Goal: Task Accomplishment & Management: Use online tool/utility

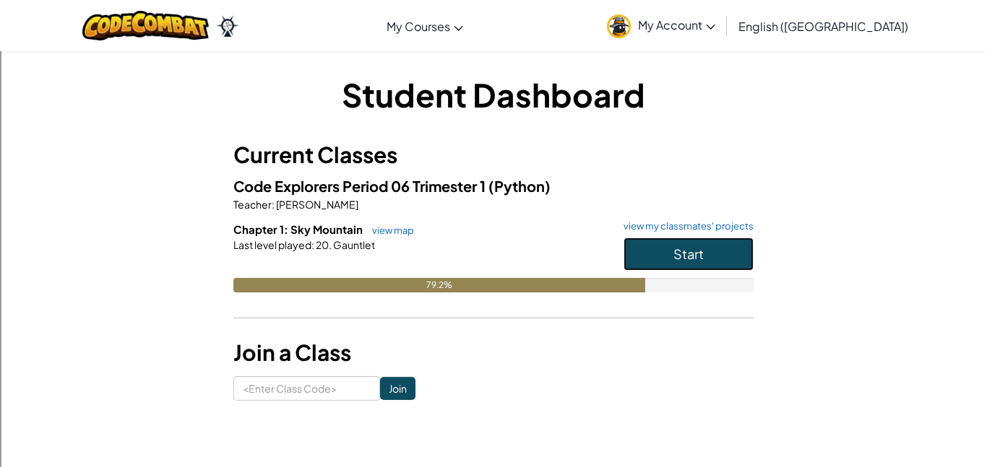
click at [705, 257] on button "Start" at bounding box center [689, 254] width 130 height 33
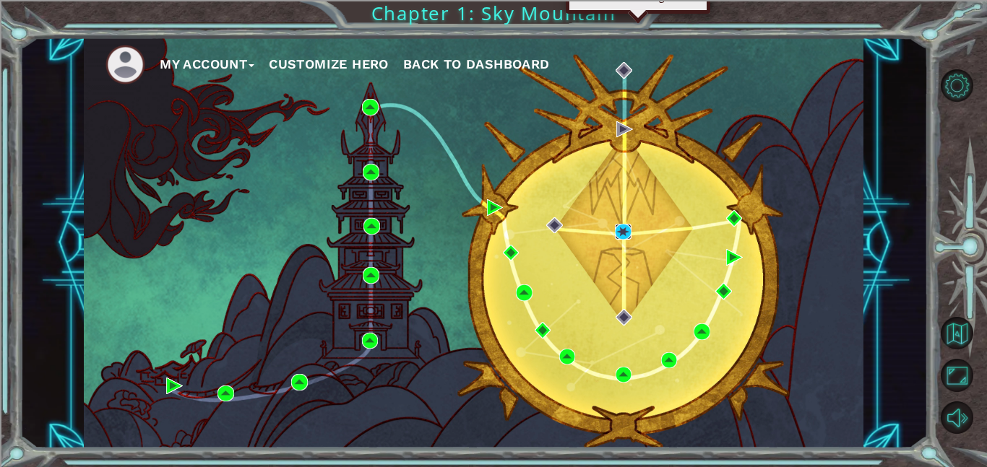
click at [625, 229] on img at bounding box center [623, 232] width 17 height 17
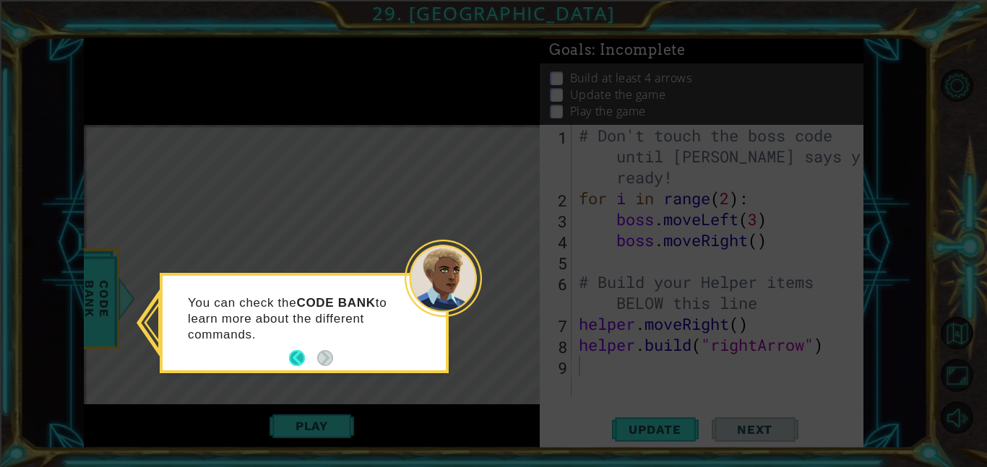
click at [296, 355] on button "Back" at bounding box center [303, 358] width 28 height 16
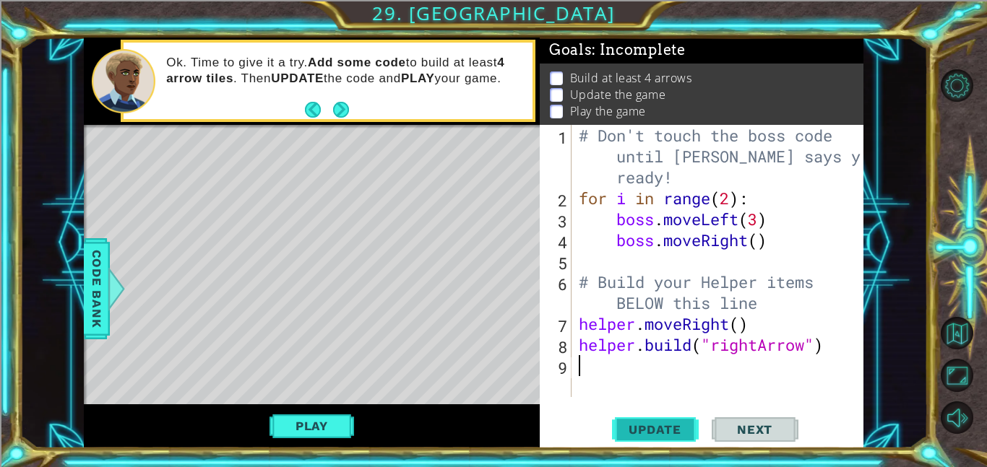
click at [650, 426] on span "Update" at bounding box center [655, 430] width 82 height 14
click at [751, 432] on span "Next" at bounding box center [755, 430] width 64 height 14
click at [328, 422] on button "Play" at bounding box center [312, 426] width 85 height 27
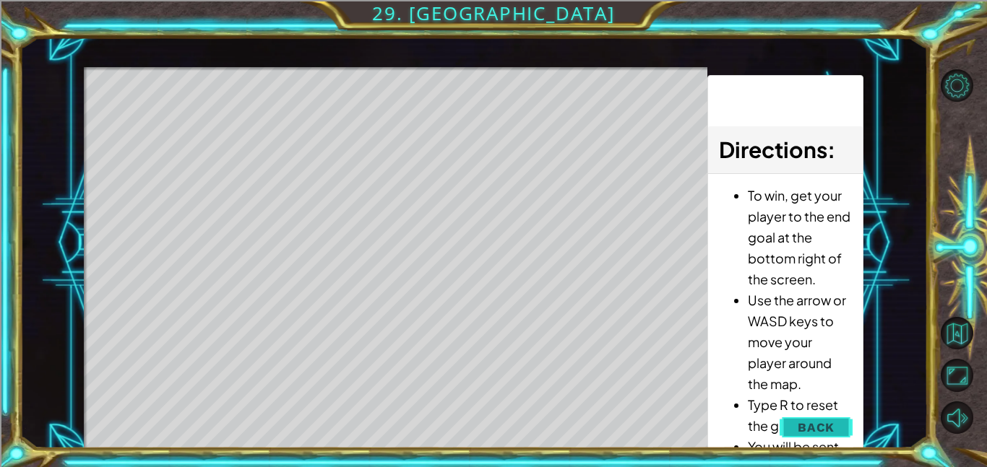
click at [839, 429] on button "Back" at bounding box center [816, 427] width 73 height 29
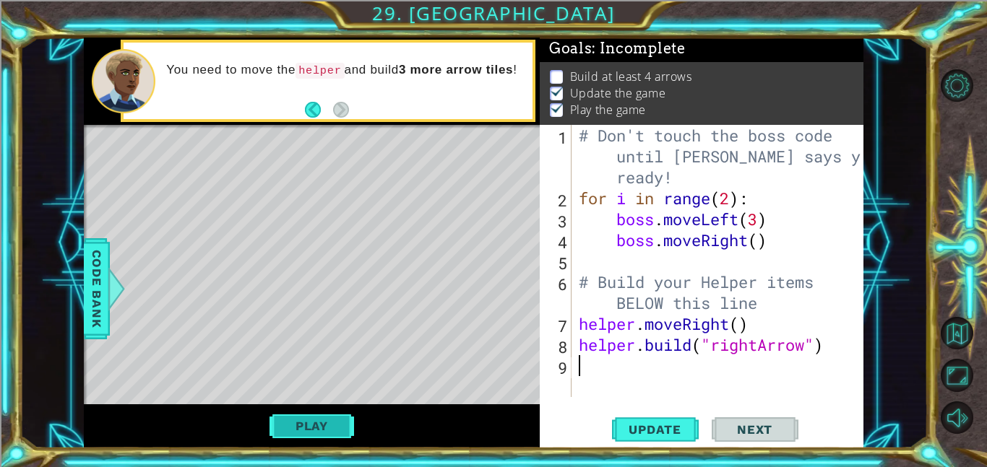
click at [293, 423] on button "Play" at bounding box center [312, 426] width 85 height 27
click at [626, 371] on div "# Don't touch the boss code until [PERSON_NAME] says you're ready! for i in ran…" at bounding box center [722, 303] width 292 height 356
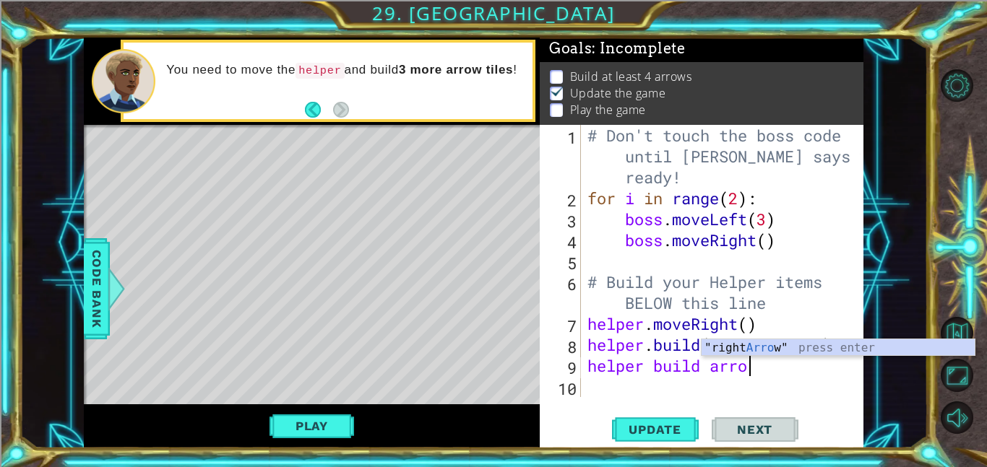
scroll to position [0, 7]
type textarea "helper build arrow"
click at [772, 372] on div "# Don't touch the boss code until [PERSON_NAME] says you're ready! for i in ran…" at bounding box center [726, 303] width 283 height 356
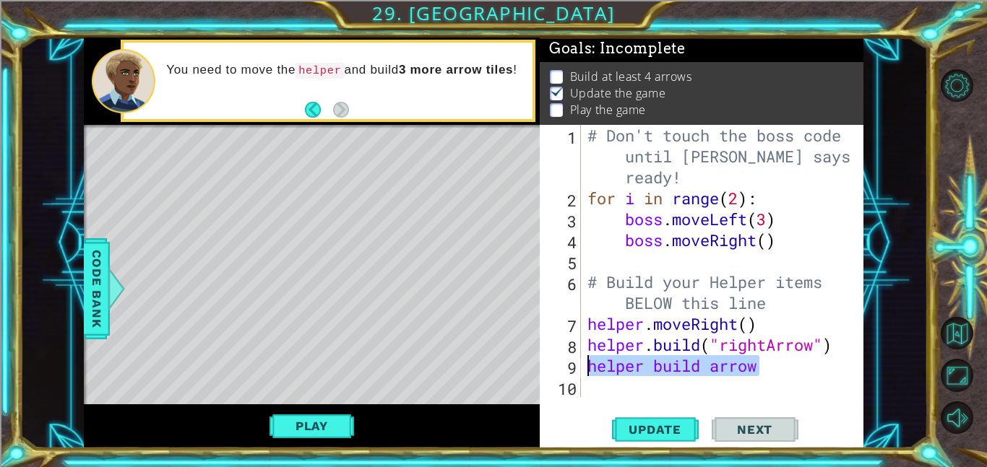
drag, startPoint x: 771, startPoint y: 373, endPoint x: 592, endPoint y: 376, distance: 179.2
click at [592, 376] on div "# Don't touch the boss code until [PERSON_NAME] says you're ready! for i in ran…" at bounding box center [726, 303] width 283 height 356
type textarea "for i in range (3)"
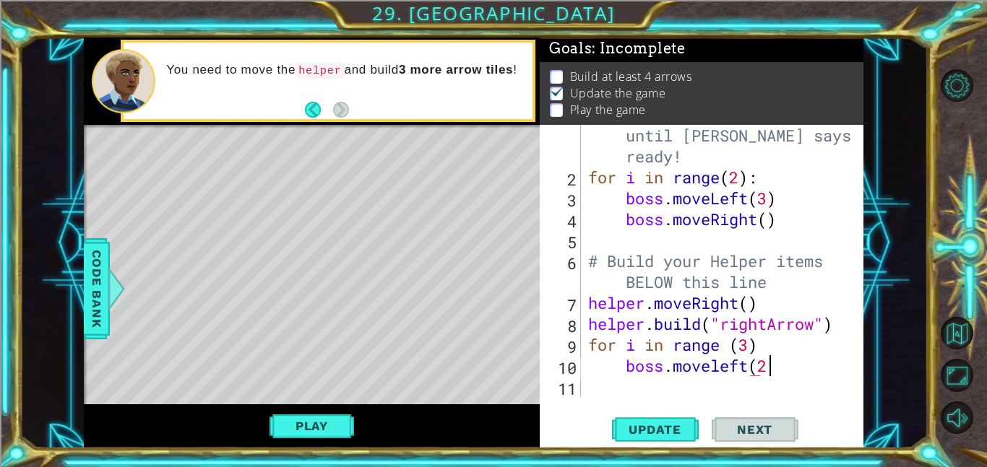
scroll to position [0, 7]
type textarea "boss.moveleft(2)"
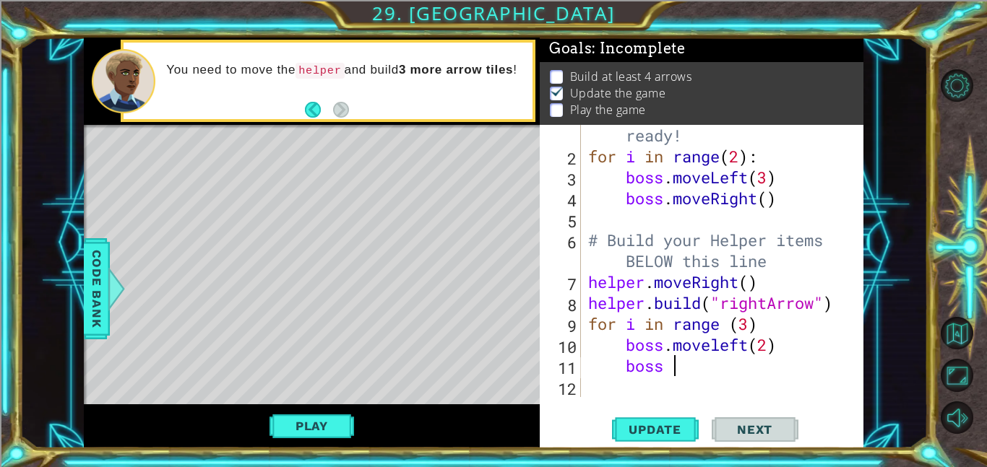
scroll to position [0, 3]
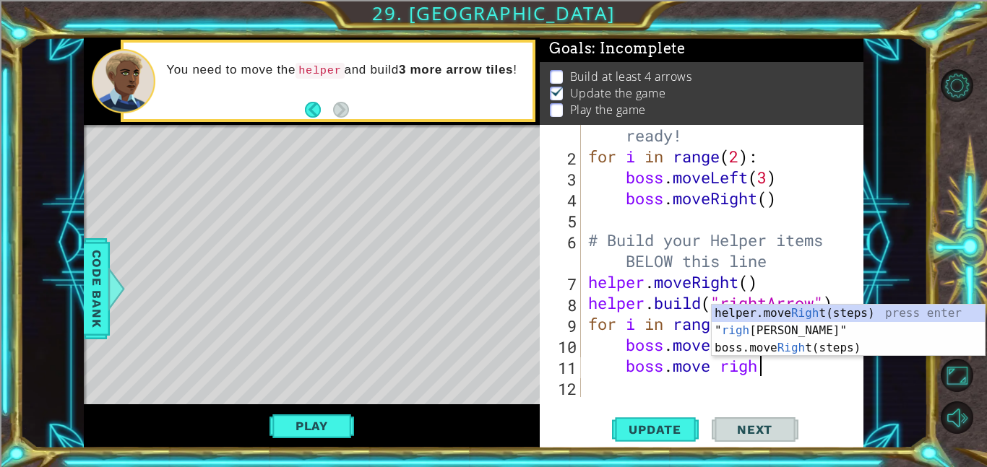
type textarea "boss.move right"
click at [766, 348] on div "helper.move Right (steps) press enter " right Arrow" press enter boss.move Righ…" at bounding box center [848, 348] width 273 height 87
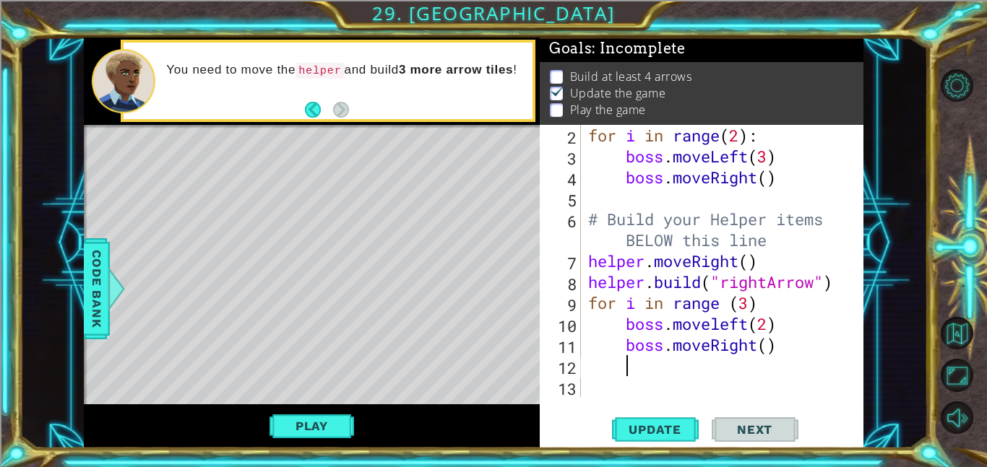
scroll to position [63, 0]
click at [772, 350] on div "for i in range ( 2 ) : boss . moveLeft ( 3 ) boss . moveRight ( ) # Build your …" at bounding box center [726, 282] width 283 height 314
click at [283, 437] on button "Play" at bounding box center [312, 426] width 85 height 27
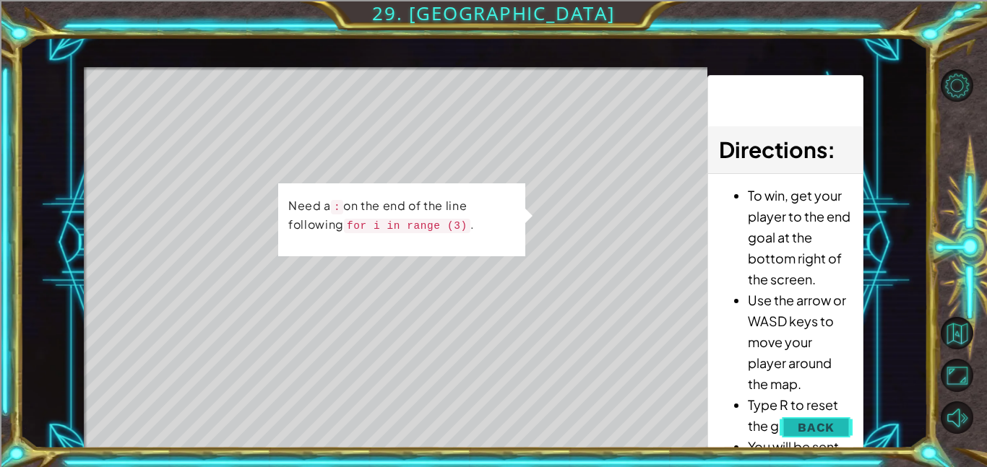
click at [811, 421] on span "Back" at bounding box center [816, 428] width 37 height 14
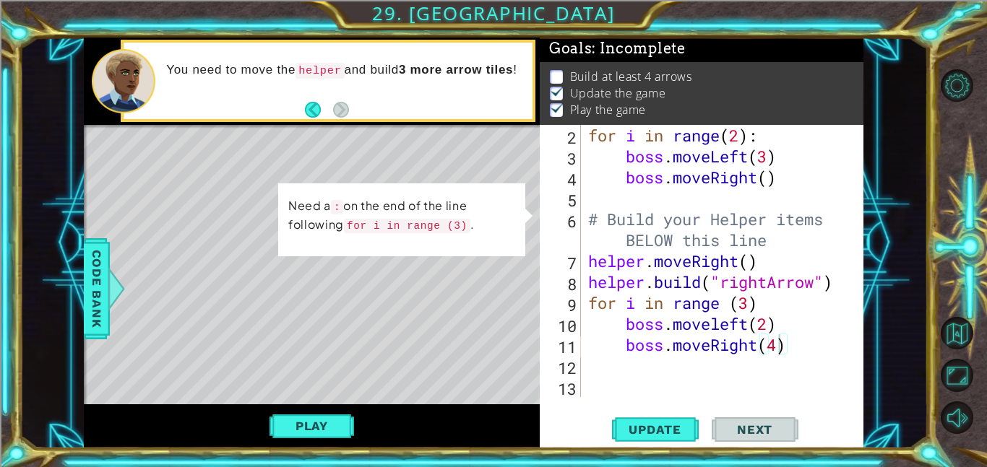
click at [788, 352] on div "for i in range ( 2 ) : boss . moveLeft ( 3 ) boss . moveRight ( ) # Build your …" at bounding box center [726, 282] width 283 height 314
click at [779, 301] on div "for i in range ( 2 ) : boss . moveLeft ( 3 ) boss . moveRight ( ) # Build your …" at bounding box center [726, 282] width 283 height 314
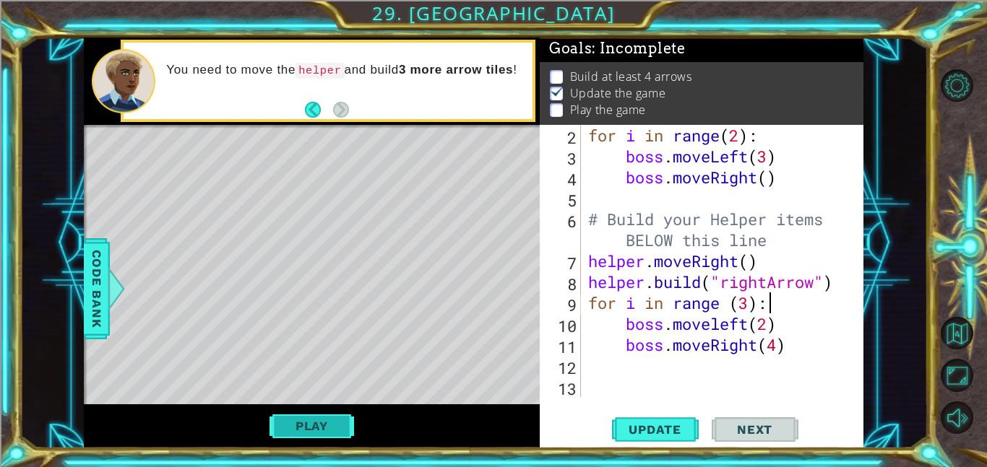
click at [311, 429] on button "Play" at bounding box center [312, 426] width 85 height 27
click at [293, 425] on button "Play" at bounding box center [312, 426] width 85 height 27
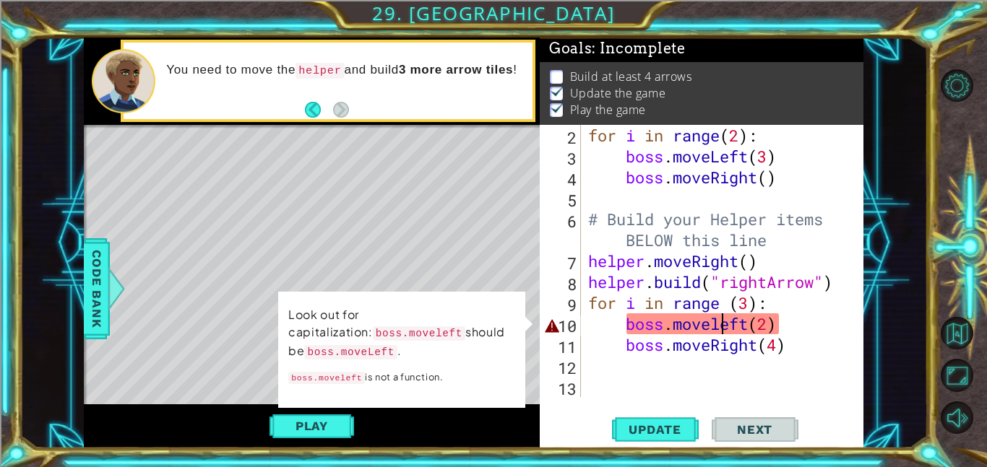
click at [720, 330] on div "for i in range ( 2 ) : boss . moveLeft ( 3 ) boss . moveRight ( ) # Build your …" at bounding box center [726, 282] width 283 height 314
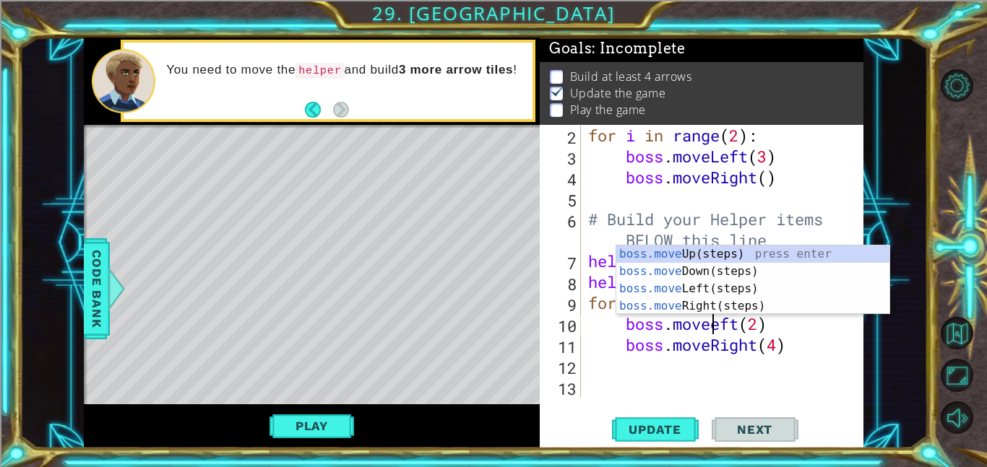
type textarea "boss.moveLeft(2)"
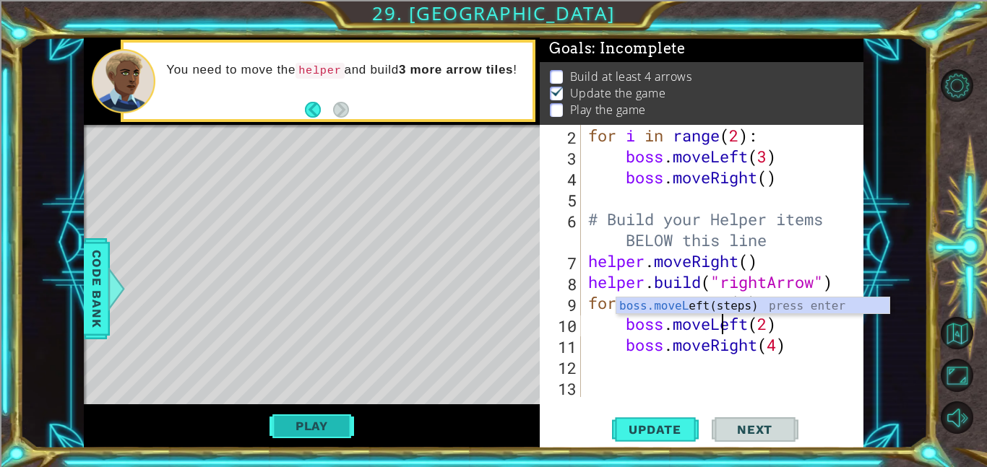
click at [317, 425] on button "Play" at bounding box center [312, 426] width 85 height 27
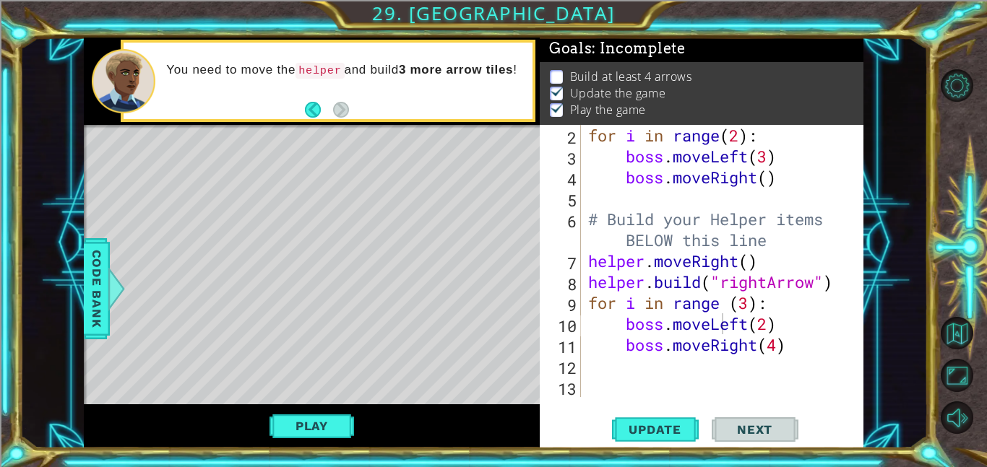
click at [231, 165] on div "Level Map" at bounding box center [418, 338] width 668 height 426
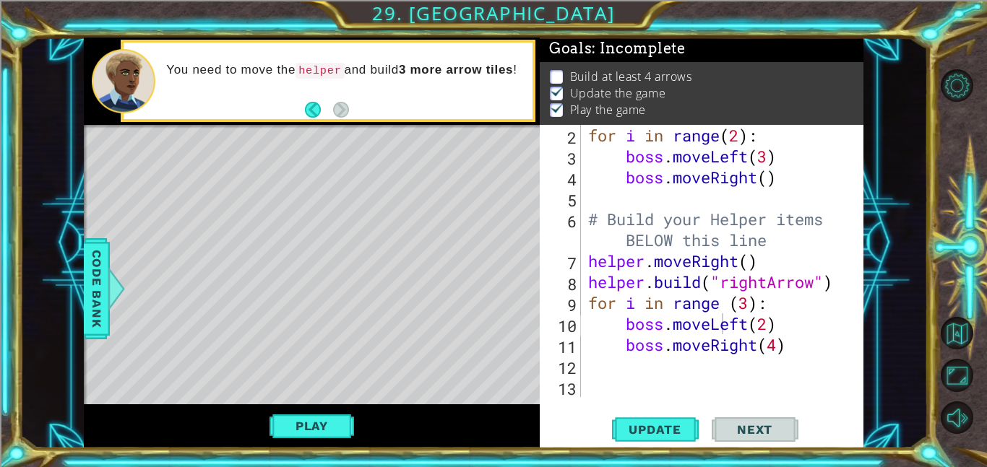
click at [661, 368] on div "for i in range ( 2 ) : boss . moveLeft ( 3 ) boss . moveRight ( ) # Build your …" at bounding box center [726, 282] width 283 height 314
click at [95, 310] on span "Code Bank" at bounding box center [96, 289] width 23 height 88
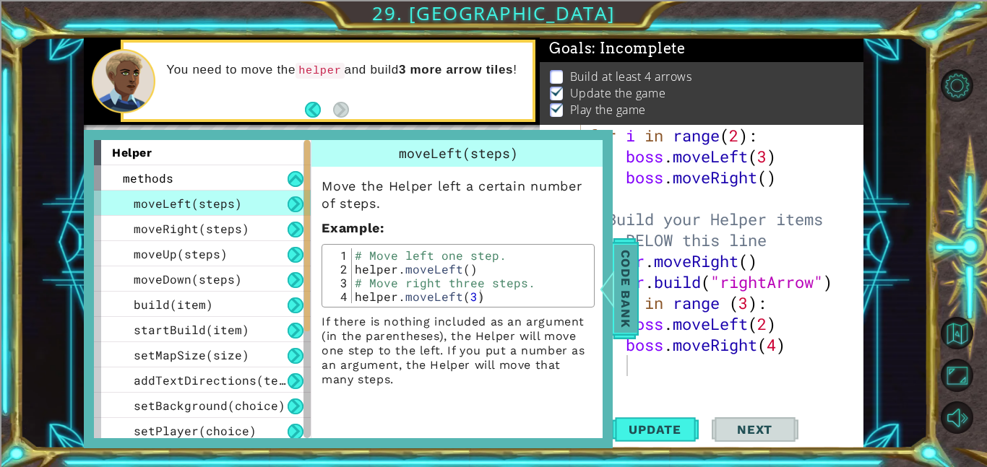
click at [622, 262] on span "Code Bank" at bounding box center [625, 289] width 23 height 88
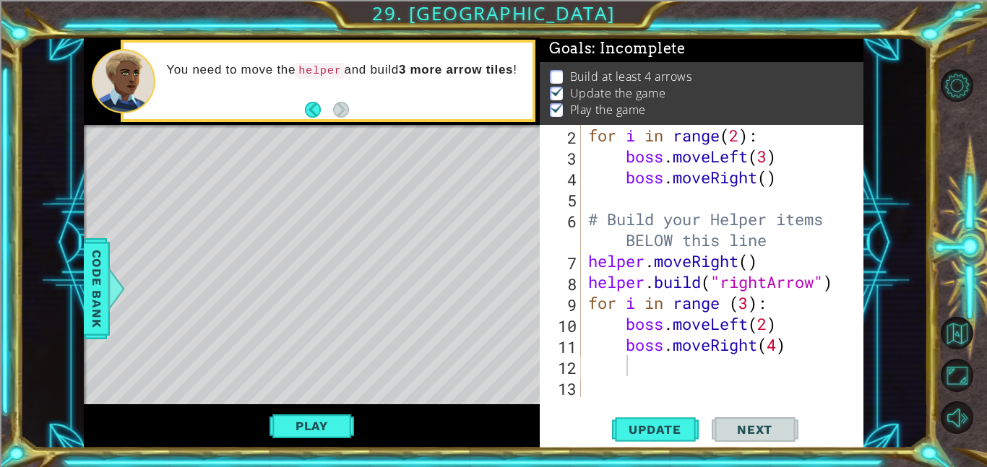
click at [202, 173] on div "Level Map" at bounding box center [418, 338] width 668 height 426
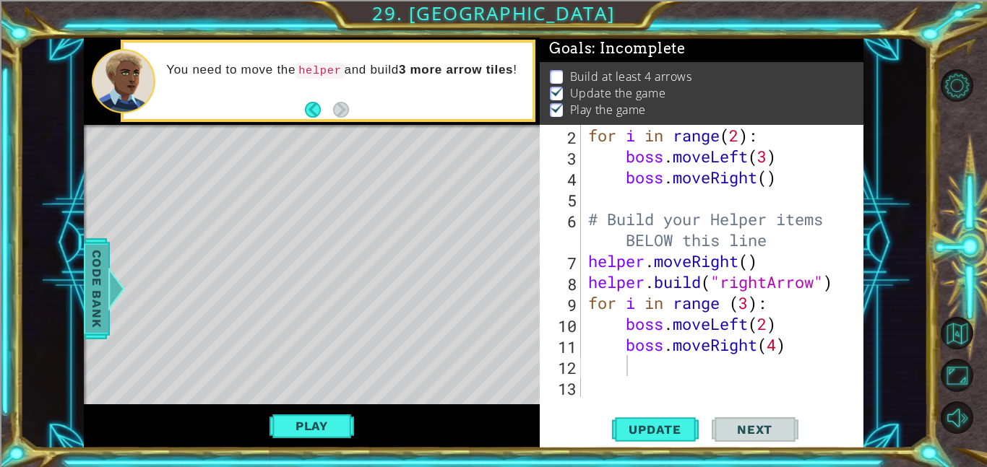
click at [91, 309] on span "Code Bank" at bounding box center [96, 289] width 23 height 88
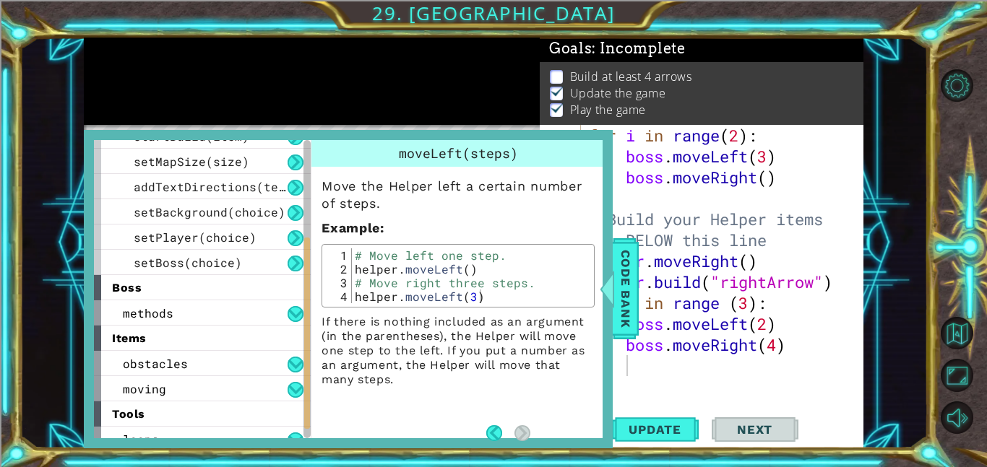
scroll to position [207, 0]
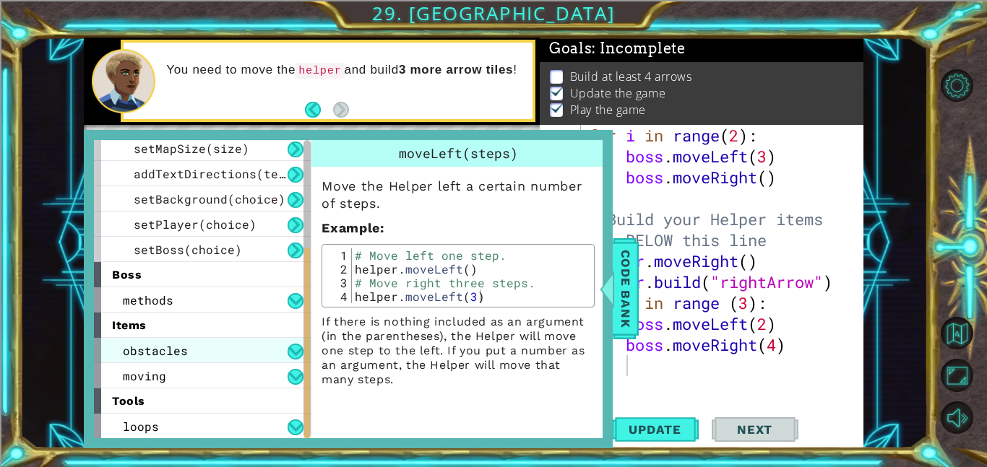
click at [233, 350] on div "obstacles" at bounding box center [202, 350] width 217 height 25
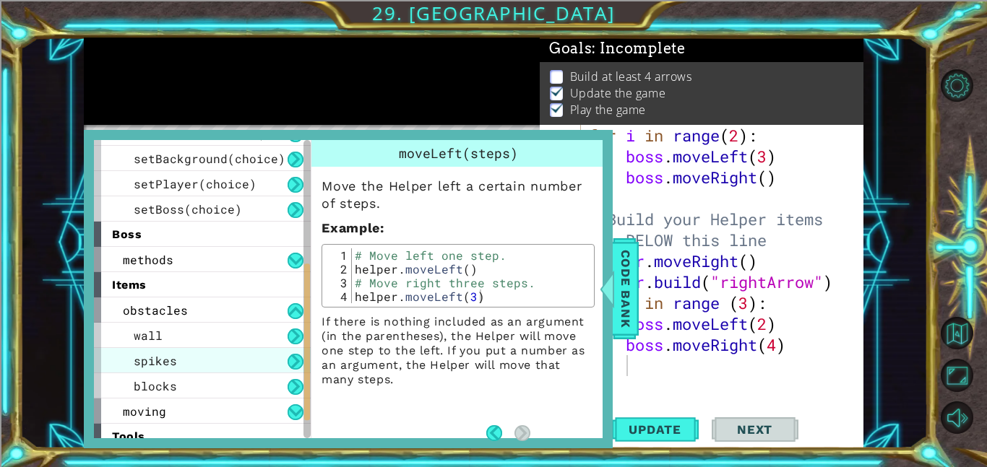
scroll to position [248, 0]
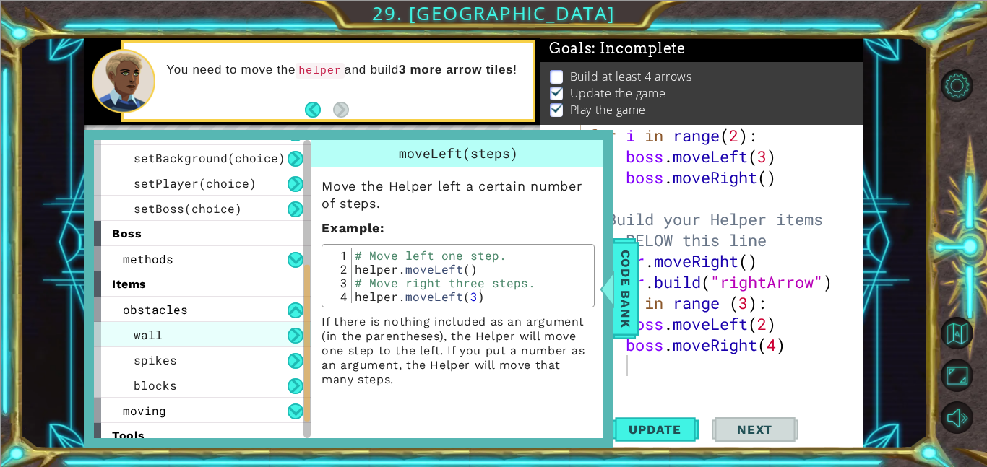
click at [189, 337] on div "wall" at bounding box center [202, 334] width 217 height 25
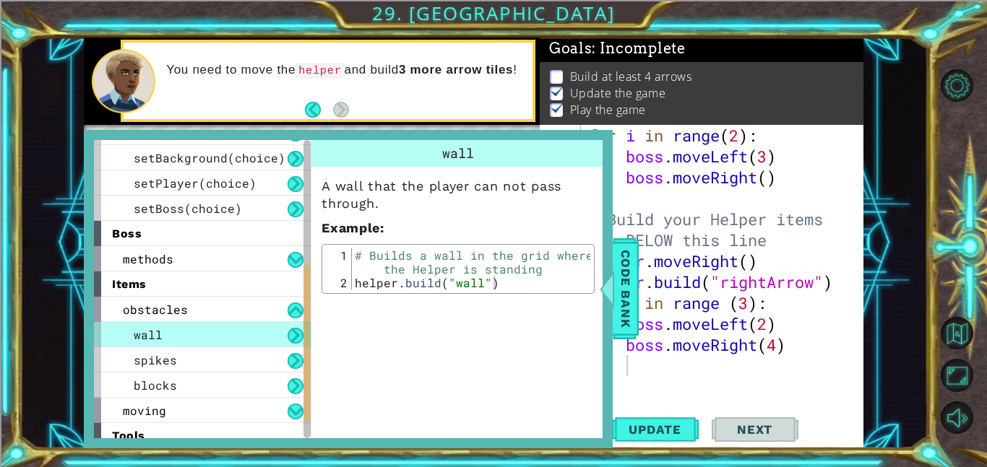
click at [741, 374] on div "for i in range ( 2 ) : boss . moveLeft ( 3 ) boss . moveRight ( ) # Build your …" at bounding box center [726, 282] width 283 height 314
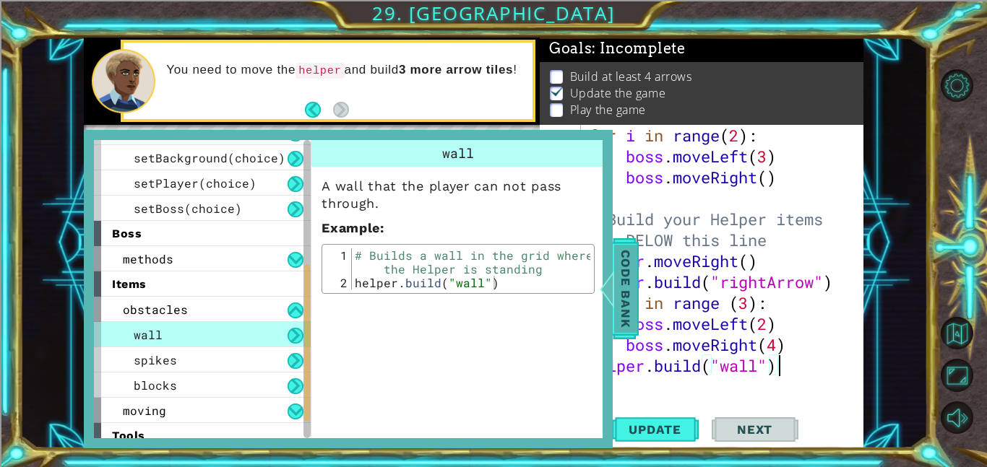
type textarea "[DOMAIN_NAME]("wall")"
click at [625, 298] on span "Code Bank" at bounding box center [625, 289] width 23 height 88
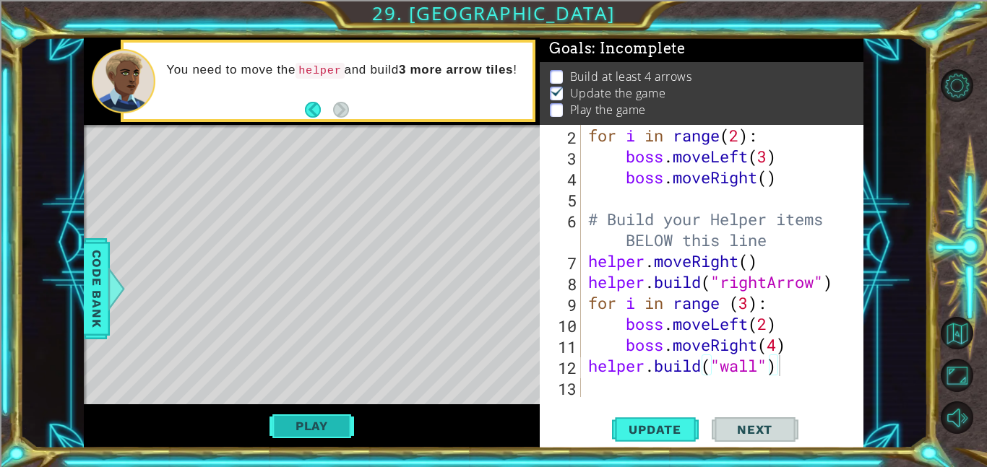
click at [336, 421] on button "Play" at bounding box center [312, 426] width 85 height 27
click at [637, 390] on div "for i in range ( 2 ) : boss . moveLeft ( 3 ) boss . moveRight ( ) # Build your …" at bounding box center [726, 282] width 283 height 314
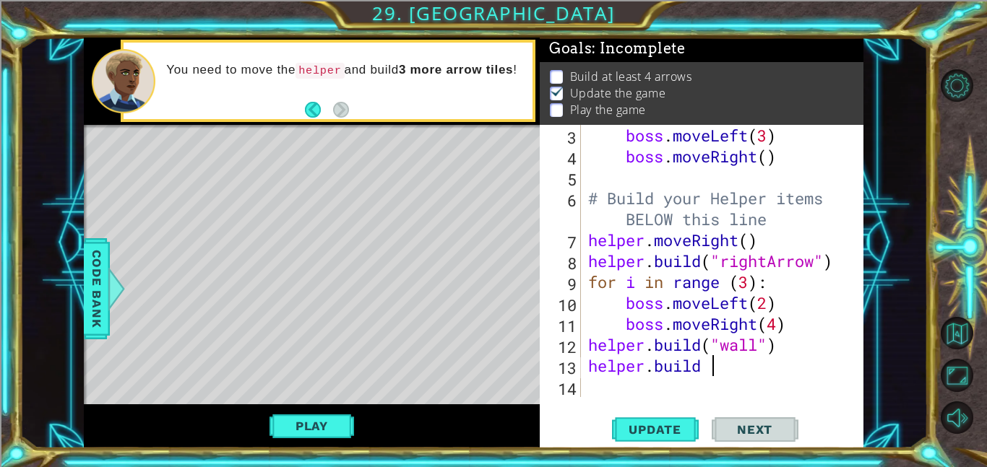
scroll to position [0, 4]
click at [109, 275] on div at bounding box center [117, 288] width 18 height 43
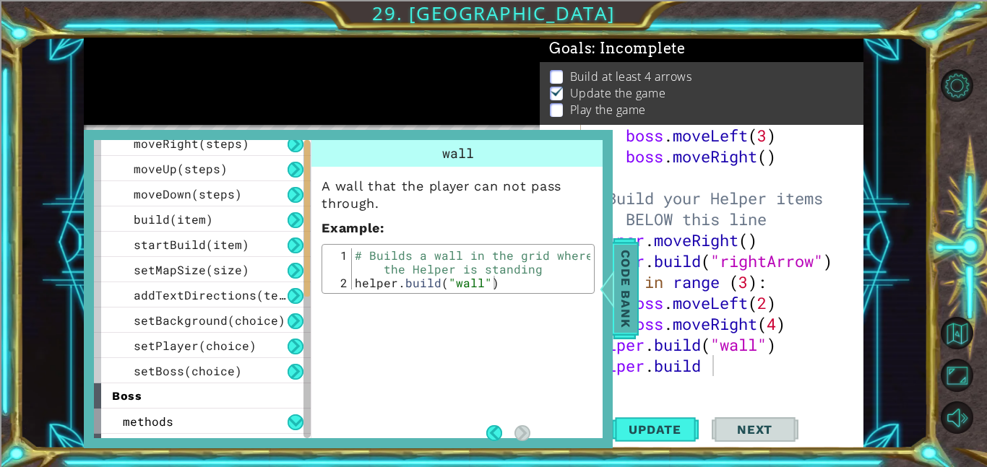
scroll to position [0, 0]
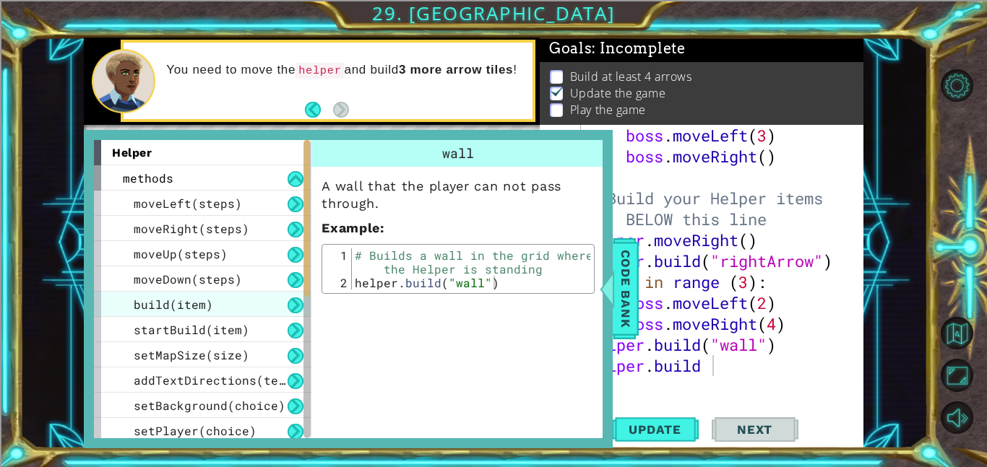
click at [142, 299] on span "build(item)" at bounding box center [173, 304] width 79 height 15
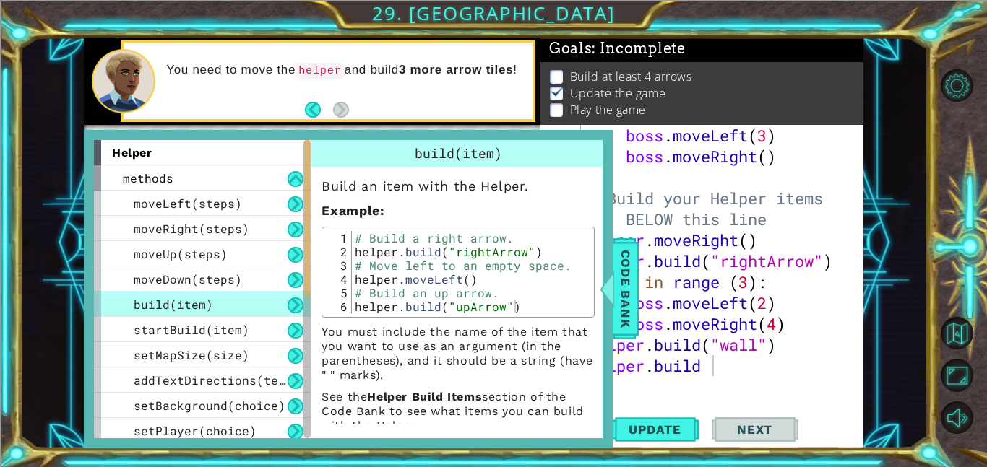
click at [717, 366] on div "boss . moveLeft ( 3 ) boss . moveRight ( ) # Build your Helper items BELOW this…" at bounding box center [726, 282] width 283 height 314
click at [858, 398] on div "[DOMAIN_NAME]('downArrow") 3 4 5 6 7 8 9 10 11 12 13 14 boss . moveLeft ( 3 ) b…" at bounding box center [702, 287] width 324 height 324
click at [615, 307] on div at bounding box center [607, 288] width 18 height 43
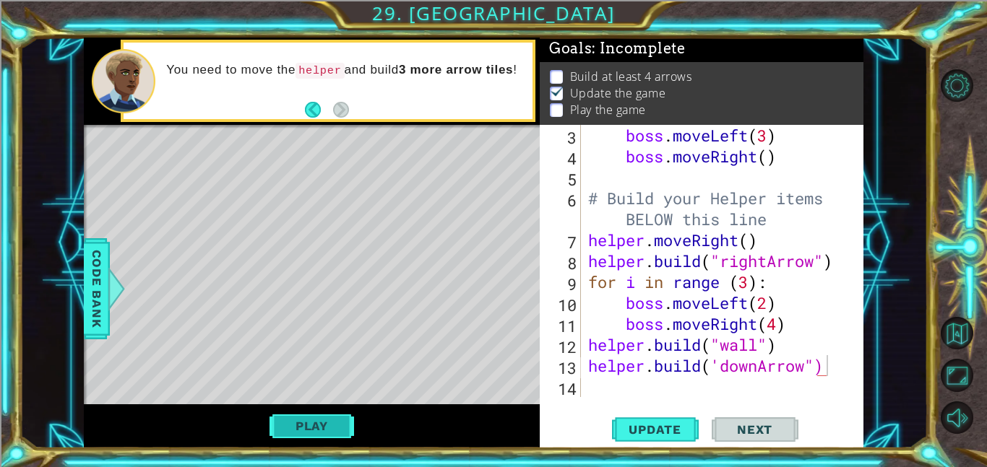
click at [332, 431] on button "Play" at bounding box center [312, 426] width 85 height 27
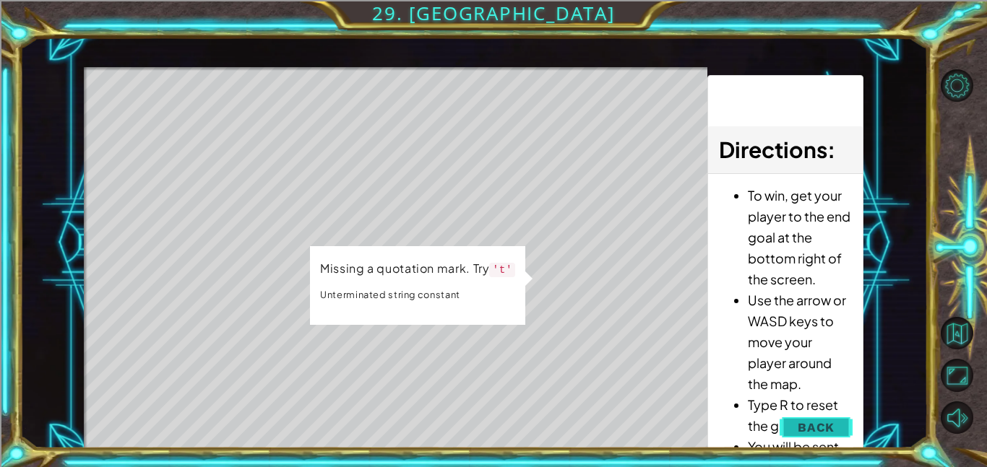
click at [801, 427] on span "Back" at bounding box center [816, 428] width 37 height 14
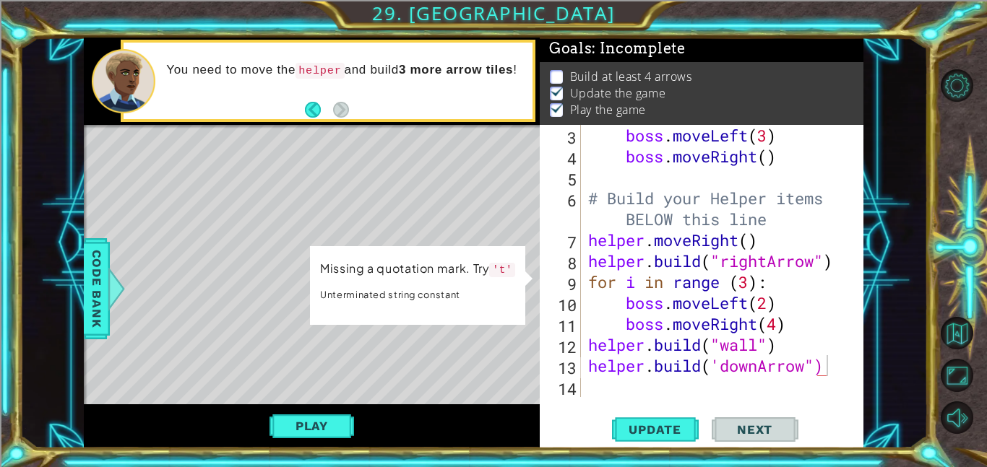
click at [829, 358] on div "boss . moveLeft ( 3 ) boss . moveRight ( ) # Build your Helper items BELOW this…" at bounding box center [726, 282] width 283 height 314
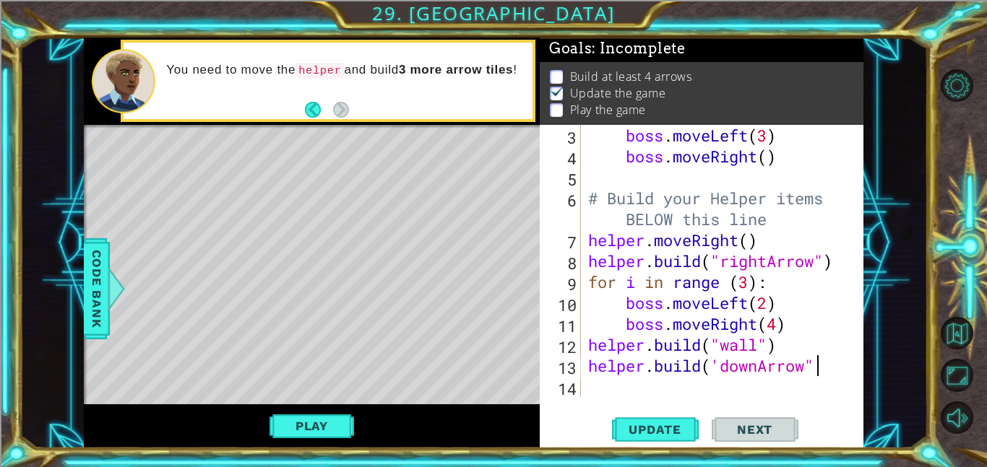
scroll to position [0, 9]
click at [720, 360] on div "boss . moveLeft ( 3 ) boss . moveRight ( ) # Build your Helper items BELOW this…" at bounding box center [726, 282] width 283 height 314
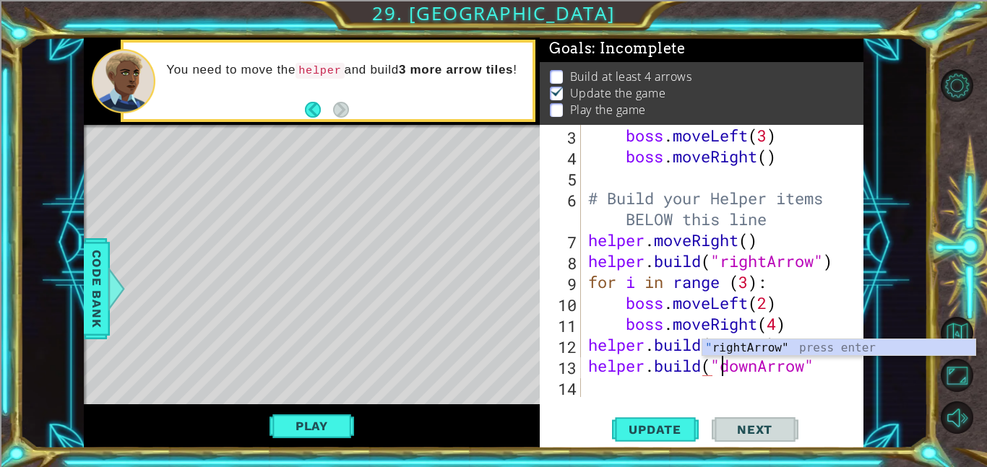
scroll to position [0, 6]
click at [809, 370] on div "boss . moveLeft ( 3 ) boss . moveRight ( ) # Build your Helper items BELOW this…" at bounding box center [726, 282] width 283 height 314
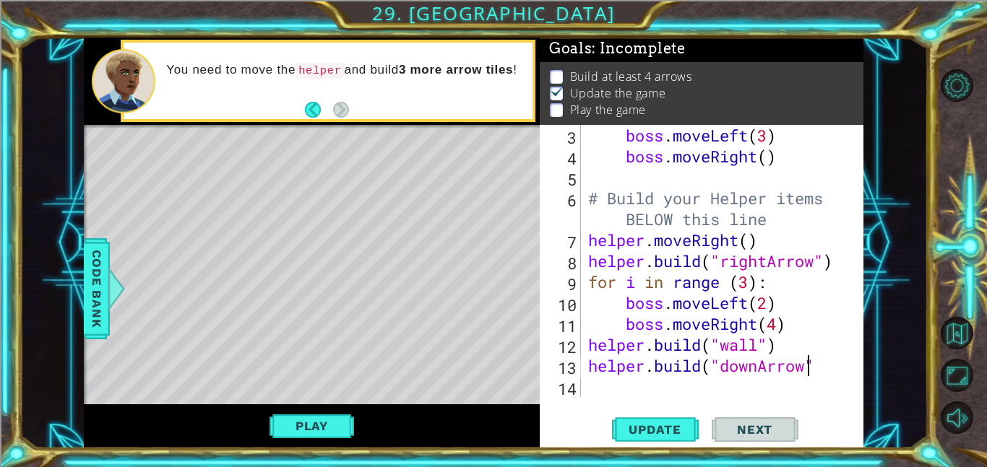
click at [822, 358] on div "boss . moveLeft ( 3 ) boss . moveRight ( ) # Build your Helper items BELOW this…" at bounding box center [726, 282] width 283 height 314
type textarea "[DOMAIN_NAME]("downArrow")"
click at [340, 423] on button "Play" at bounding box center [312, 426] width 85 height 27
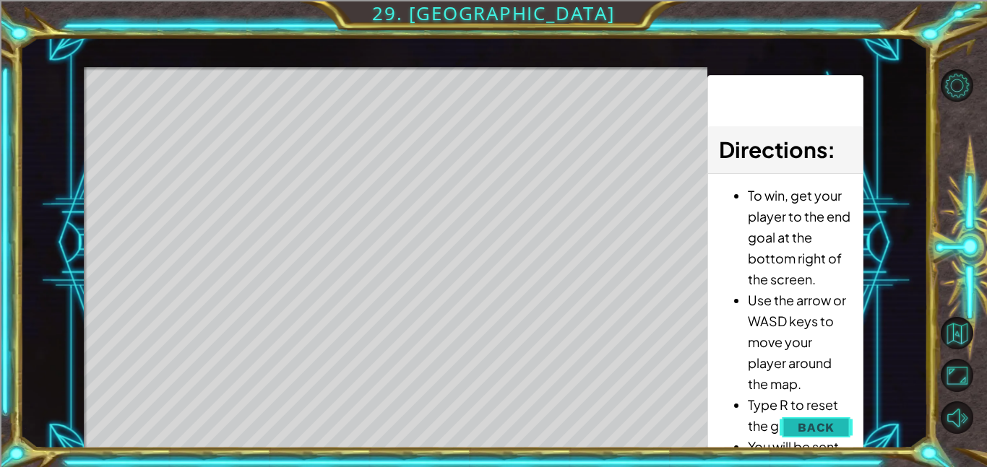
click at [810, 423] on span "Back" at bounding box center [816, 428] width 37 height 14
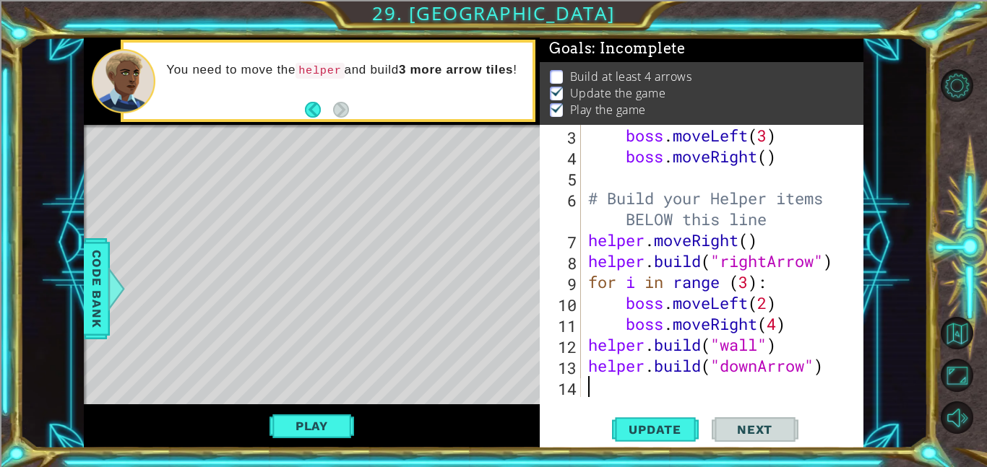
click at [746, 395] on div "boss . moveLeft ( 3 ) boss . moveRight ( ) # Build your Helper items BELOW this…" at bounding box center [726, 282] width 283 height 314
click at [780, 352] on div "boss . moveLeft ( 3 ) boss . moveRight ( ) # Build your Helper items BELOW this…" at bounding box center [726, 282] width 283 height 314
type textarea "[DOMAIN_NAME]("wall")"
click at [294, 428] on button "Play" at bounding box center [312, 426] width 85 height 27
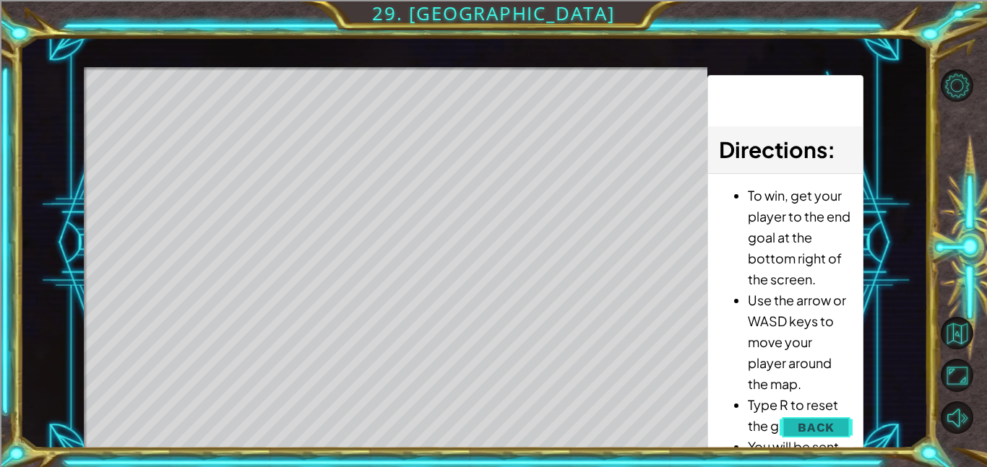
click at [832, 426] on span "Back" at bounding box center [816, 428] width 37 height 14
click at [0, 0] on div "Update Next" at bounding box center [0, 0] width 0 height 0
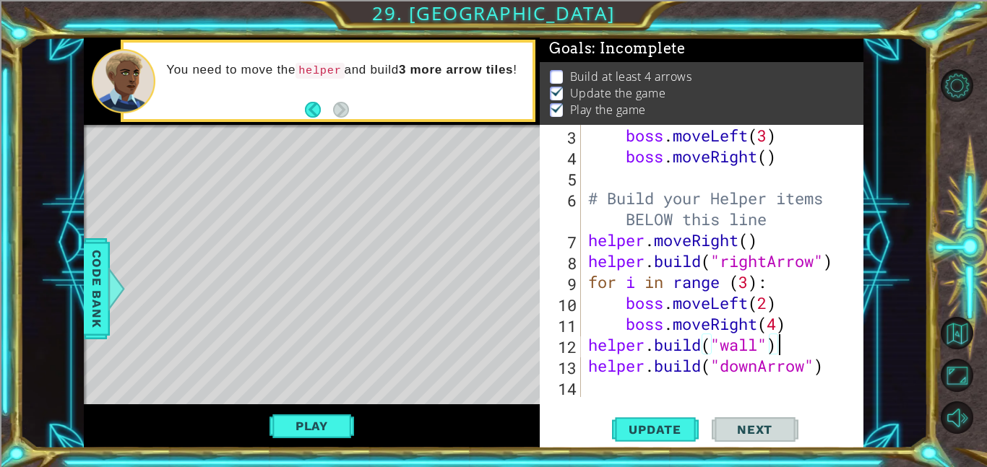
click at [785, 381] on div "boss . moveLeft ( 3 ) boss . moveRight ( ) # Build your Helper items BELOW this…" at bounding box center [726, 282] width 283 height 314
click at [773, 344] on div "boss . moveLeft ( 3 ) boss . moveRight ( ) # Build your Helper items BELOW this…" at bounding box center [726, 282] width 283 height 314
type textarea "[DOMAIN_NAME]("wall")"
click at [800, 352] on div "boss . moveLeft ( 3 ) boss . moveRight ( ) # Build your Helper items BELOW this…" at bounding box center [726, 282] width 283 height 314
click at [108, 290] on div at bounding box center [117, 288] width 18 height 43
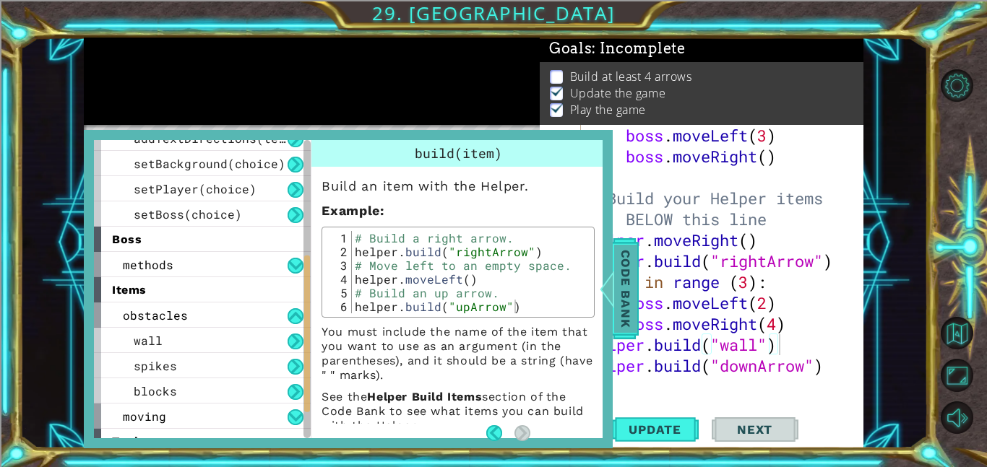
scroll to position [229, 0]
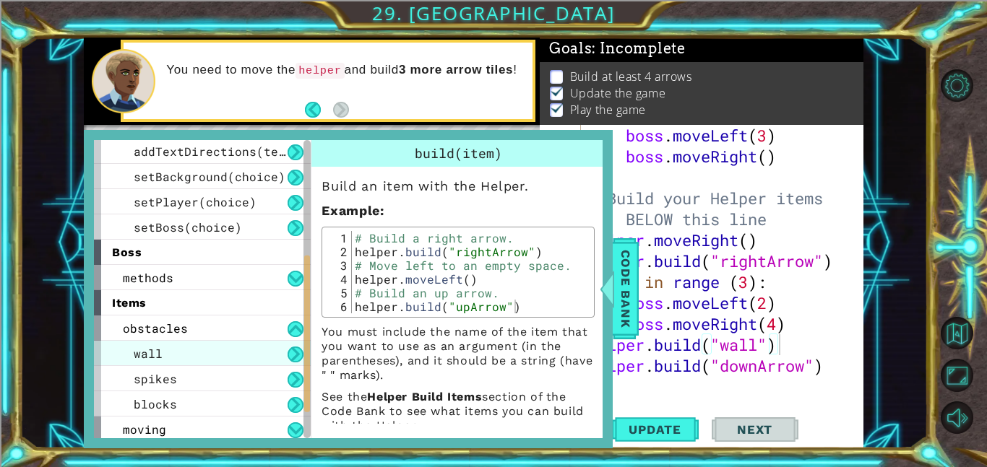
click at [271, 353] on div "wall" at bounding box center [202, 353] width 217 height 25
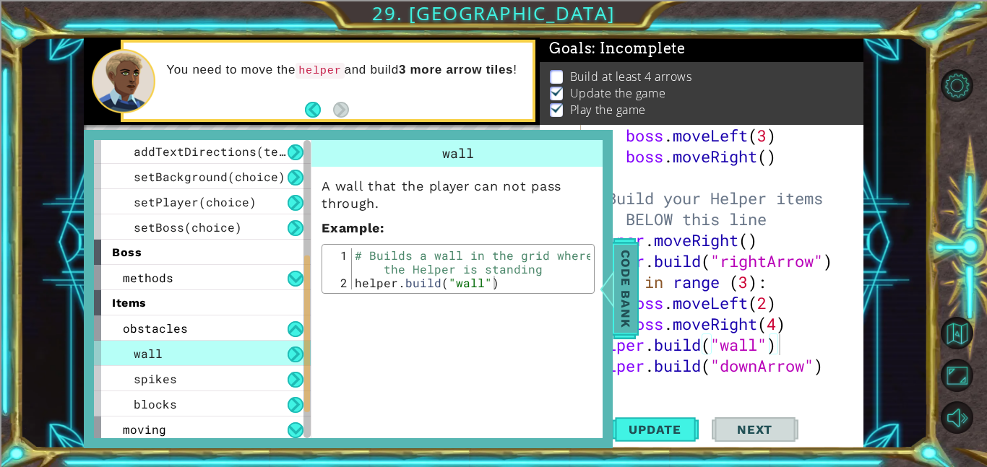
click at [628, 290] on span "Code Bank" at bounding box center [625, 289] width 23 height 88
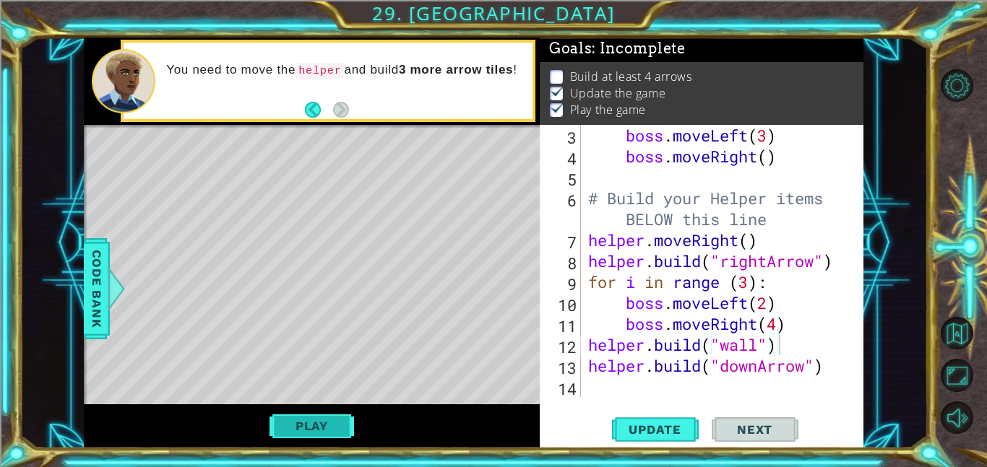
click at [319, 434] on button "Play" at bounding box center [312, 426] width 85 height 27
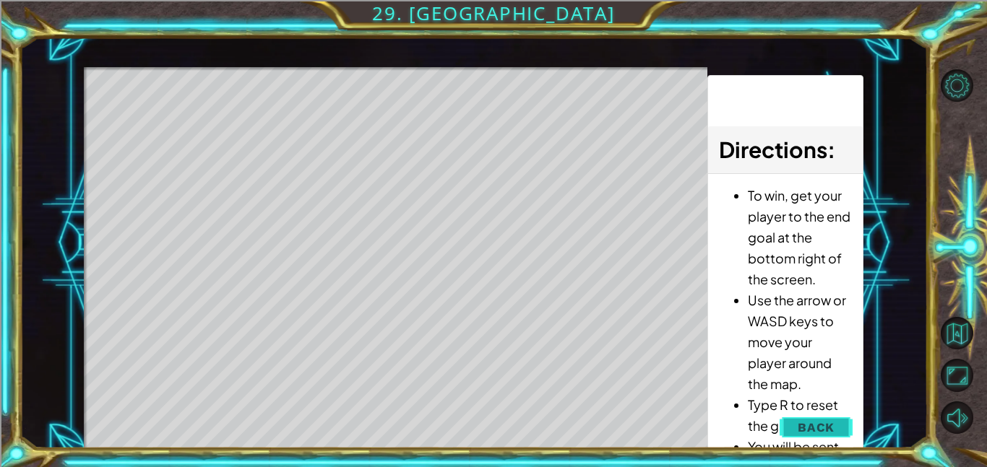
click at [796, 423] on button "Back" at bounding box center [816, 427] width 73 height 29
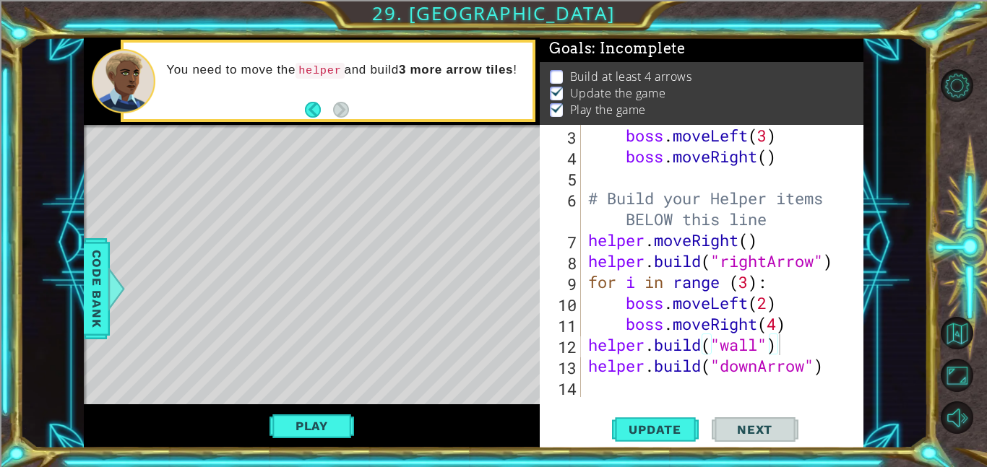
click at [685, 381] on div "boss . moveLeft ( 3 ) boss . moveRight ( ) # Build your Helper items BELOW this…" at bounding box center [726, 282] width 283 height 314
drag, startPoint x: 788, startPoint y: 344, endPoint x: 592, endPoint y: 340, distance: 196.6
click at [592, 340] on div "boss . moveLeft ( 3 ) boss . moveRight ( ) # Build your Helper items BELOW this…" at bounding box center [726, 282] width 283 height 314
type textarea "[DOMAIN_NAME]("wall")"
type textarea "boss.moveRight(4)"
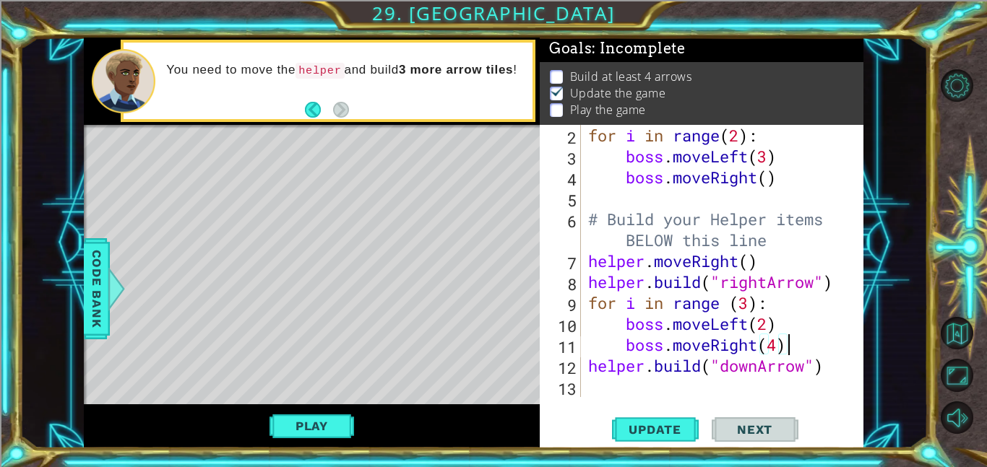
scroll to position [63, 0]
click at [676, 387] on div "for i in range ( 2 ) : boss . moveLeft ( 3 ) boss . moveRight ( ) # Build your …" at bounding box center [726, 282] width 283 height 314
paste textarea "[DOMAIN_NAME]("wall")"
type textarea "[DOMAIN_NAME]("wall")"
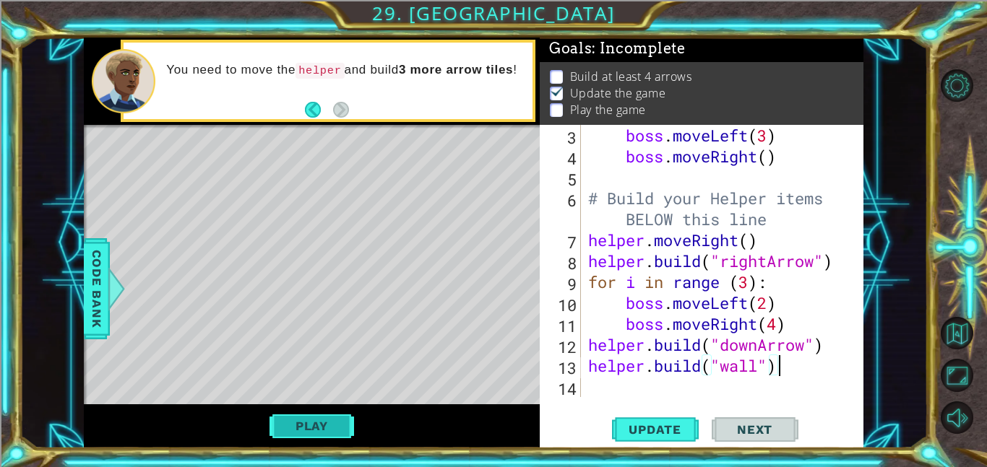
click at [334, 431] on button "Play" at bounding box center [312, 426] width 85 height 27
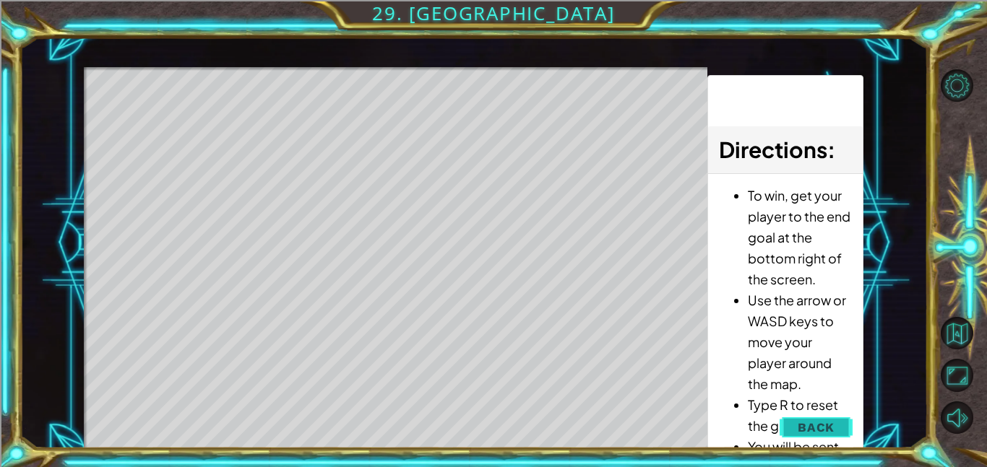
click at [818, 425] on span "Back" at bounding box center [816, 428] width 37 height 14
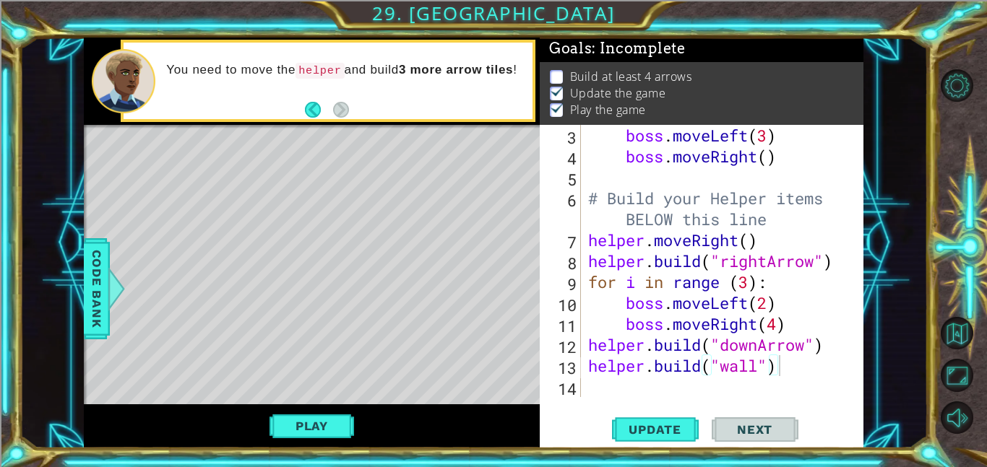
click at [791, 371] on div "boss . moveLeft ( 3 ) boss . moveRight ( ) # Build your Helper items BELOW this…" at bounding box center [726, 282] width 283 height 314
drag, startPoint x: 791, startPoint y: 371, endPoint x: 592, endPoint y: 366, distance: 198.8
click at [592, 366] on div "boss . moveLeft ( 3 ) boss . moveRight ( ) # Build your Helper items BELOW this…" at bounding box center [726, 282] width 283 height 314
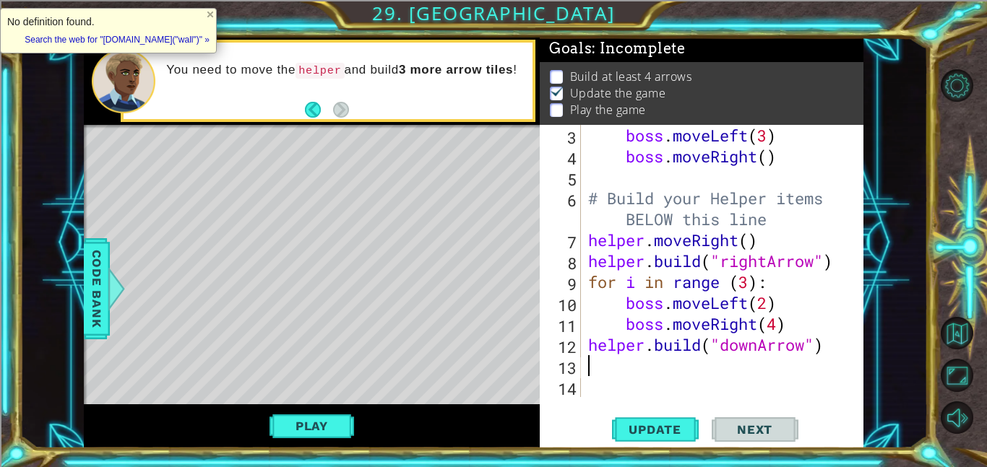
type textarea "[DOMAIN_NAME]("downArrow")"
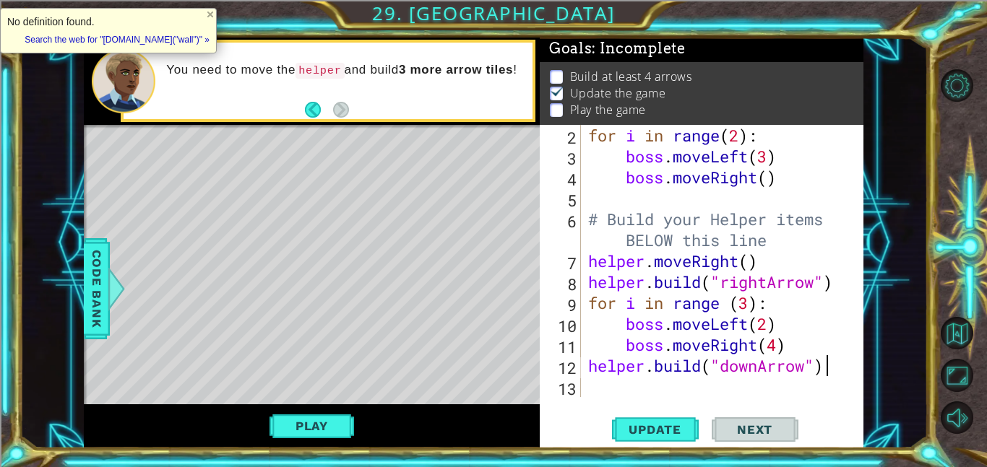
scroll to position [63, 0]
click at [339, 428] on button "Play" at bounding box center [312, 426] width 85 height 27
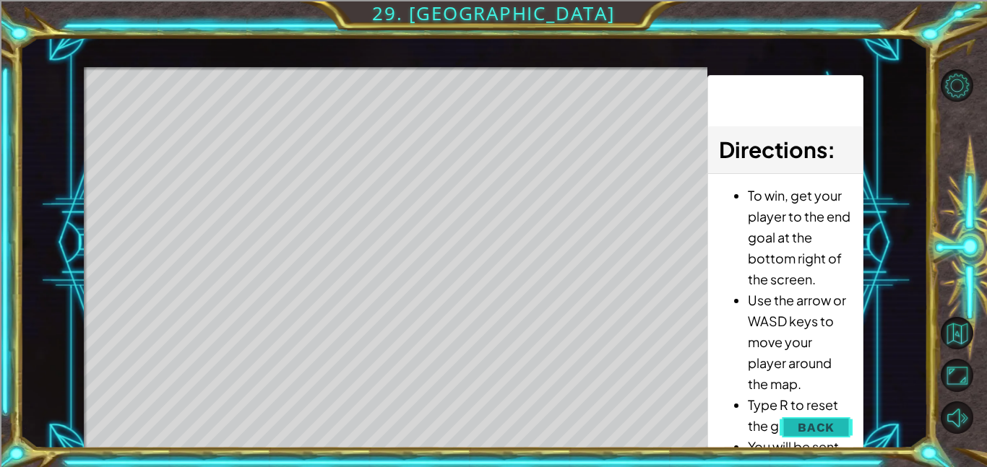
click at [829, 421] on span "Back" at bounding box center [816, 428] width 37 height 14
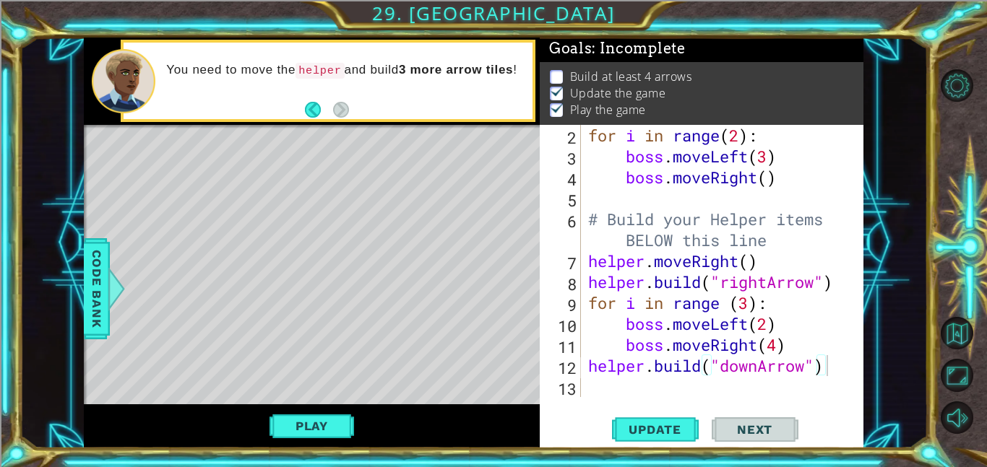
click at [707, 385] on div "for i in range ( 2 ) : boss . moveLeft ( 3 ) boss . moveRight ( ) # Build your …" at bounding box center [726, 282] width 283 height 314
type textarea "h"
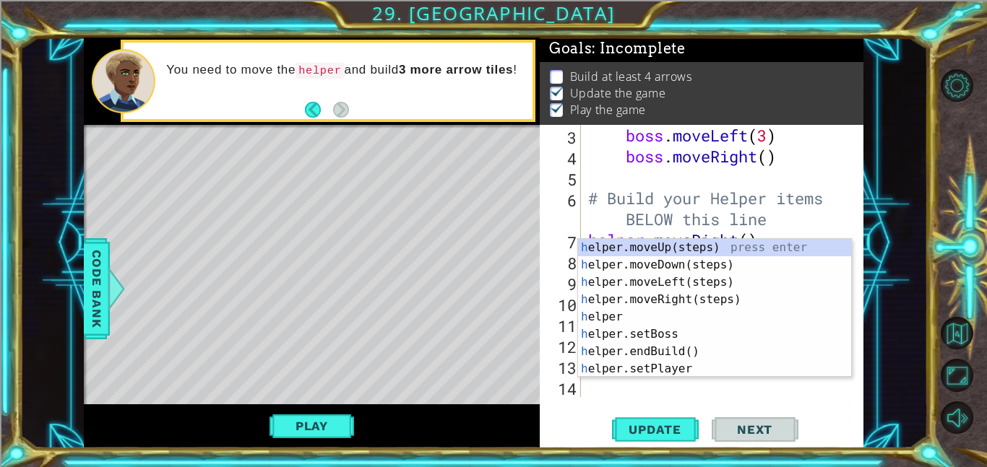
scroll to position [84, 0]
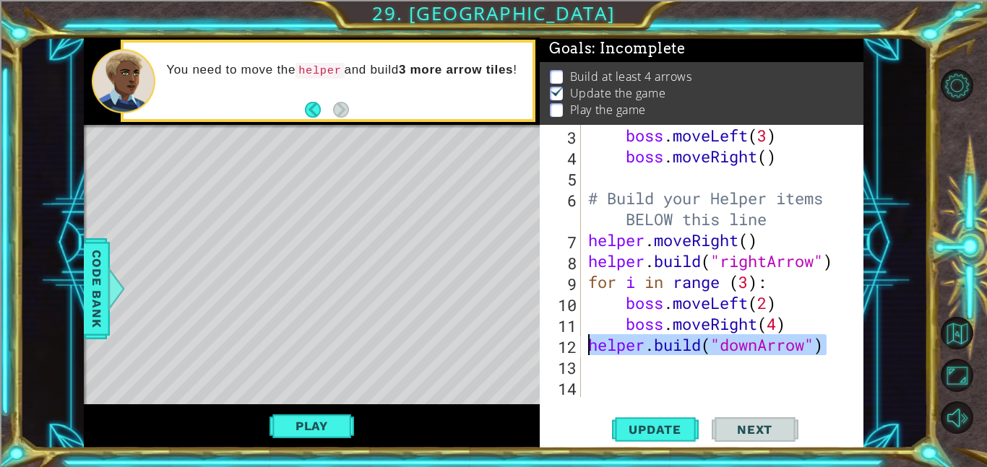
drag, startPoint x: 831, startPoint y: 351, endPoint x: 589, endPoint y: 355, distance: 242.1
click at [589, 355] on div "boss . moveLeft ( 3 ) boss . moveRight ( ) # Build your Helper items BELOW this…" at bounding box center [726, 282] width 283 height 314
type textarea "[DOMAIN_NAME]("downArrow")"
click at [624, 373] on div "boss . moveLeft ( 3 ) boss . moveRight ( ) # Build your Helper items BELOW this…" at bounding box center [726, 282] width 283 height 314
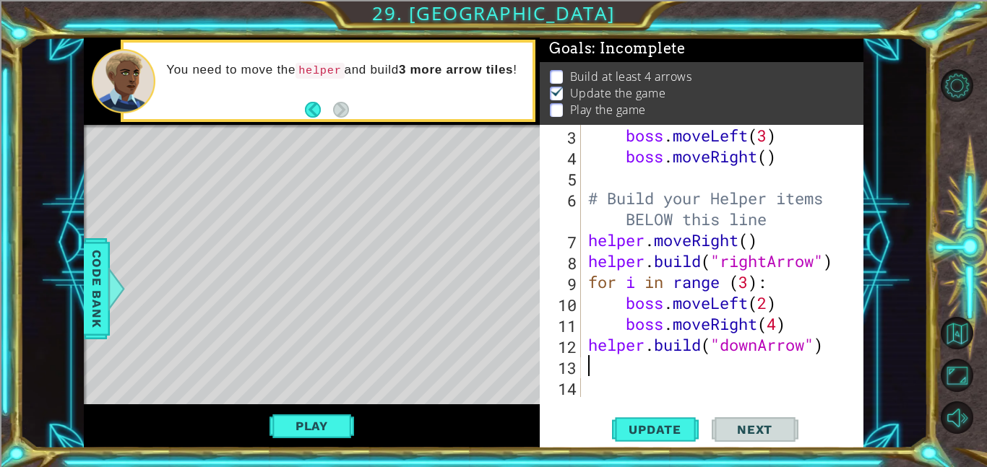
paste textarea "[DOMAIN_NAME]("downArrow")"
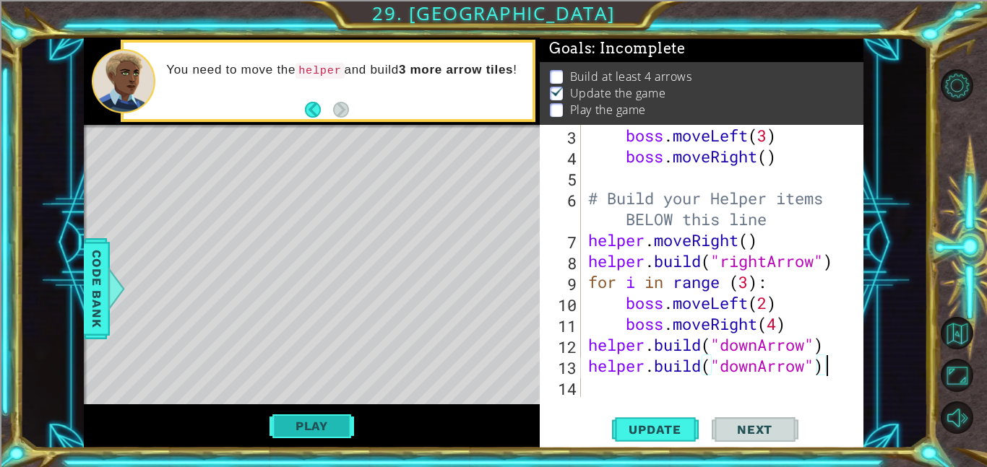
type textarea "[DOMAIN_NAME]("downArrow")"
click at [301, 434] on button "Play" at bounding box center [312, 426] width 85 height 27
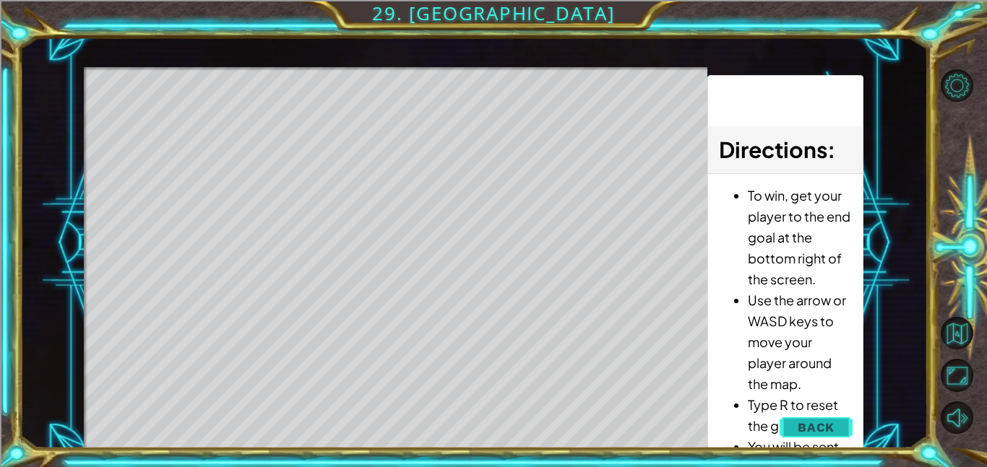
click at [827, 428] on span "Back" at bounding box center [816, 428] width 37 height 14
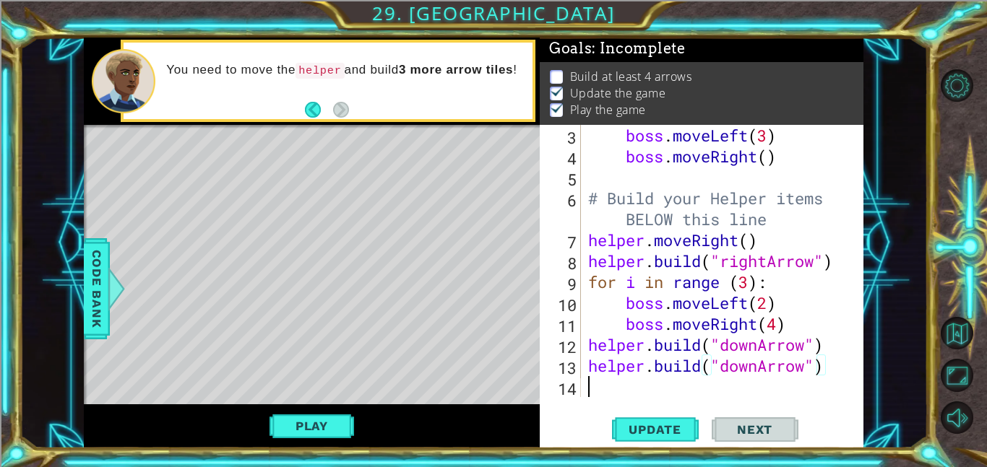
click at [704, 392] on div "boss . moveLeft ( 3 ) boss . moveRight ( ) # Build your Helper items BELOW this…" at bounding box center [726, 282] width 283 height 314
paste textarea "[DOMAIN_NAME]("downArrow")"
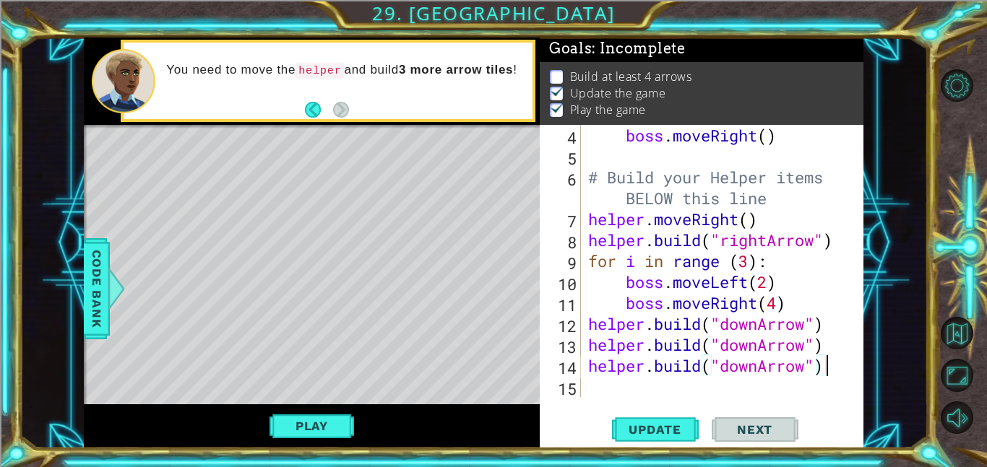
scroll to position [105, 0]
click at [673, 423] on span "Update" at bounding box center [655, 430] width 82 height 14
click at [260, 170] on div "Level Map" at bounding box center [418, 338] width 668 height 426
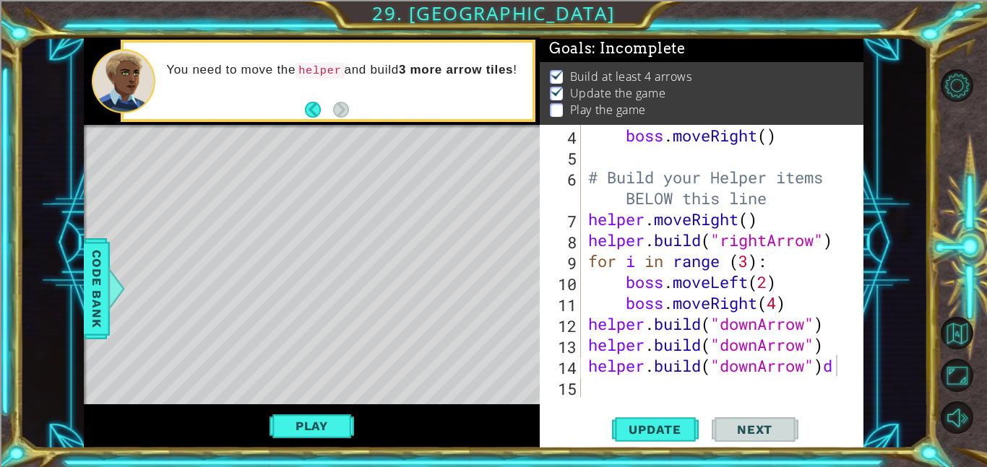
click at [417, 371] on div "Level Map" at bounding box center [418, 338] width 668 height 426
click at [664, 434] on span "Update" at bounding box center [655, 430] width 82 height 14
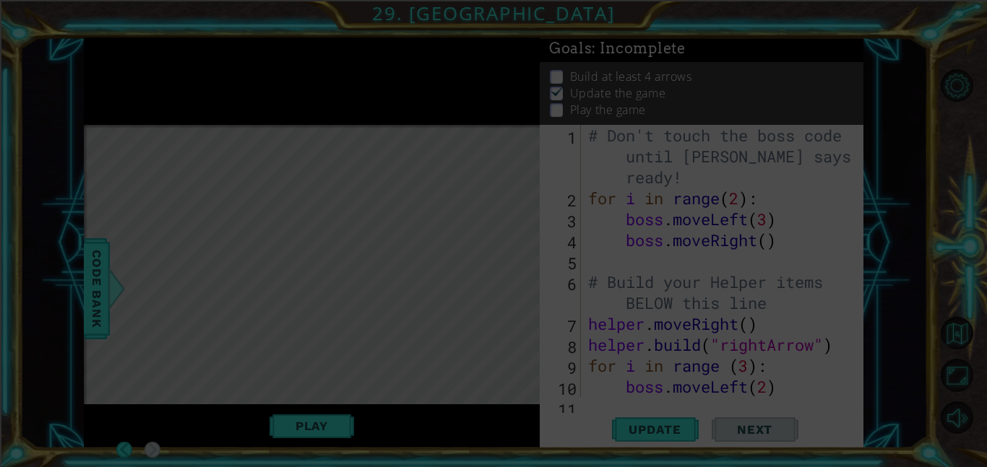
scroll to position [0, 0]
click at [722, 405] on icon at bounding box center [493, 233] width 987 height 467
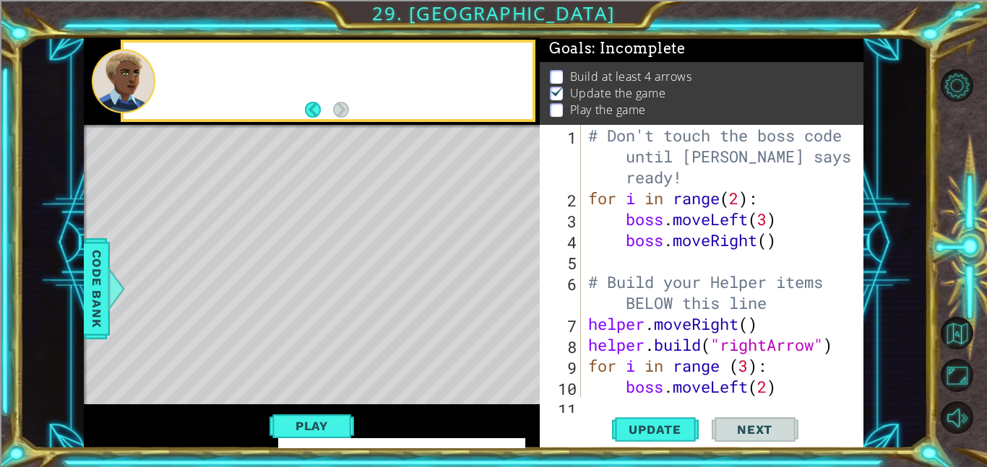
click at [788, 384] on div "# Don't touch the boss code until [PERSON_NAME] says you're ready! for i in ran…" at bounding box center [726, 303] width 283 height 356
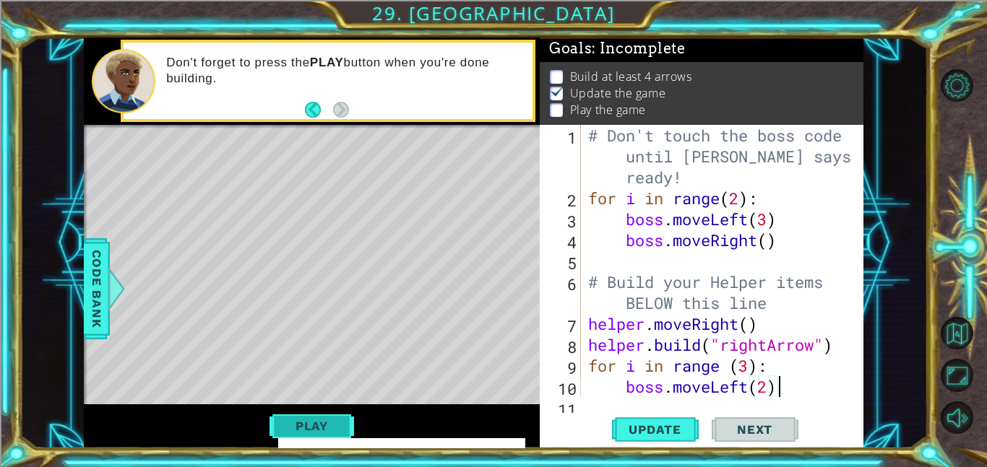
click at [320, 413] on button "Play" at bounding box center [312, 426] width 85 height 27
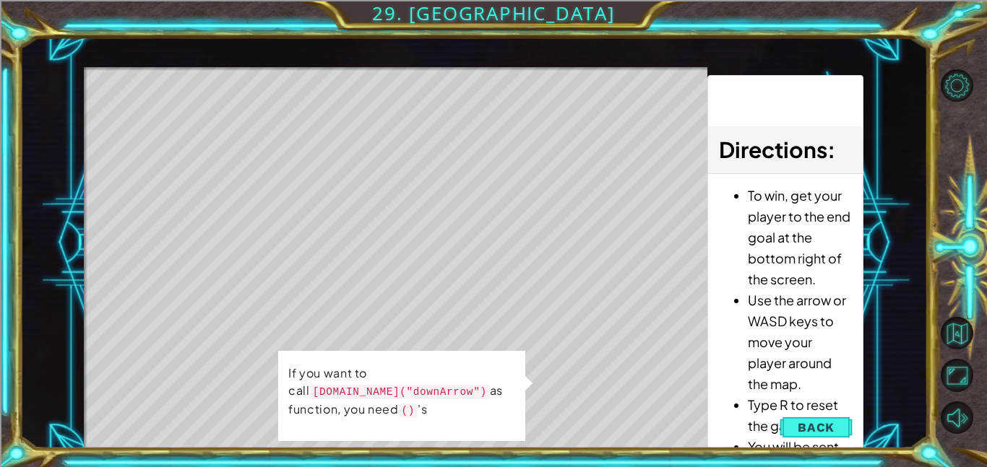
click at [556, 384] on div "Level Map" at bounding box center [418, 280] width 668 height 426
click at [830, 423] on span "Back" at bounding box center [816, 428] width 37 height 14
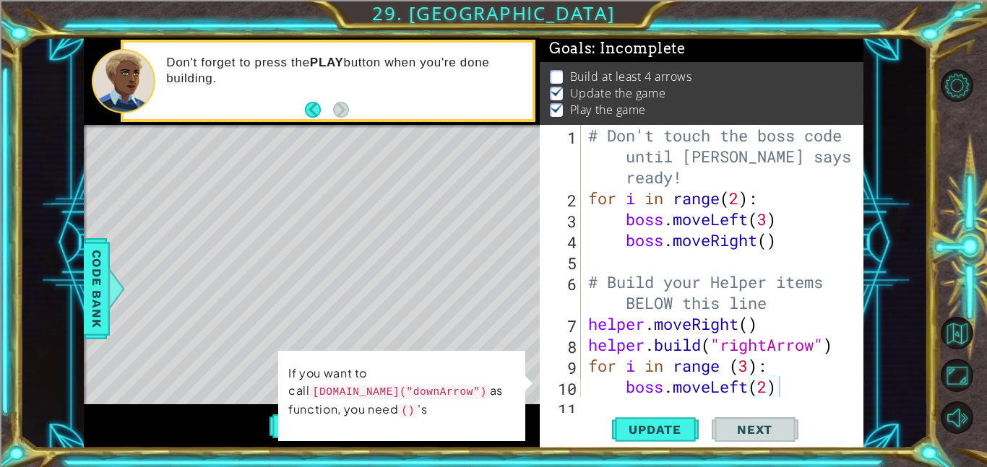
click at [579, 416] on div "Update Next" at bounding box center [705, 429] width 324 height 33
click at [588, 408] on div "boss.moveLeft(2) 1 2 3 4 5 6 7 8 9 10 11 # Don't touch the boss code until [PER…" at bounding box center [702, 287] width 324 height 324
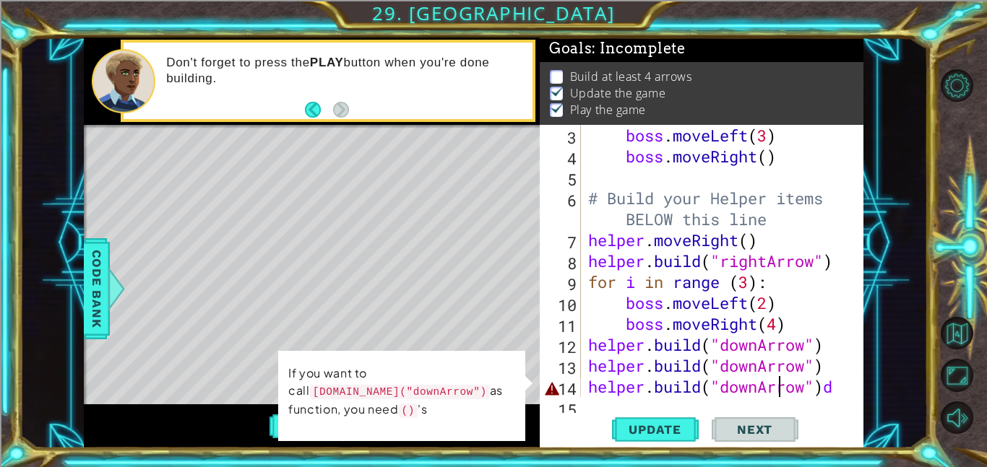
type textarea "[DOMAIN_NAME]("downArrow")d"
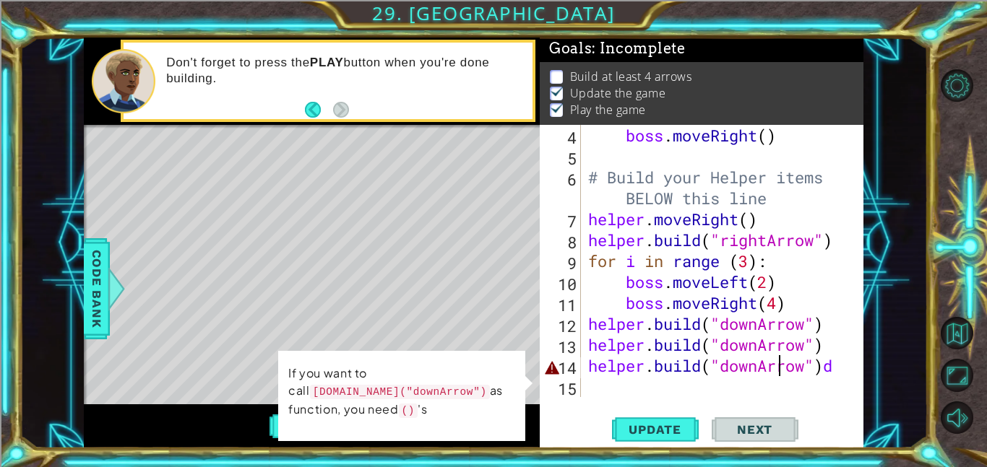
click at [842, 370] on div "boss . moveRight ( ) # Build your Helper items BELOW this line helper . moveRig…" at bounding box center [726, 282] width 283 height 314
type textarea "[DOMAIN_NAME]("downArrow")"
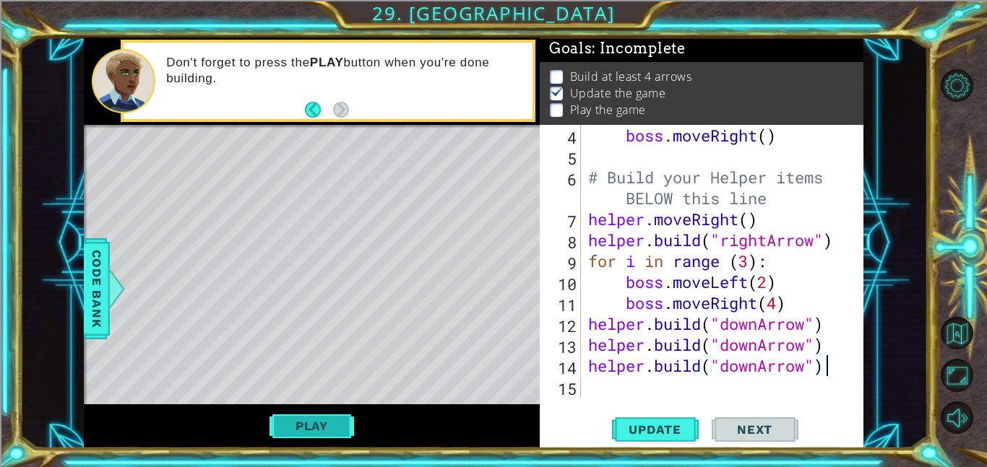
click at [319, 423] on button "Play" at bounding box center [312, 426] width 85 height 27
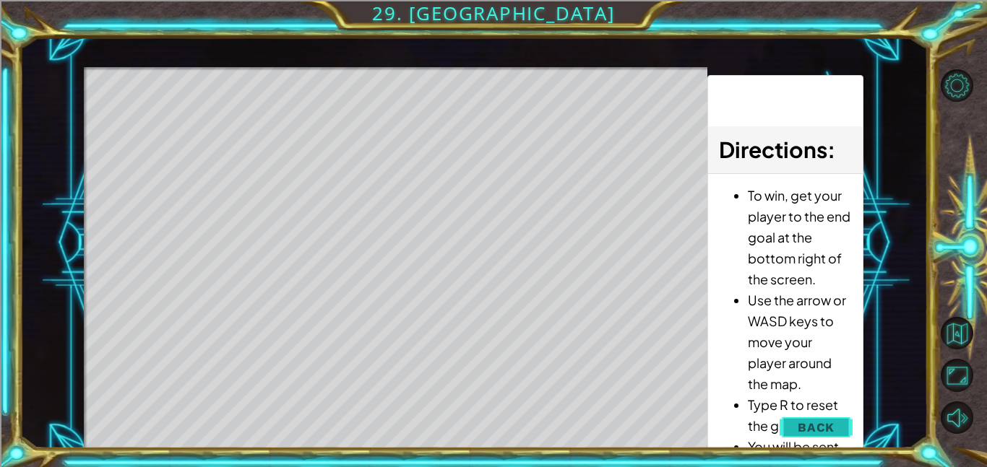
click at [825, 419] on button "Back" at bounding box center [816, 427] width 73 height 29
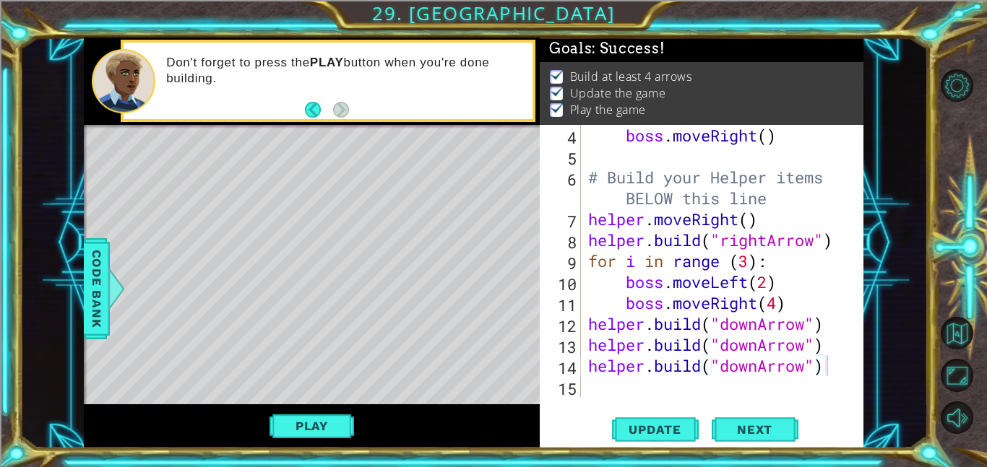
click at [769, 392] on div "boss . moveRight ( ) # Build your Helper items BELOW this line helper . moveRig…" at bounding box center [726, 282] width 283 height 314
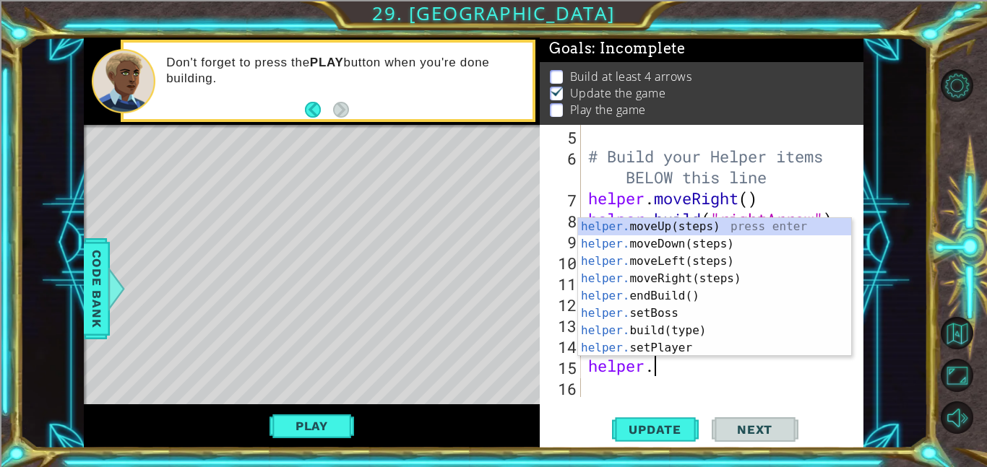
scroll to position [0, 2]
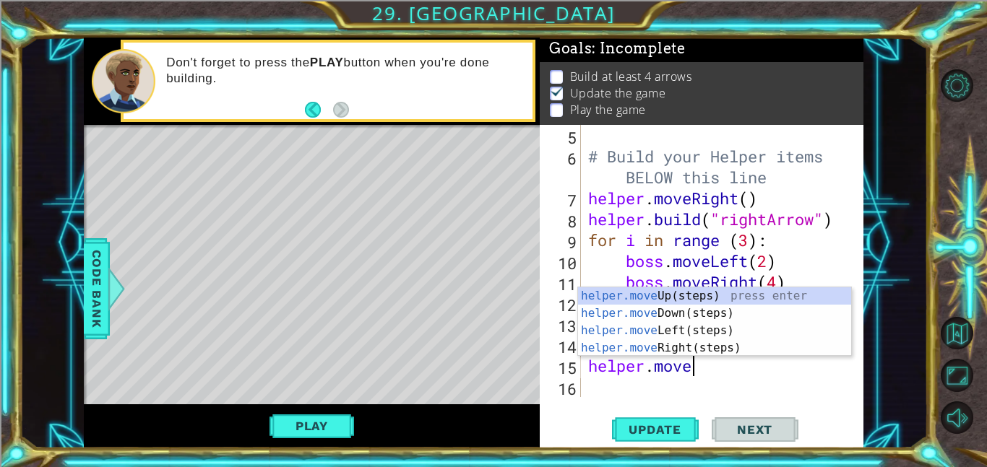
type textarea "helper.movedow"
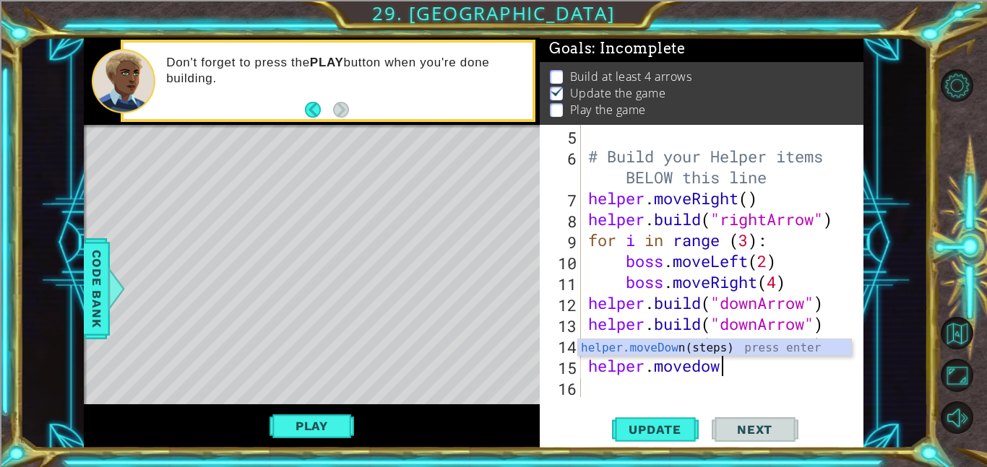
scroll to position [0, 5]
click at [793, 343] on div "helper.moveDow n(steps) press enter" at bounding box center [714, 366] width 273 height 52
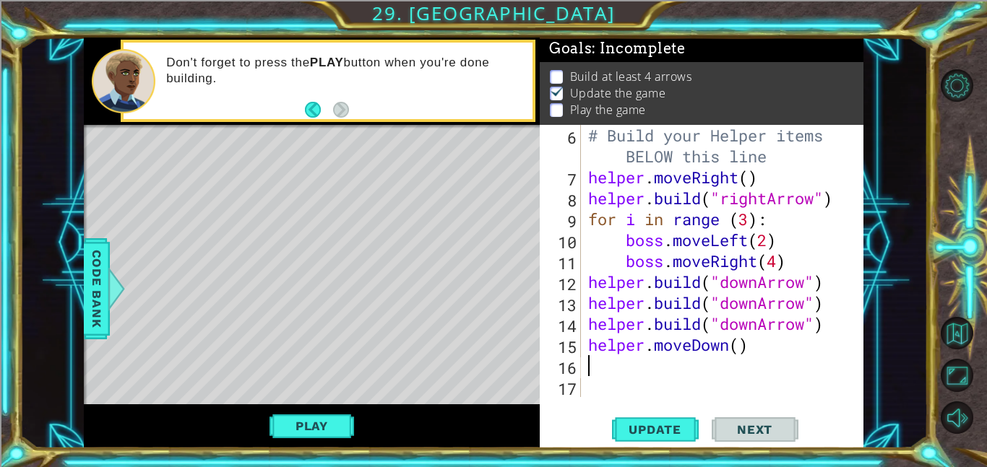
scroll to position [147, 0]
click at [741, 347] on div "# Build your Helper items BELOW this line helper . moveRight ( ) helper . build…" at bounding box center [726, 292] width 283 height 335
type textarea "helper.moveDown()"
click at [750, 351] on div "# Build your Helper items BELOW this line helper . moveRight ( ) helper . build…" at bounding box center [726, 292] width 283 height 335
click at [736, 362] on div "# Build your Helper items BELOW this line helper . moveRight ( ) helper . build…" at bounding box center [726, 292] width 283 height 335
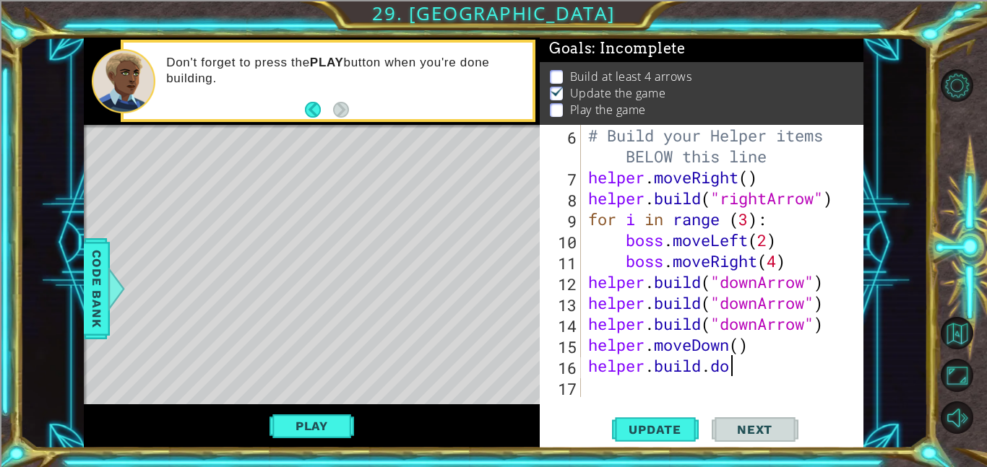
scroll to position [0, 7]
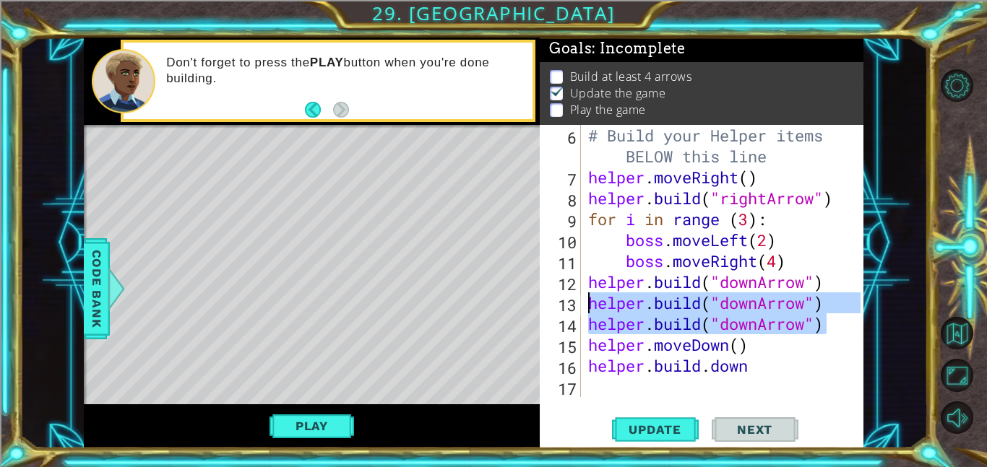
drag, startPoint x: 832, startPoint y: 319, endPoint x: 586, endPoint y: 303, distance: 246.9
click at [586, 303] on div "# Build your Helper items BELOW this line helper . moveRight ( ) helper . build…" at bounding box center [726, 292] width 283 height 335
type textarea "[DOMAIN_NAME]("downArrow") [DOMAIN_NAME]("downArrow")"
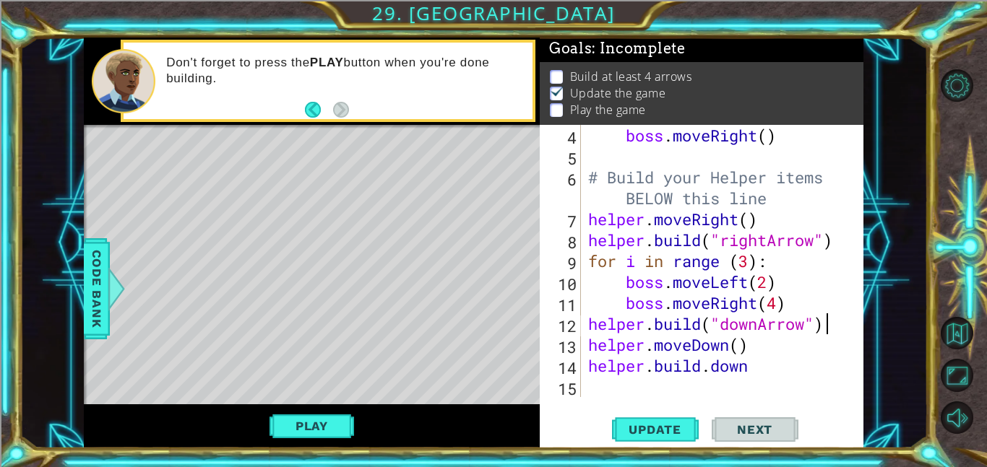
scroll to position [105, 0]
click at [756, 368] on div "boss . moveRight ( ) # Build your Helper items BELOW this line helper . moveRig…" at bounding box center [726, 282] width 283 height 314
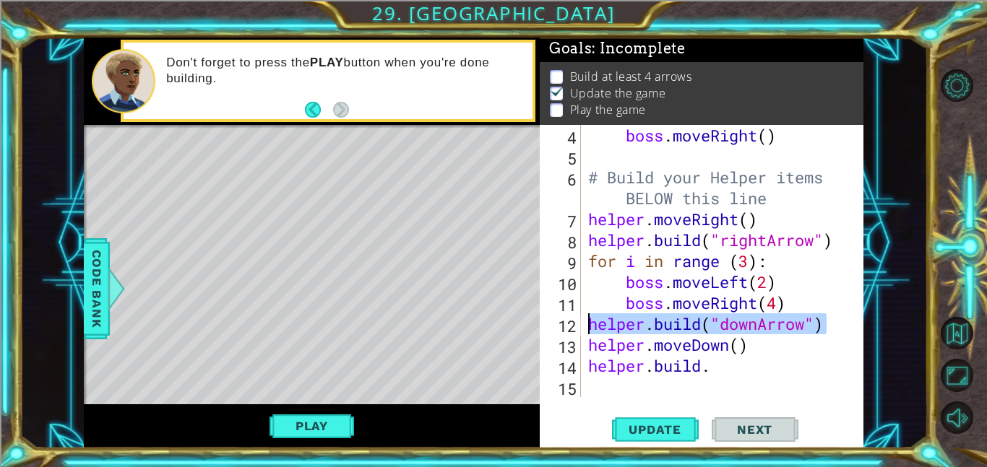
drag, startPoint x: 827, startPoint y: 330, endPoint x: 587, endPoint y: 327, distance: 239.9
click at [587, 327] on div "boss . moveRight ( ) # Build your Helper items BELOW this line helper . moveRig…" at bounding box center [726, 282] width 283 height 314
click at [713, 365] on div "boss . moveRight ( ) # Build your Helper items BELOW this line helper . moveRig…" at bounding box center [726, 282] width 283 height 314
type textarea "[DOMAIN_NAME]."
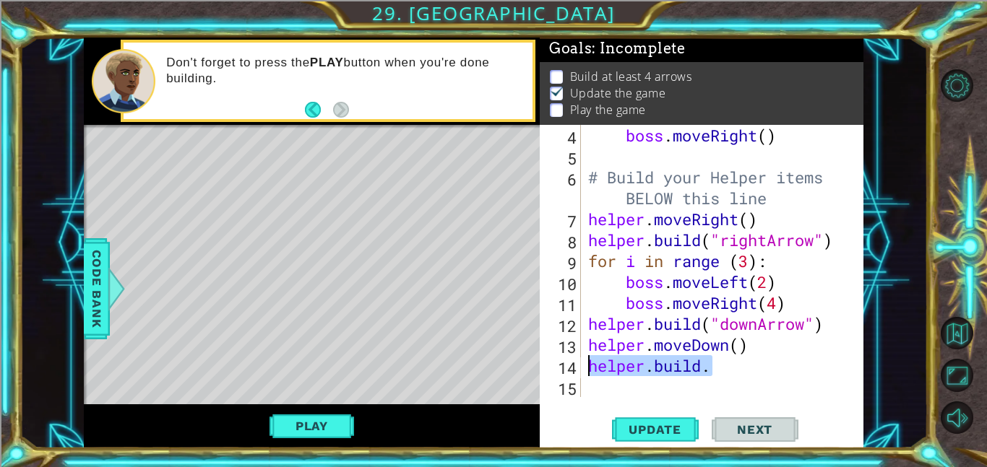
drag, startPoint x: 713, startPoint y: 365, endPoint x: 616, endPoint y: 363, distance: 97.6
click at [616, 363] on div "boss . moveRight ( ) # Build your Helper items BELOW this line helper . moveRig…" at bounding box center [726, 282] width 283 height 314
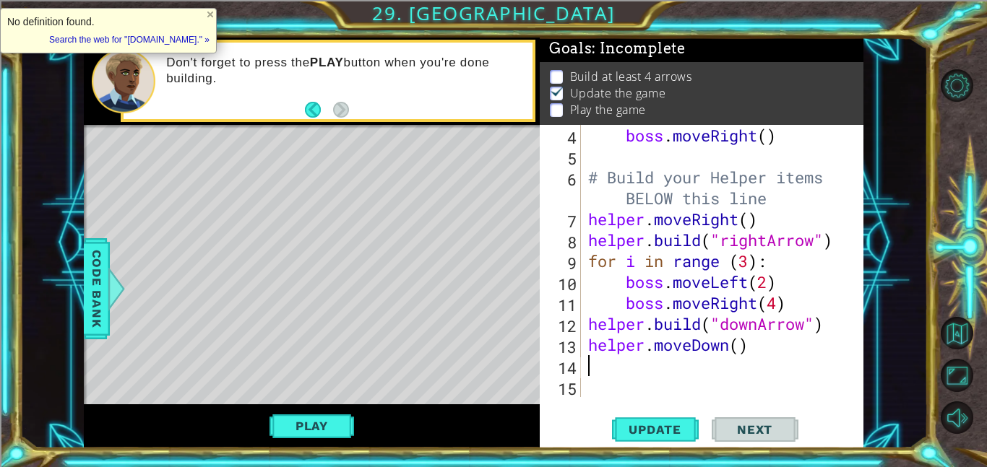
paste textarea "[DOMAIN_NAME]("downArrow")"
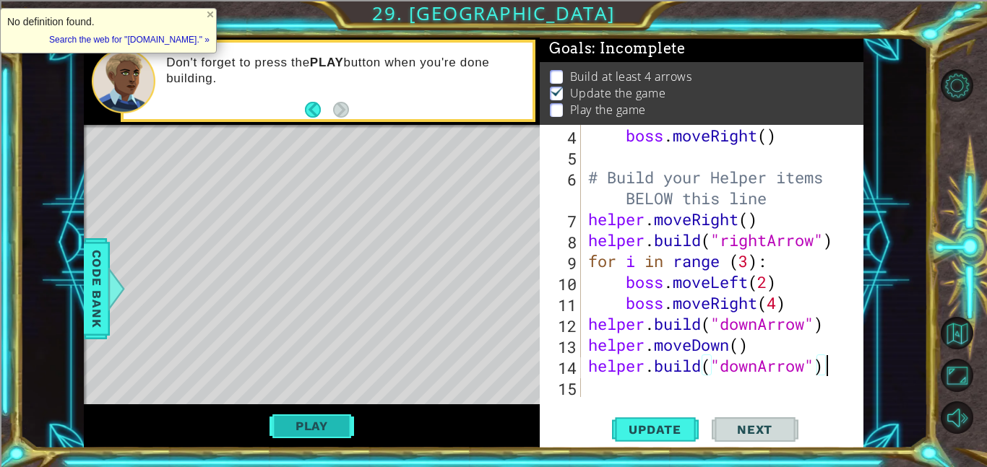
click at [309, 421] on button "Play" at bounding box center [312, 426] width 85 height 27
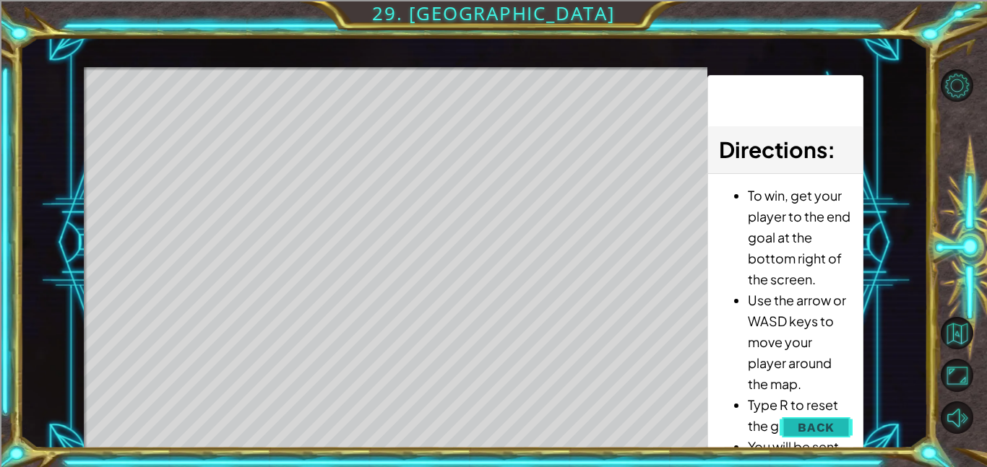
click at [816, 426] on span "Back" at bounding box center [816, 428] width 37 height 14
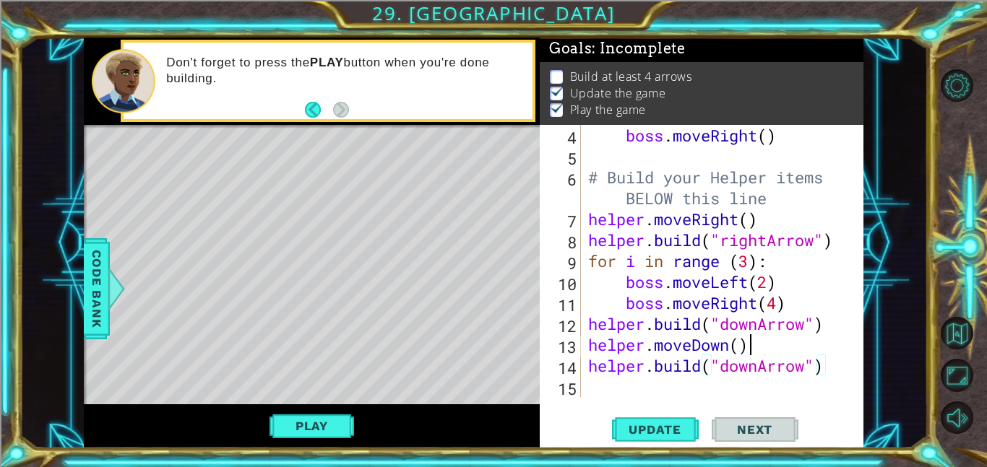
click at [746, 350] on div "boss . moveRight ( ) # Build your Helper items BELOW this line helper . moveRig…" at bounding box center [726, 282] width 283 height 314
click at [726, 351] on div "boss . moveRight ( ) # Build your Helper items BELOW this line helper . moveRig…" at bounding box center [726, 282] width 283 height 314
click at [727, 351] on div "boss . moveRight ( ) # Build your Helper items BELOW this line helper . moveRig…" at bounding box center [726, 282] width 283 height 314
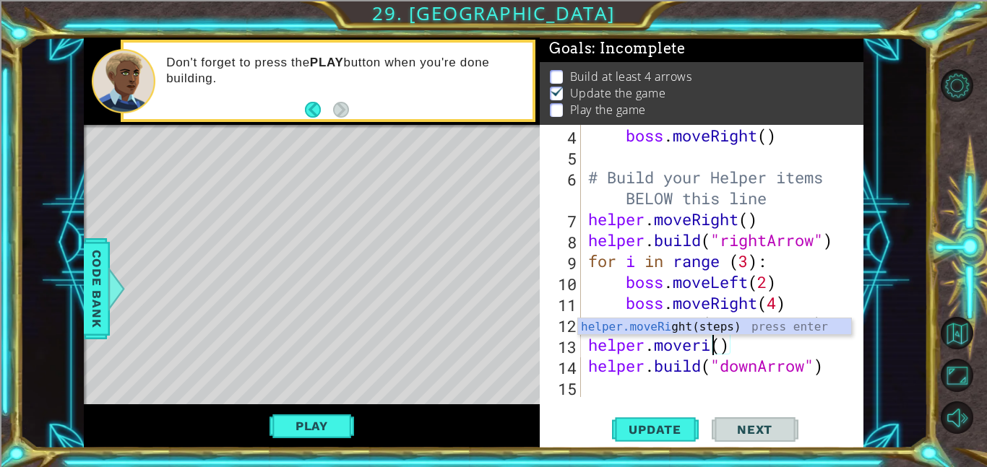
scroll to position [0, 7]
click at [316, 424] on button "Play" at bounding box center [312, 426] width 85 height 27
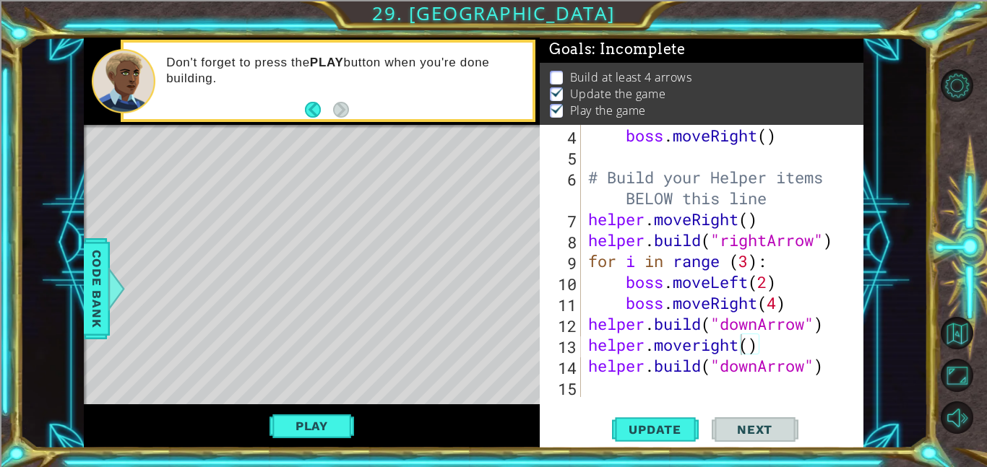
scroll to position [1, 0]
click at [335, 418] on button "Play" at bounding box center [312, 426] width 85 height 27
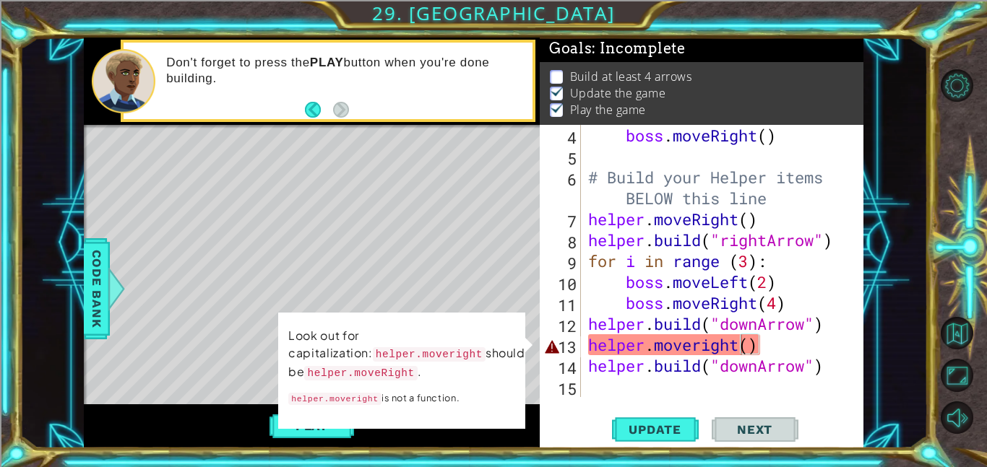
click at [764, 350] on div "boss . moveRight ( ) # Build your Helper items BELOW this line helper . moveRig…" at bounding box center [726, 282] width 283 height 314
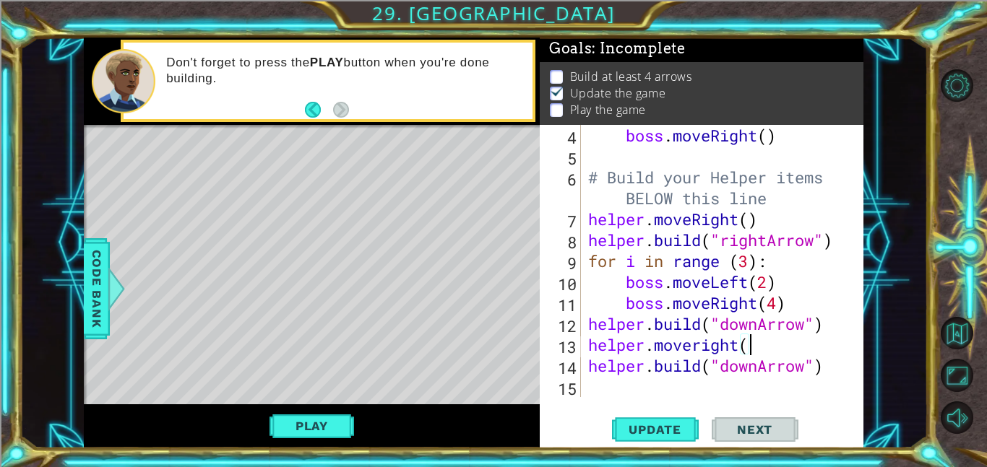
type textarea "helper.moveright"
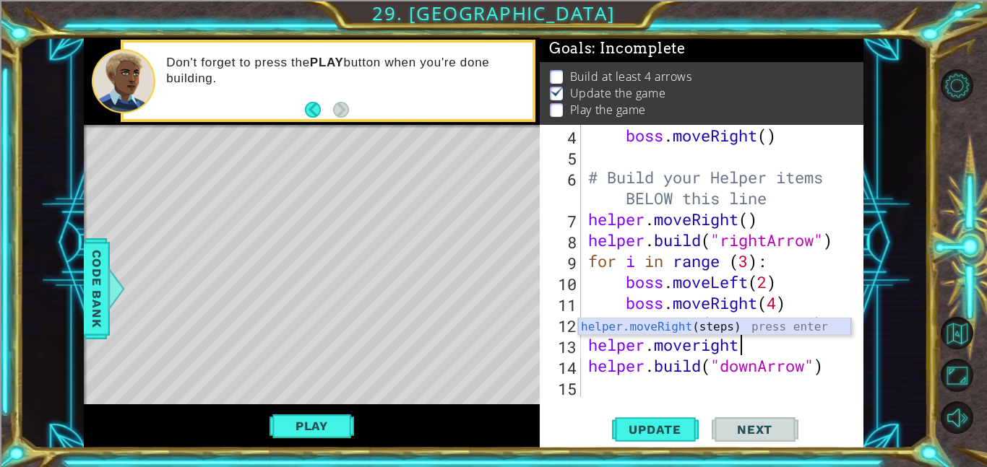
click at [787, 326] on div "helper.moveRight (steps) press enter" at bounding box center [714, 345] width 273 height 52
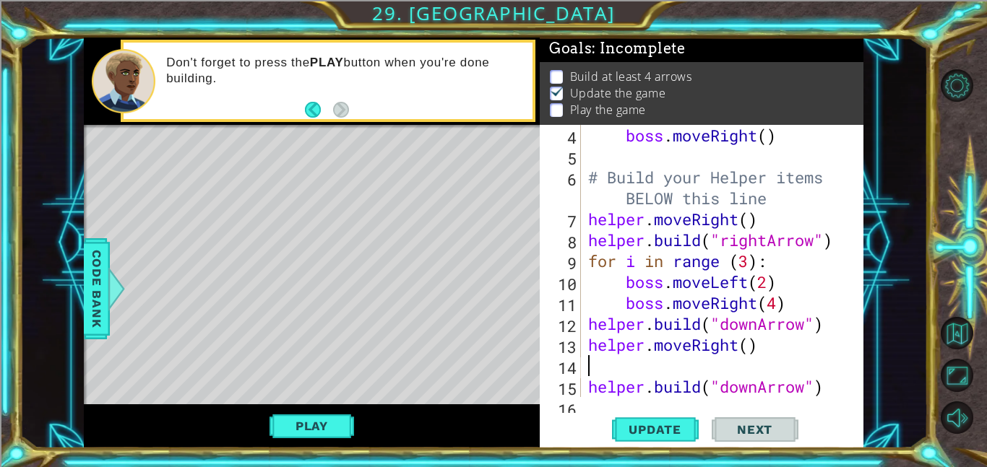
type textarea "helper.moveRight()"
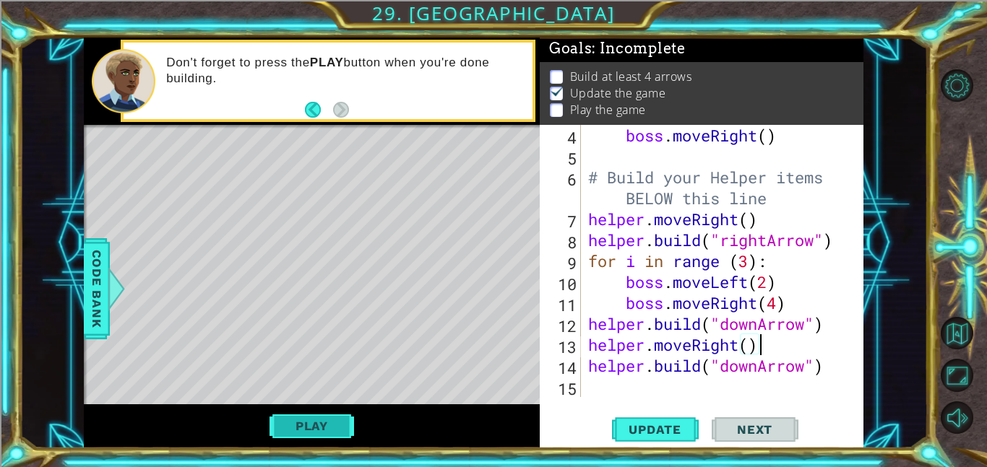
click at [331, 418] on button "Play" at bounding box center [312, 426] width 85 height 27
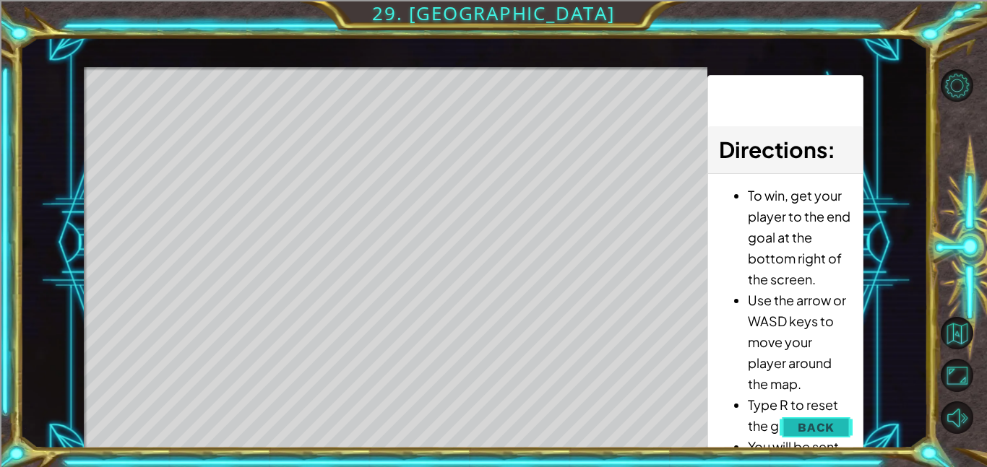
click at [840, 425] on button "Back" at bounding box center [816, 427] width 73 height 29
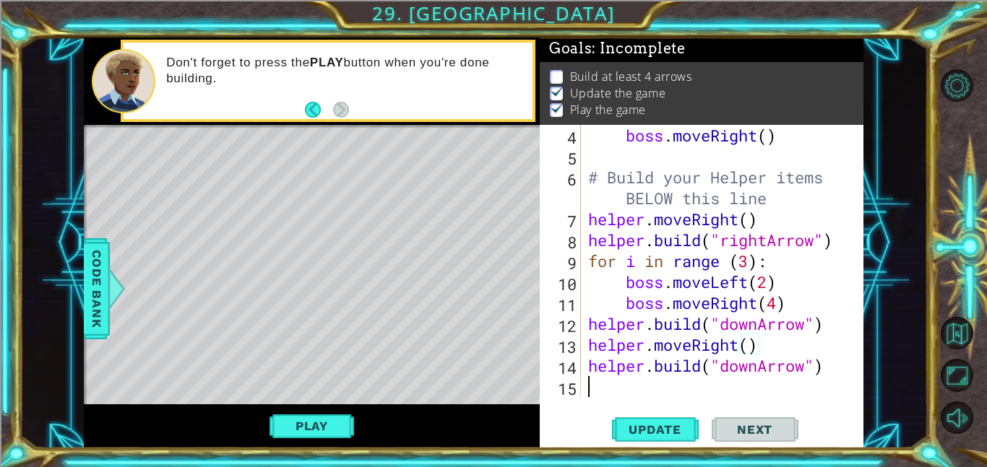
click at [739, 390] on div "boss . moveRight ( ) # Build your Helper items BELOW this line helper . moveRig…" at bounding box center [726, 282] width 283 height 314
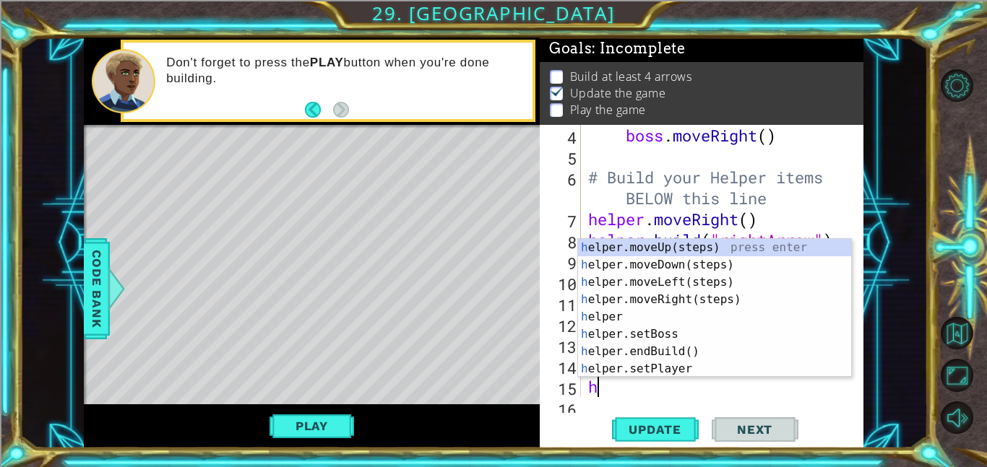
scroll to position [126, 0]
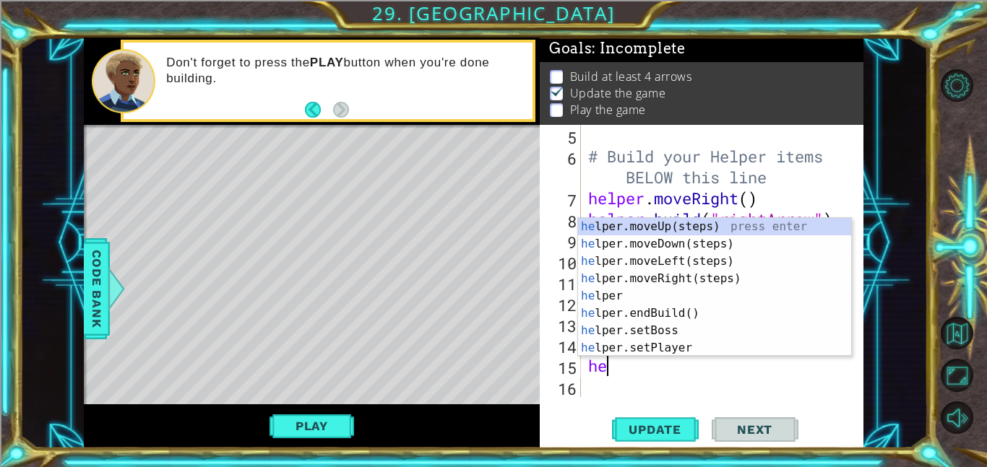
type textarea "h"
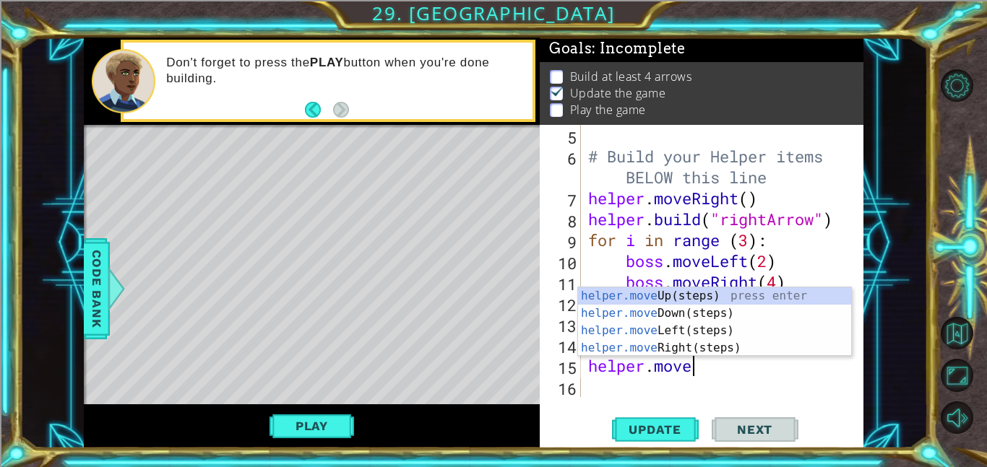
type textarea "helper.moveri"
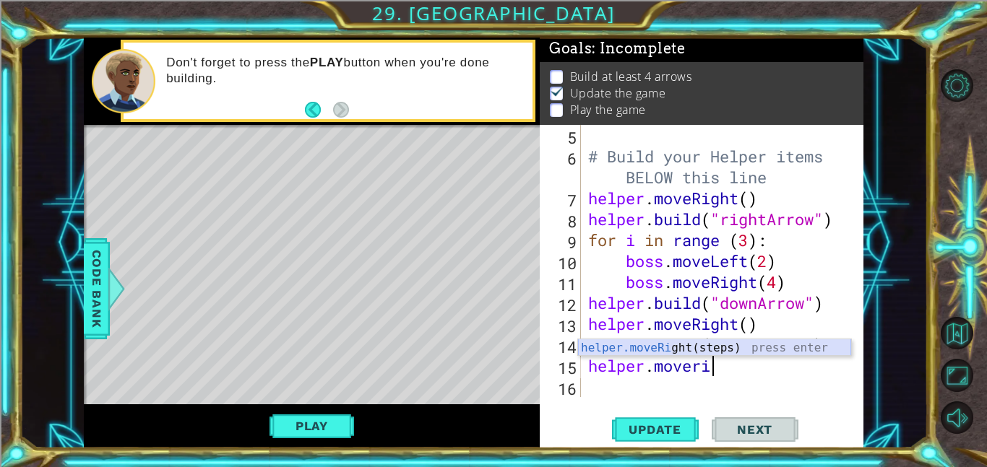
click at [743, 350] on div "helper.moveRi ght(steps) press enter" at bounding box center [714, 366] width 273 height 52
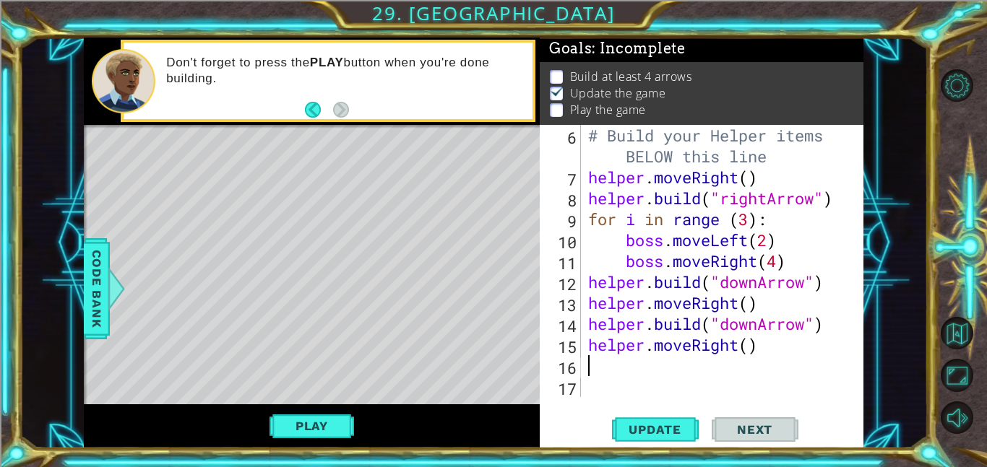
scroll to position [147, 0]
paste textarea "[DOMAIN_NAME]("downArrow")"
type textarea "[DOMAIN_NAME]("downArrow")"
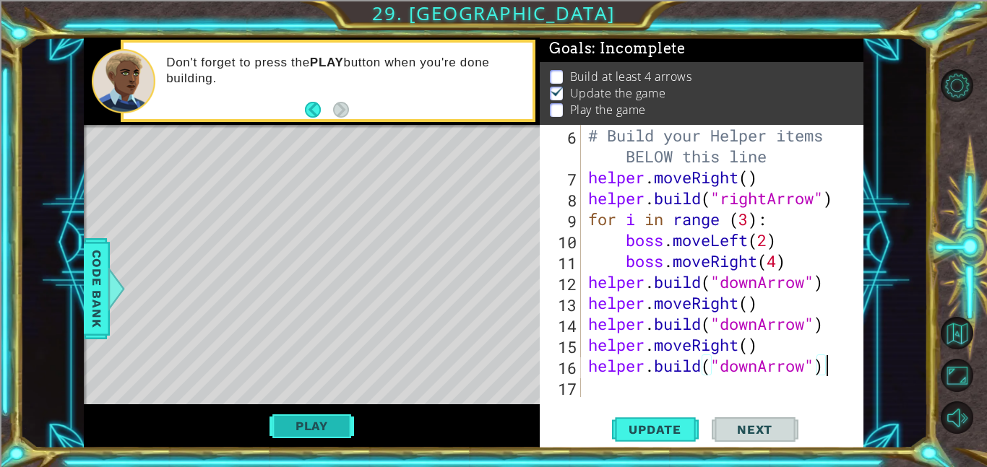
click at [336, 427] on button "Play" at bounding box center [312, 426] width 85 height 27
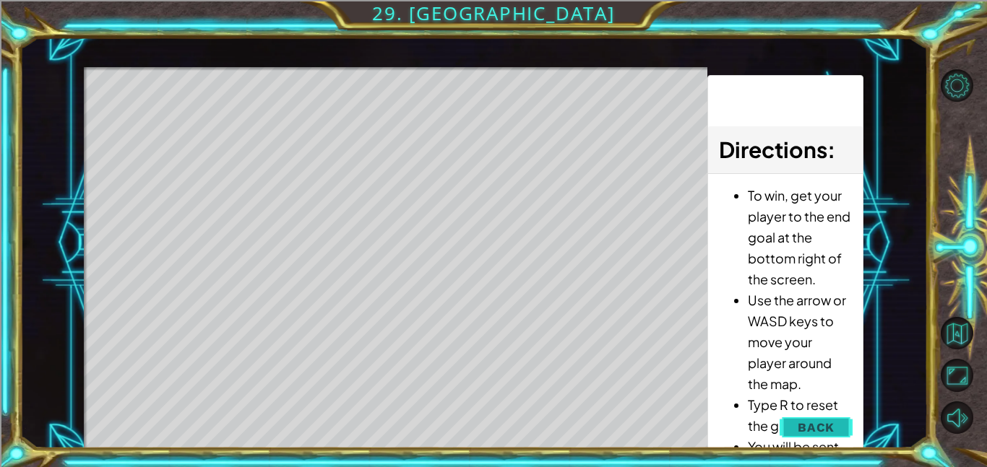
click at [802, 431] on span "Back" at bounding box center [816, 428] width 37 height 14
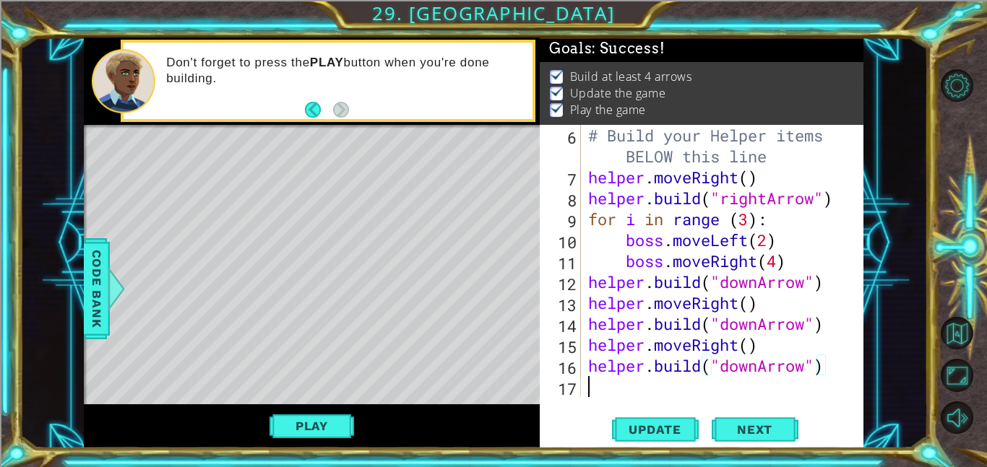
click at [686, 381] on div "# Build your Helper items BELOW this line helper . moveRight ( ) helper . build…" at bounding box center [726, 292] width 283 height 335
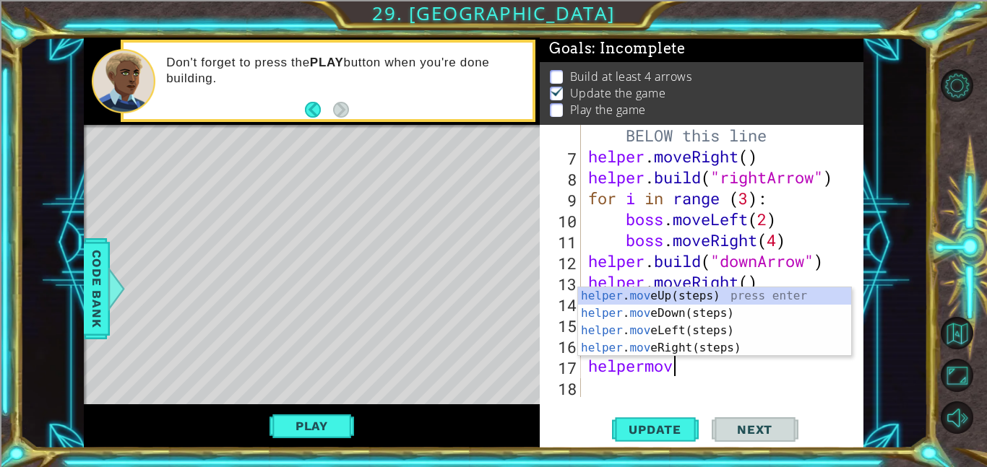
scroll to position [0, 4]
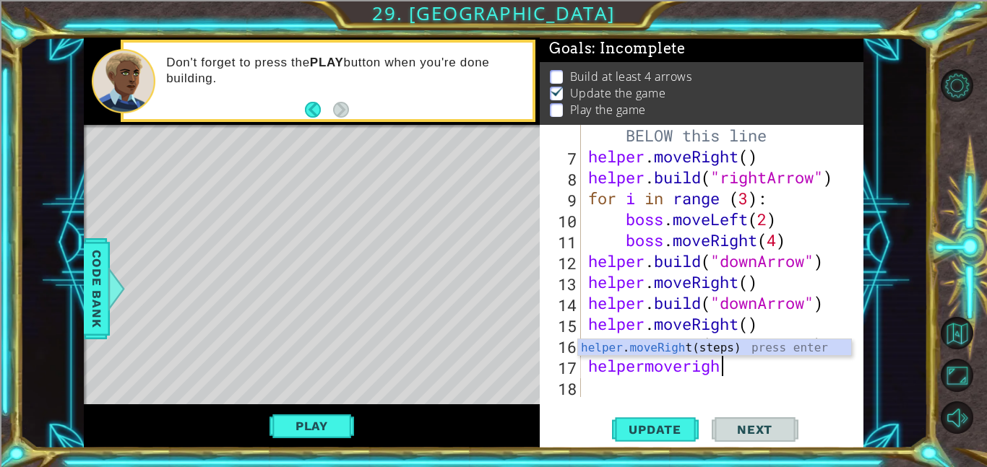
type textarea "helpermoveright"
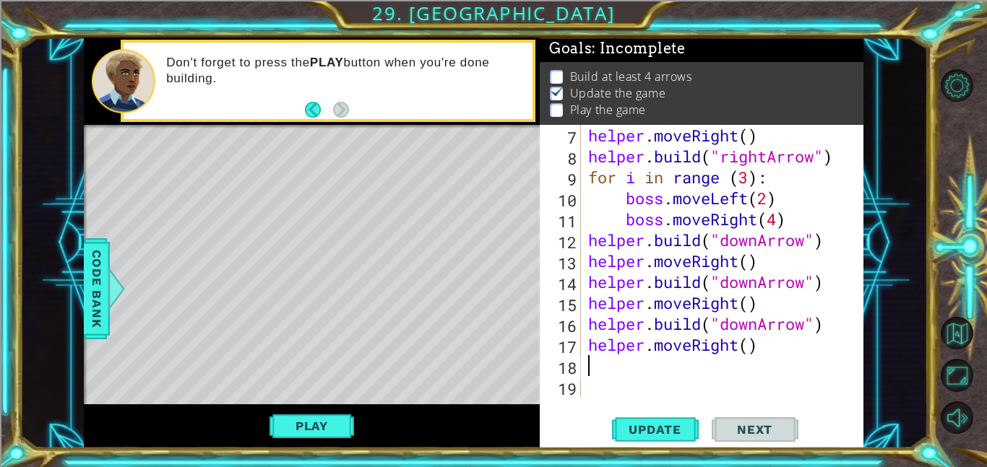
paste textarea "[DOMAIN_NAME]("downArrow")"
type textarea "[DOMAIN_NAME]("downArrow")"
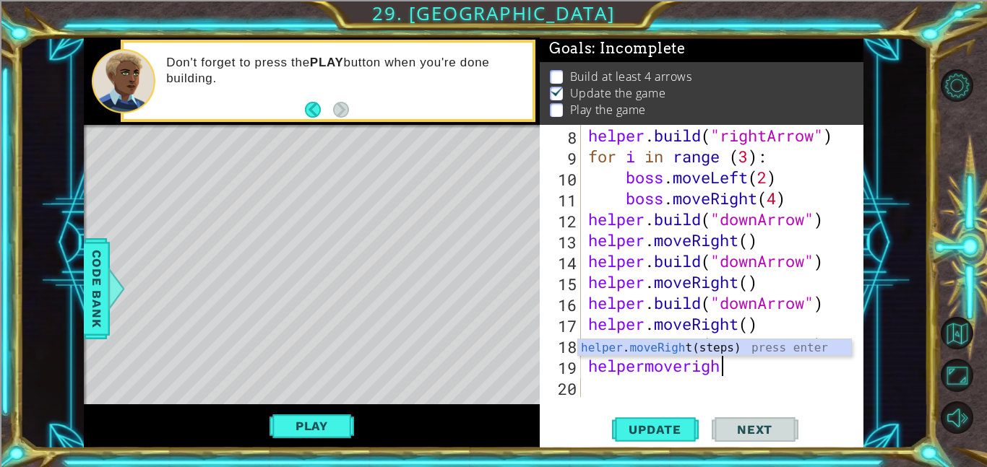
scroll to position [0, 6]
type textarea "helpermoveright"
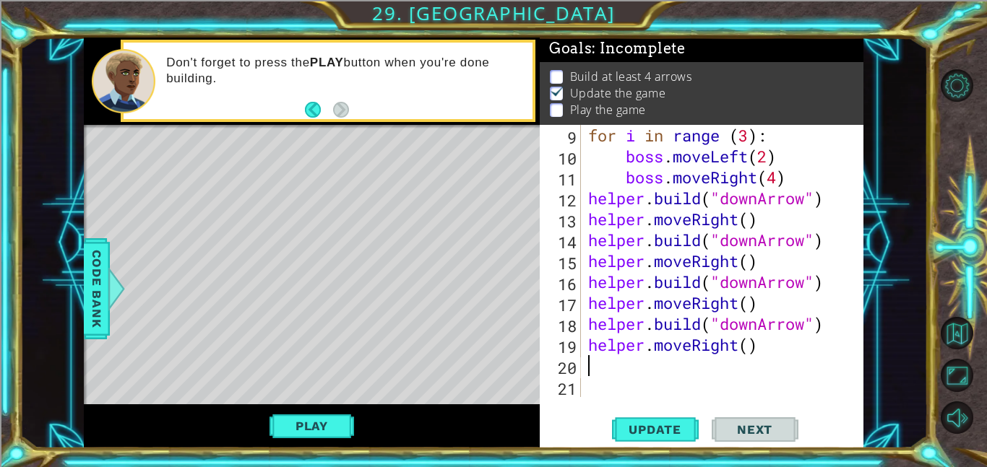
scroll to position [230, 0]
type textarea "h"
paste textarea "[DOMAIN_NAME]("downArrow")"
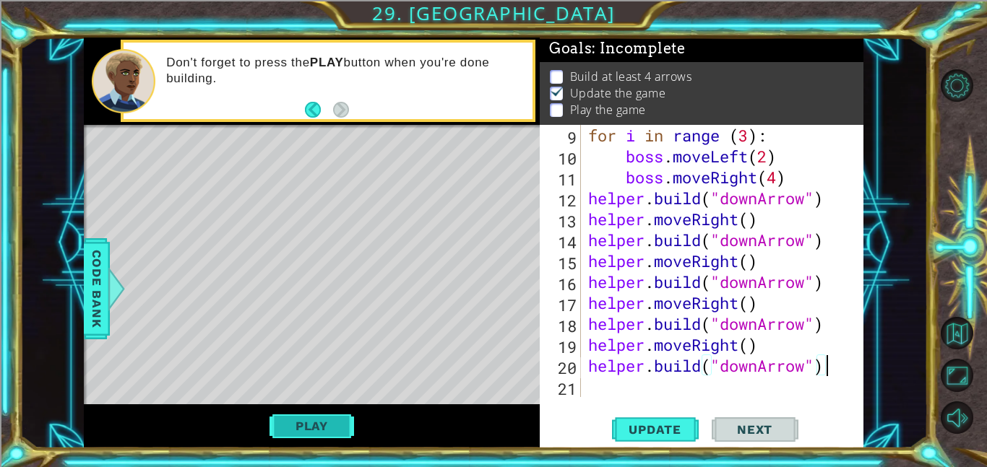
type textarea "[DOMAIN_NAME]("downArrow")"
click at [286, 418] on button "Play" at bounding box center [312, 426] width 85 height 27
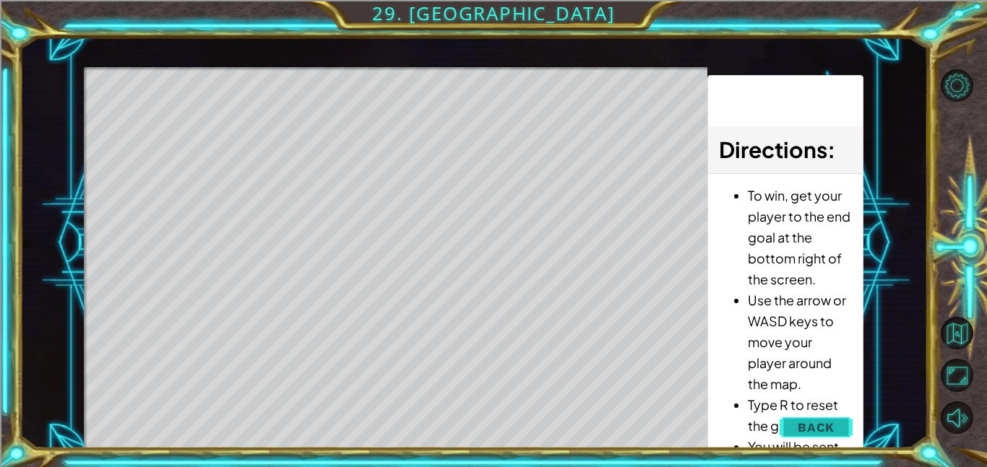
click at [813, 423] on span "Back" at bounding box center [816, 428] width 37 height 14
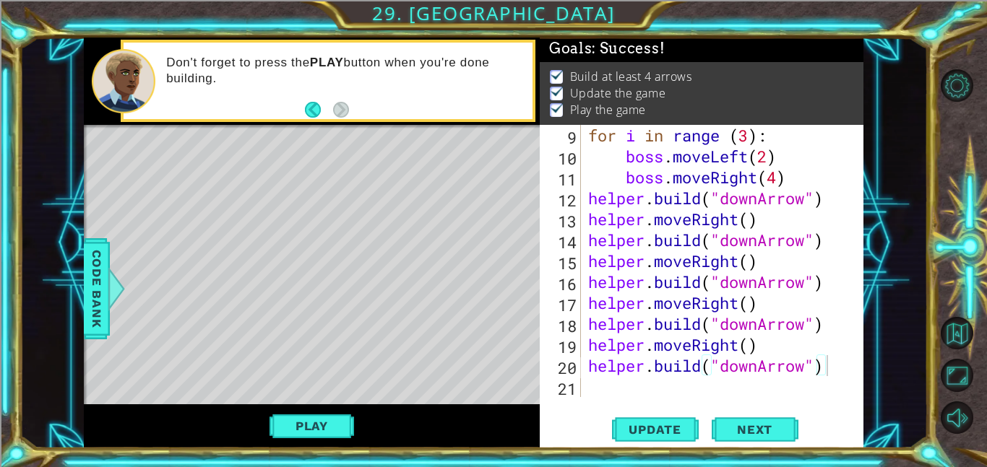
click at [729, 387] on div "for i in range ( 3 ) : boss . moveLeft ( 2 ) boss . moveRight ( 4 ) helper . bu…" at bounding box center [726, 282] width 283 height 314
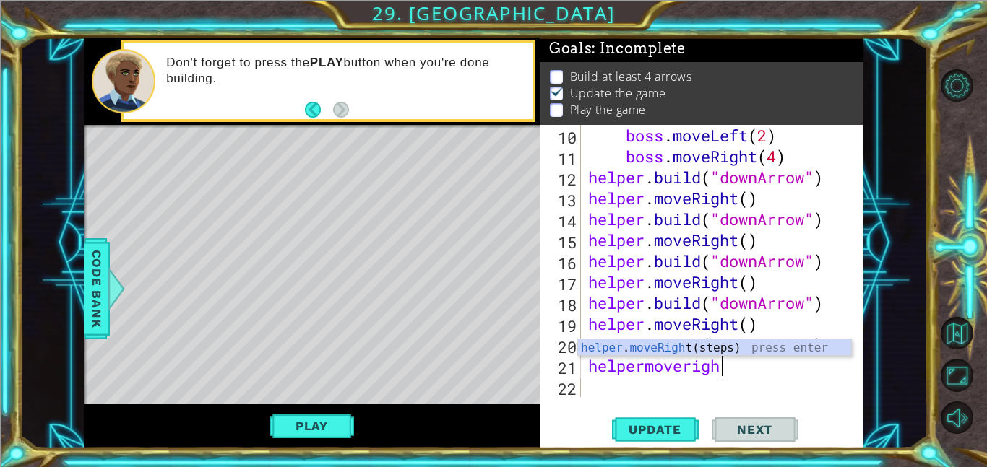
scroll to position [0, 5]
type textarea "helpermoveright"
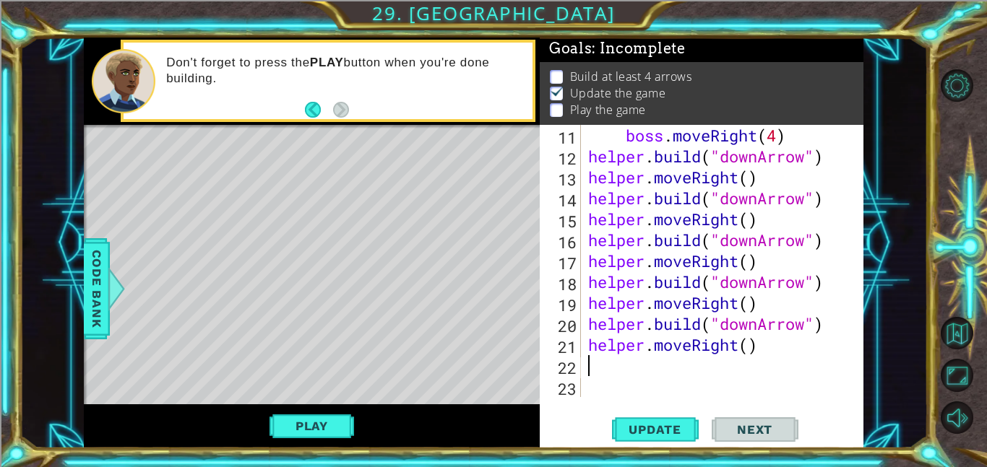
scroll to position [272, 0]
paste textarea "[DOMAIN_NAME]("downArrow")"
type textarea "[DOMAIN_NAME]("downArrow")"
click at [692, 383] on div "boss . moveRight ( 4 ) helper . build ( "downArrow" ) helper . moveRight ( ) he…" at bounding box center [726, 282] width 283 height 314
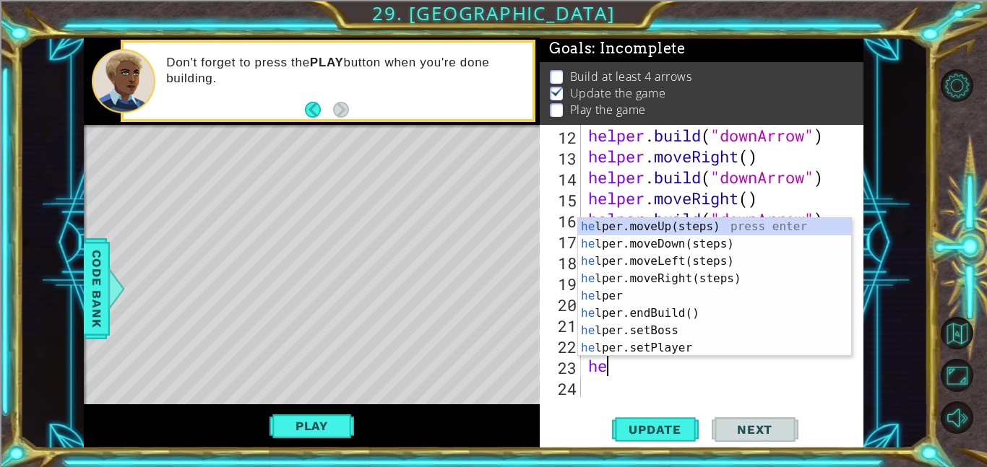
scroll to position [293, 0]
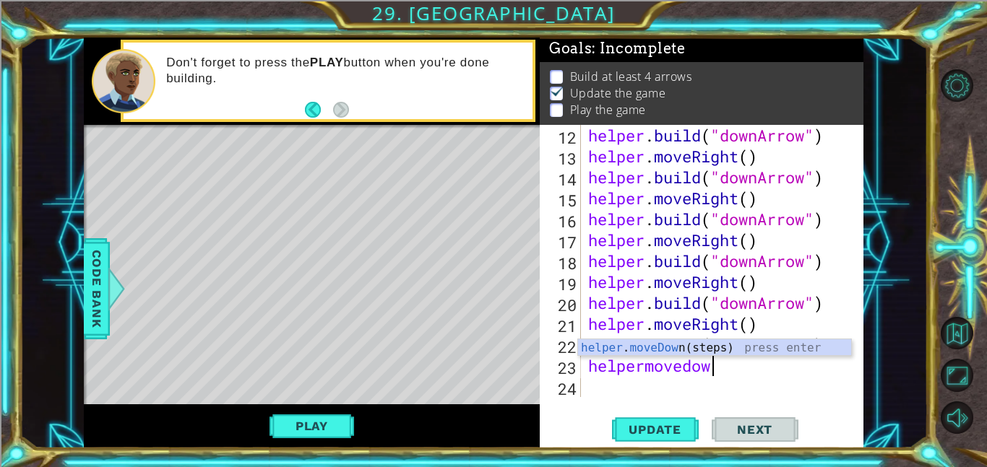
type textarea "helpermovedown"
click at [665, 351] on div "helper . moveDown (steps) press enter" at bounding box center [714, 366] width 273 height 52
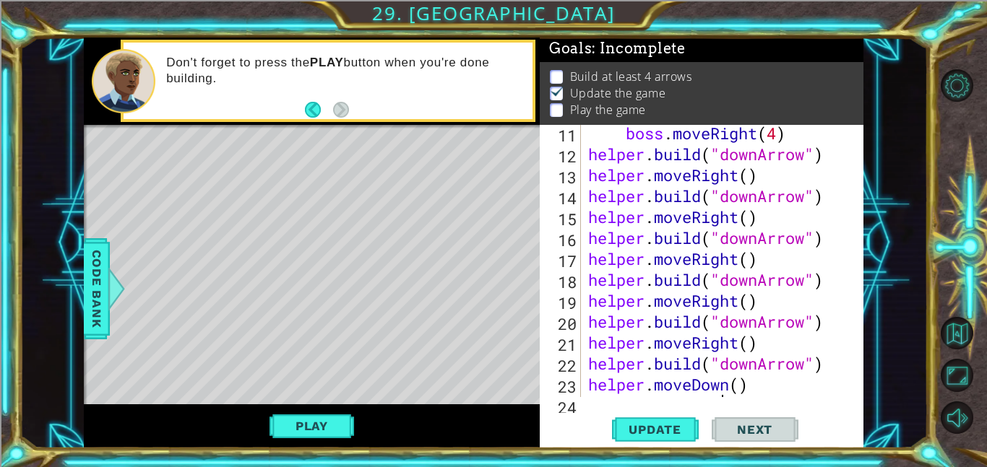
scroll to position [314, 0]
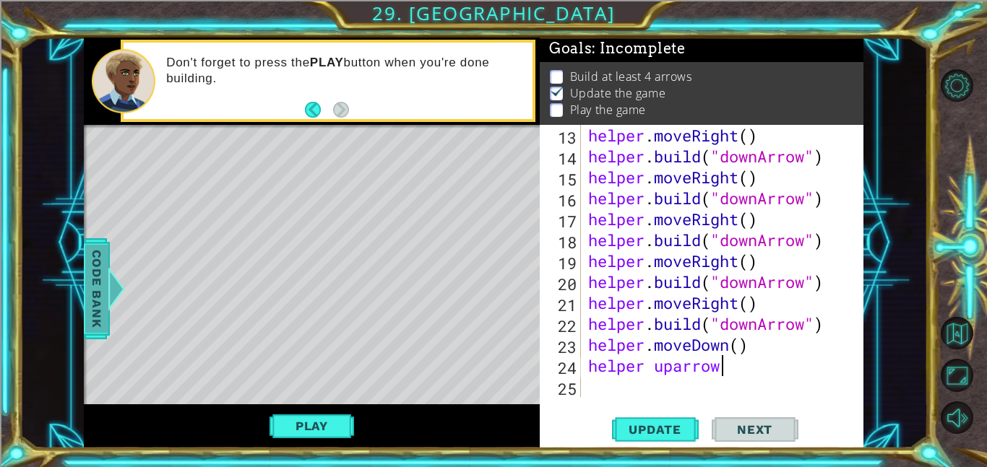
click at [95, 304] on span "Code Bank" at bounding box center [96, 289] width 23 height 88
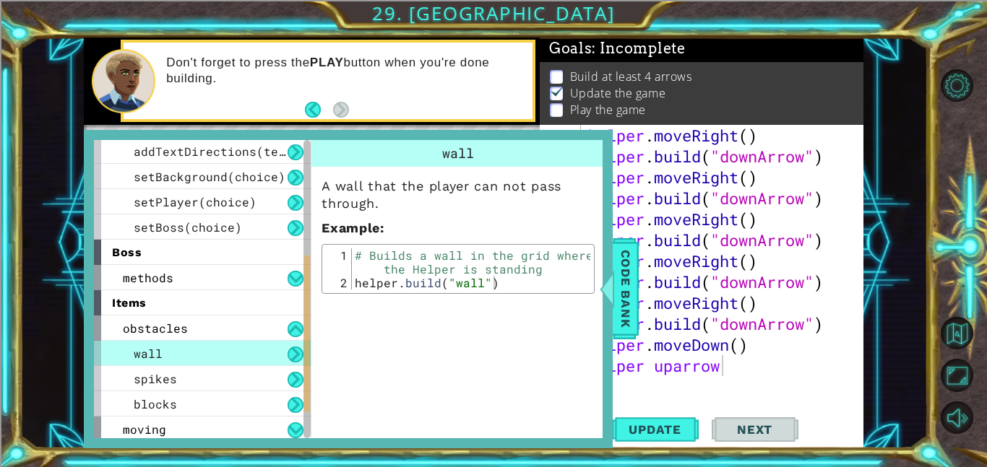
click at [168, 355] on div "wall" at bounding box center [202, 353] width 217 height 25
click at [748, 364] on div "helper . moveRight ( ) helper . build ( "downArrow" ) helper . moveRight ( ) he…" at bounding box center [726, 282] width 283 height 314
click at [624, 303] on span "Code Bank" at bounding box center [625, 289] width 23 height 88
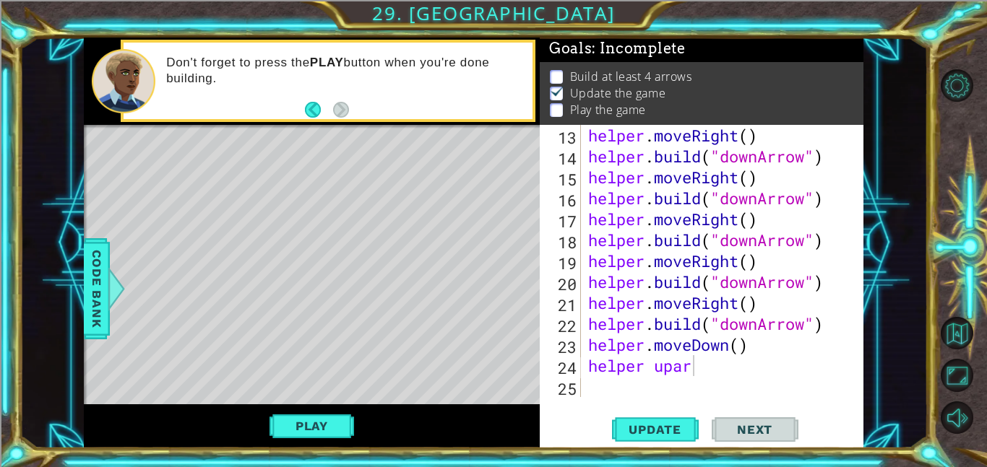
click at [703, 361] on div "helper . moveRight ( ) helper . build ( "downArrow" ) helper . moveRight ( ) he…" at bounding box center [726, 282] width 283 height 314
type textarea "helper.build.wall"
click at [108, 288] on div at bounding box center [117, 288] width 18 height 43
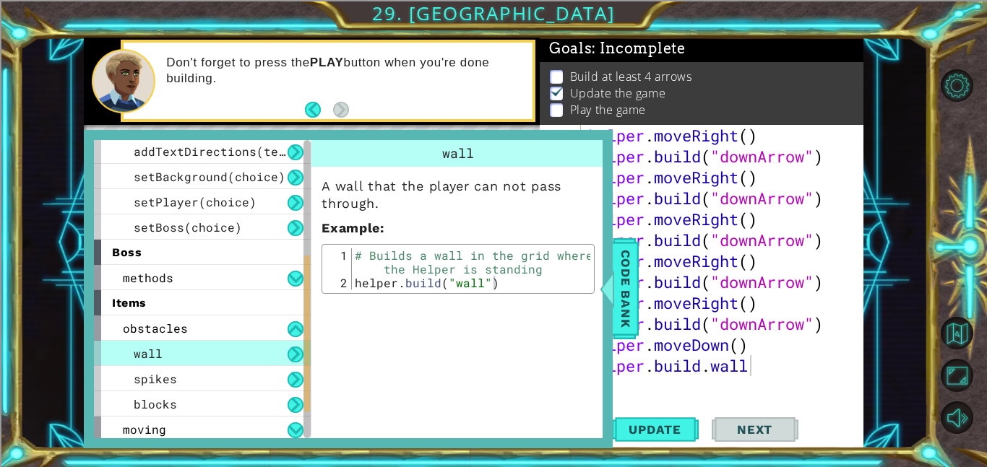
type textarea "[DOMAIN_NAME]("wall")"
drag, startPoint x: 488, startPoint y: 285, endPoint x: 467, endPoint y: 285, distance: 21.7
click at [467, 285] on div "# Builds a wall in the grid where the Helper is standing helper . build ( "wall…" at bounding box center [471, 290] width 238 height 82
click at [496, 285] on div "# Builds a wall in the grid where the Helper is standing helper . build ( "wall…" at bounding box center [471, 290] width 238 height 82
drag, startPoint x: 496, startPoint y: 285, endPoint x: 345, endPoint y: 287, distance: 150.3
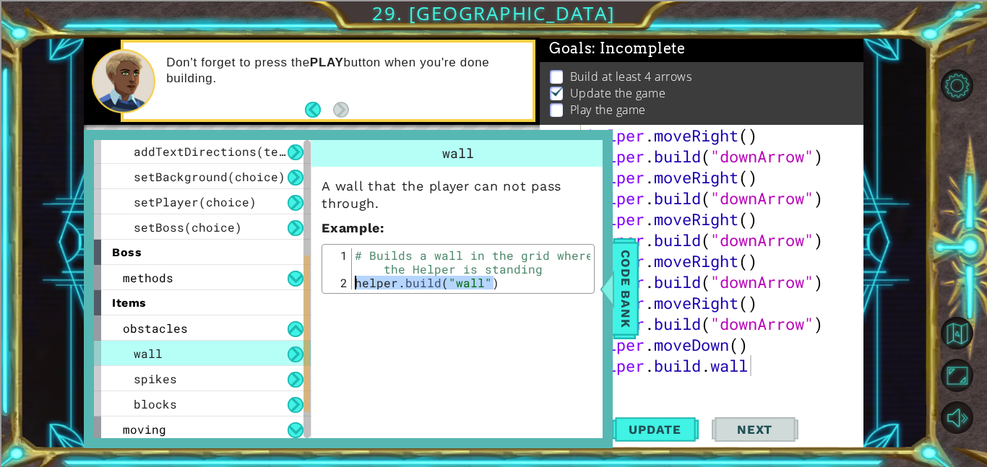
click at [345, 287] on div "[DOMAIN_NAME]("wall") 1 2 # Builds a wall in the grid where the Helper is stand…" at bounding box center [458, 269] width 264 height 41
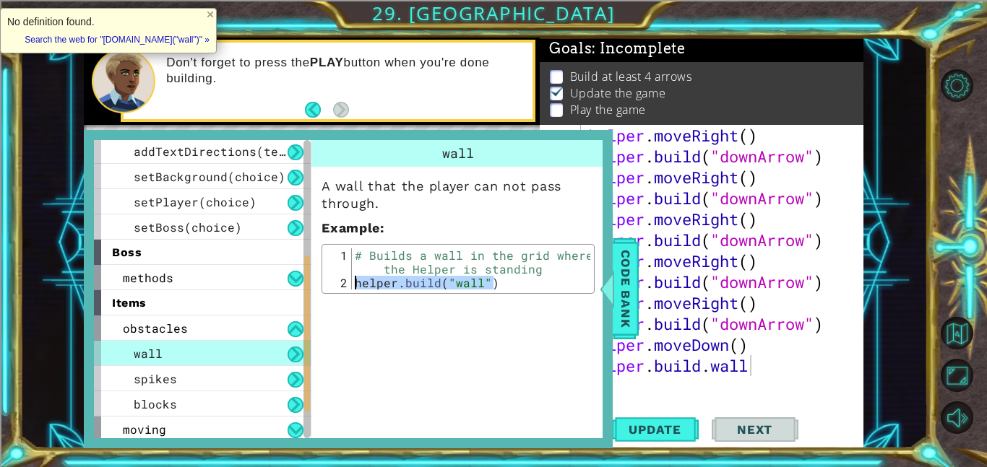
click at [806, 363] on div "helper . moveRight ( ) helper . build ( "downArrow" ) helper . moveRight ( ) he…" at bounding box center [726, 282] width 283 height 314
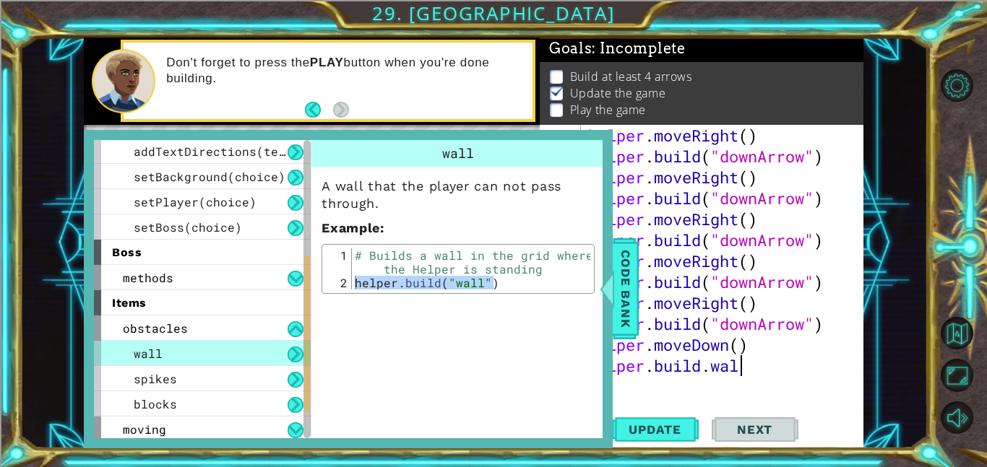
type textarea "helper.build.w"
click at [614, 281] on div at bounding box center [607, 288] width 18 height 43
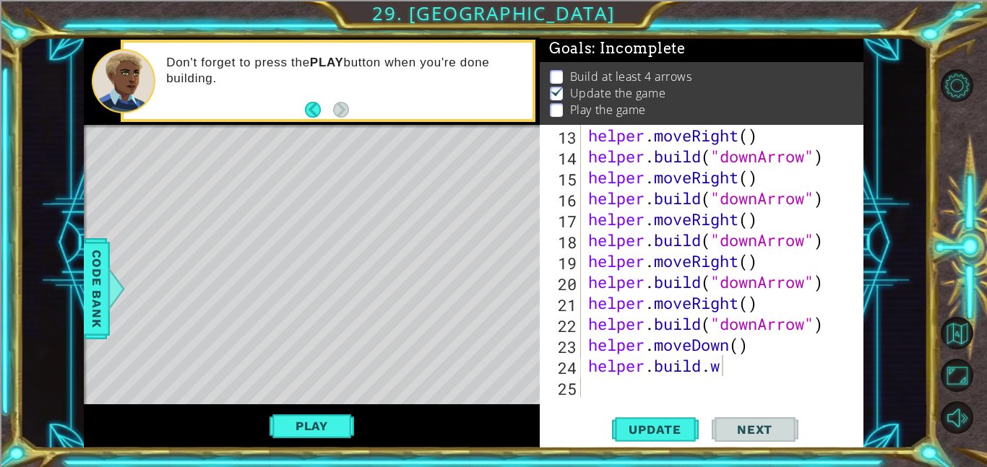
click at [767, 368] on div "helper . moveRight ( ) helper . build ( "downArrow" ) helper . moveRight ( ) he…" at bounding box center [726, 282] width 283 height 314
drag, startPoint x: 767, startPoint y: 368, endPoint x: 623, endPoint y: 363, distance: 143.9
click at [623, 363] on div "helper . moveRight ( ) helper . build ( "downArrow" ) helper . moveRight ( ) he…" at bounding box center [726, 282] width 283 height 314
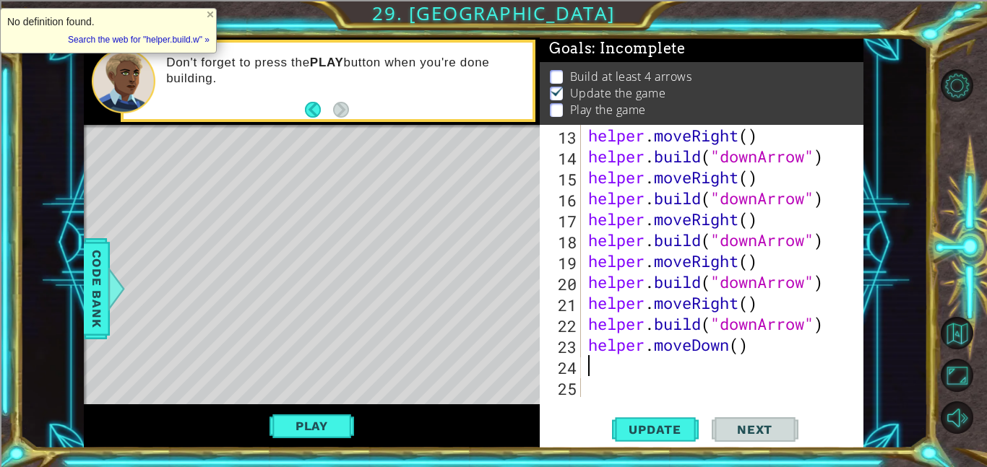
scroll to position [0, 0]
paste textarea "[DOMAIN_NAME]("wall")"
type textarea "[DOMAIN_NAME]("wall")"
click at [306, 422] on button "Play" at bounding box center [312, 426] width 85 height 27
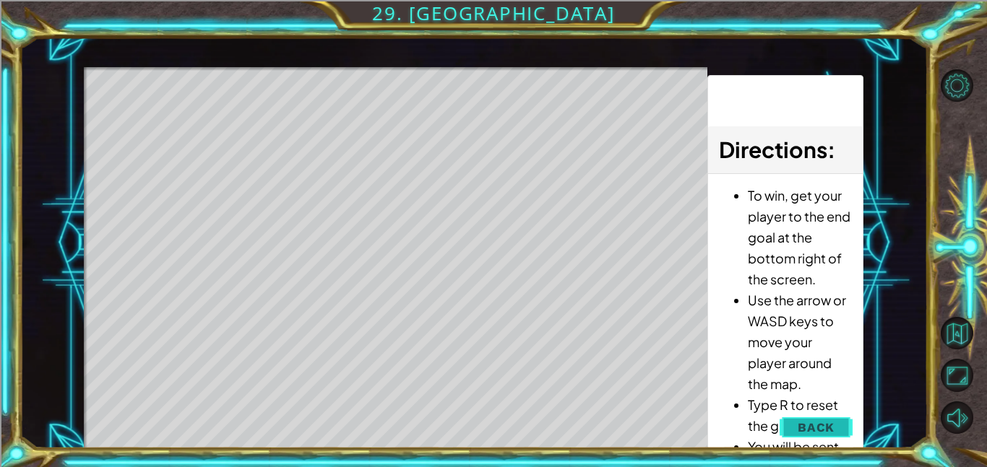
click at [816, 428] on span "Back" at bounding box center [816, 428] width 37 height 14
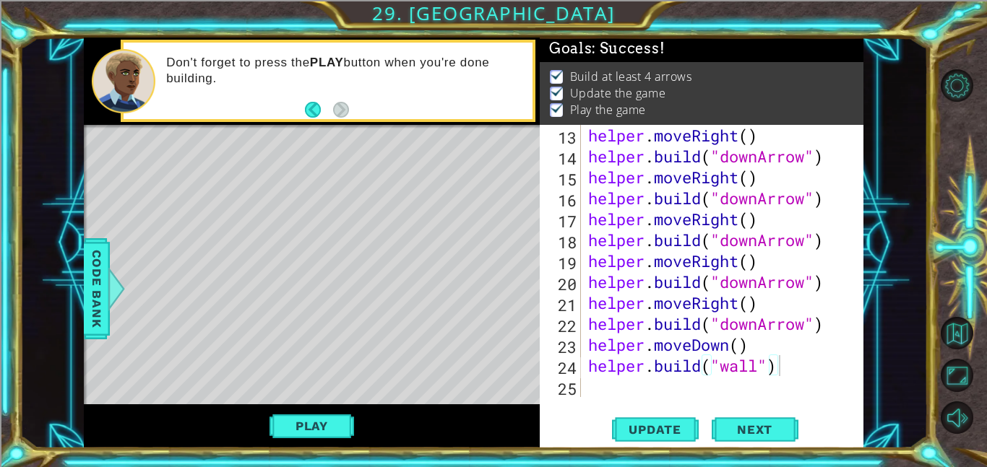
click at [725, 382] on div "helper . moveRight ( ) helper . build ( "downArrow" ) helper . moveRight ( ) he…" at bounding box center [726, 282] width 283 height 314
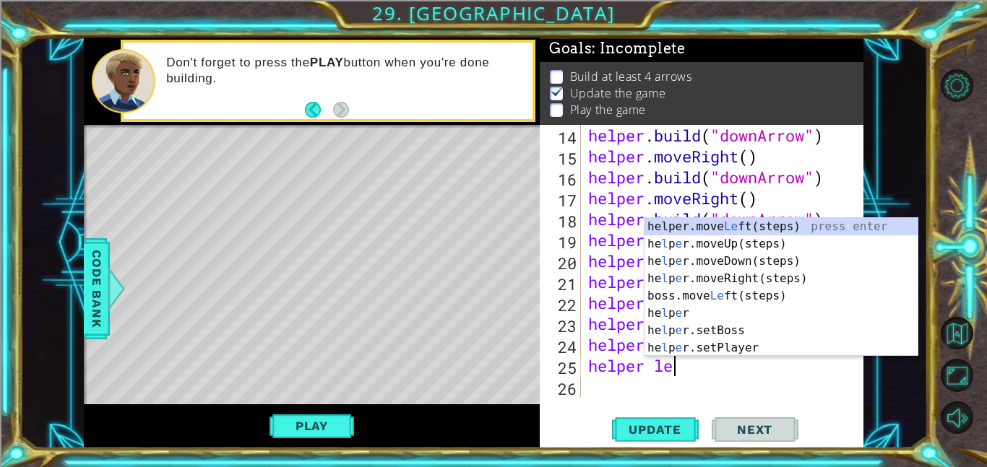
scroll to position [0, 4]
type textarea "helper left"
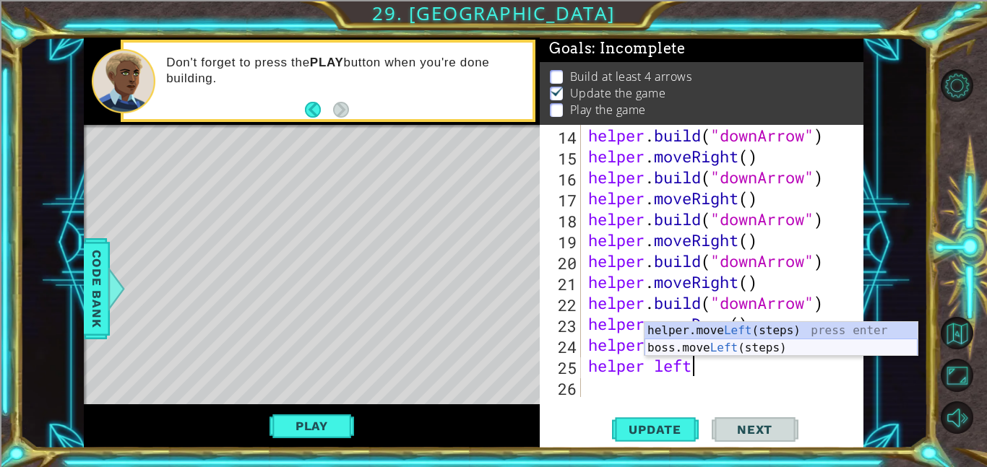
click at [764, 349] on div "helper.move Left (steps) press enter boss.move Left (steps) press enter" at bounding box center [781, 356] width 273 height 69
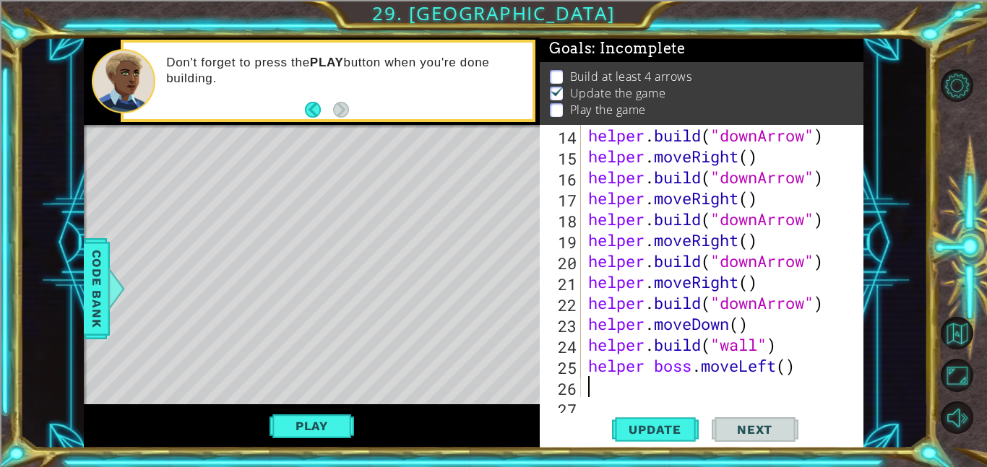
scroll to position [356, 0]
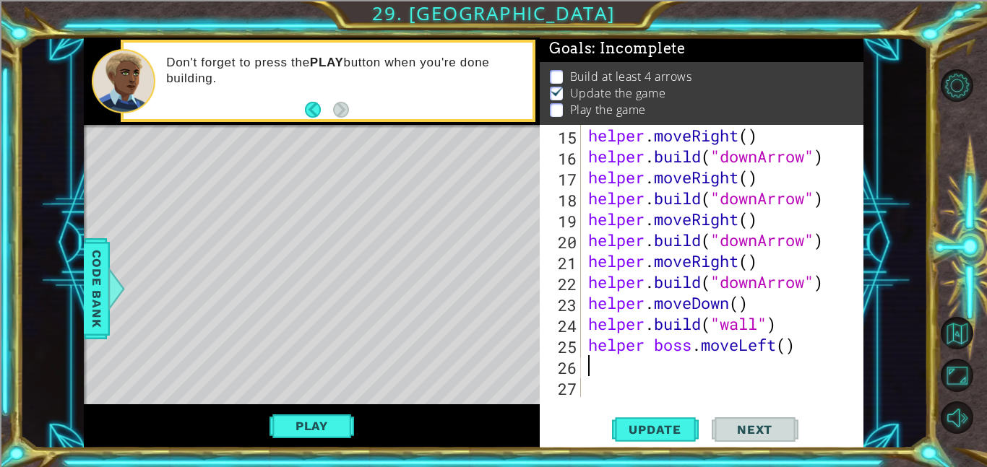
click at [710, 370] on div "helper . moveRight ( ) helper . build ( "downArrow" ) helper . moveRight ( ) he…" at bounding box center [726, 282] width 283 height 314
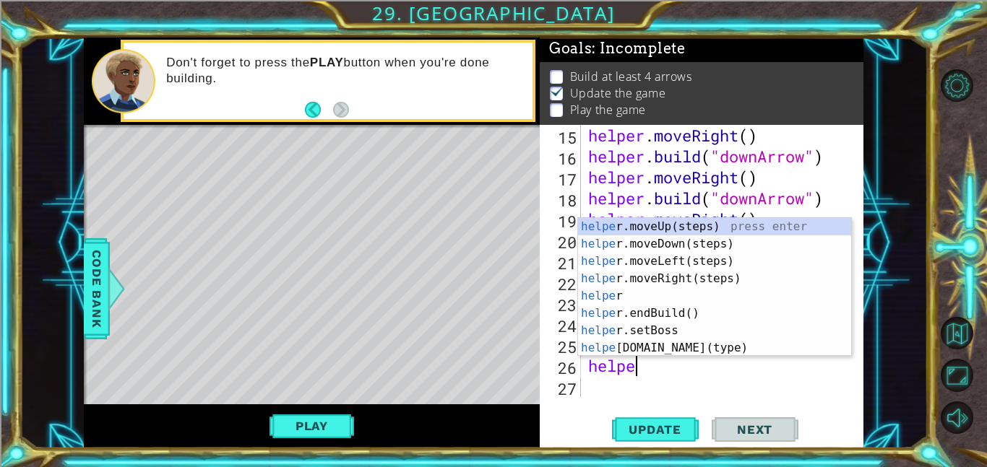
scroll to position [0, 0]
type textarea "h"
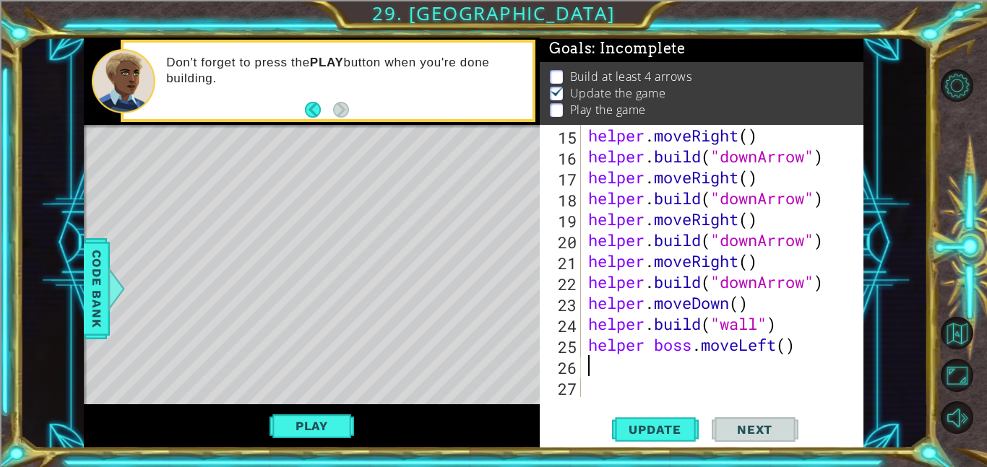
paste textarea "[DOMAIN_NAME]("wall")"
click at [330, 425] on button "Play" at bounding box center [312, 426] width 85 height 27
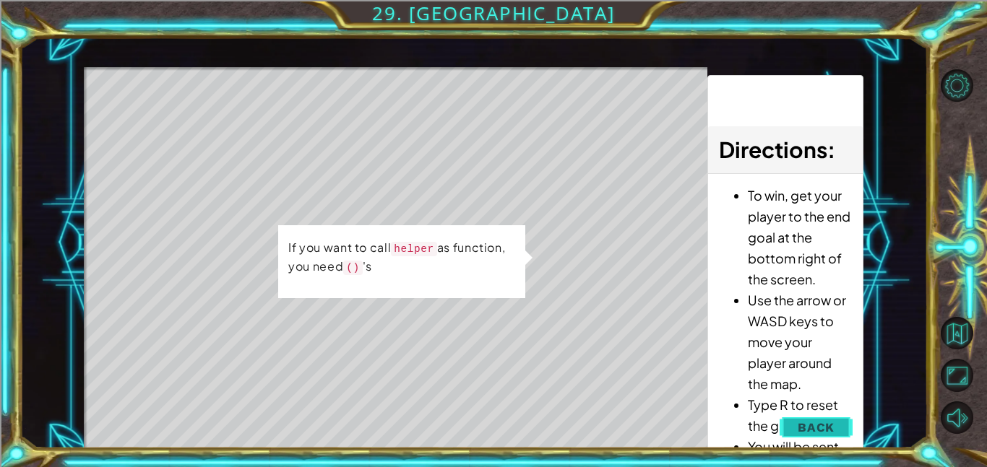
click at [806, 423] on span "Back" at bounding box center [816, 428] width 37 height 14
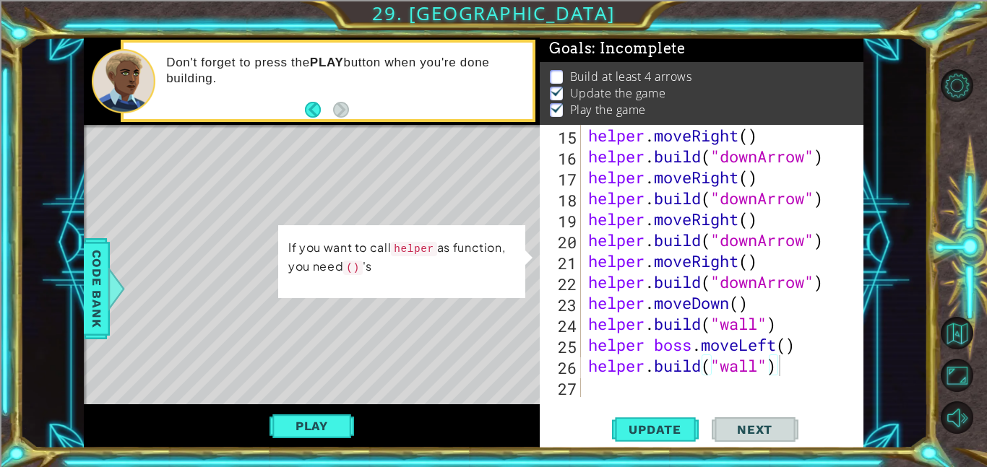
click at [790, 366] on div "helper . moveRight ( ) helper . build ( "downArrow" ) helper . moveRight ( ) he…" at bounding box center [726, 282] width 283 height 314
click at [808, 345] on div "helper . moveRight ( ) helper . build ( "downArrow" ) helper . moveRight ( ) he…" at bounding box center [726, 282] width 283 height 314
click at [777, 347] on div "helper . moveRight ( ) helper . build ( "downArrow" ) helper . moveRight ( ) he…" at bounding box center [726, 282] width 283 height 314
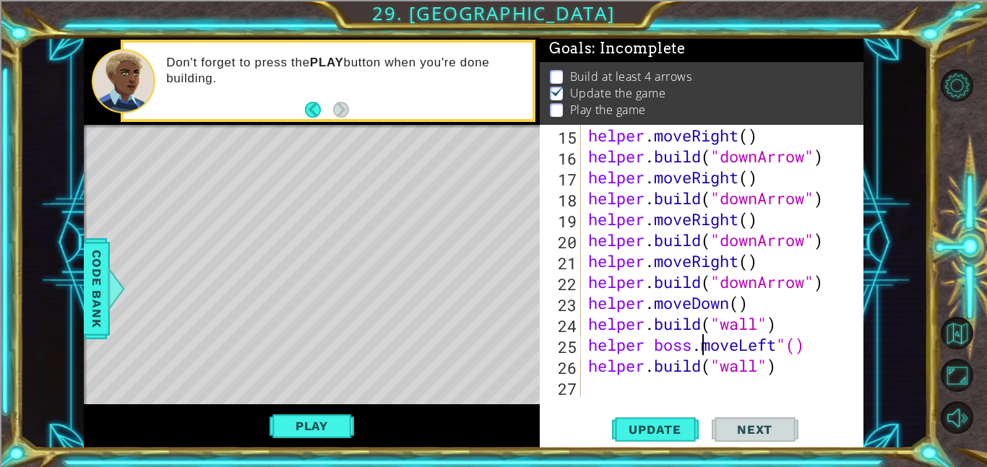
scroll to position [0, 5]
click at [291, 423] on button "Play" at bounding box center [312, 426] width 85 height 27
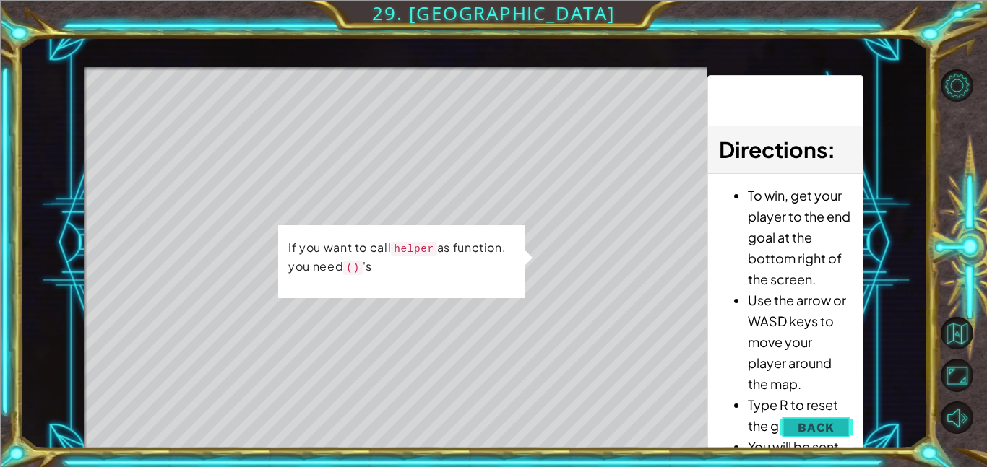
click at [807, 423] on span "Back" at bounding box center [816, 428] width 37 height 14
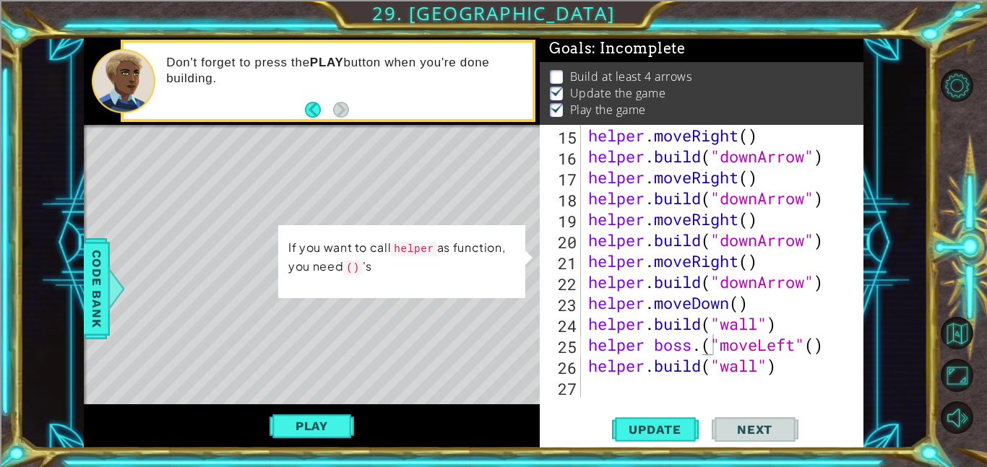
click at [835, 345] on div "helper . moveRight ( ) helper . build ( "downArrow" ) helper . moveRight ( ) he…" at bounding box center [726, 282] width 283 height 314
drag, startPoint x: 835, startPoint y: 345, endPoint x: 816, endPoint y: 349, distance: 19.8
click at [816, 349] on div "helper . moveRight ( ) helper . build ( "downArrow" ) helper . moveRight ( ) he…" at bounding box center [726, 282] width 283 height 314
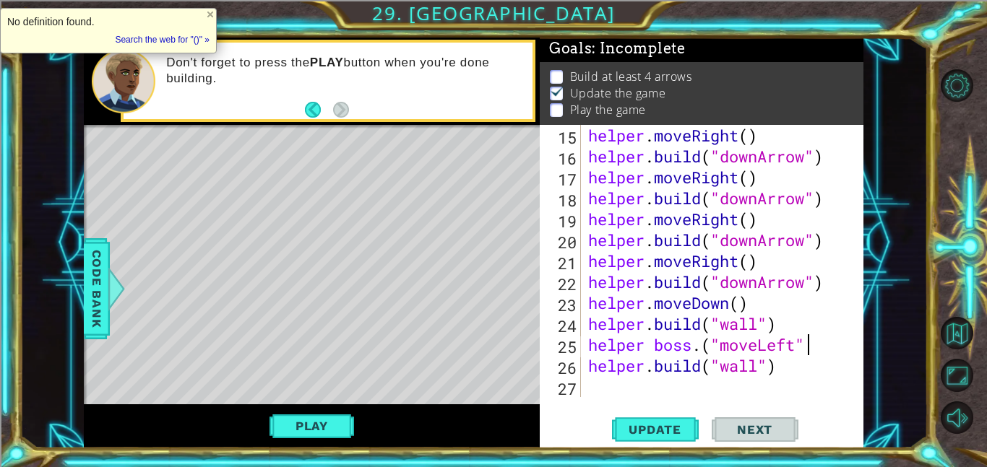
scroll to position [0, 9]
type textarea "helper boss.("moveLeft")"
click at [335, 438] on button "Play" at bounding box center [312, 426] width 85 height 27
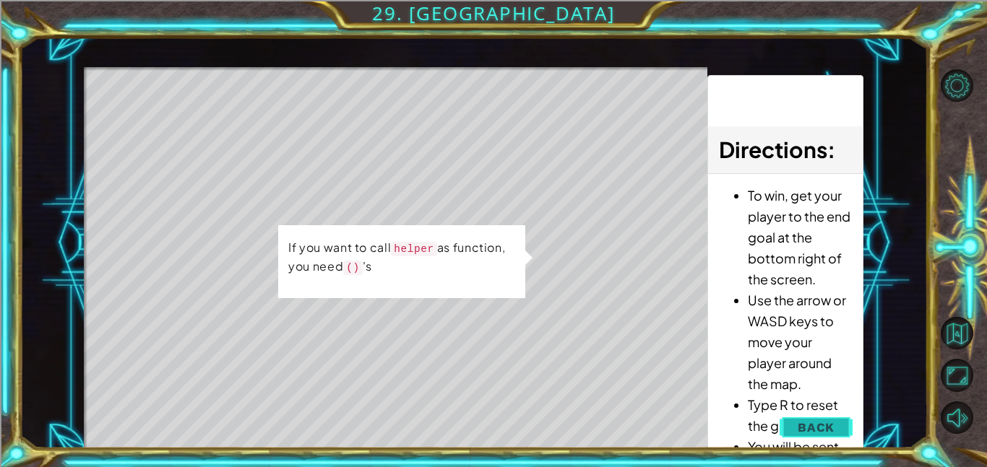
click at [835, 423] on span "Back" at bounding box center [816, 428] width 37 height 14
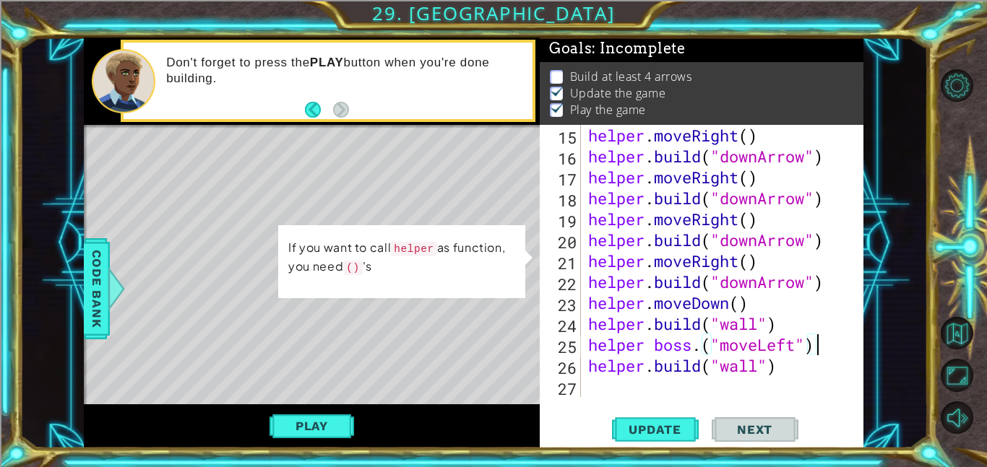
click at [822, 350] on div "helper . moveRight ( ) helper . build ( "downArrow" ) helper . moveRight ( ) he…" at bounding box center [726, 282] width 283 height 314
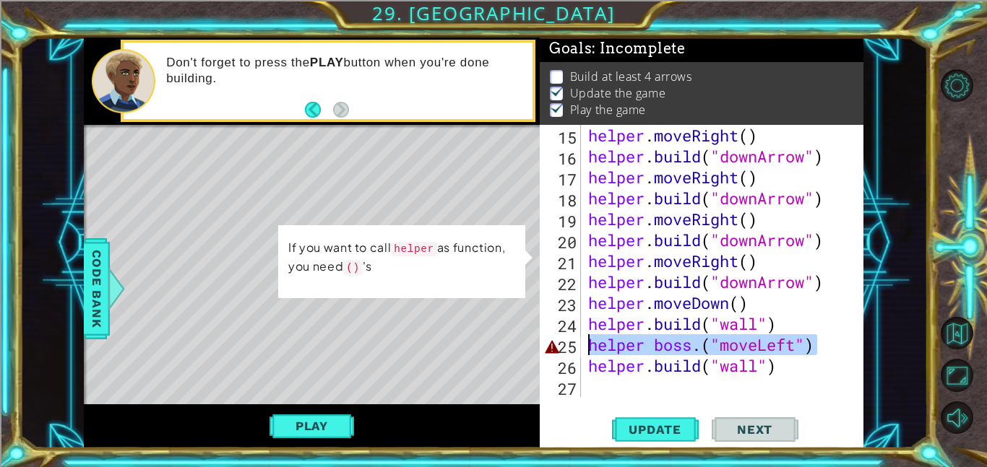
drag, startPoint x: 822, startPoint y: 350, endPoint x: 585, endPoint y: 349, distance: 237.0
click at [585, 349] on div "helper . moveRight ( ) helper . build ( "downArrow" ) helper . moveRight ( ) he…" at bounding box center [726, 282] width 283 height 314
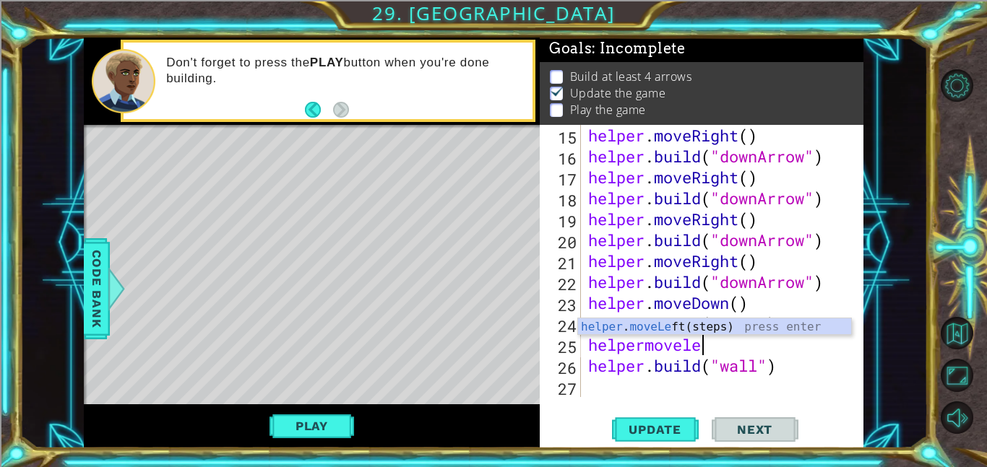
type textarea "helpermoveleft"
click at [631, 327] on div "helper . moveLeft (steps) press enter" at bounding box center [714, 345] width 273 height 52
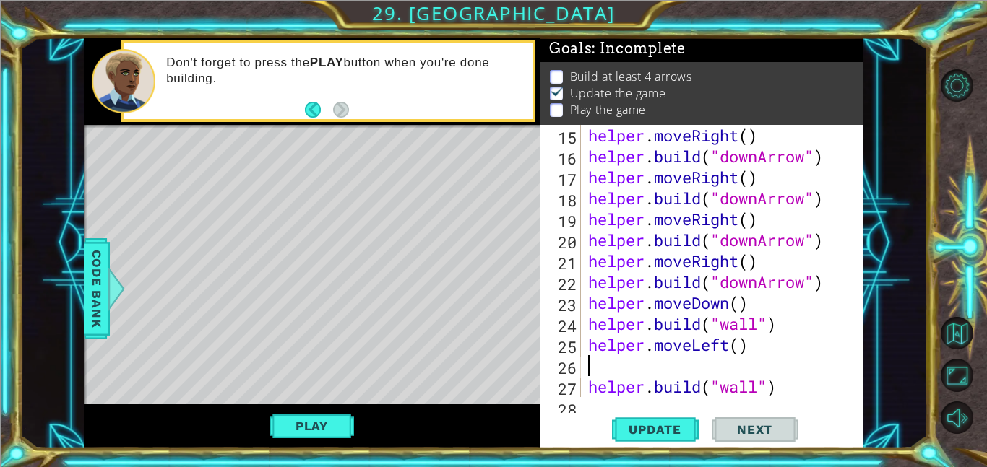
type textarea "helper.moveLeft()"
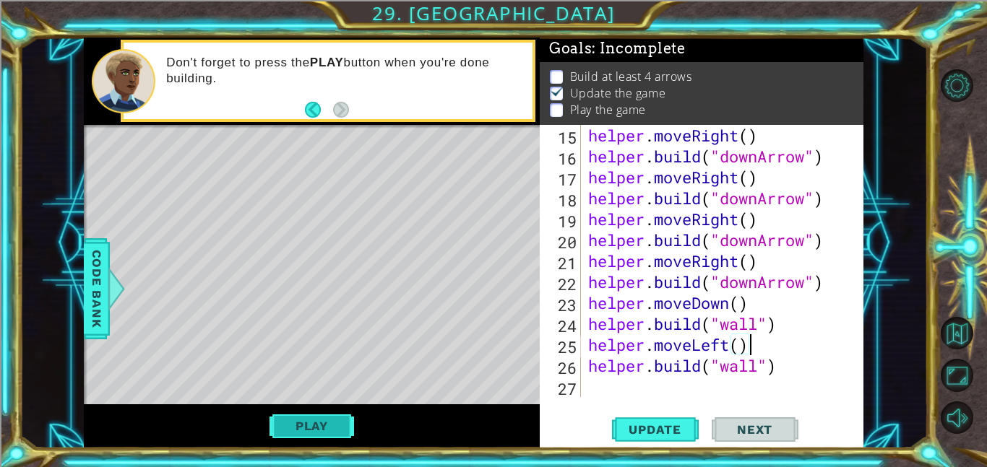
click at [280, 427] on button "Play" at bounding box center [312, 426] width 85 height 27
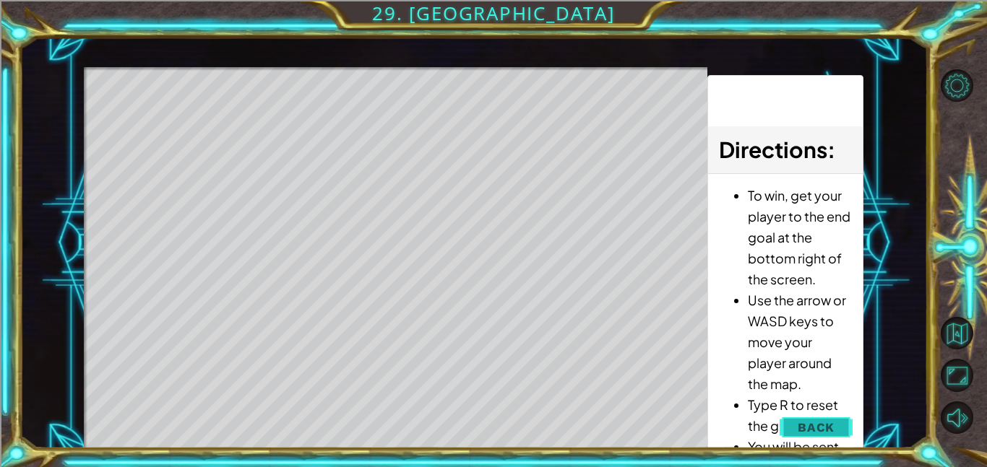
click at [810, 434] on span "Back" at bounding box center [816, 428] width 37 height 14
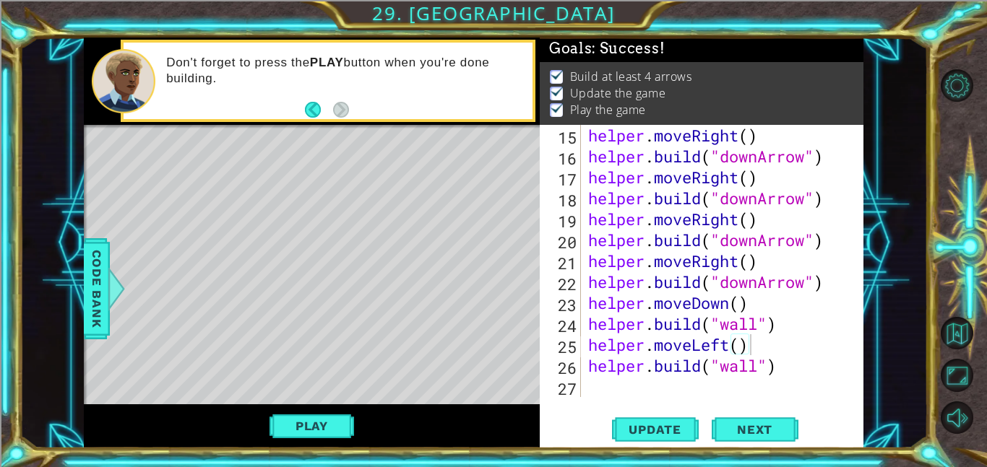
click at [628, 387] on div "helper . moveRight ( ) helper . build ( "downArrow" ) helper . moveRight ( ) he…" at bounding box center [726, 282] width 283 height 314
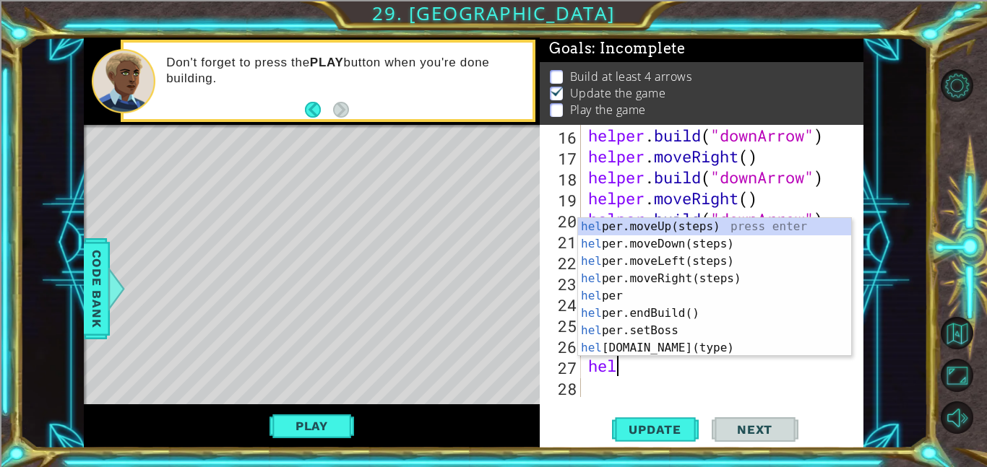
scroll to position [377, 0]
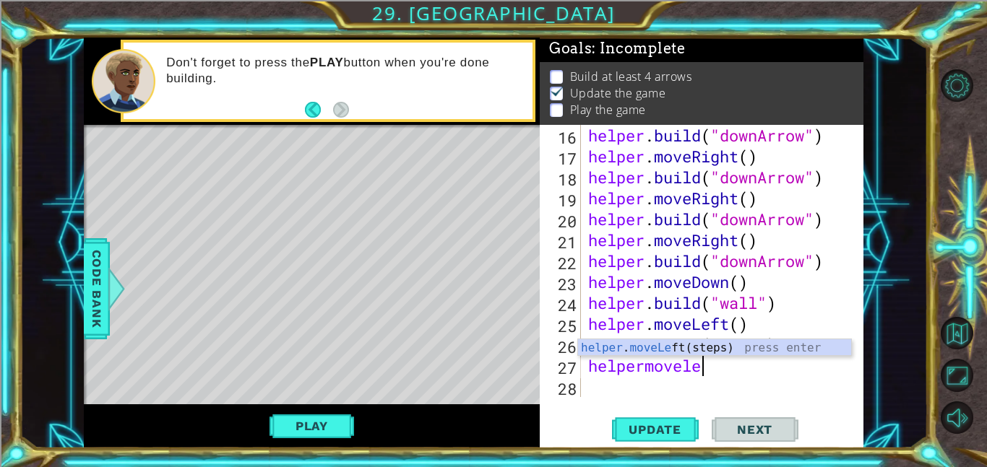
type textarea "helpermoveleft"
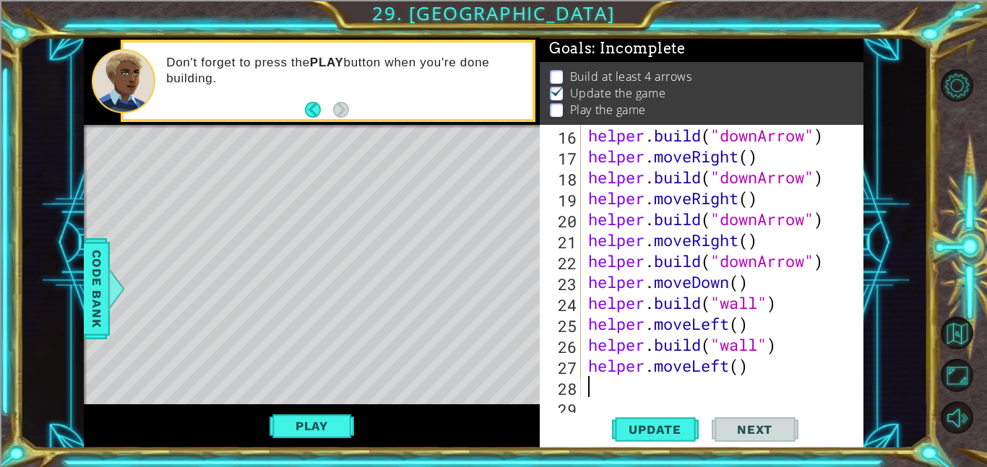
scroll to position [398, 0]
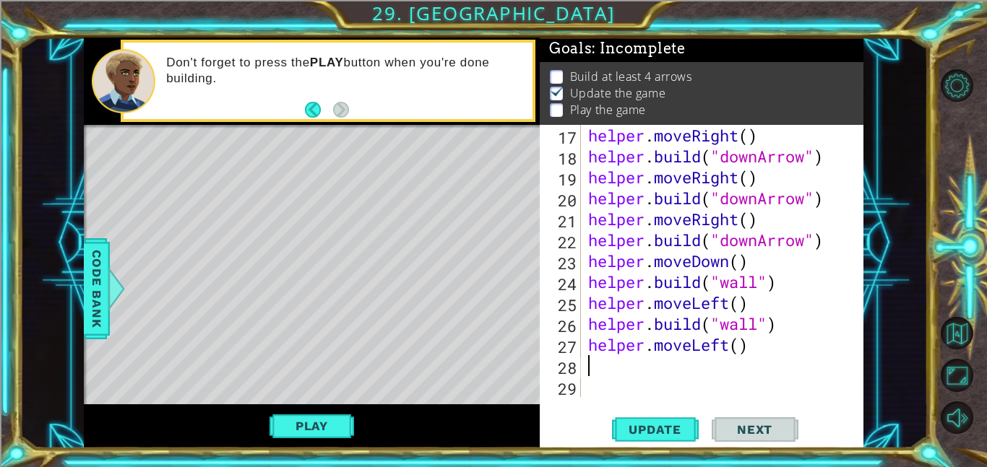
paste textarea "[DOMAIN_NAME]("wall")"
type textarea "[DOMAIN_NAME]("wall")"
click at [699, 392] on div "helper . moveRight ( ) helper . build ( "downArrow" ) helper . moveRight ( ) he…" at bounding box center [726, 282] width 283 height 314
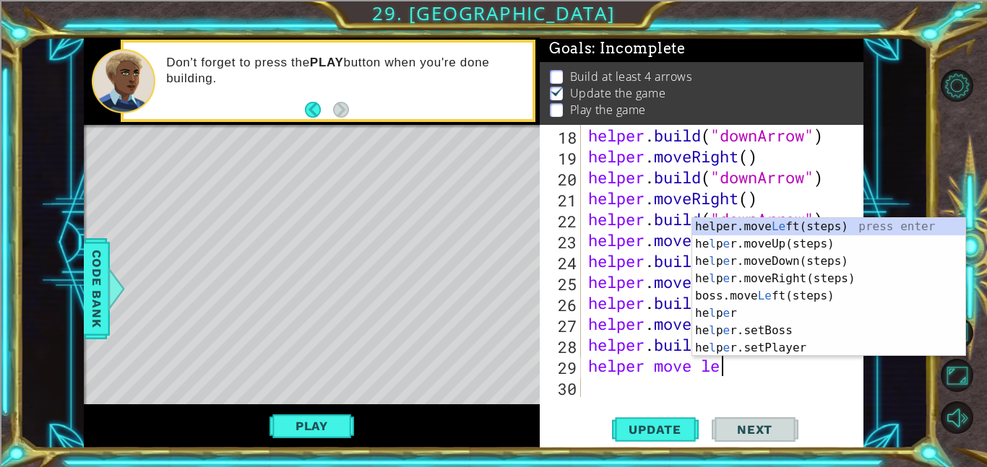
scroll to position [0, 6]
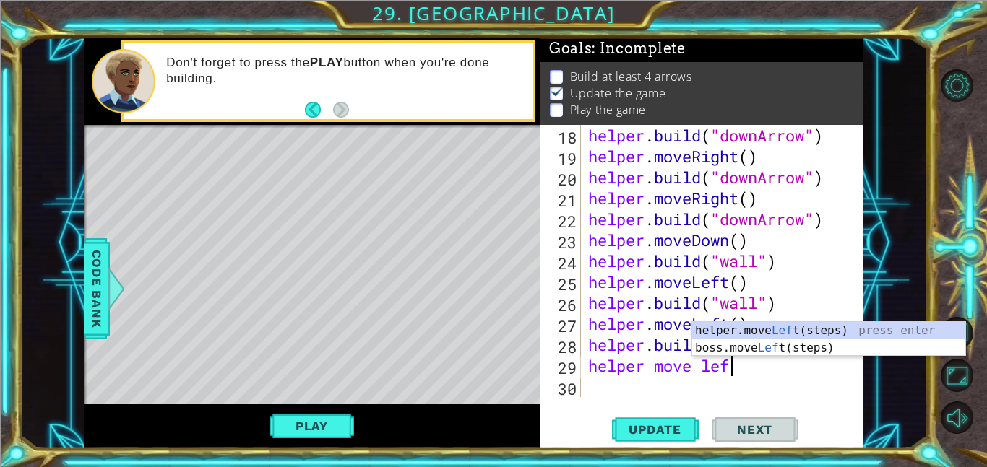
type textarea "helper move left"
click at [747, 327] on div "helper.move Left (steps) press enter boss.move Left (steps) press enter" at bounding box center [828, 356] width 273 height 69
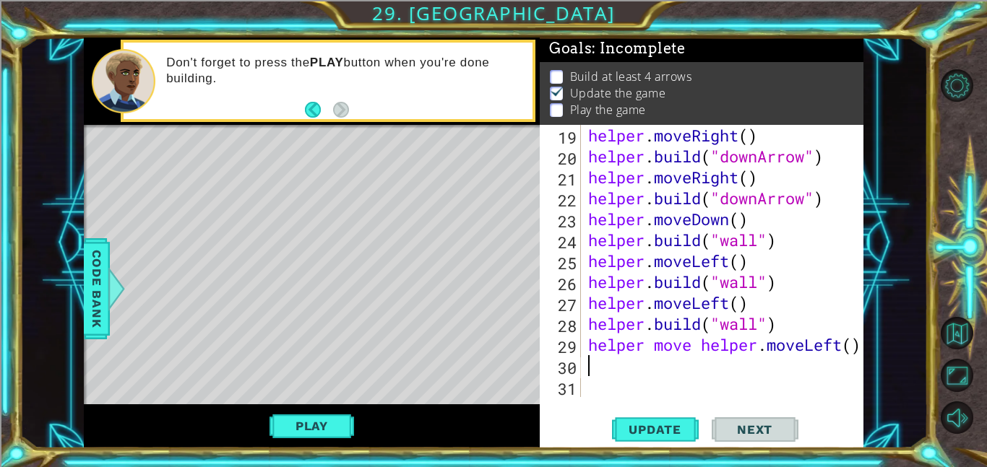
scroll to position [440, 0]
click at [858, 348] on div at bounding box center [853, 41] width 14 height 712
drag, startPoint x: 860, startPoint y: 345, endPoint x: 680, endPoint y: 355, distance: 180.2
click at [680, 355] on div "helper move helper.moveLeft() 19 20 21 22 23 24 25 26 27 28 29 30 31 helper . m…" at bounding box center [700, 261] width 321 height 272
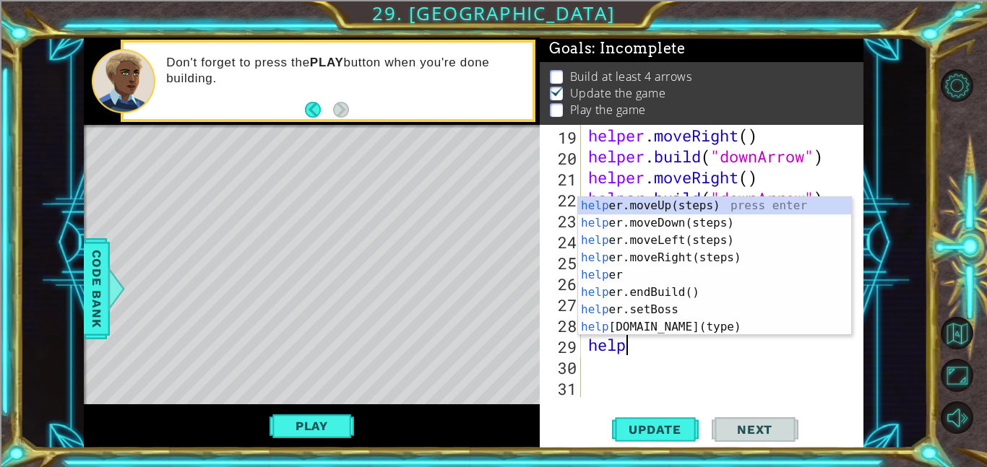
scroll to position [0, 1]
type textarea "h"
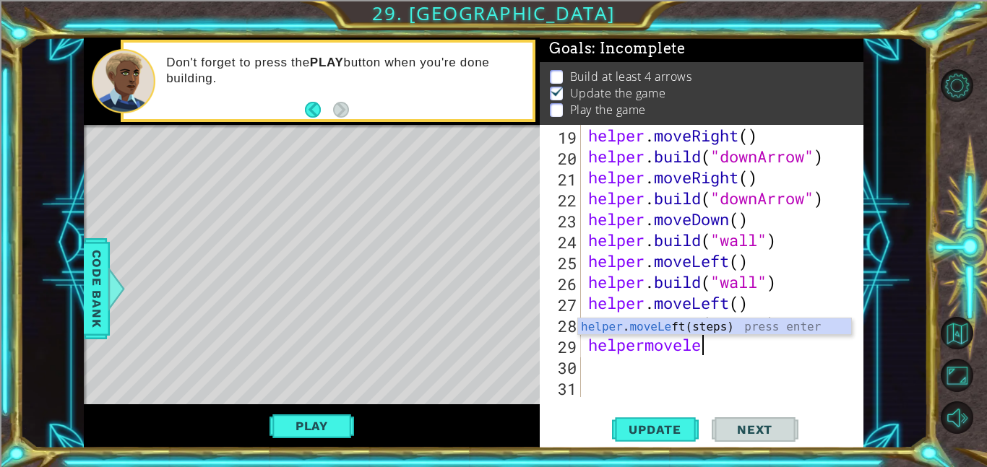
type textarea "helpermoveleft"
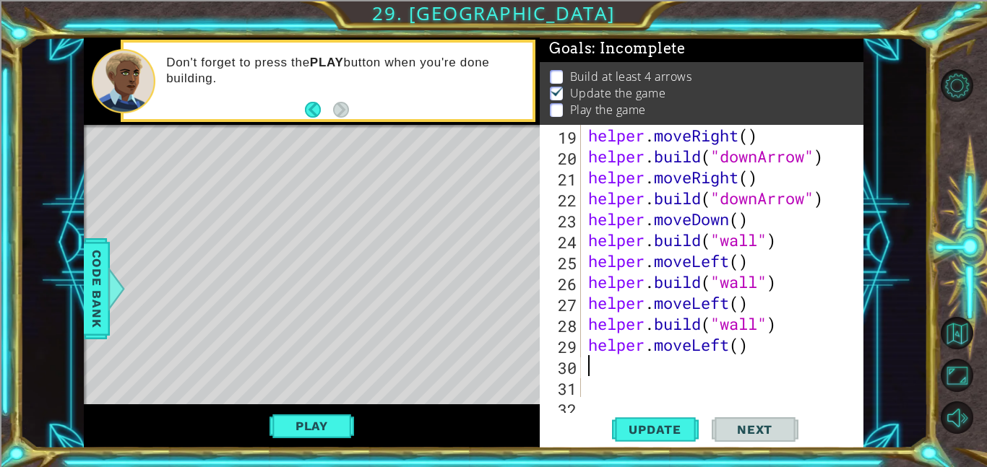
paste textarea "[DOMAIN_NAME]("wall")"
type textarea "[DOMAIN_NAME]("wall")"
click at [296, 422] on button "Play" at bounding box center [312, 426] width 85 height 27
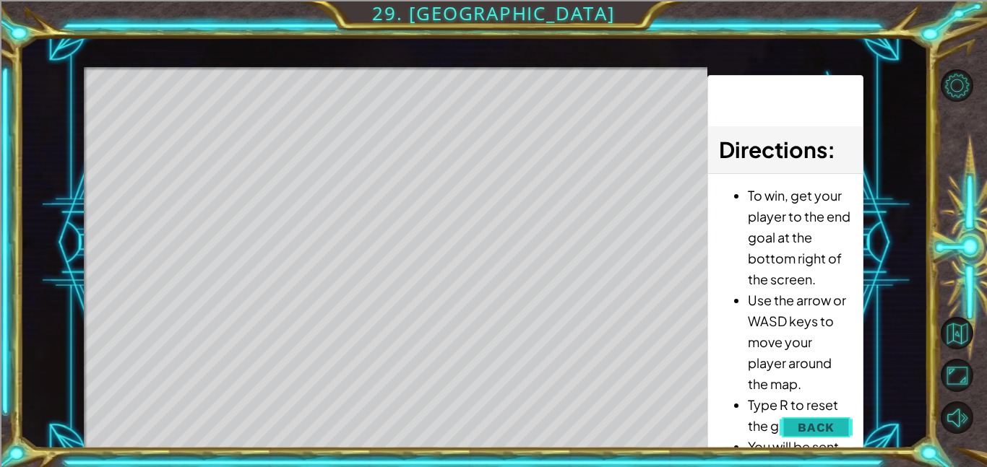
click at [803, 427] on span "Back" at bounding box center [816, 428] width 37 height 14
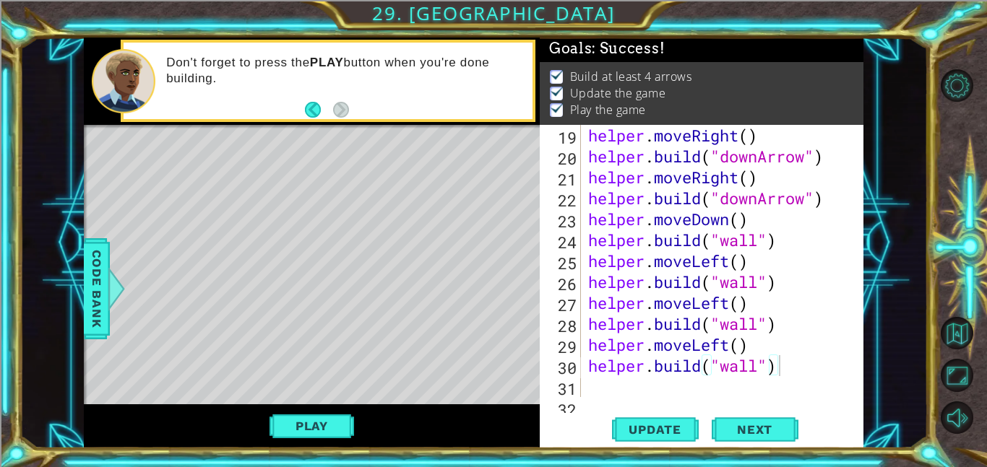
click at [719, 387] on div "helper . moveRight ( ) helper . build ( "downArrow" ) helper . moveRight ( ) he…" at bounding box center [726, 282] width 283 height 314
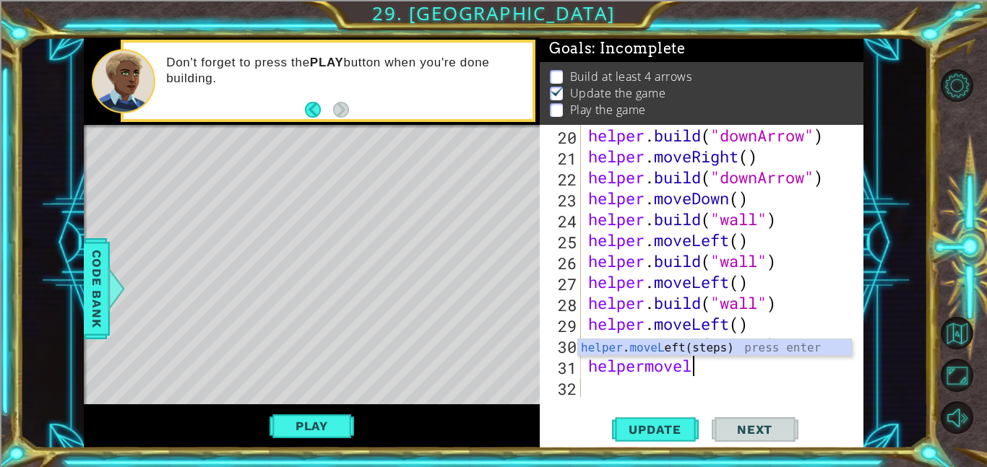
type textarea "helpermovelft"
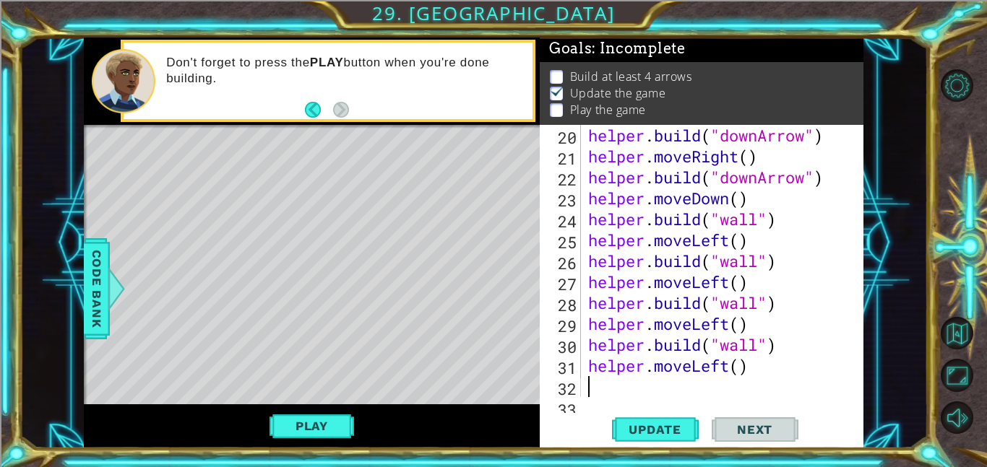
scroll to position [482, 0]
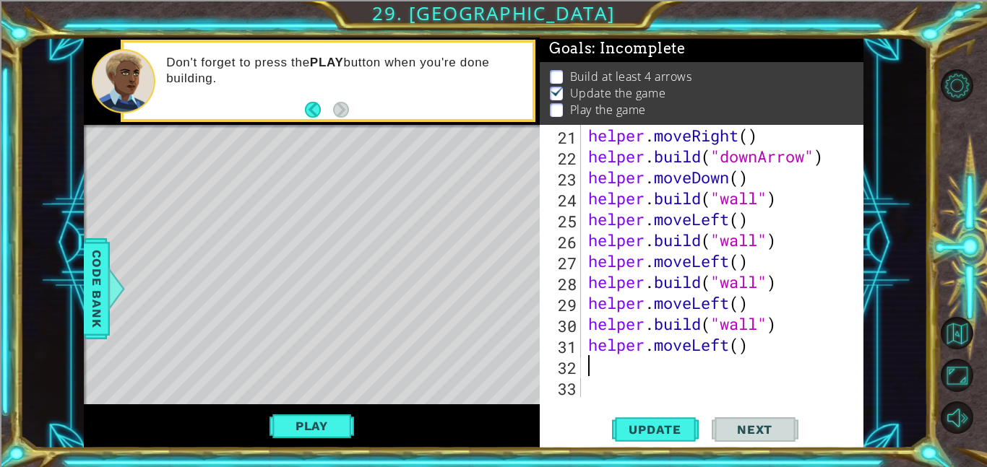
paste textarea "[DOMAIN_NAME]("wall")"
type textarea "[DOMAIN_NAME]("wall")"
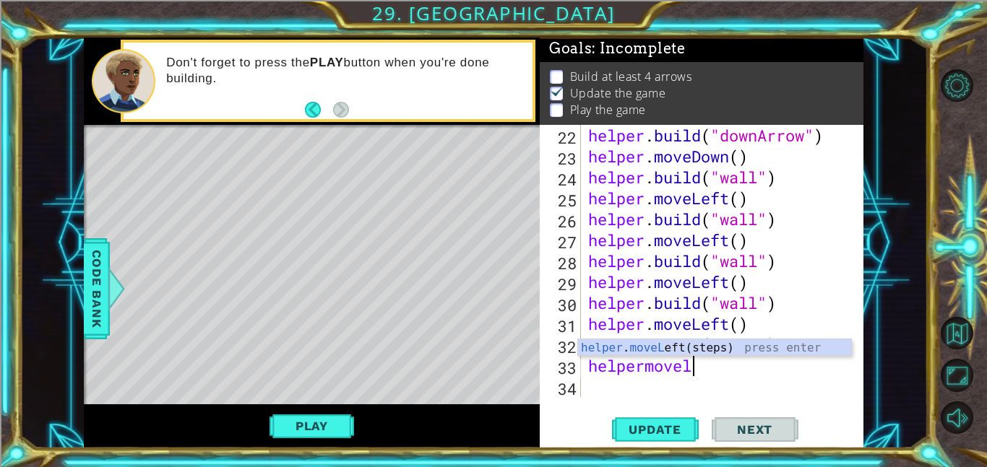
scroll to position [0, 4]
type textarea "helpermovelet"
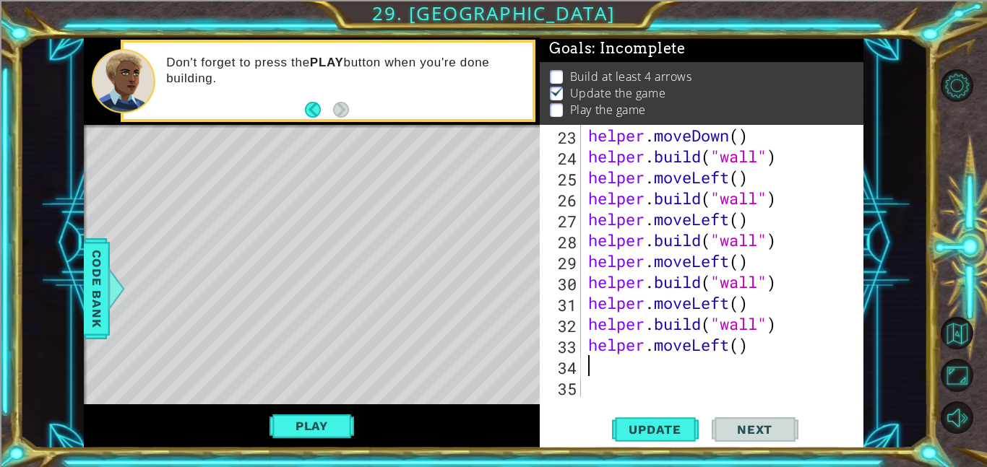
scroll to position [524, 0]
paste textarea "[DOMAIN_NAME]("wall")"
type textarea "[DOMAIN_NAME]("wall")"
click at [344, 424] on button "Play" at bounding box center [312, 426] width 85 height 27
click at [277, 429] on button "Play" at bounding box center [312, 426] width 85 height 27
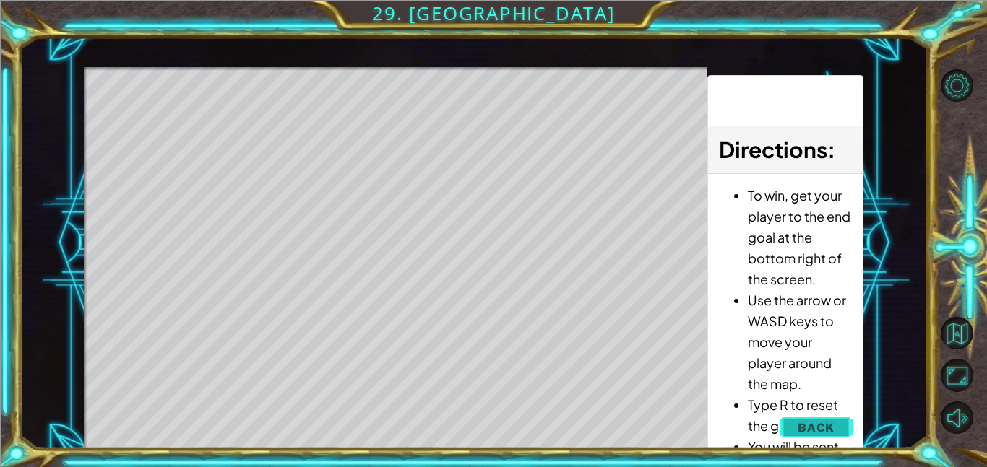
click at [795, 430] on button "Back" at bounding box center [816, 427] width 73 height 29
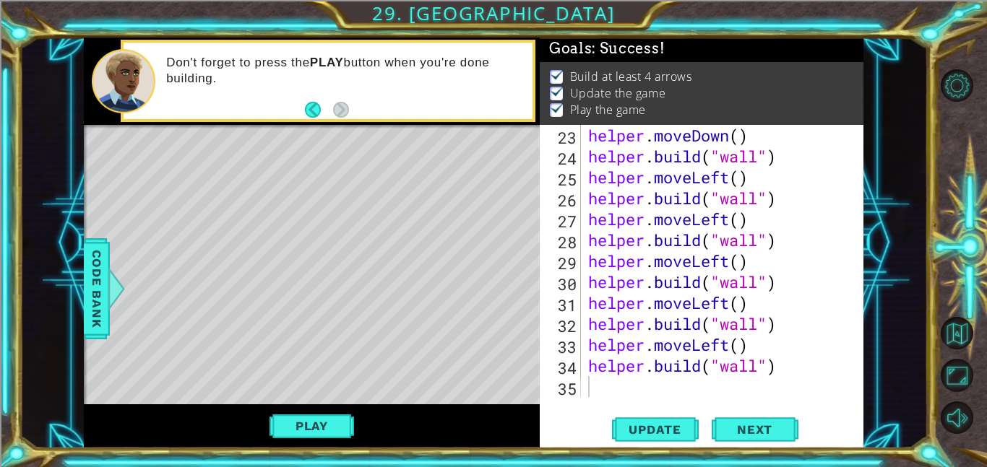
click at [677, 391] on div "helper . moveDown ( ) helper . build ( "wall" ) helper . moveLeft ( ) helper . …" at bounding box center [726, 282] width 283 height 314
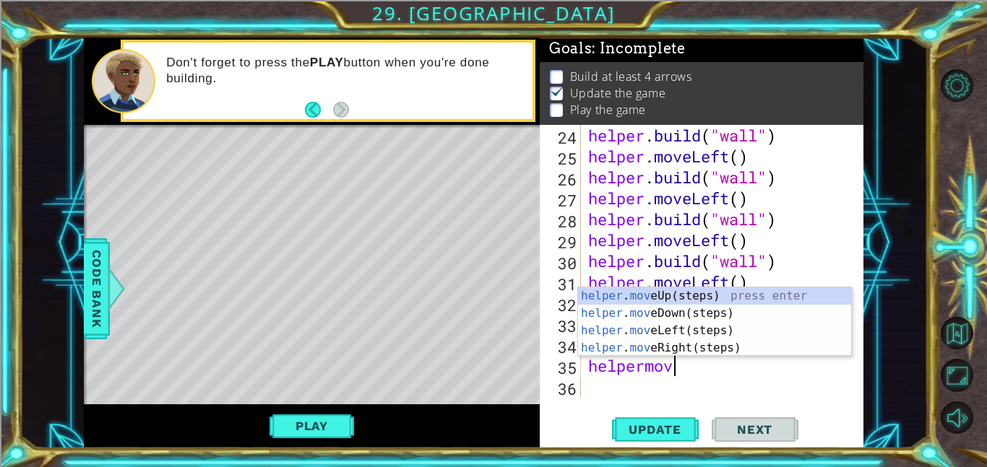
scroll to position [0, 4]
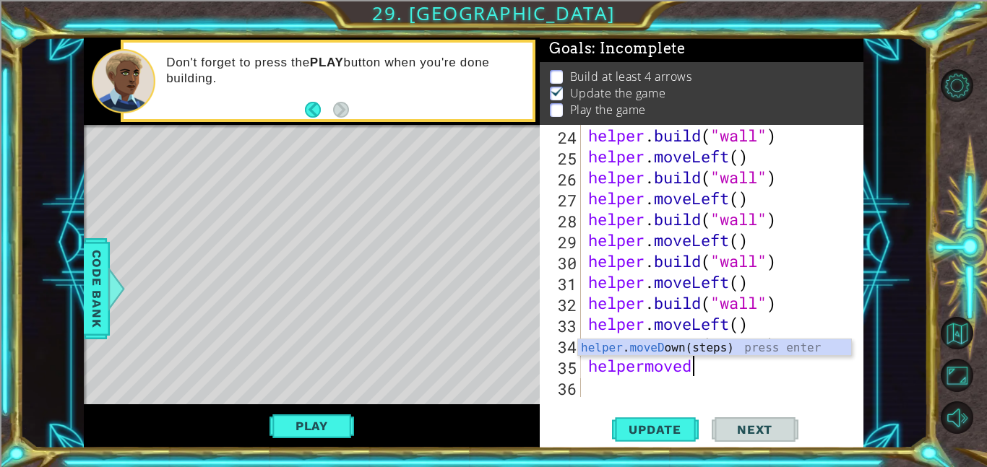
type textarea "helpermovedown"
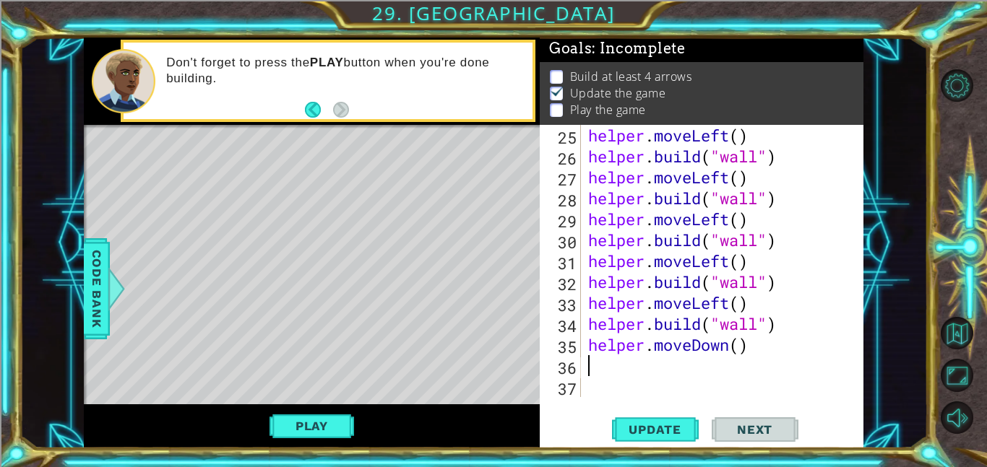
scroll to position [566, 0]
click at [740, 350] on div "helper . moveLeft ( ) helper . build ( "wall" ) helper . moveLeft ( ) helper . …" at bounding box center [726, 282] width 283 height 314
type textarea "helper.moveDown(4)"
click at [606, 369] on div "helper . moveLeft ( ) helper . build ( "wall" ) helper . moveLeft ( ) helper . …" at bounding box center [726, 282] width 283 height 314
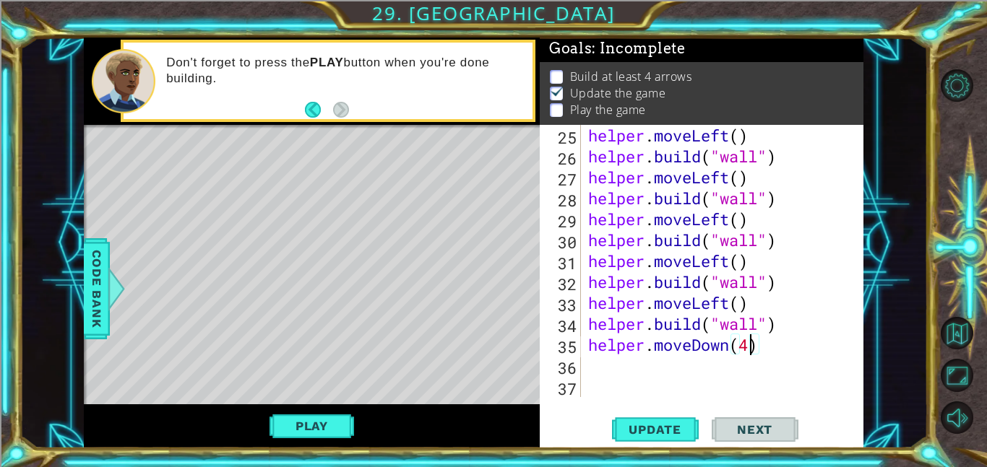
scroll to position [0, 0]
click at [98, 290] on span "Code Bank" at bounding box center [96, 289] width 23 height 88
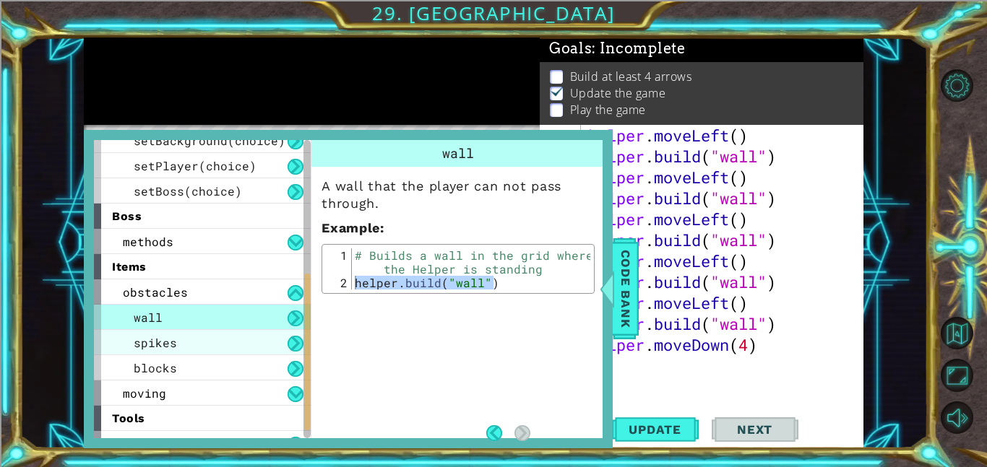
scroll to position [267, 0]
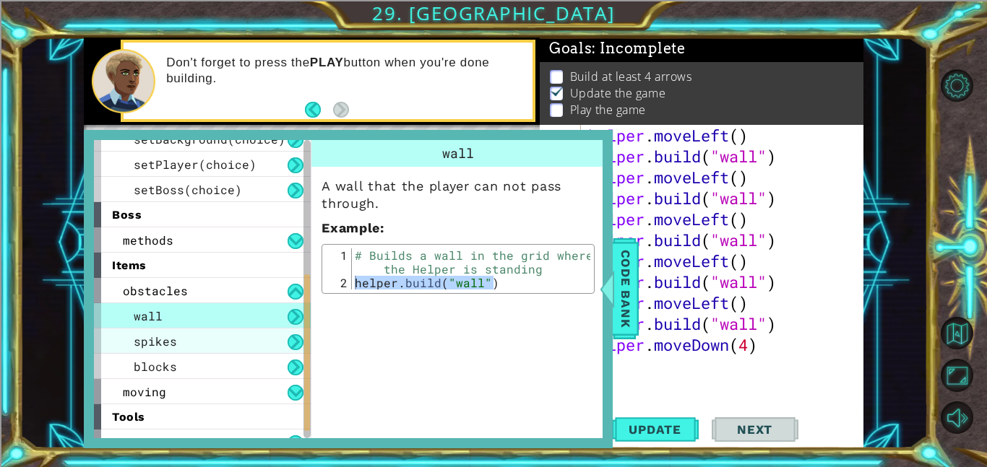
click at [169, 344] on span "spikes" at bounding box center [155, 341] width 43 height 15
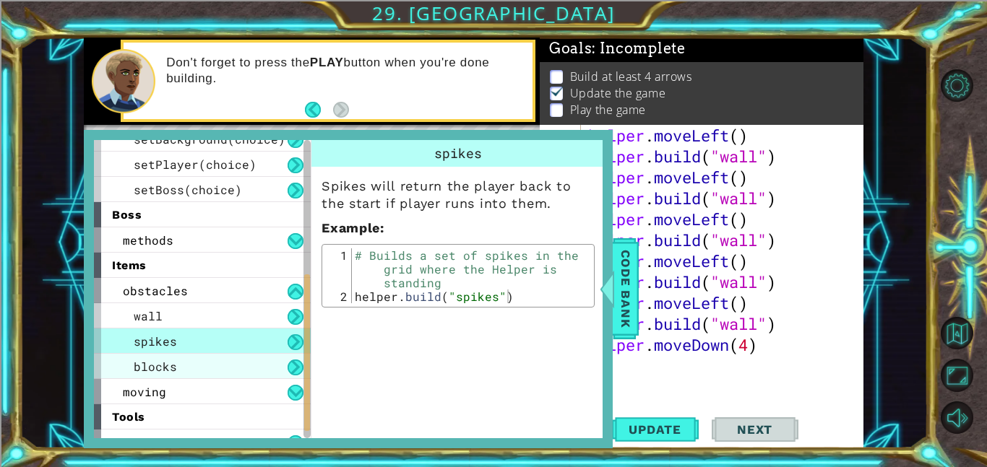
click at [180, 370] on div "blocks" at bounding box center [202, 366] width 217 height 25
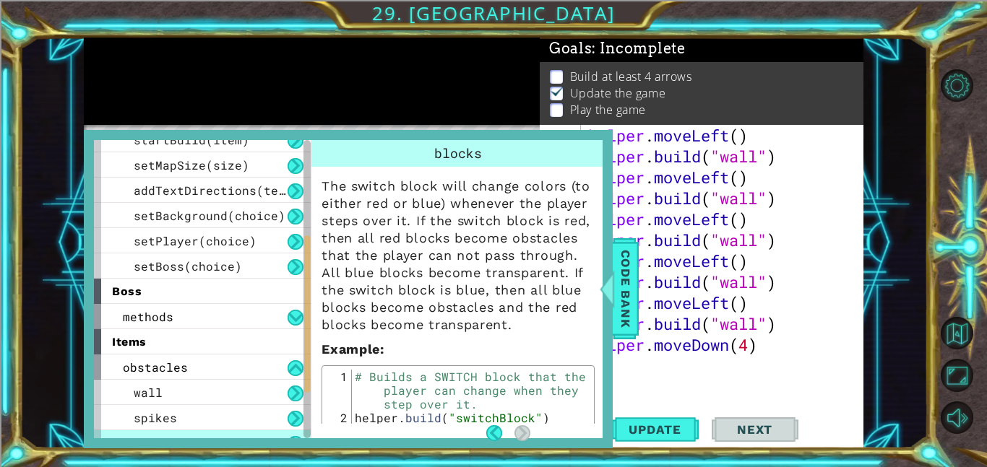
scroll to position [186, 0]
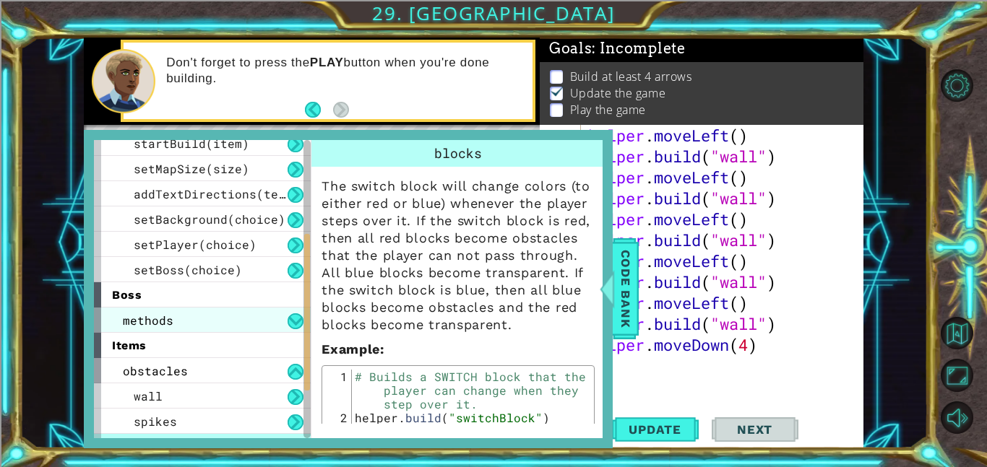
click at [158, 320] on span "methods" at bounding box center [148, 320] width 51 height 15
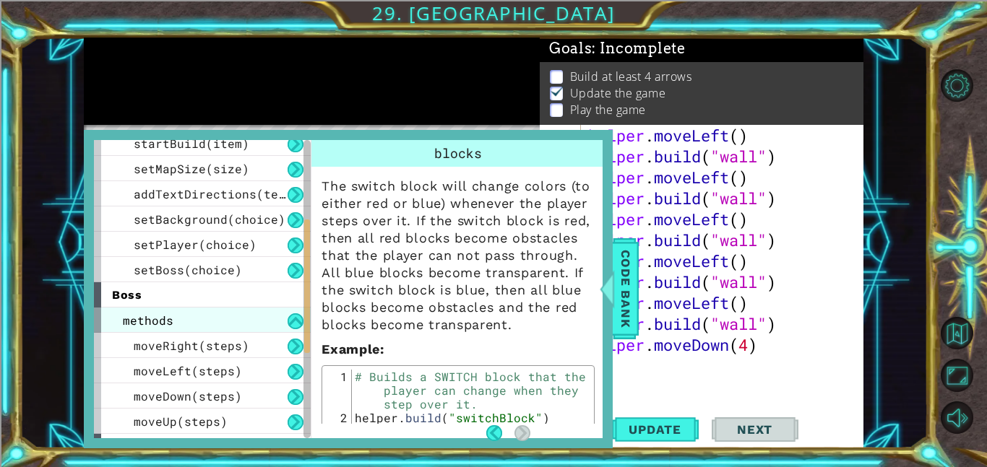
click at [179, 329] on div "methods" at bounding box center [202, 320] width 217 height 25
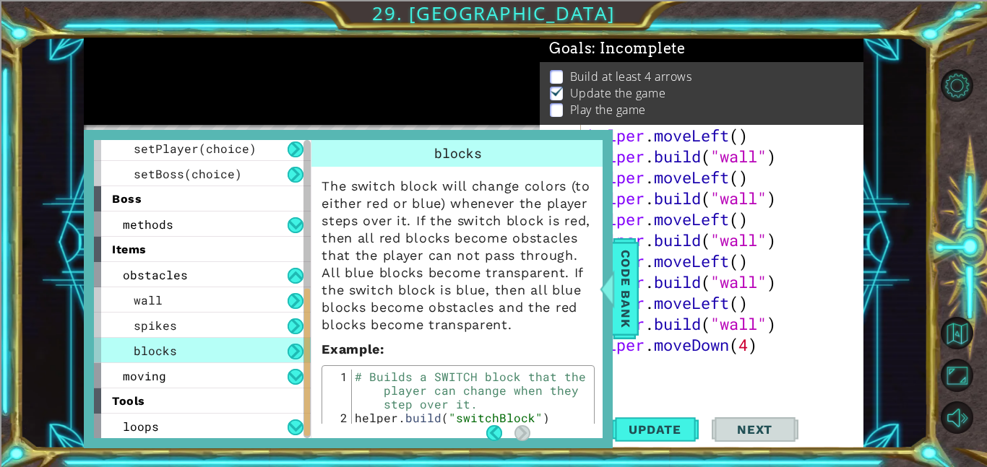
scroll to position [276, 0]
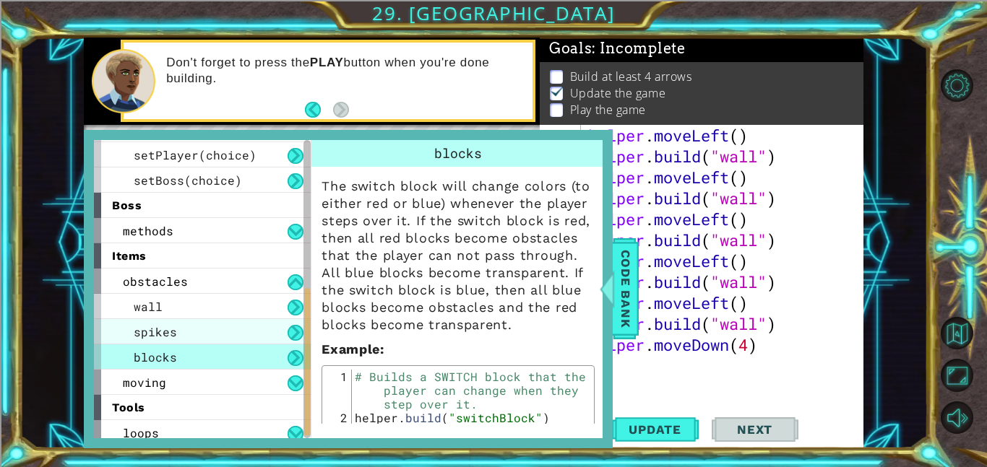
click at [159, 337] on span "spikes" at bounding box center [155, 331] width 43 height 15
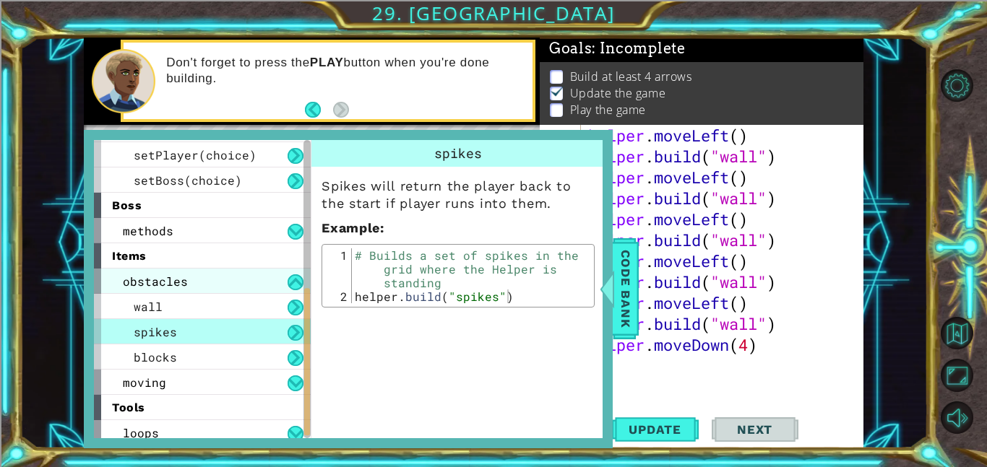
click at [181, 280] on span "obstacles" at bounding box center [155, 281] width 65 height 15
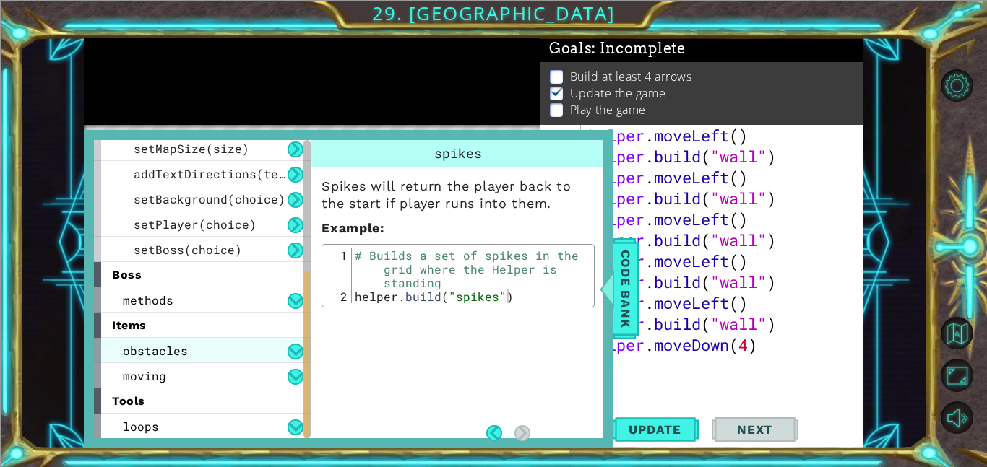
scroll to position [204, 0]
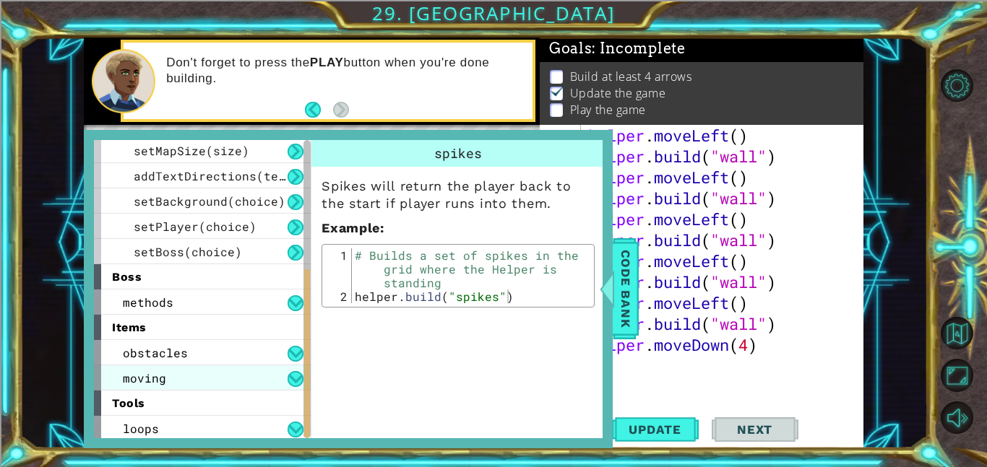
click at [156, 375] on span "moving" at bounding box center [144, 378] width 43 height 15
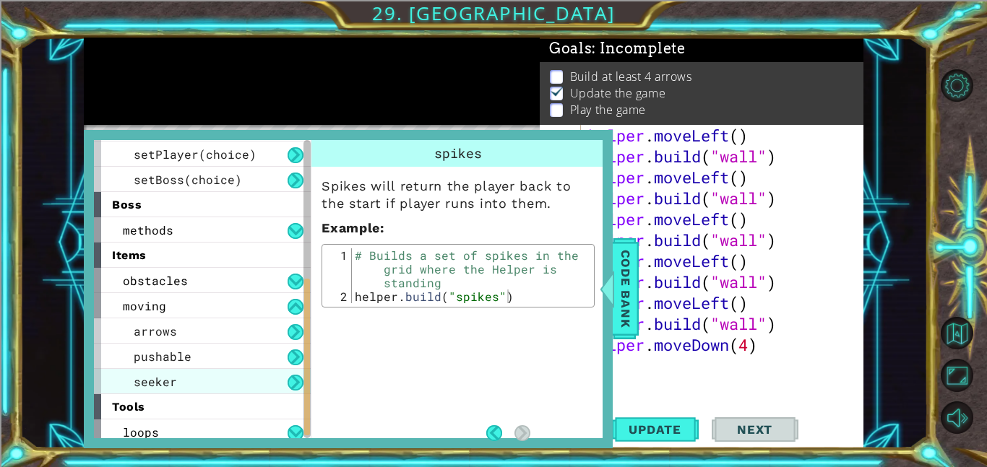
scroll to position [275, 0]
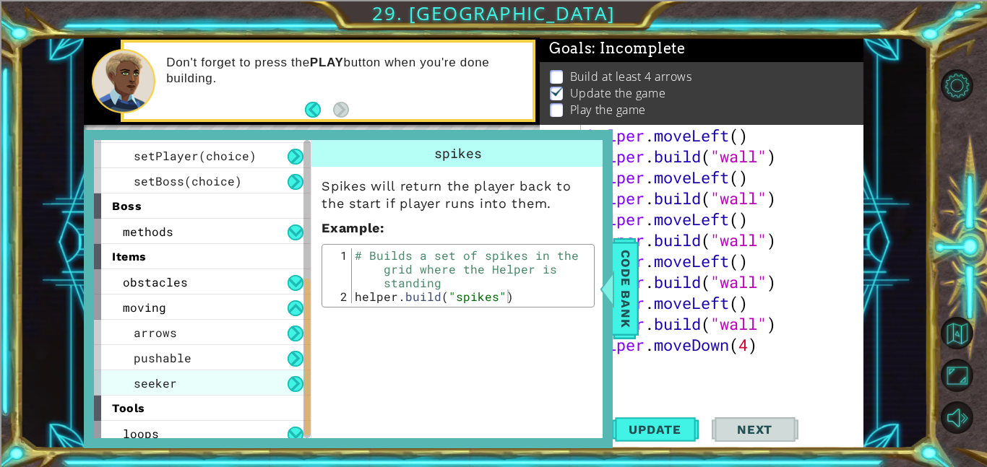
click at [176, 388] on div "seeker" at bounding box center [202, 383] width 217 height 25
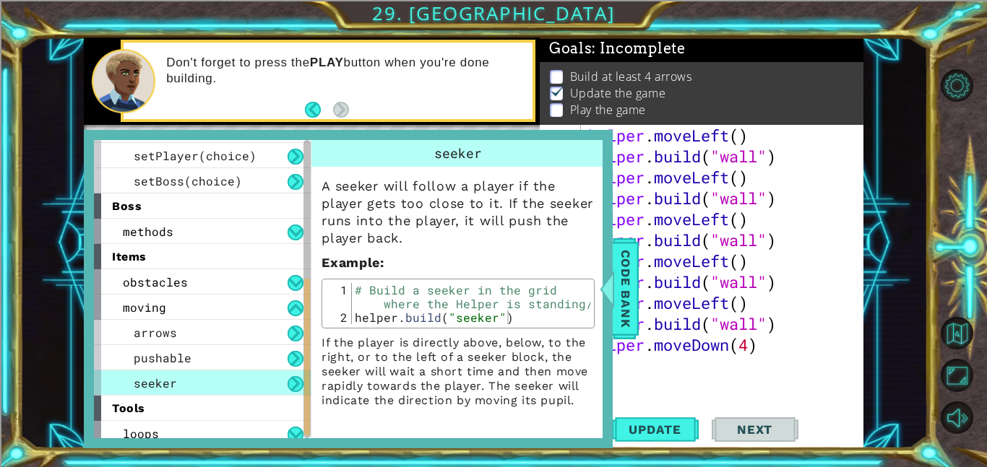
type textarea "[DOMAIN_NAME]("seeker")"
drag, startPoint x: 509, startPoint y: 322, endPoint x: 494, endPoint y: 322, distance: 14.5
click at [494, 322] on div "# Build a seeker in the grid where the Helper is standing/ helper . build ( "se…" at bounding box center [471, 324] width 238 height 82
click at [523, 322] on div "# Build a seeker in the grid where the Helper is standing/ helper . build ( "se…" at bounding box center [471, 303] width 238 height 41
click at [230, 357] on div "pushable" at bounding box center [202, 357] width 217 height 25
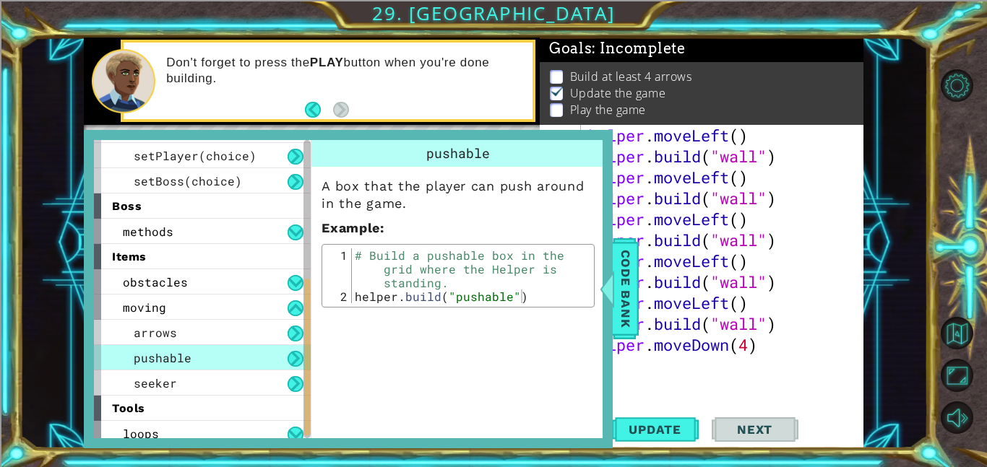
type textarea "[DOMAIN_NAME]("pushable")"
drag, startPoint x: 533, startPoint y: 301, endPoint x: 356, endPoint y: 299, distance: 176.3
click at [356, 299] on div "# Build a pushable box in the grid where the Helper is standing. helper . build…" at bounding box center [471, 304] width 238 height 110
click at [790, 358] on div "helper . moveLeft ( ) helper . build ( "wall" ) helper . moveLeft ( ) helper . …" at bounding box center [726, 282] width 283 height 314
click at [755, 349] on div "helper . moveLeft ( ) helper . build ( "wall" ) helper . moveLeft ( ) helper . …" at bounding box center [726, 282] width 283 height 314
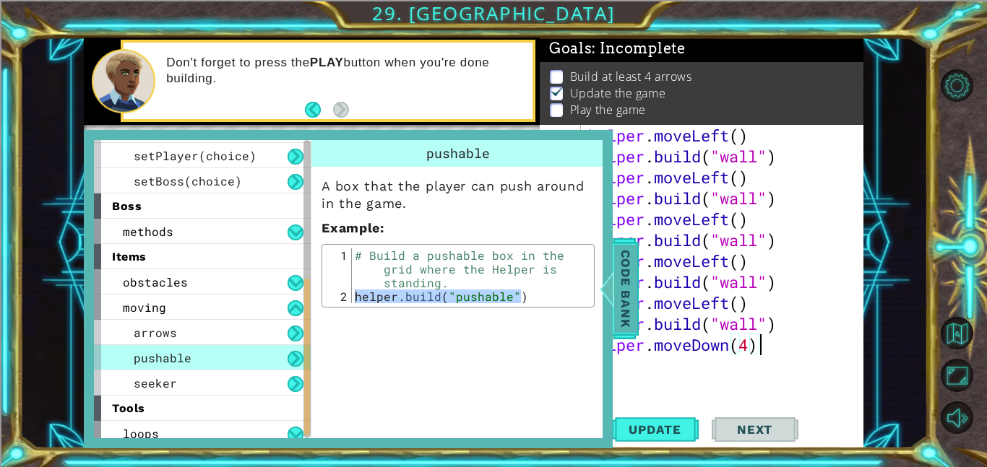
click at [618, 284] on span "Code Bank" at bounding box center [625, 289] width 23 height 88
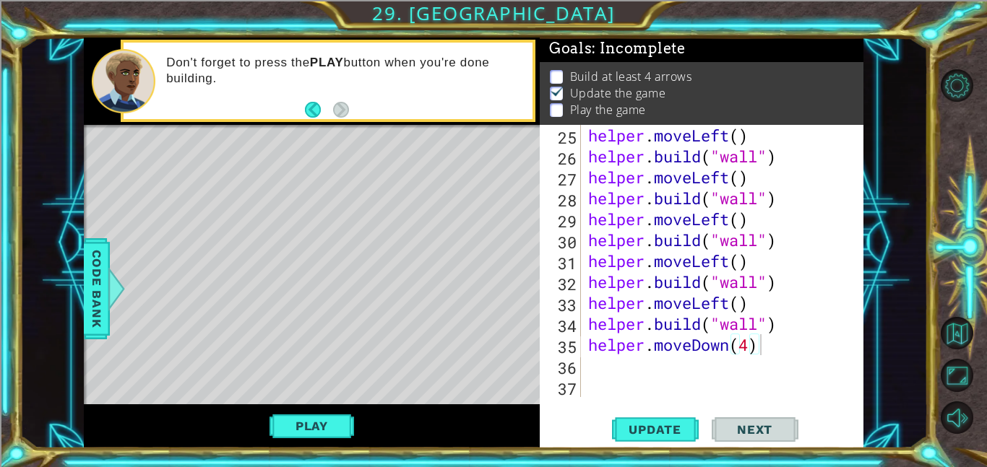
click at [751, 346] on div "helper . moveLeft ( ) helper . build ( "wall" ) helper . moveLeft ( ) helper . …" at bounding box center [726, 282] width 283 height 314
type textarea "helper.moveDown()"
click at [730, 360] on div "helper . moveLeft ( ) helper . build ( "wall" ) helper . moveLeft ( ) helper . …" at bounding box center [726, 282] width 283 height 314
paste textarea "[DOMAIN_NAME]("pushable")"
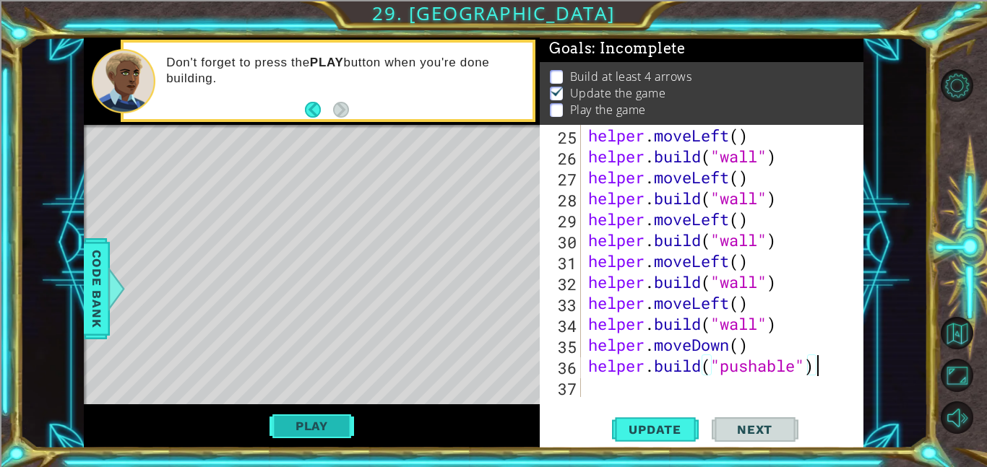
click at [290, 425] on button "Play" at bounding box center [312, 426] width 85 height 27
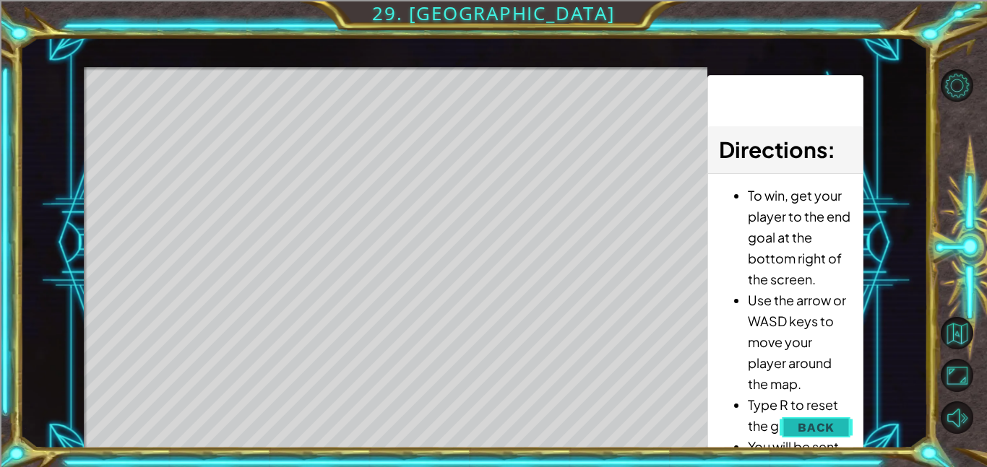
click at [819, 422] on span "Back" at bounding box center [816, 428] width 37 height 14
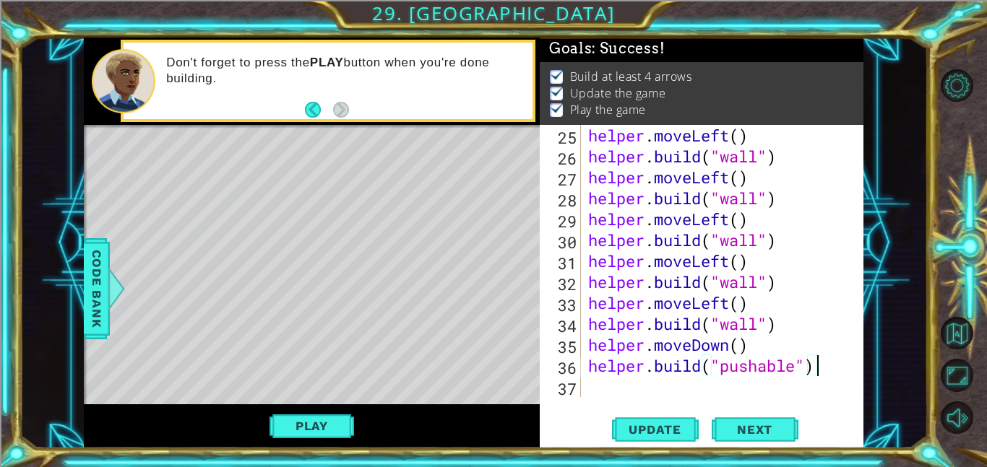
click at [824, 374] on div "helper . moveLeft ( ) helper . build ( "wall" ) helper . moveLeft ( ) helper . …" at bounding box center [726, 282] width 283 height 314
drag, startPoint x: 823, startPoint y: 373, endPoint x: 780, endPoint y: 374, distance: 43.4
click at [780, 374] on div "helper . moveLeft ( ) helper . build ( "wall" ) helper . moveLeft ( ) helper . …" at bounding box center [726, 282] width 283 height 314
click at [821, 363] on div "helper . moveLeft ( ) helper . build ( "wall" ) helper . moveLeft ( ) helper . …" at bounding box center [722, 261] width 275 height 272
click at [733, 348] on div "helper . moveLeft ( ) helper . build ( "wall" ) helper . moveLeft ( ) helper . …" at bounding box center [726, 282] width 283 height 314
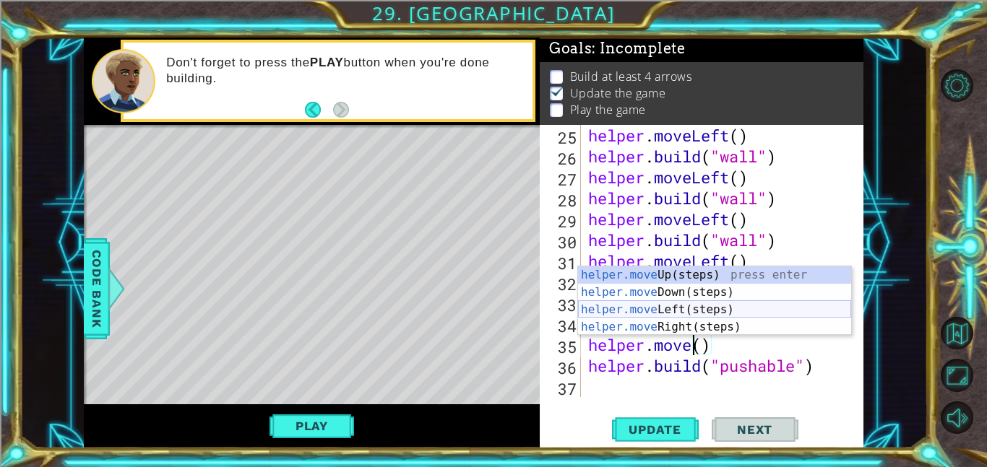
click at [718, 307] on div "helper.move Up(steps) press enter helper.move Down(steps) press enter helper.mo…" at bounding box center [714, 319] width 273 height 104
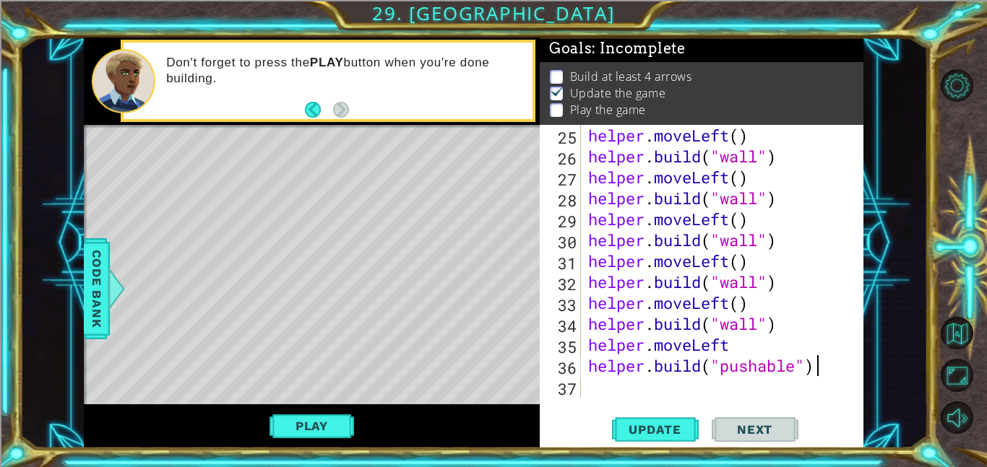
click at [820, 373] on div "helper . moveLeft ( ) helper . build ( "wall" ) helper . moveLeft ( ) helper . …" at bounding box center [726, 282] width 283 height 314
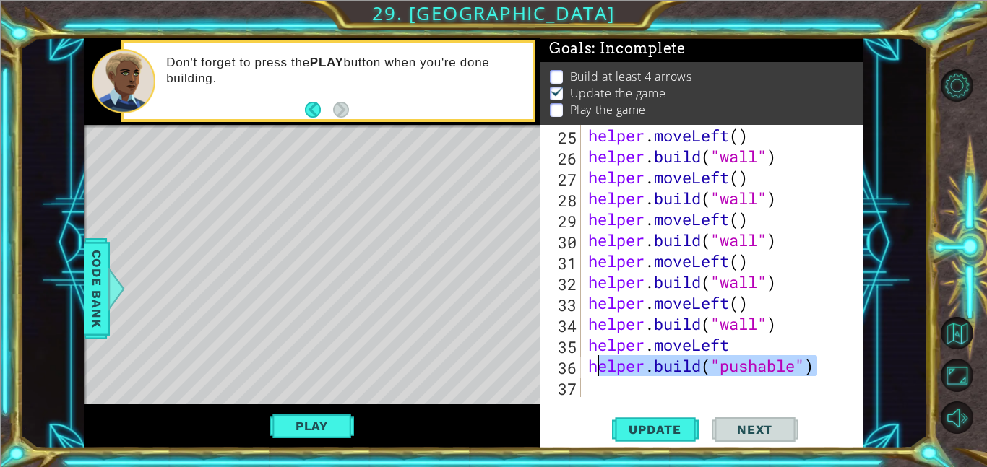
drag, startPoint x: 820, startPoint y: 373, endPoint x: 593, endPoint y: 370, distance: 226.9
click at [593, 370] on div "helper . moveLeft ( ) helper . build ( "wall" ) helper . moveLeft ( ) helper . …" at bounding box center [726, 282] width 283 height 314
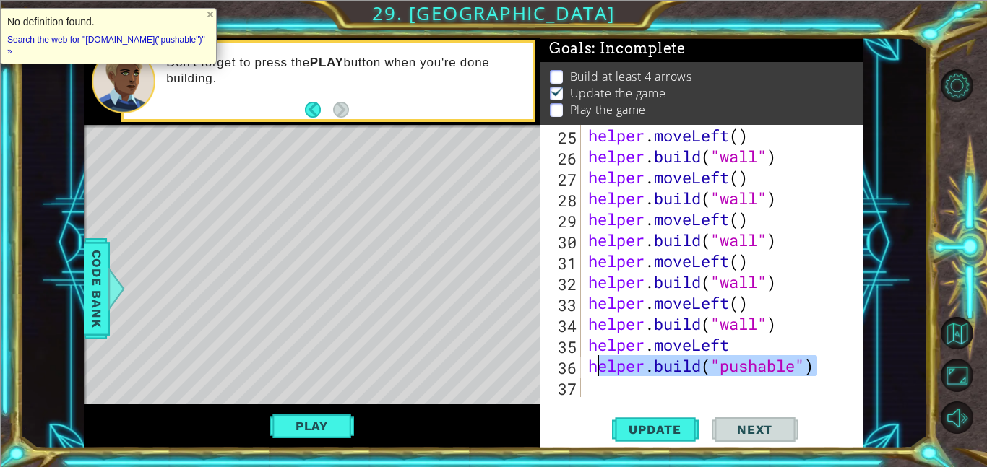
type textarea "h"
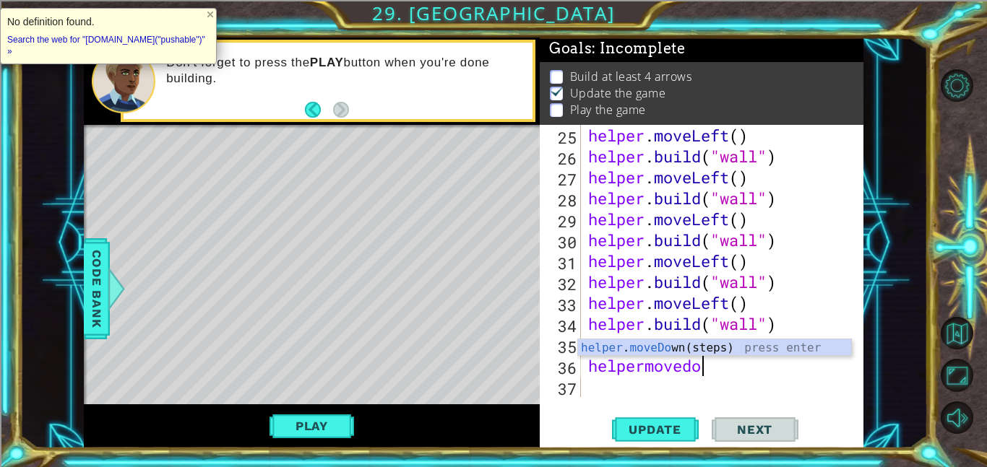
type textarea "helpermovedown"
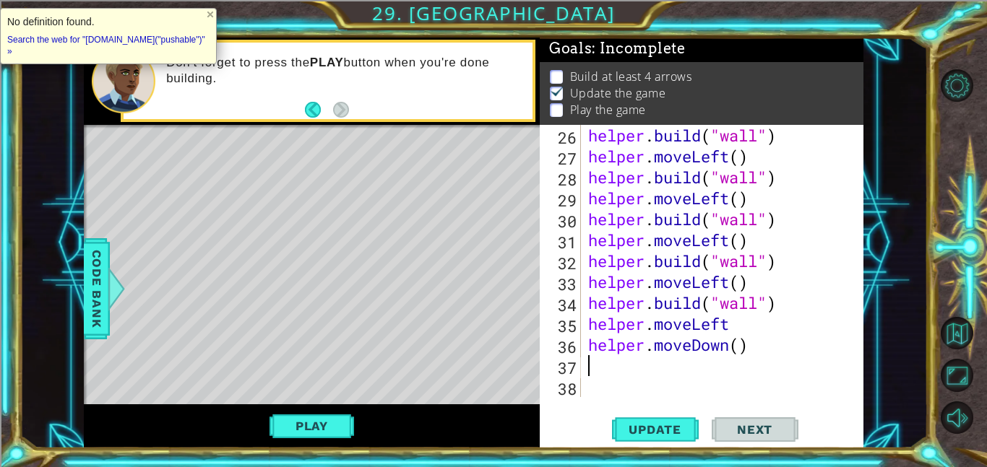
scroll to position [587, 0]
paste textarea "[DOMAIN_NAME]("pushable")"
click at [343, 442] on div "Play" at bounding box center [312, 427] width 456 height 44
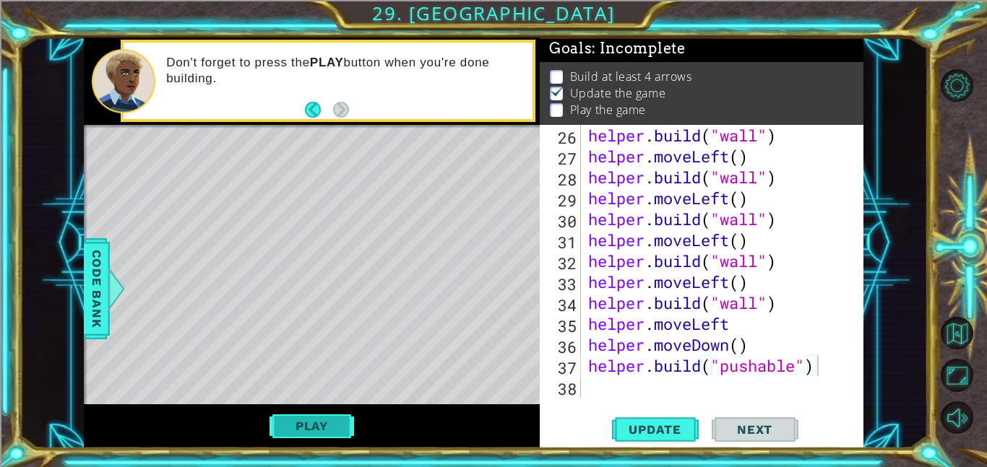
click at [330, 428] on button "Play" at bounding box center [312, 426] width 85 height 27
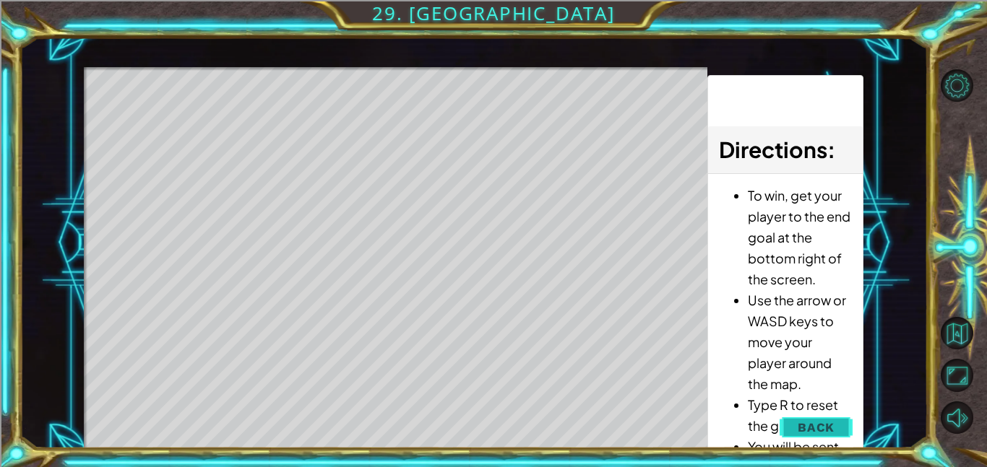
click at [834, 426] on span "Back" at bounding box center [816, 428] width 37 height 14
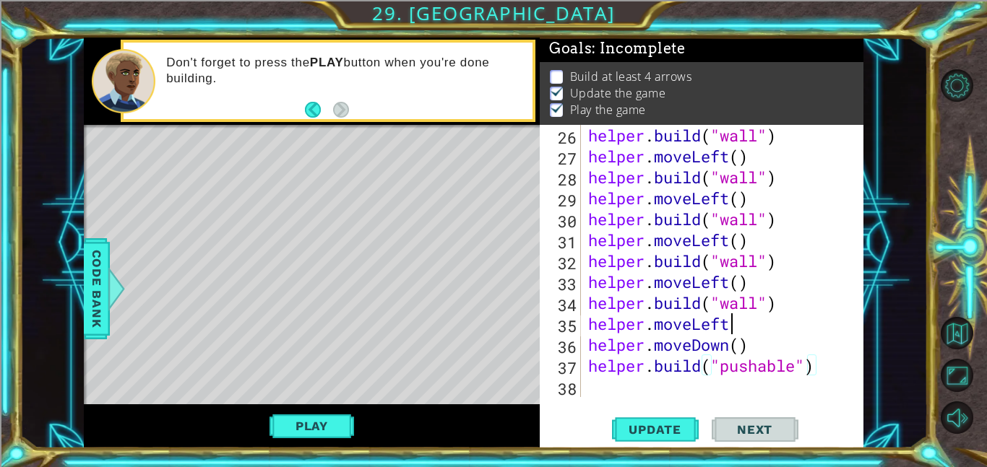
click at [737, 324] on div "helper . build ( "wall" ) helper . moveLeft ( ) helper . build ( "wall" ) helpe…" at bounding box center [726, 282] width 283 height 314
drag, startPoint x: 735, startPoint y: 325, endPoint x: 747, endPoint y: 325, distance: 12.3
click at [747, 325] on div "helper . build ( "wall" ) helper . moveLeft ( ) helper . build ( "wall" ) helpe…" at bounding box center [726, 282] width 283 height 314
click at [749, 345] on div "helper . build ( "wall" ) helper . moveLeft ( ) helper . build ( "wall" ) helpe…" at bounding box center [726, 282] width 283 height 314
type textarea "helper.moveDown()"
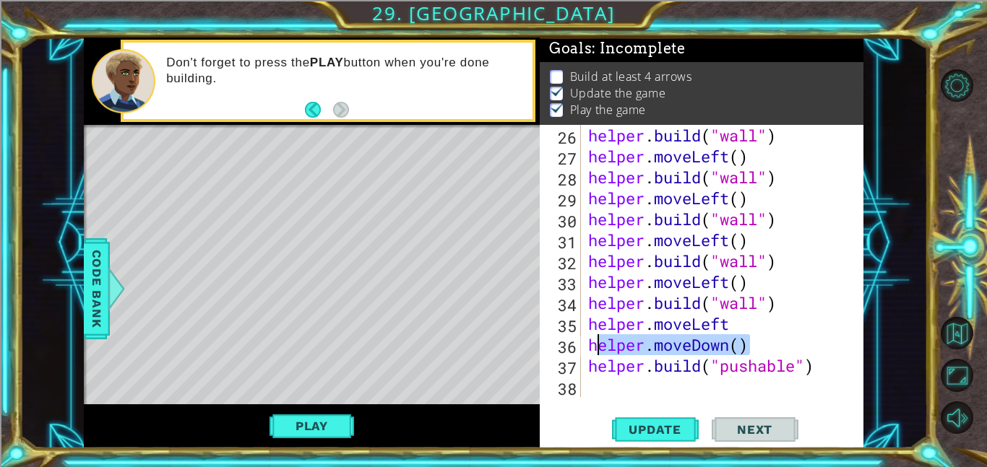
drag, startPoint x: 749, startPoint y: 345, endPoint x: 592, endPoint y: 348, distance: 156.8
click at [592, 348] on div "helper . build ( "wall" ) helper . moveLeft ( ) helper . build ( "wall" ) helpe…" at bounding box center [726, 282] width 283 height 314
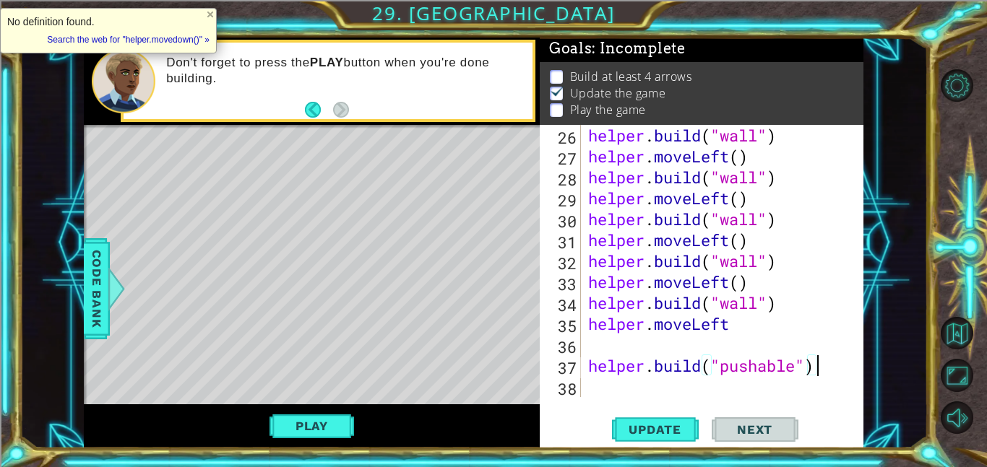
click at [827, 366] on div "helper . build ( "wall" ) helper . moveLeft ( ) helper . build ( "wall" ) helpe…" at bounding box center [726, 282] width 283 height 314
type textarea "[DOMAIN_NAME]("pushable")"
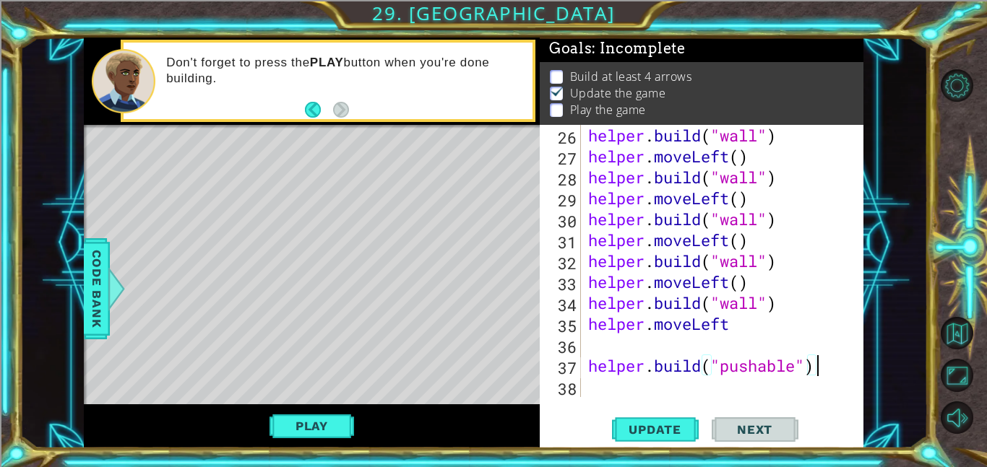
click at [787, 388] on div "helper . build ( "wall" ) helper . moveLeft ( ) helper . build ( "wall" ) helpe…" at bounding box center [726, 282] width 283 height 314
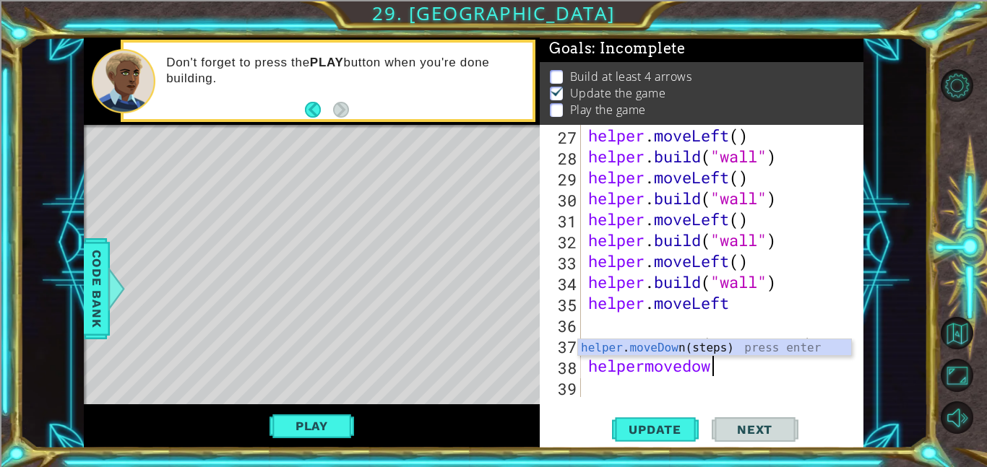
scroll to position [0, 5]
type textarea "helpermovedown"
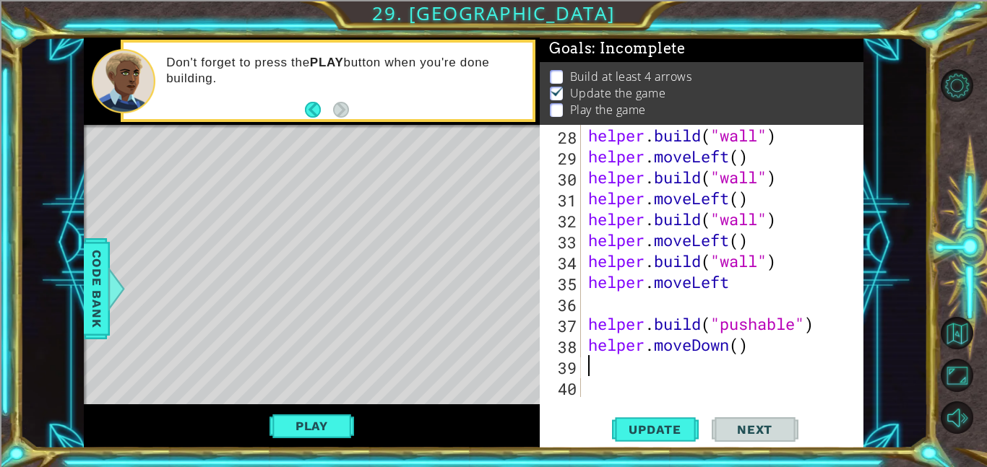
click at [741, 350] on div "helper . build ( "wall" ) helper . moveLeft ( ) helper . build ( "wall" ) helpe…" at bounding box center [726, 282] width 283 height 314
type textarea "helper.moveDown(2)"
click at [678, 355] on div "helper . build ( "wall" ) helper . moveLeft ( ) helper . build ( "wall" ) helpe…" at bounding box center [726, 282] width 283 height 314
click at [604, 375] on div "helper . build ( "wall" ) helper . moveLeft ( ) helper . build ( "wall" ) helpe…" at bounding box center [726, 282] width 283 height 314
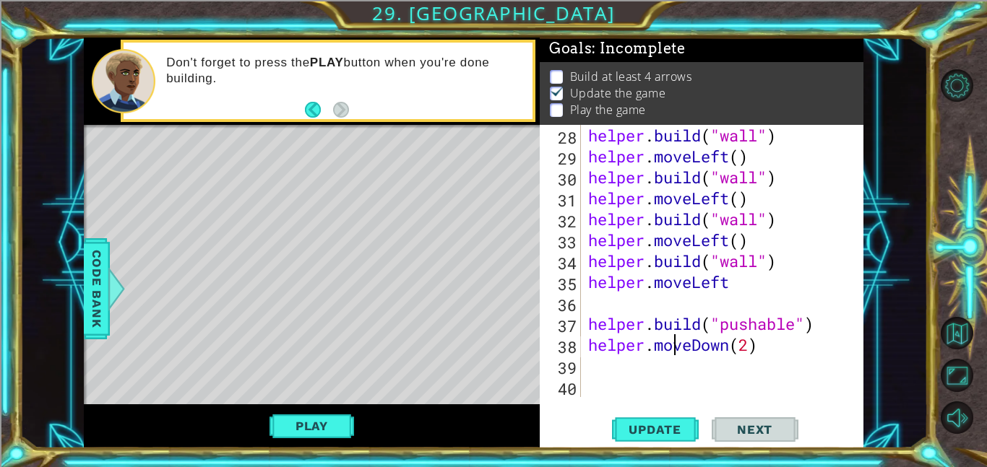
scroll to position [0, 0]
click at [108, 298] on div at bounding box center [117, 288] width 18 height 43
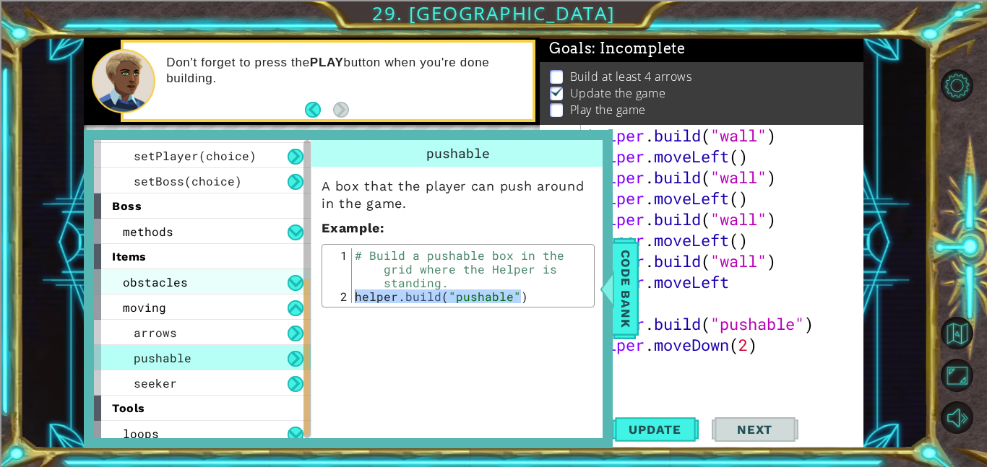
click at [160, 285] on span "obstacles" at bounding box center [155, 282] width 65 height 15
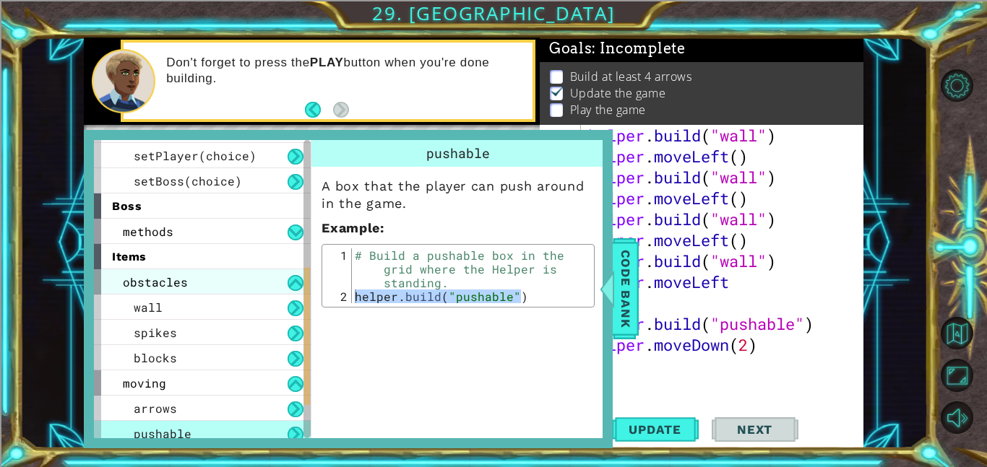
click at [169, 283] on span "obstacles" at bounding box center [155, 282] width 65 height 15
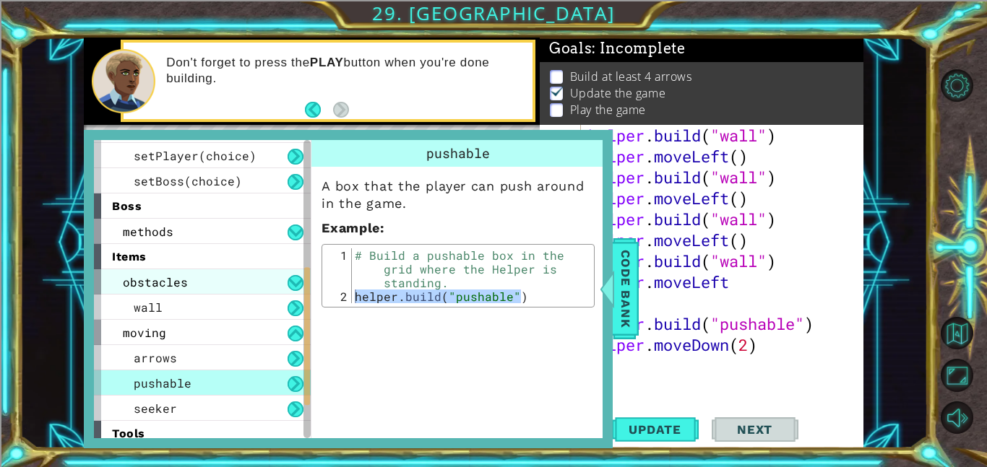
click at [169, 284] on span "obstacles" at bounding box center [155, 282] width 65 height 15
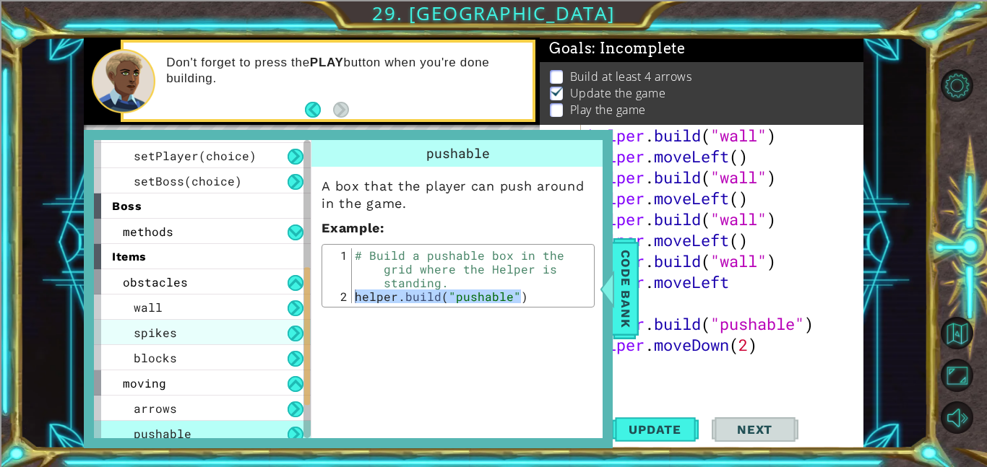
click at [194, 332] on div "spikes" at bounding box center [202, 332] width 217 height 25
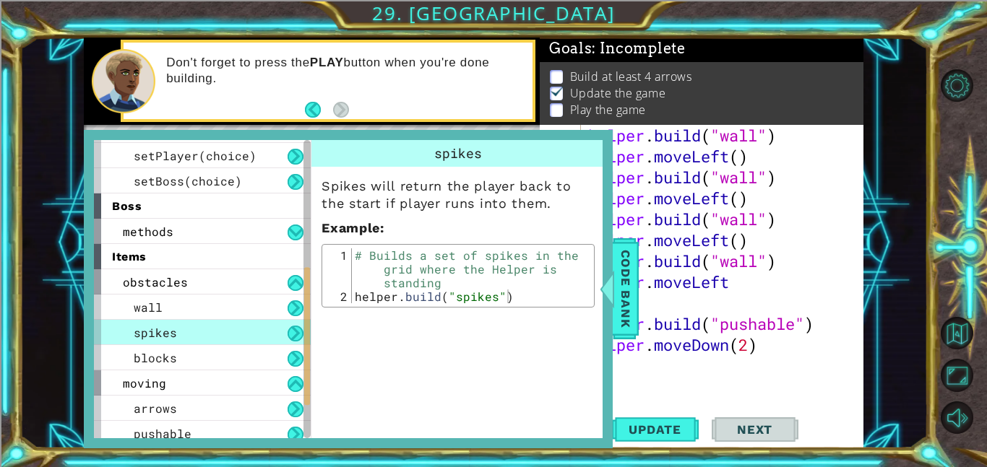
type textarea "[DOMAIN_NAME]("spikes")"
drag, startPoint x: 511, startPoint y: 296, endPoint x: 317, endPoint y: 300, distance: 193.7
click at [317, 300] on div "Spikes will return the player back to the start if player runs into them. Examp…" at bounding box center [457, 237] width 293 height 141
click at [765, 363] on div "helper . build ( "wall" ) helper . moveLeft ( ) helper . build ( "wall" ) helpe…" at bounding box center [726, 282] width 283 height 314
click at [702, 367] on div "helper . build ( "wall" ) helper . moveLeft ( ) helper . build ( "wall" ) helpe…" at bounding box center [726, 282] width 283 height 314
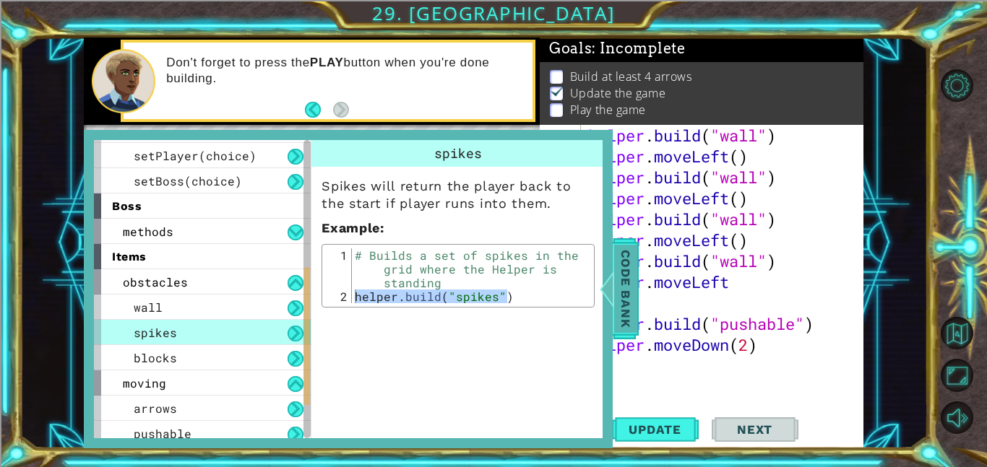
click at [617, 306] on span "Code Bank" at bounding box center [625, 289] width 23 height 88
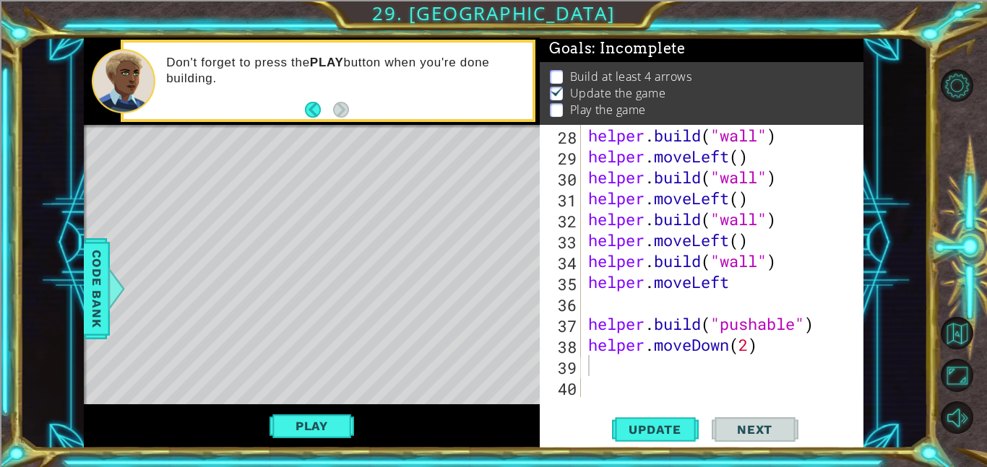
click at [596, 374] on div "helper . build ( "wall" ) helper . moveLeft ( ) helper . build ( "wall" ) helpe…" at bounding box center [726, 282] width 283 height 314
paste textarea "[DOMAIN_NAME]("spikes")"
type textarea "[DOMAIN_NAME]("spikes")"
click at [328, 427] on button "Play" at bounding box center [312, 426] width 85 height 27
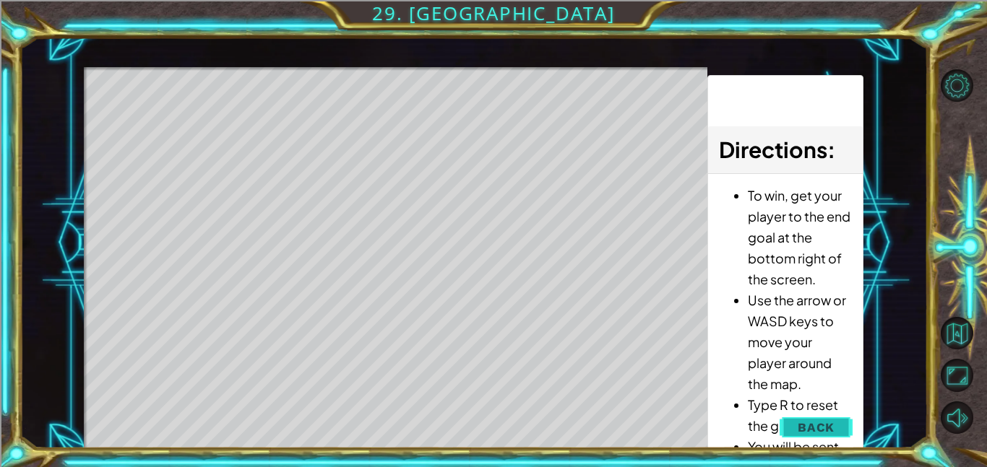
click at [803, 432] on span "Back" at bounding box center [816, 428] width 37 height 14
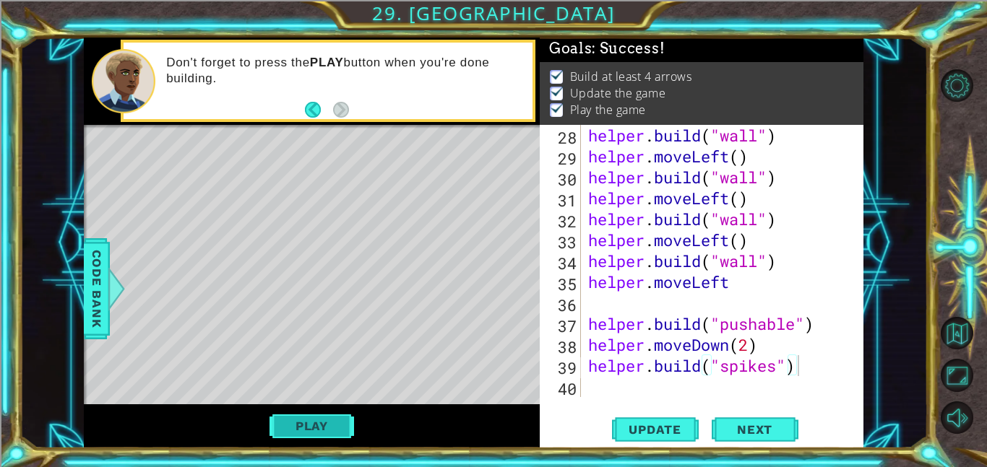
click at [307, 426] on button "Play" at bounding box center [312, 426] width 85 height 27
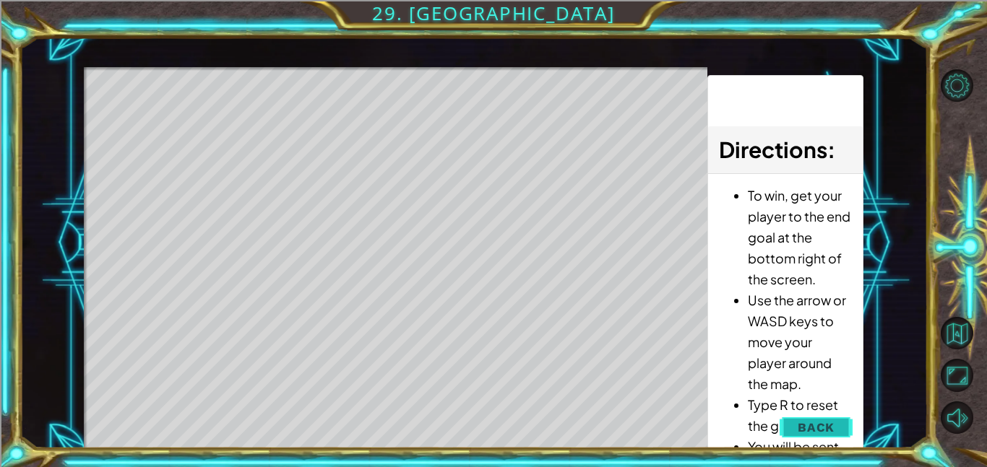
click at [799, 426] on span "Back" at bounding box center [816, 428] width 37 height 14
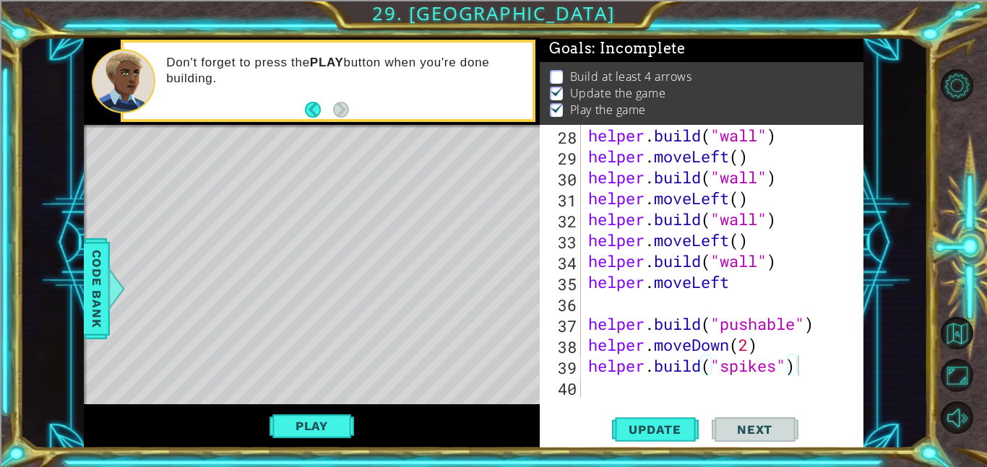
click at [807, 296] on div "helper . build ( "wall" ) helper . moveLeft ( ) helper . build ( "wall" ) helpe…" at bounding box center [726, 282] width 283 height 314
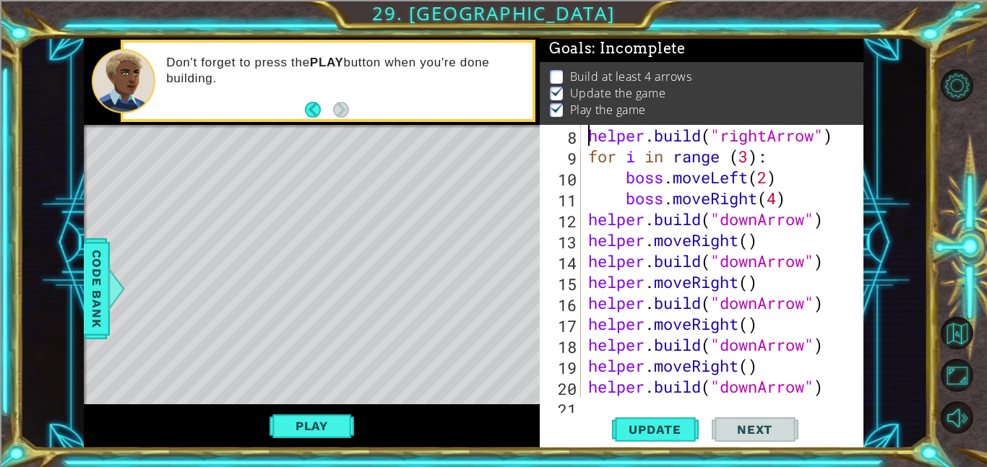
scroll to position [210, 0]
click at [319, 425] on button "Play" at bounding box center [312, 426] width 85 height 27
type textarea "# Build your Helper items BELOW this line"
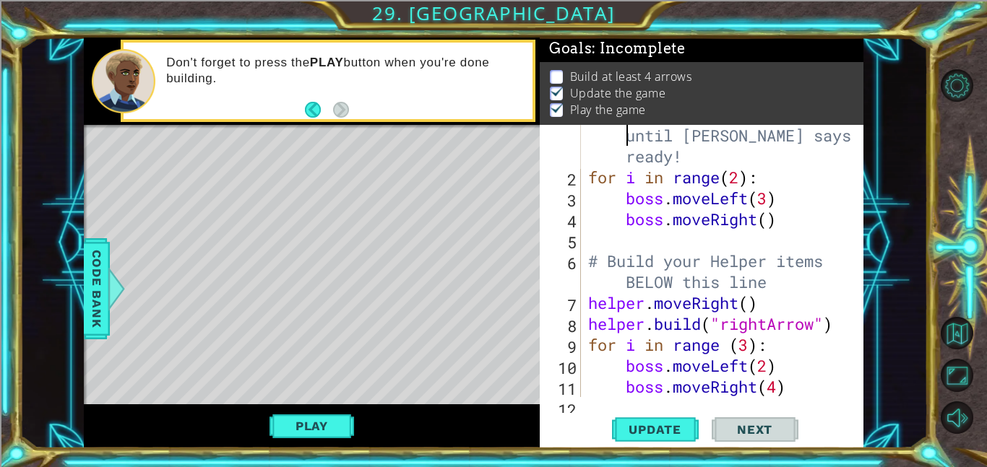
scroll to position [21, 0]
click at [771, 200] on div "# Don't touch the boss code until [PERSON_NAME] says you're ready! for i in ran…" at bounding box center [726, 282] width 283 height 356
click at [759, 219] on div "# Don't touch the boss code until [PERSON_NAME] says you're ready! for i in ran…" at bounding box center [726, 282] width 283 height 356
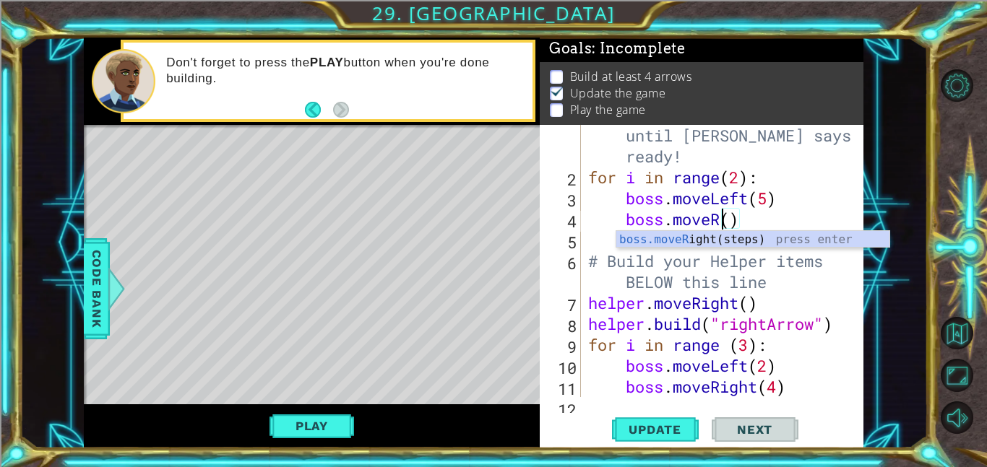
scroll to position [0, 6]
click at [753, 241] on div "boss.moveU p(steps) press enter" at bounding box center [752, 257] width 273 height 52
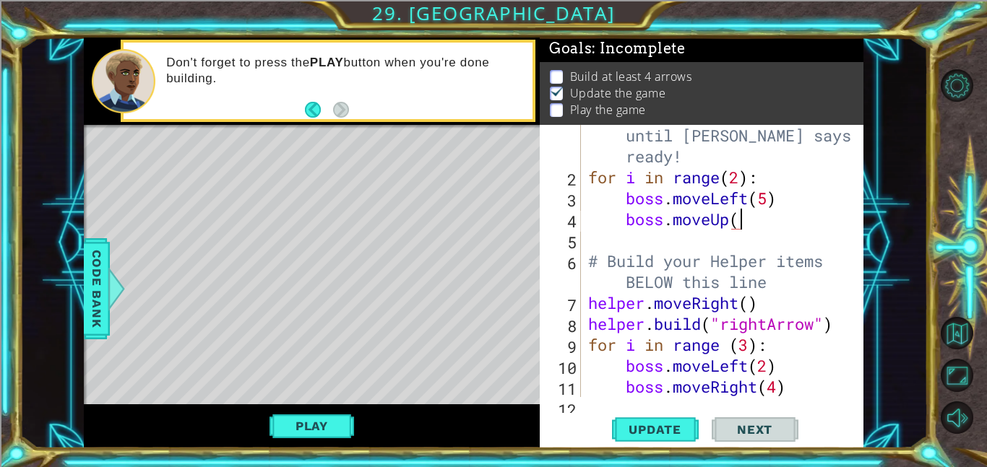
scroll to position [0, 7]
type textarea "boss.moveUp(3)"
click at [283, 436] on button "Play" at bounding box center [312, 426] width 85 height 27
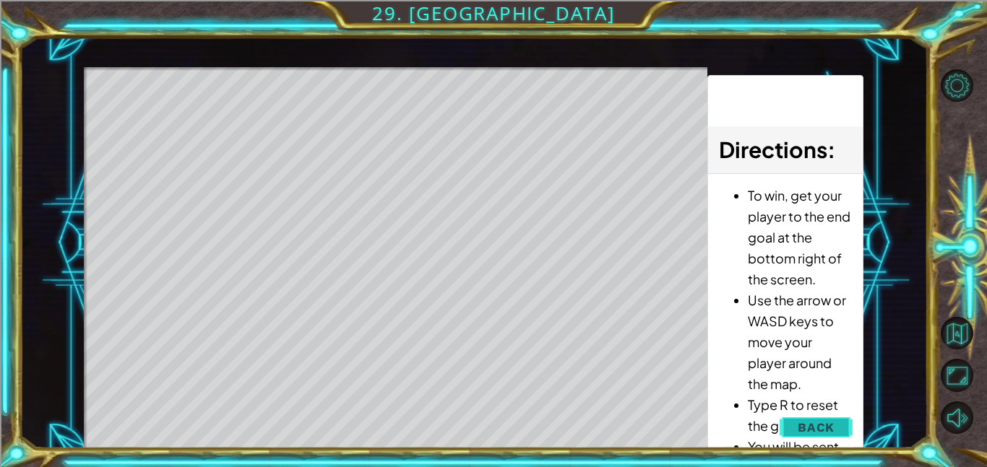
click at [826, 432] on span "Back" at bounding box center [816, 428] width 37 height 14
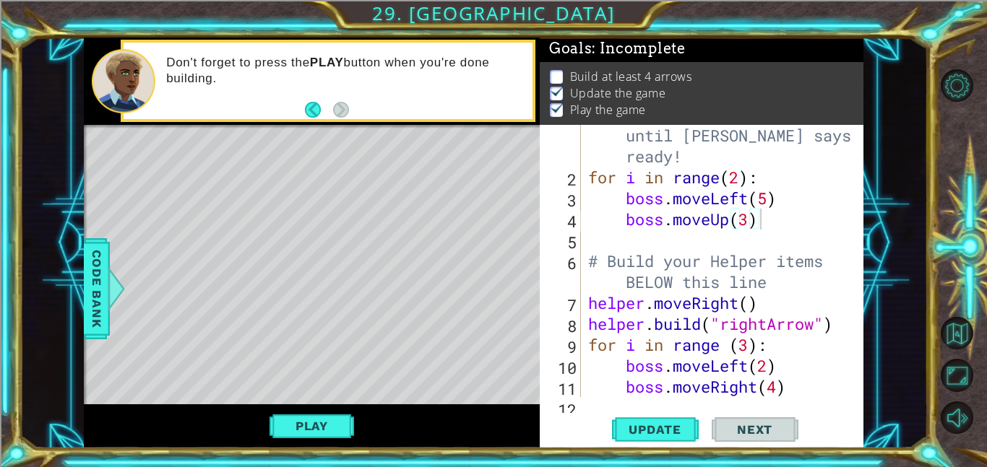
click at [767, 246] on div "# Don't touch the boss code until [PERSON_NAME] says you're ready! for i in ran…" at bounding box center [726, 282] width 283 height 356
click at [751, 345] on div "# Don't touch the boss code until [PERSON_NAME] says you're ready! for i in ran…" at bounding box center [726, 282] width 283 height 356
click at [770, 368] on div "# Don't touch the boss code until [PERSON_NAME] says you're ready! for i in ran…" at bounding box center [726, 282] width 283 height 356
click at [747, 225] on div "# Don't touch the boss code until [PERSON_NAME] says you're ready! for i in ran…" at bounding box center [726, 282] width 283 height 356
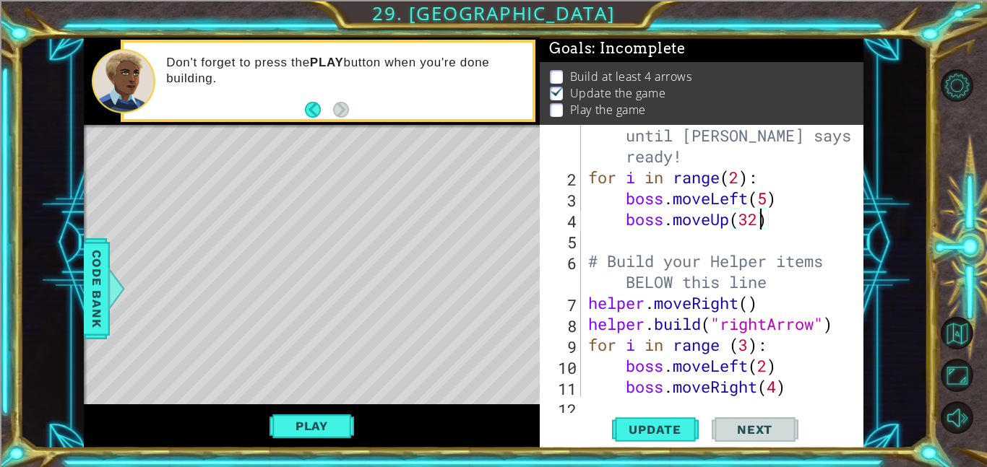
click at [761, 295] on div "# Don't touch the boss code until [PERSON_NAME] says you're ready! for i in ran…" at bounding box center [726, 282] width 283 height 356
type textarea "helper.moveRigh"
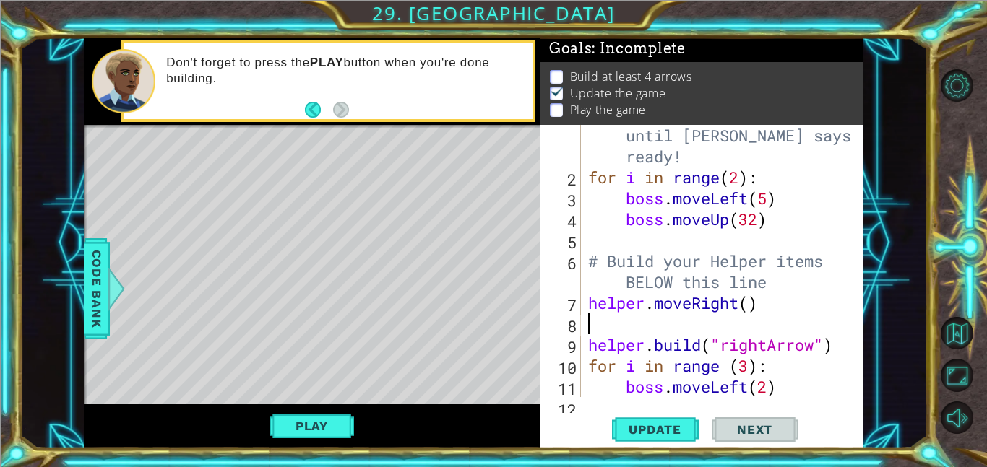
scroll to position [0, 0]
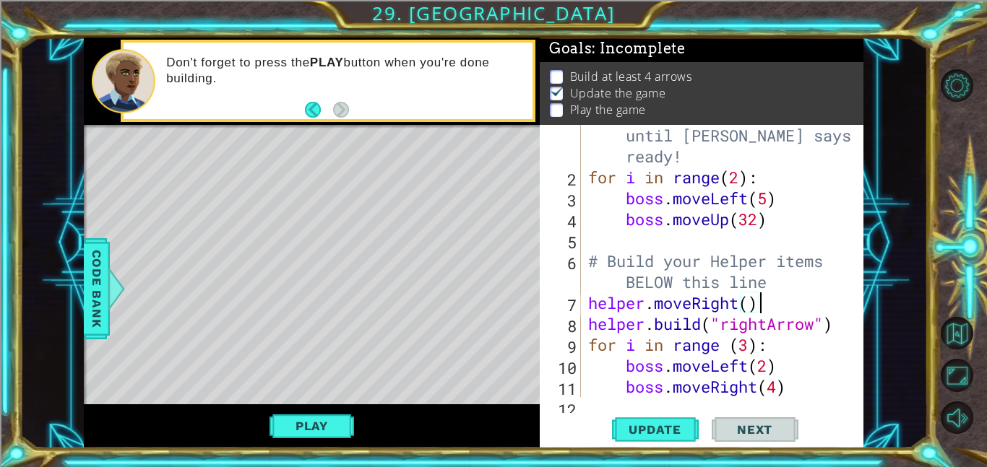
click at [762, 218] on div "# Don't touch the boss code until [PERSON_NAME] says you're ready! for i in ran…" at bounding box center [726, 282] width 283 height 356
click at [772, 366] on div "# Don't touch the boss code until [PERSON_NAME] says you're ready! for i in ran…" at bounding box center [726, 282] width 283 height 356
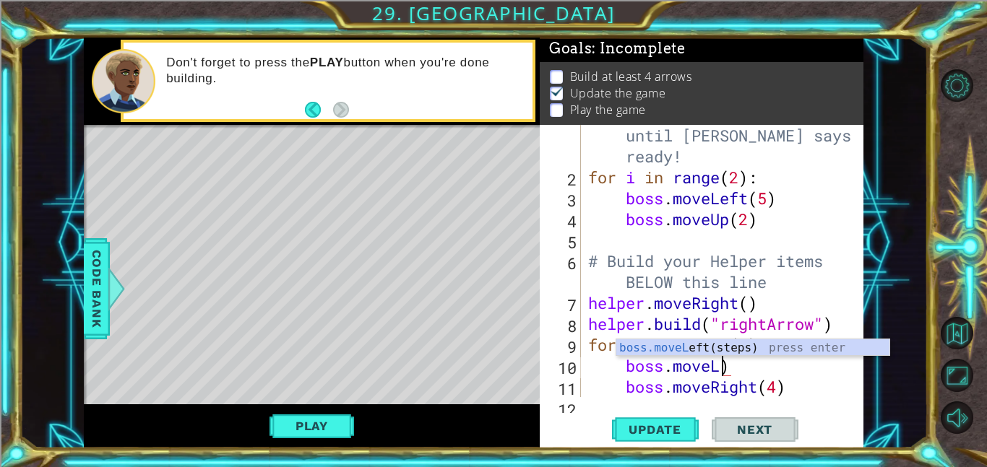
scroll to position [0, 5]
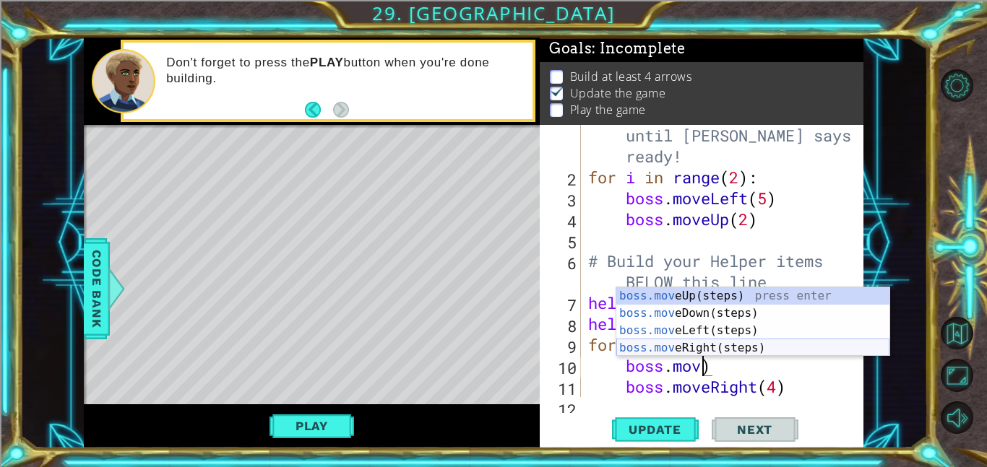
click at [756, 353] on div "boss.mov eUp(steps) press enter boss.mov eDown(steps) press enter boss.mov eLef…" at bounding box center [752, 340] width 273 height 104
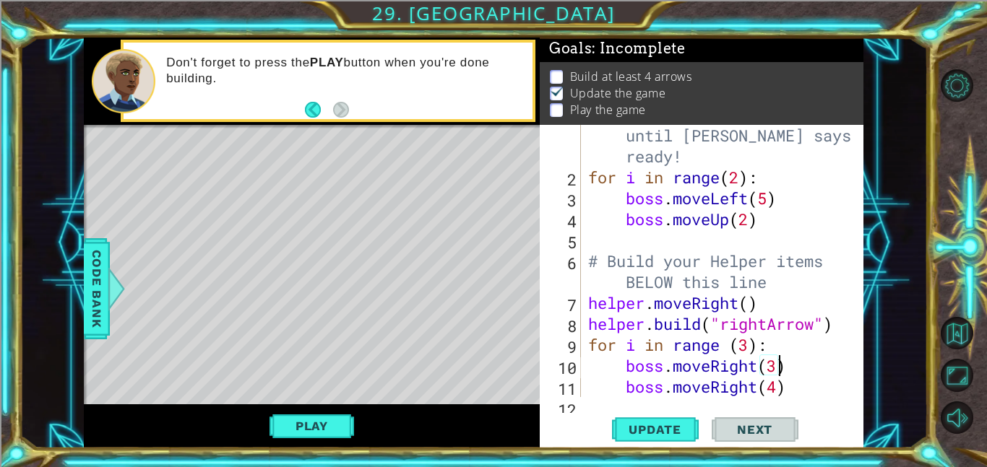
scroll to position [0, 8]
click at [754, 389] on div "# Don't touch the boss code until [PERSON_NAME] says you're ready! for i in ran…" at bounding box center [726, 282] width 283 height 356
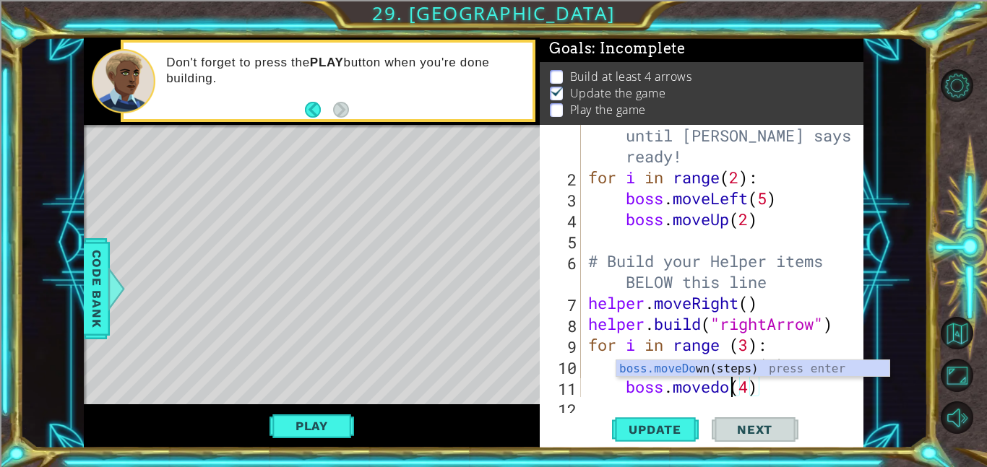
scroll to position [0, 7]
click at [746, 368] on div "boss.moveDown (steps) press enter" at bounding box center [752, 387] width 273 height 52
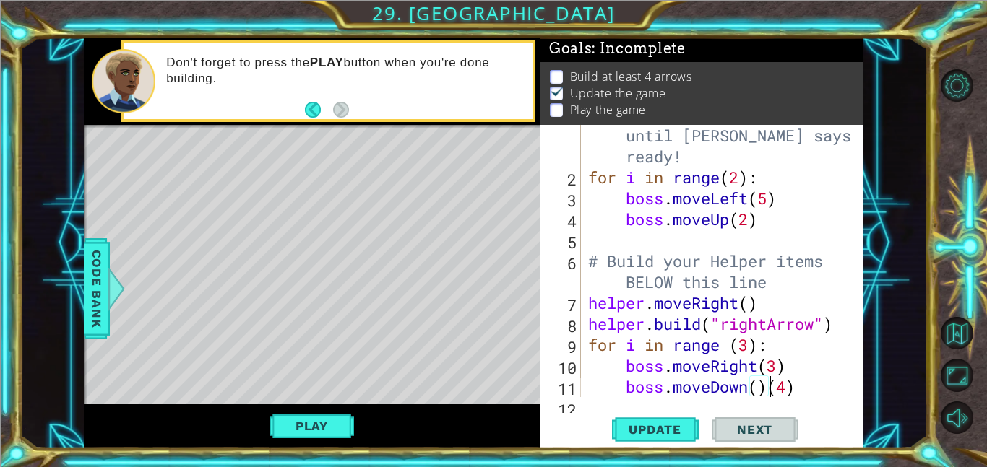
click at [797, 388] on div "# Don't touch the boss code until [PERSON_NAME] says you're ready! for i in ran…" at bounding box center [726, 282] width 283 height 356
click at [759, 391] on div "# Don't touch the boss code until [PERSON_NAME] says you're ready! for i in ran…" at bounding box center [726, 282] width 283 height 356
click at [288, 435] on button "Play" at bounding box center [312, 426] width 85 height 27
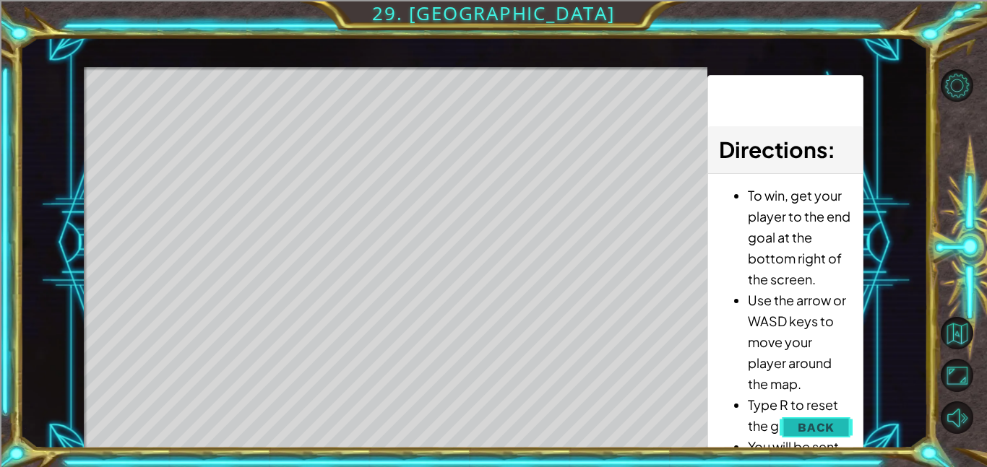
click at [822, 424] on span "Back" at bounding box center [816, 428] width 37 height 14
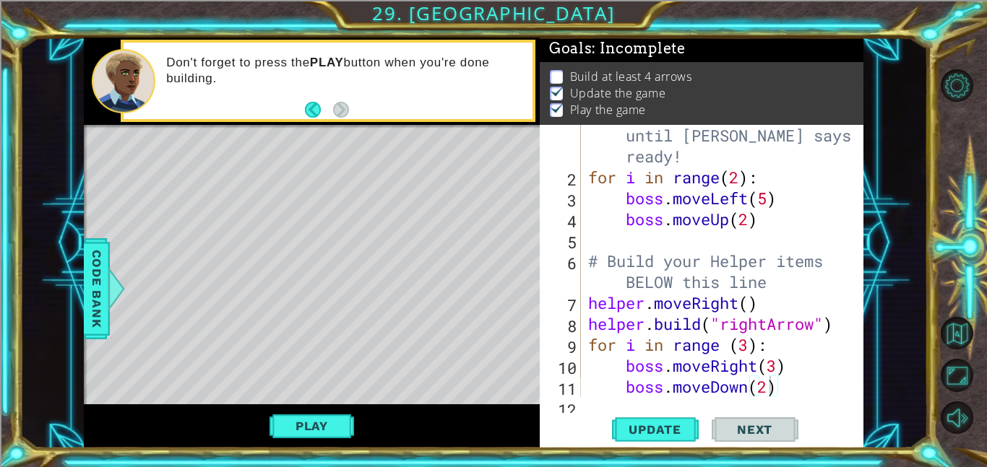
click at [712, 373] on div "# Don't touch the boss code until [PERSON_NAME] says you're ready! for i in ran…" at bounding box center [726, 282] width 283 height 356
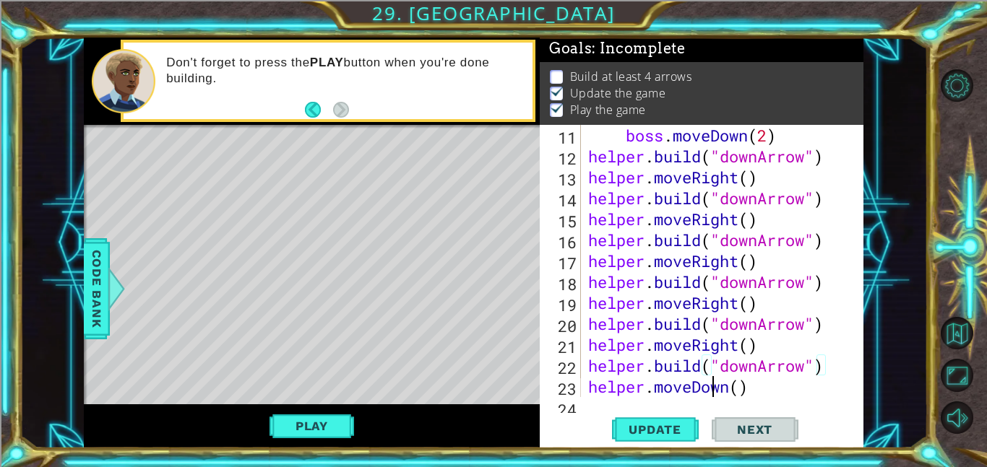
scroll to position [0, 7]
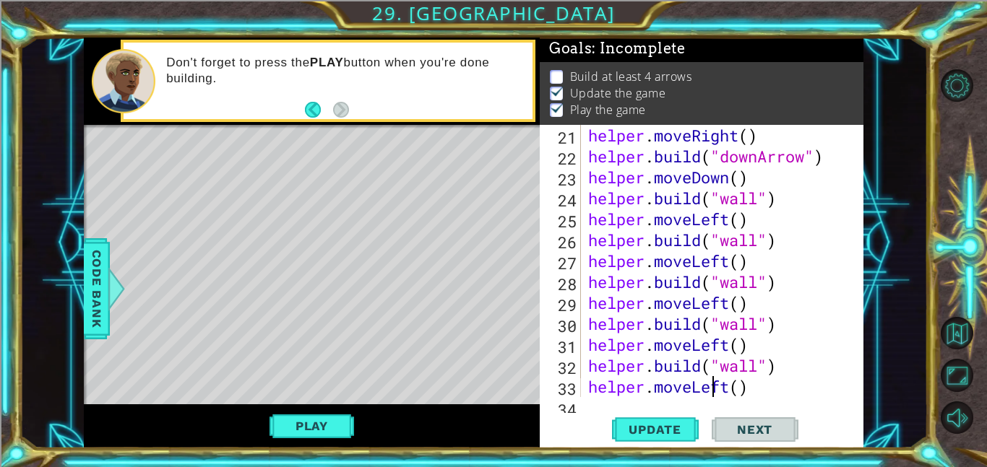
type textarea "helper.moveLeft"
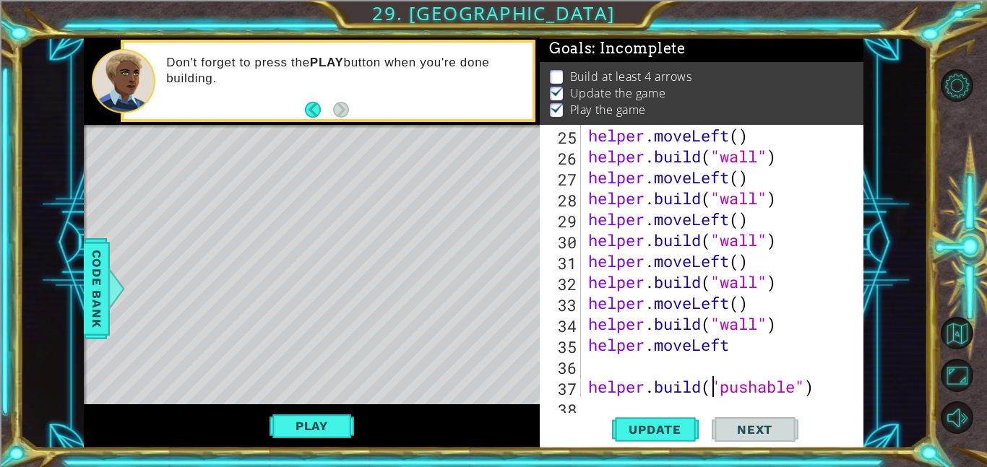
scroll to position [0, 0]
type textarea "[DOMAIN_NAME]("spikes")"
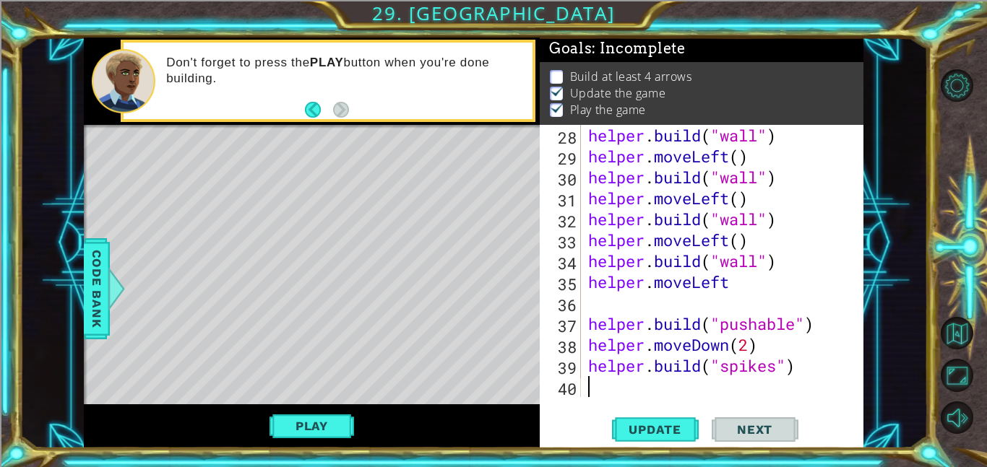
scroll to position [650, 0]
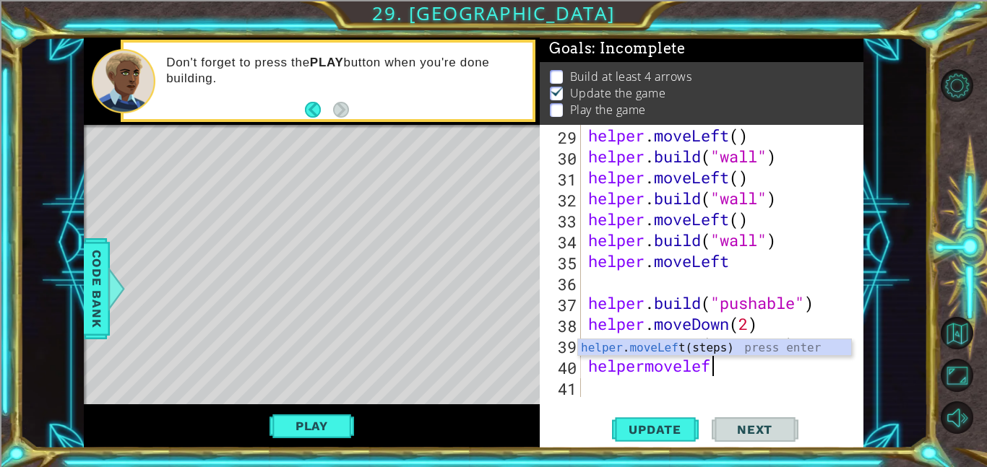
type textarea "helpermoveleft"
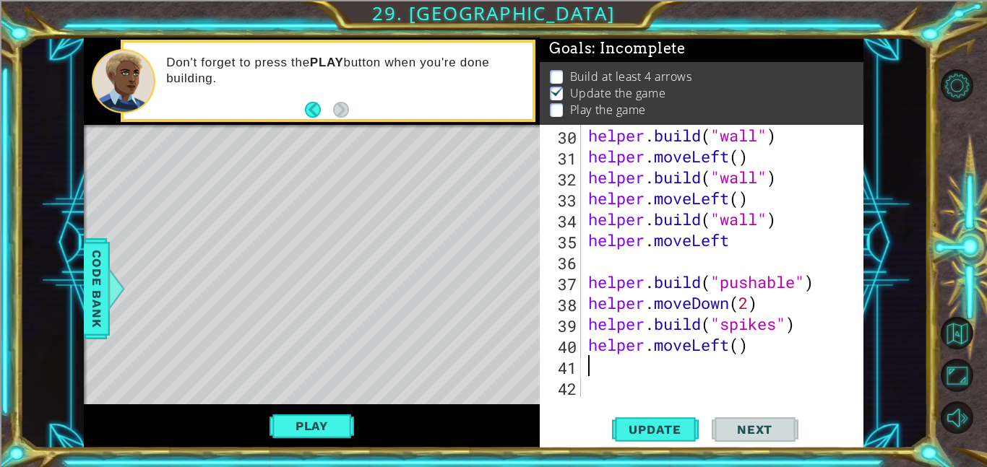
scroll to position [671, 0]
paste textarea "[DOMAIN_NAME]("spikes")"
type textarea "[DOMAIN_NAME]("spikes")"
click at [329, 430] on button "Play" at bounding box center [312, 426] width 85 height 27
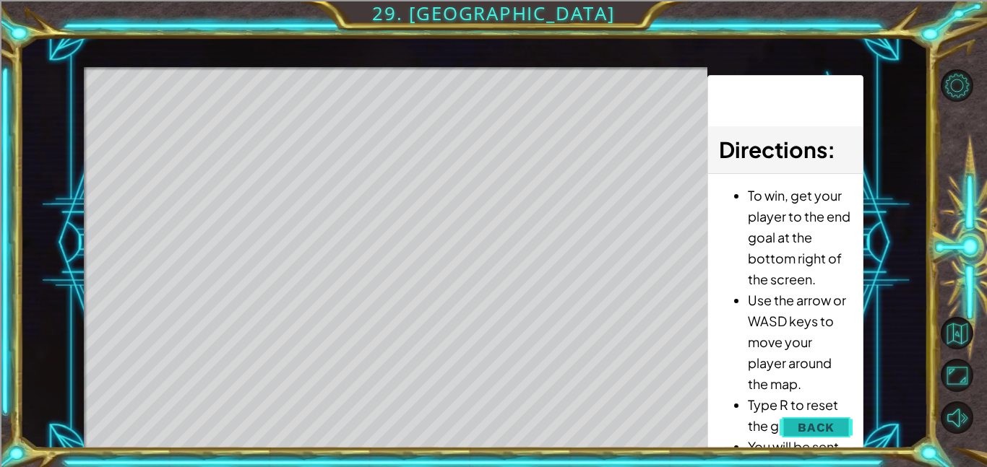
click at [807, 422] on span "Back" at bounding box center [816, 428] width 37 height 14
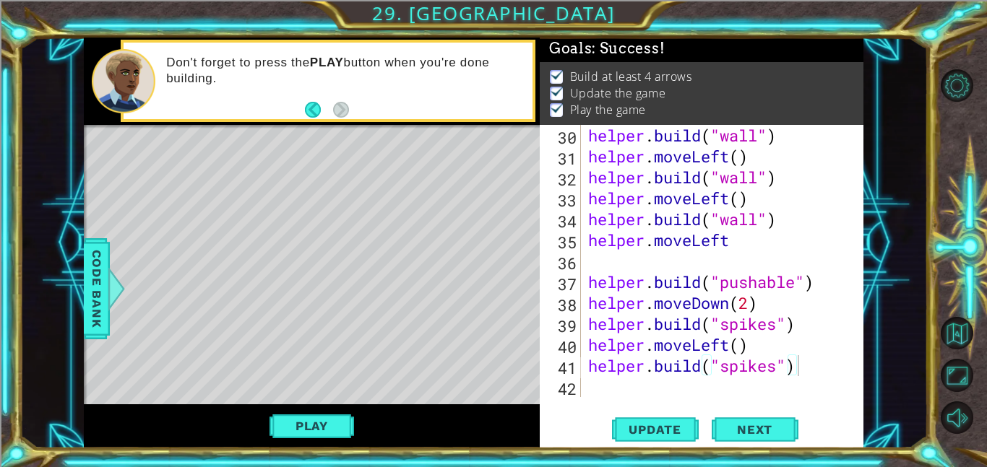
click at [715, 389] on div "helper . build ( "wall" ) helper . moveLeft ( ) helper . build ( "wall" ) helpe…" at bounding box center [726, 282] width 283 height 314
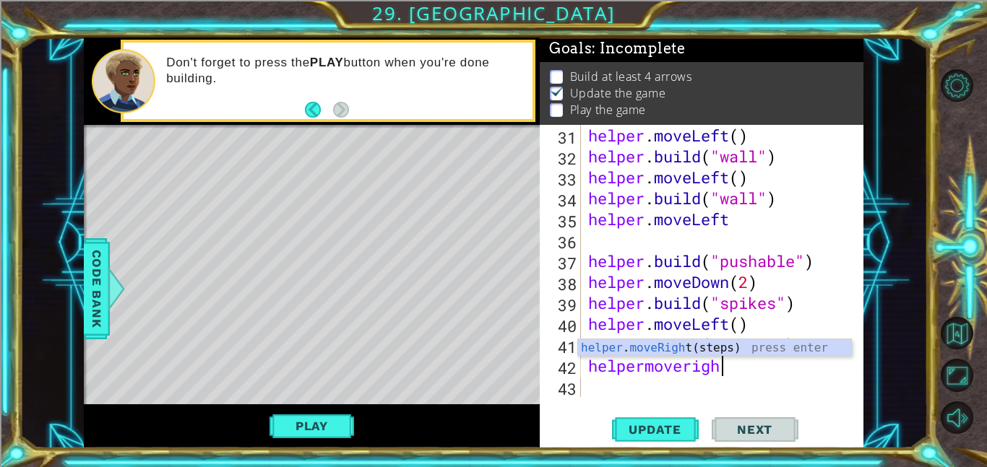
scroll to position [0, 6]
type textarea "helpermoveright"
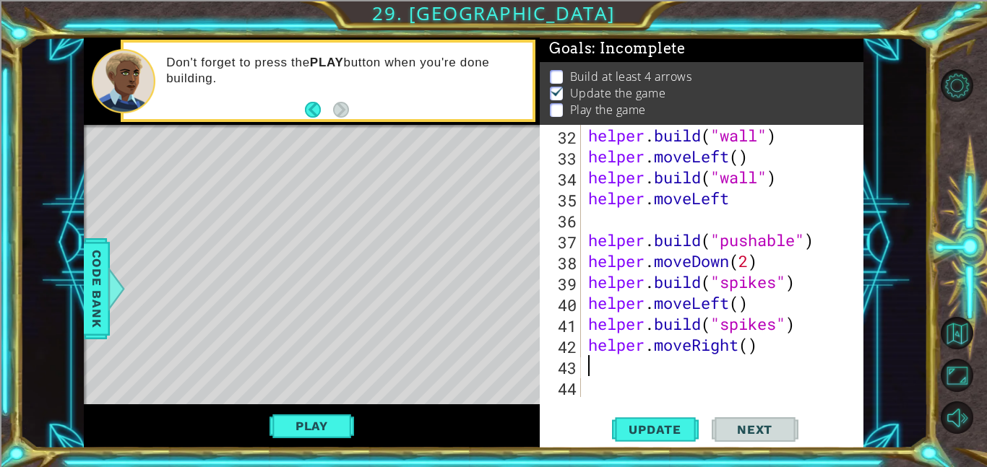
scroll to position [712, 0]
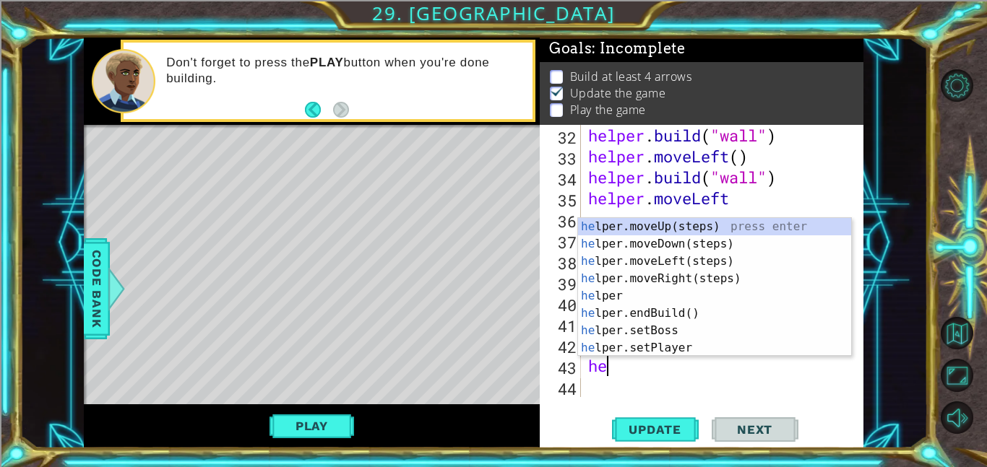
type textarea "h"
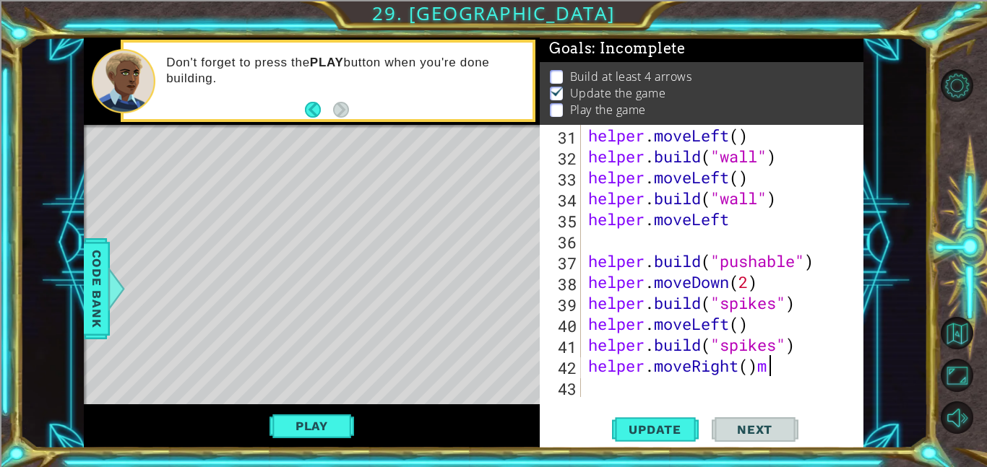
scroll to position [0, 7]
type textarea "helper.moveRight()"
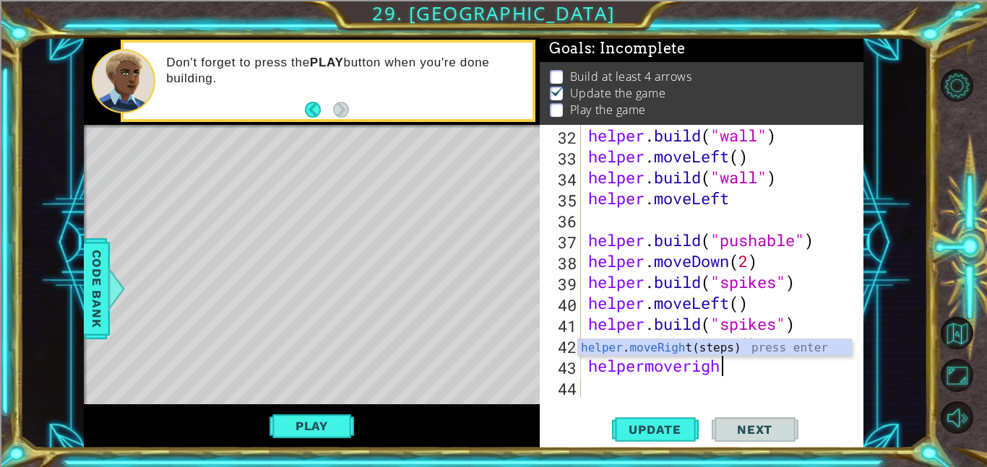
scroll to position [0, 6]
type textarea "helpermoveright"
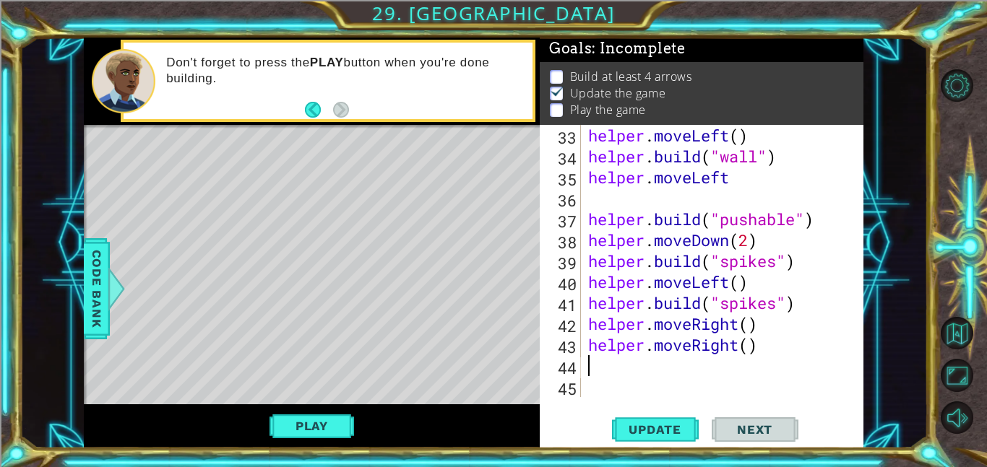
scroll to position [733, 0]
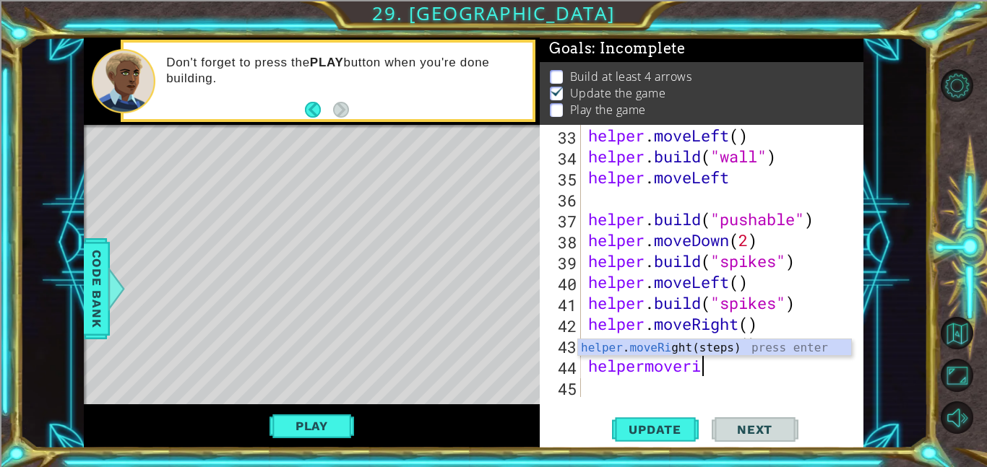
type textarea "helpermoveright"
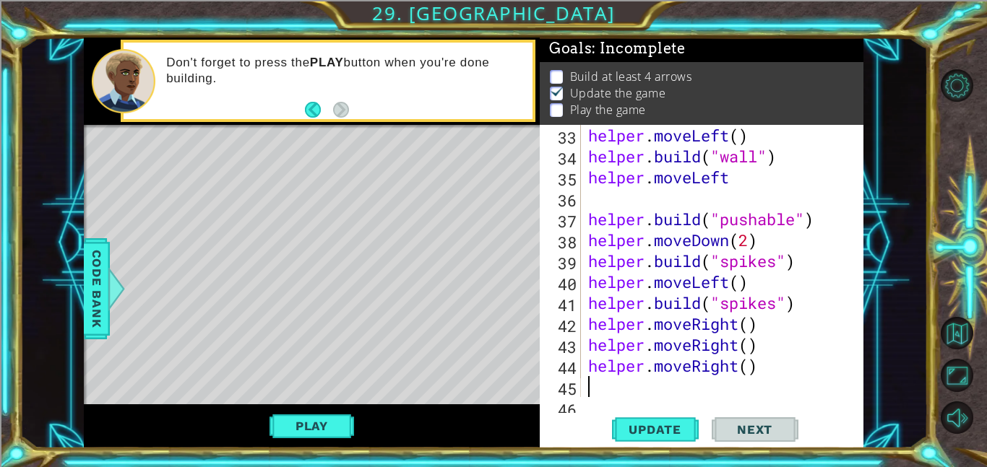
scroll to position [754, 0]
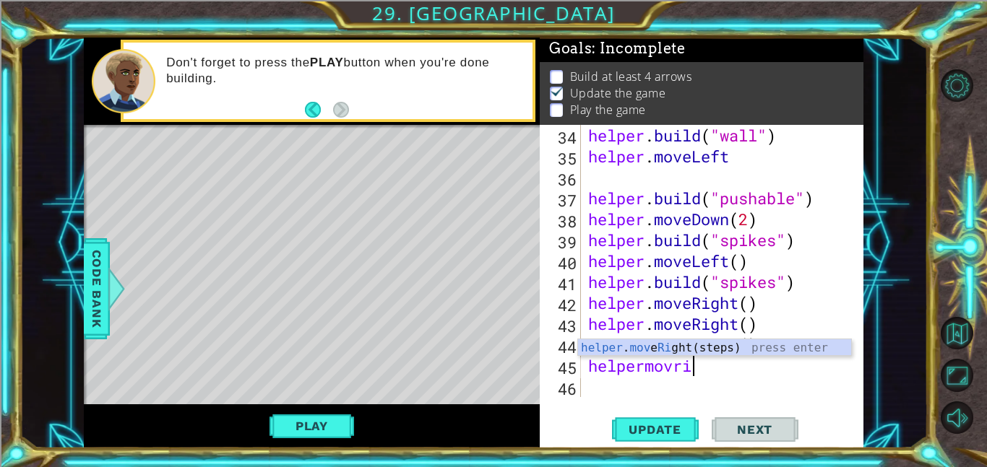
type textarea "helpermovright"
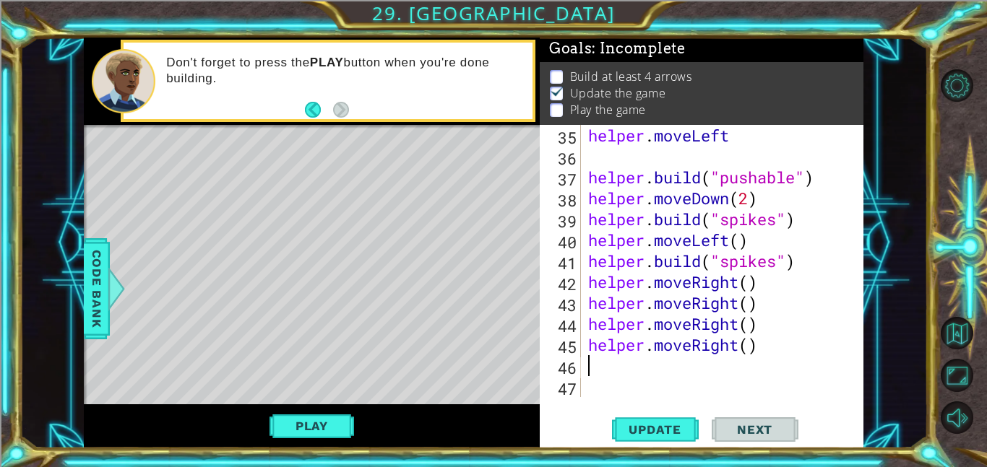
scroll to position [775, 0]
click at [111, 298] on div at bounding box center [117, 288] width 18 height 43
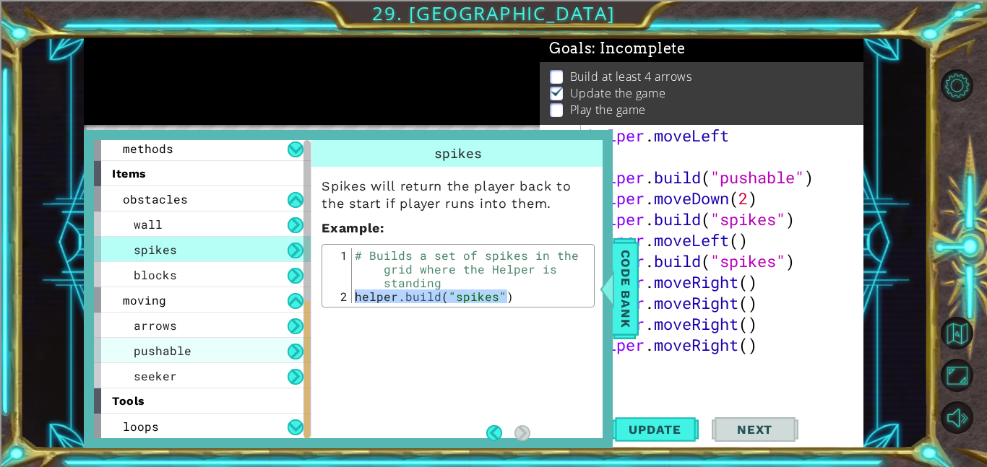
scroll to position [0, 0]
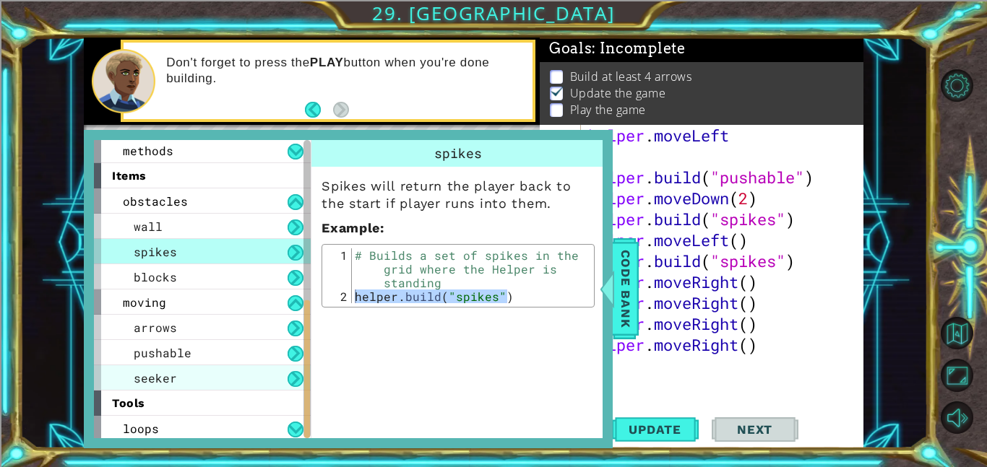
click at [266, 372] on div "seeker" at bounding box center [202, 378] width 217 height 25
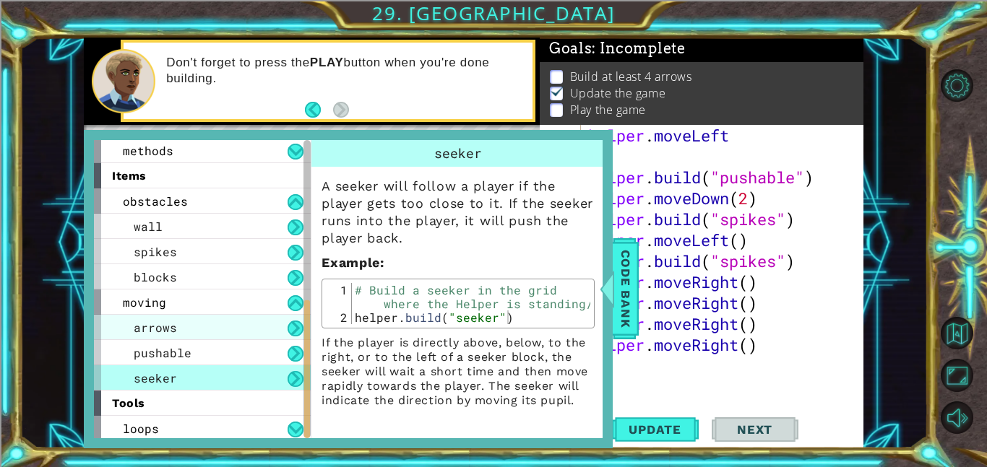
click at [229, 327] on div "arrows" at bounding box center [202, 327] width 217 height 25
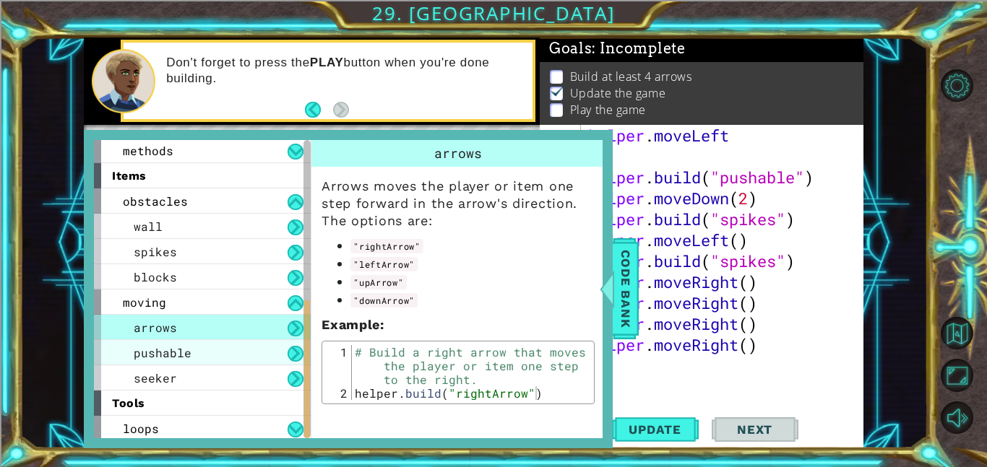
click at [234, 354] on div "pushable" at bounding box center [202, 352] width 217 height 25
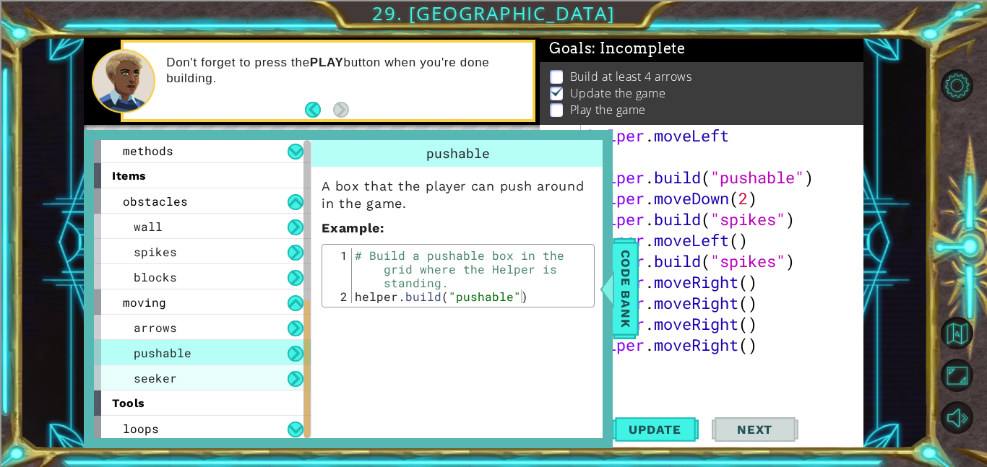
click at [241, 383] on div "seeker" at bounding box center [202, 378] width 217 height 25
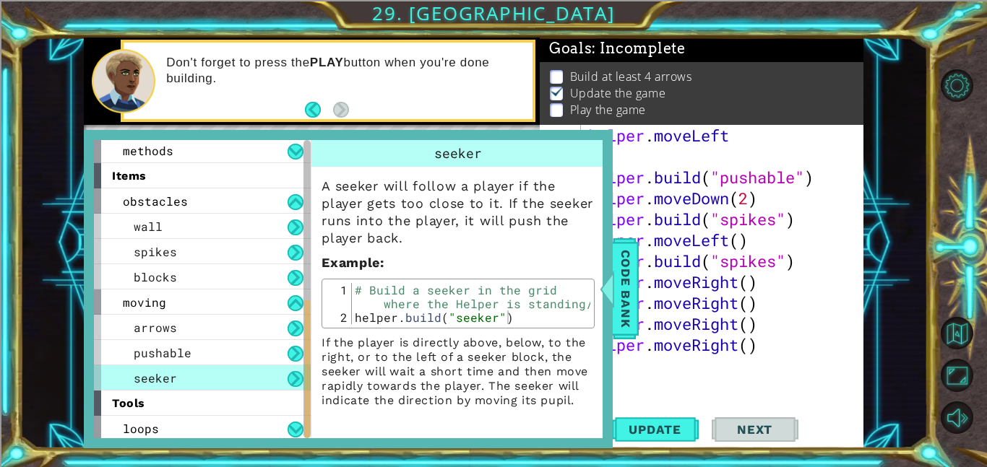
type textarea "[DOMAIN_NAME]("seeker")"
drag, startPoint x: 508, startPoint y: 320, endPoint x: 355, endPoint y: 320, distance: 153.2
click at [355, 320] on div "# Build a seeker in the grid where the Helper is standing/ helper . build ( "se…" at bounding box center [471, 324] width 238 height 82
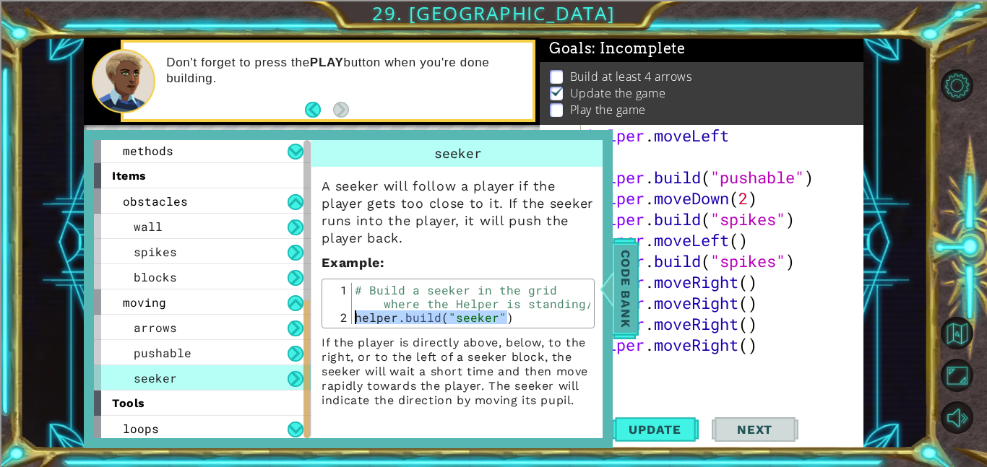
click at [626, 280] on span "Code Bank" at bounding box center [625, 289] width 23 height 88
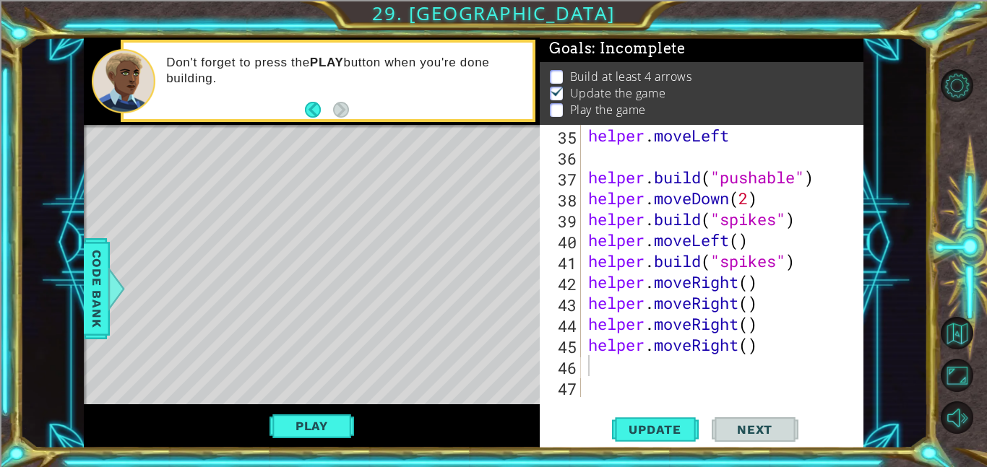
click at [642, 365] on div "helper . moveLeft helper . build ( "pushable" ) helper . moveDown ( 2 ) helper …" at bounding box center [726, 282] width 283 height 314
paste textarea "[DOMAIN_NAME]("seeker")"
type textarea "[DOMAIN_NAME]("seeker")"
click at [295, 430] on button "Play" at bounding box center [312, 426] width 85 height 27
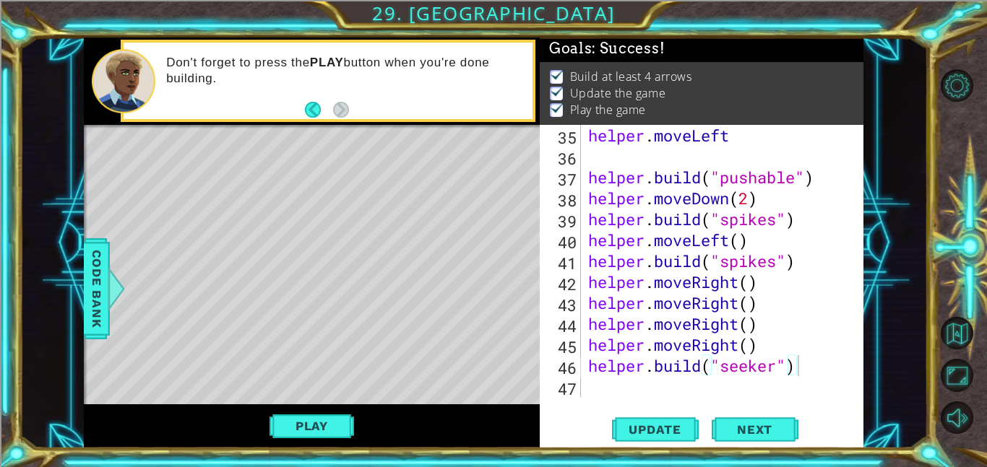
click at [616, 392] on div "helper . moveLeft helper . build ( "pushable" ) helper . moveDown ( 2 ) helper …" at bounding box center [726, 282] width 283 height 314
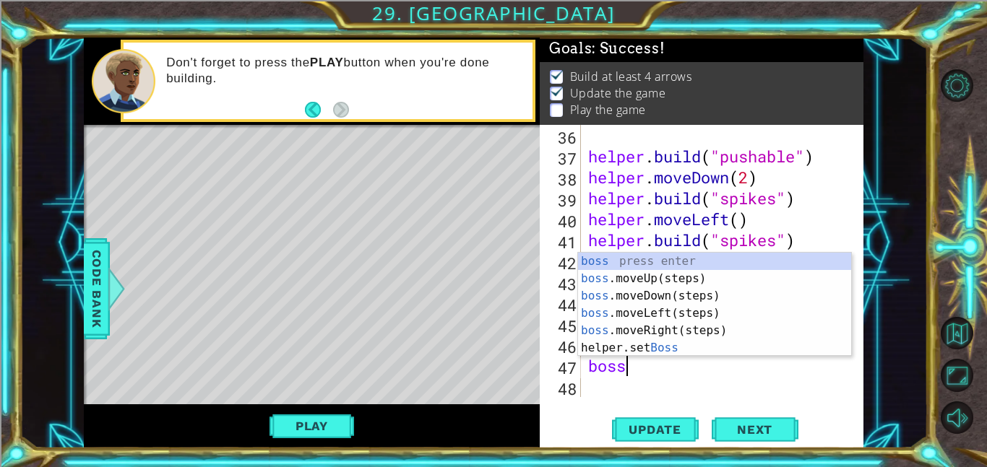
type textarea "boss"
click at [648, 302] on div "boss press enter boss .moveUp(steps) press enter boss .moveDown(steps) press en…" at bounding box center [714, 322] width 273 height 139
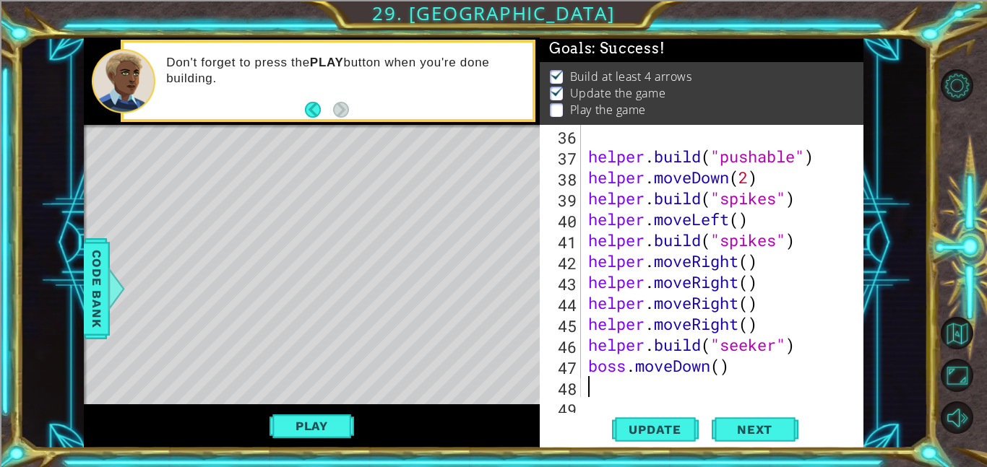
scroll to position [817, 0]
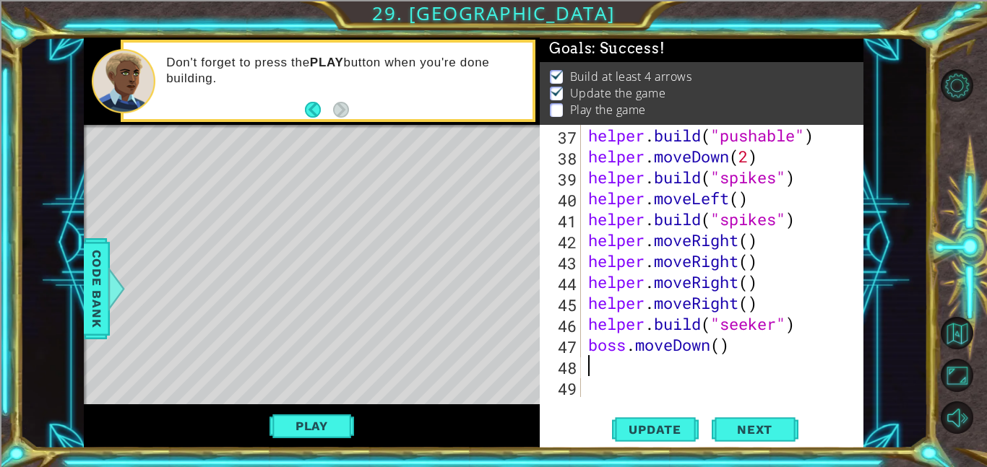
click at [742, 347] on div "helper . build ( "pushable" ) helper . moveDown ( 2 ) helper . build ( "spikes"…" at bounding box center [726, 282] width 283 height 314
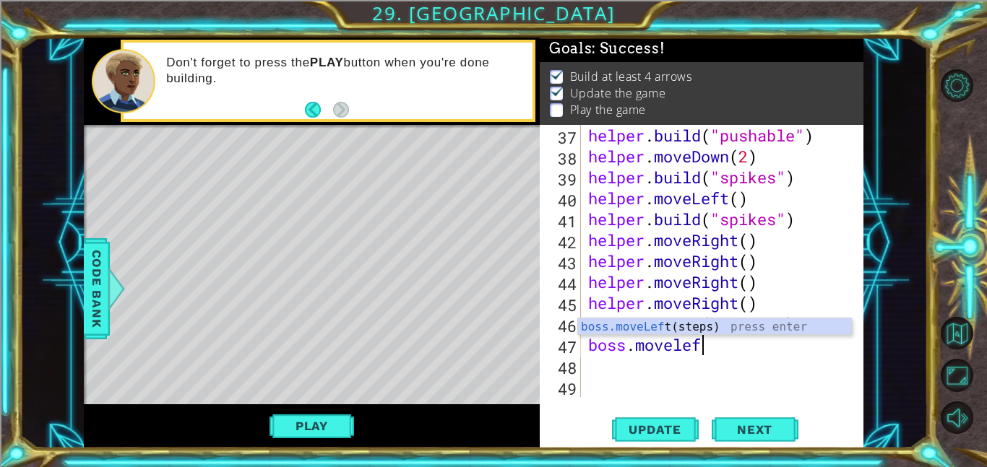
scroll to position [0, 4]
type textarea "boss.moveleft"
click at [750, 322] on div "boss.moveLeft (steps) press enter" at bounding box center [714, 345] width 273 height 52
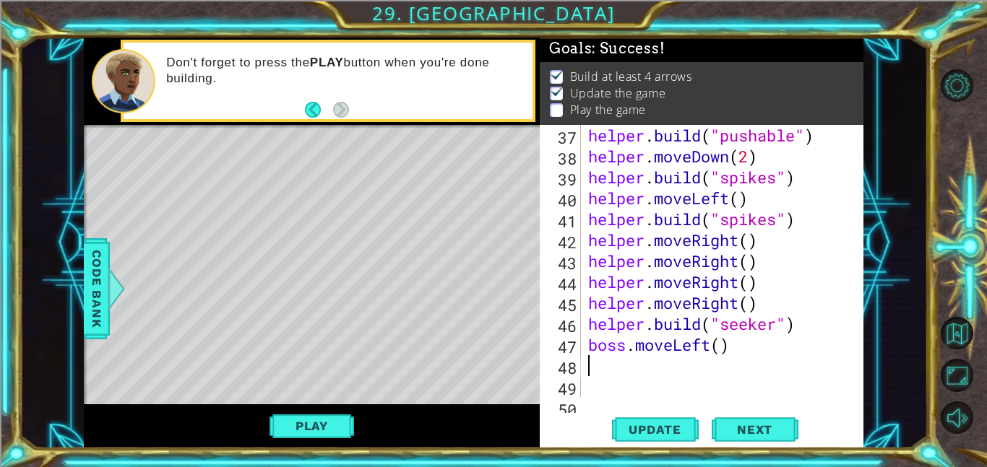
scroll to position [0, 0]
click at [723, 348] on div "helper . build ( "pushable" ) helper . moveDown ( 2 ) helper . build ( "spikes"…" at bounding box center [726, 282] width 283 height 314
type textarea "boss.moveLeft(1)"
click at [698, 366] on div "helper . build ( "pushable" ) helper . moveDown ( 2 ) helper . build ( "spikes"…" at bounding box center [726, 282] width 283 height 314
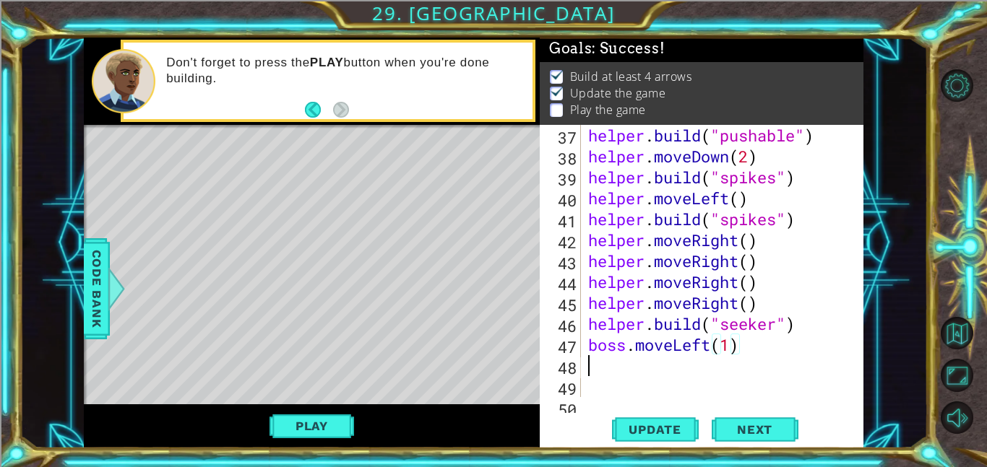
scroll to position [0, 0]
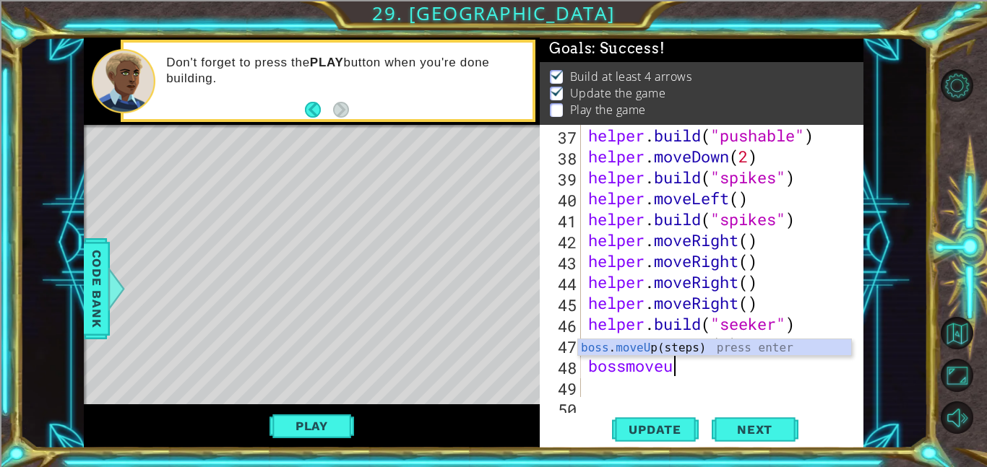
type textarea "bossmoveup"
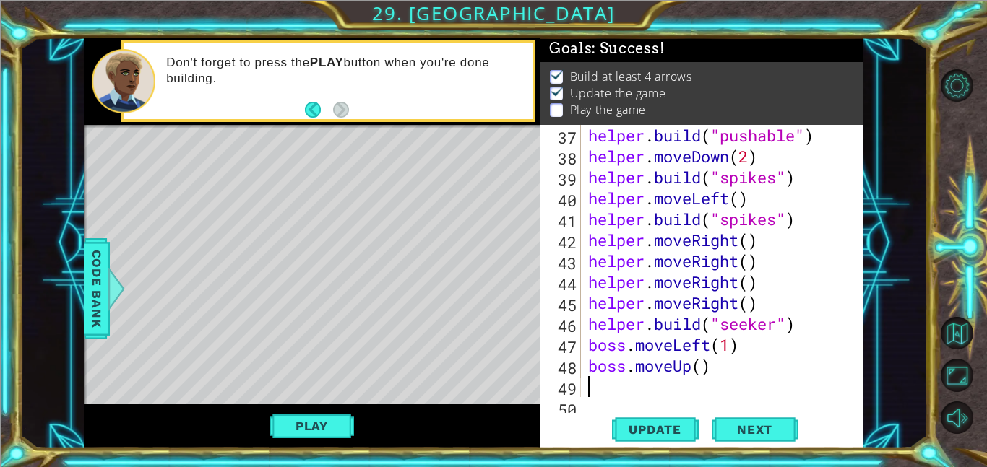
click at [702, 371] on div "helper . build ( "pushable" ) helper . moveDown ( 2 ) helper . build ( "spikes"…" at bounding box center [726, 282] width 283 height 314
type textarea "boss.moveUp(1)"
click at [697, 392] on div "helper . build ( "pushable" ) helper . moveDown ( 2 ) helper . build ( "spikes"…" at bounding box center [726, 282] width 283 height 314
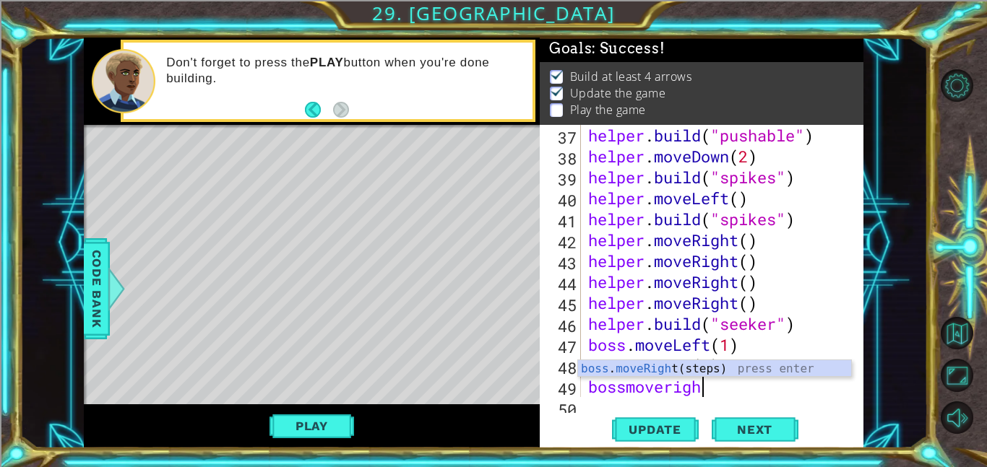
type textarea "bossmoveright"
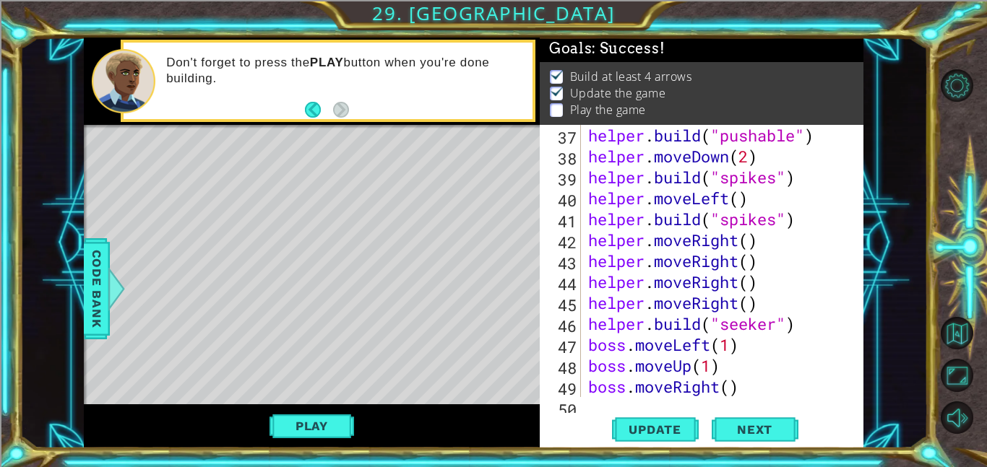
click at [722, 400] on div "37 38 39 40 41 42 43 44 45 46 47 48 49 50 helper . build ( "pushable" ) helper …" at bounding box center [702, 287] width 324 height 324
click at [710, 371] on div "helper . build ( "pushable" ) helper . moveDown ( 2 ) helper . build ( "spikes"…" at bounding box center [726, 282] width 283 height 314
click at [730, 344] on div "helper . build ( "pushable" ) helper . moveDown ( 2 ) helper . build ( "spikes"…" at bounding box center [726, 282] width 283 height 314
type textarea "boss.moveRight()"
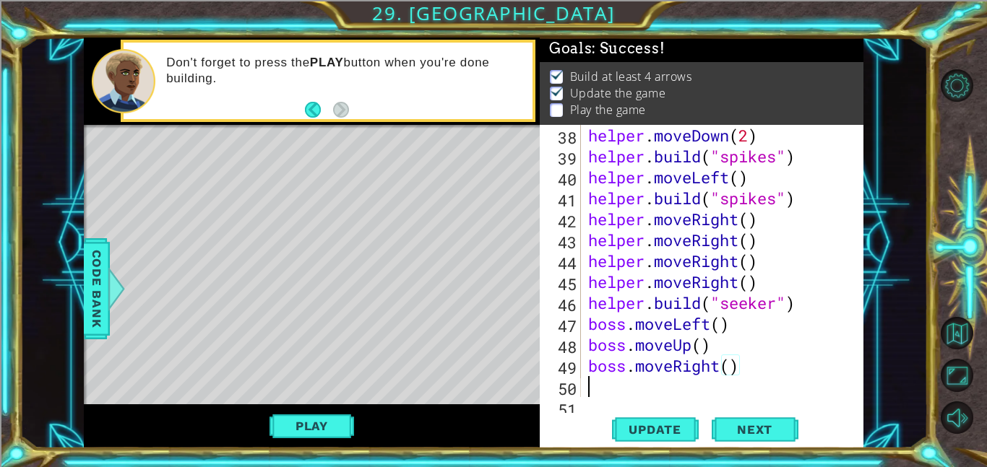
scroll to position [838, 0]
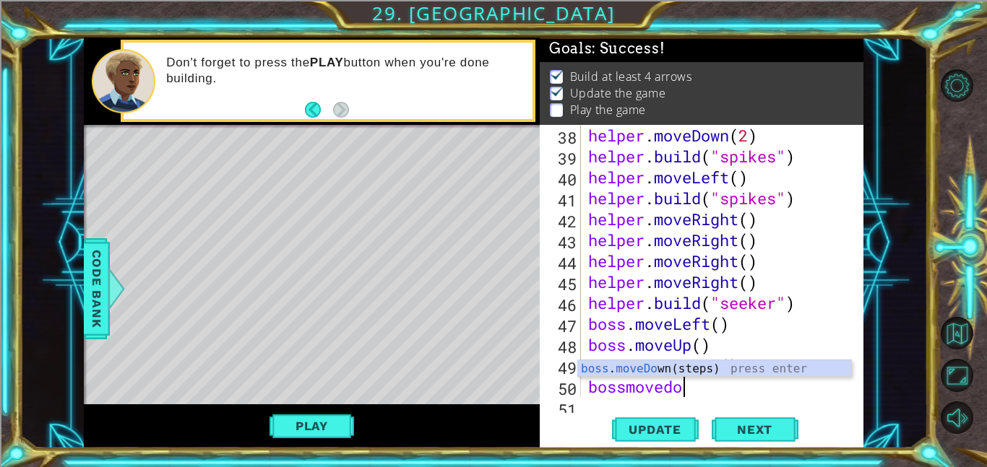
type textarea "bossmovedown"
click at [759, 367] on div "boss . moveDown (steps) press enter" at bounding box center [714, 387] width 273 height 52
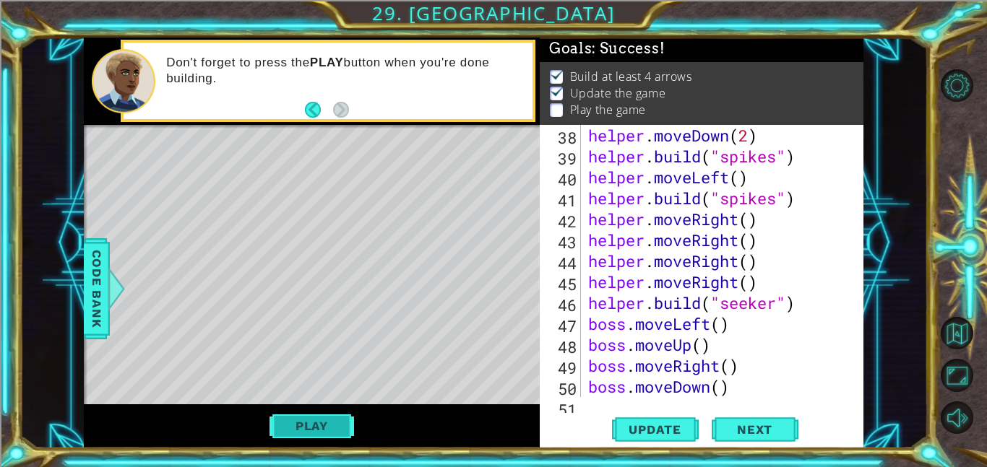
click at [330, 435] on button "Play" at bounding box center [312, 426] width 85 height 27
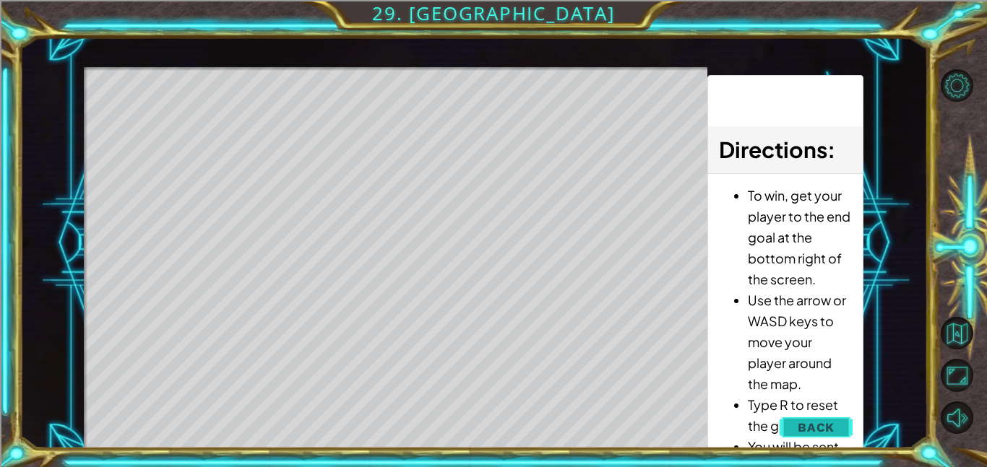
click at [814, 429] on span "Back" at bounding box center [816, 428] width 37 height 14
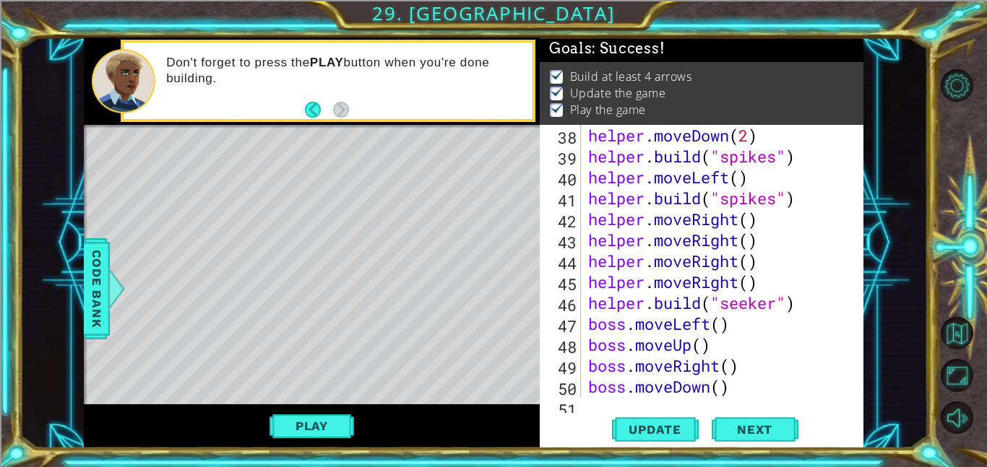
click at [682, 400] on div "38 39 40 41 42 43 44 45 46 47 48 49 50 51 helper . moveDown ( 2 ) helper . buil…" at bounding box center [702, 287] width 324 height 324
click at [681, 387] on div "helper . moveDown ( 2 ) helper . build ( "spikes" ) helper . moveLeft ( ) helpe…" at bounding box center [726, 282] width 283 height 314
type textarea "boss.moveDown()"
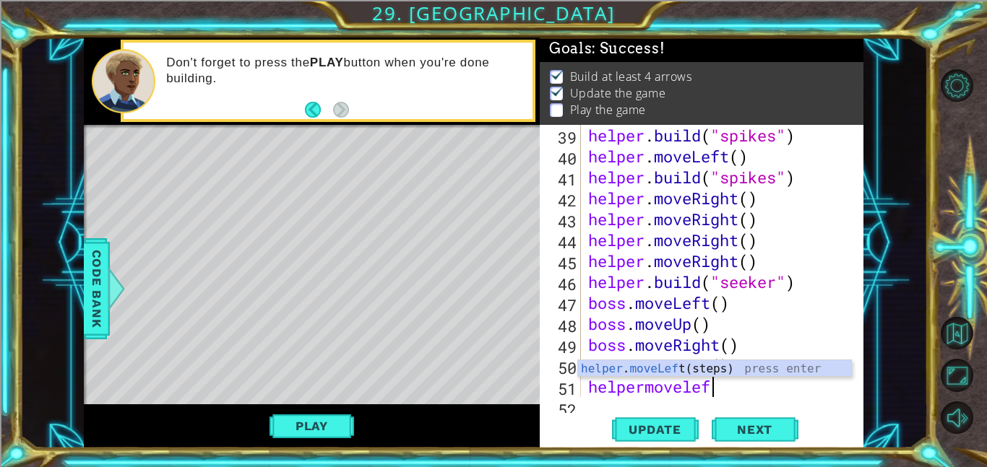
type textarea "helpermoveleft"
click at [698, 374] on div "helper . moveLeft (steps) press enter" at bounding box center [714, 387] width 273 height 52
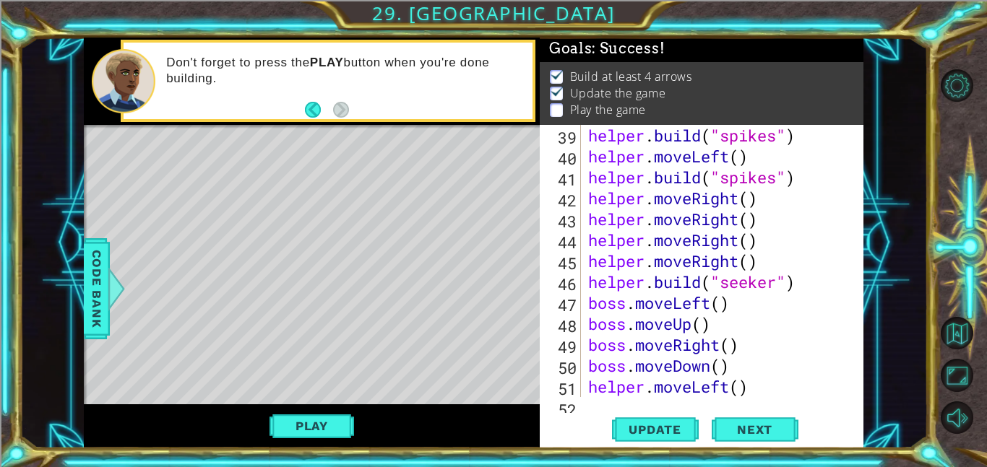
scroll to position [0, 0]
click at [702, 398] on div "39 40 41 42 43 44 45 46 47 48 49 50 51 52 helper . build ( "spikes" ) helper . …" at bounding box center [702, 287] width 324 height 324
click at [790, 306] on div "helper . build ( "spikes" ) helper . moveLeft ( ) helper . build ( "spikes" ) h…" at bounding box center [726, 282] width 283 height 314
type textarea "helper.moveLeft()"
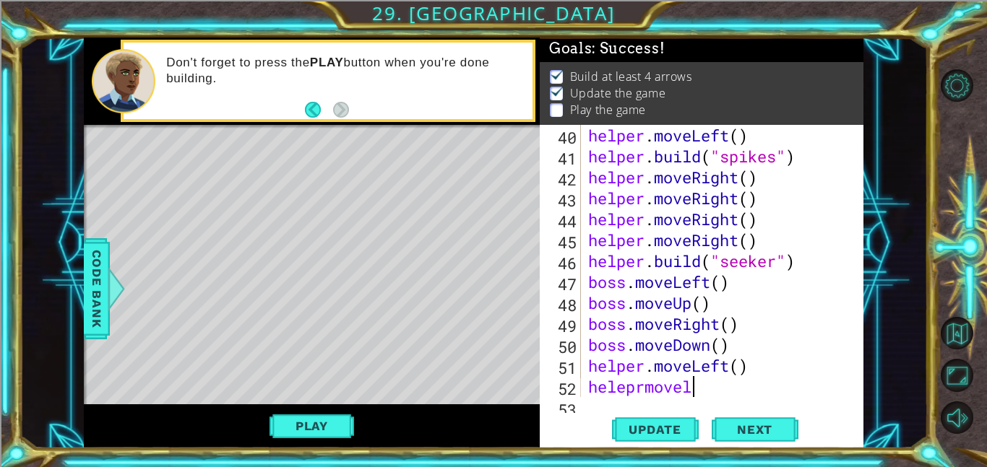
scroll to position [0, 4]
type textarea "heleprmovelft"
click at [727, 346] on div "helper . moveLeft ( ) helper . build ( "spikes" ) helper . moveRight ( ) helper…" at bounding box center [726, 282] width 283 height 314
click at [689, 378] on div "helper . moveLeft ( ) helper . build ( "spikes" ) helper . moveRight ( ) helper…" at bounding box center [726, 282] width 283 height 314
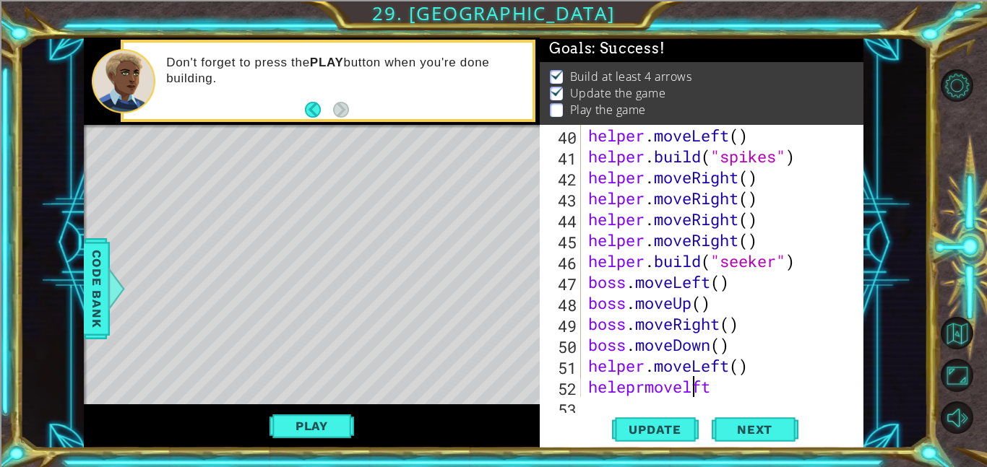
scroll to position [0, 5]
click at [722, 389] on div "helper . moveLeft ( ) helper . build ( "spikes" ) helper . moveRight ( ) helper…" at bounding box center [726, 282] width 283 height 314
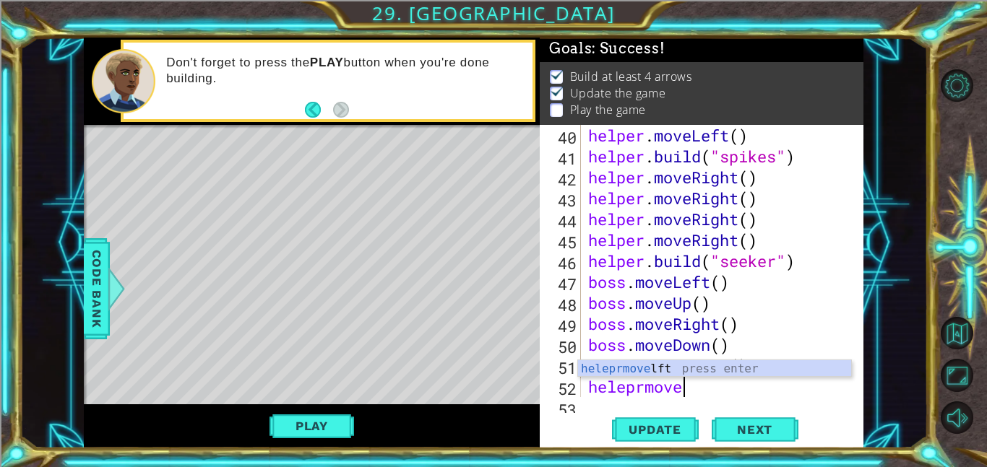
scroll to position [0, 3]
click at [686, 357] on div "helper . moveLeft ( ) helper . build ( "spikes" ) helper . moveRight ( ) helper…" at bounding box center [726, 282] width 283 height 314
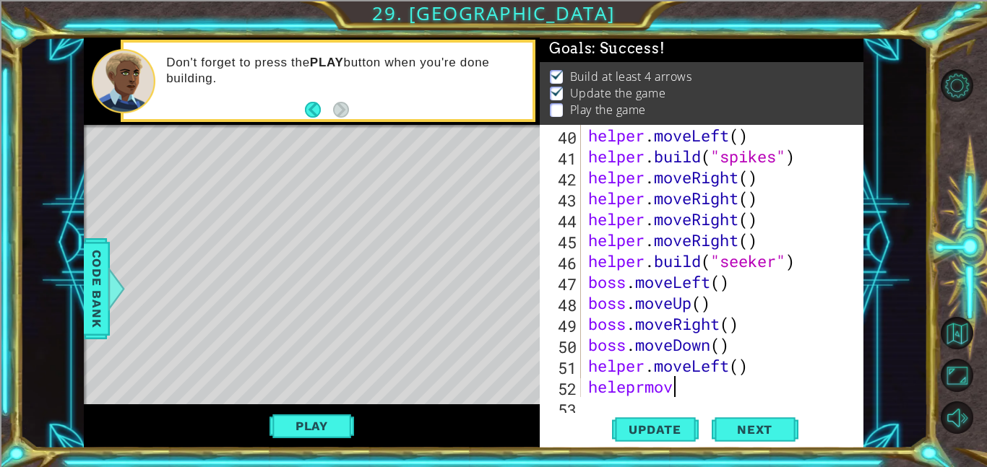
click at [690, 385] on div "helper . moveLeft ( ) helper . build ( "spikes" ) helper . moveRight ( ) helper…" at bounding box center [726, 282] width 283 height 314
click at [665, 386] on div "helper . moveLeft ( ) helper . build ( "spikes" ) helper . moveRight ( ) helper…" at bounding box center [726, 282] width 283 height 314
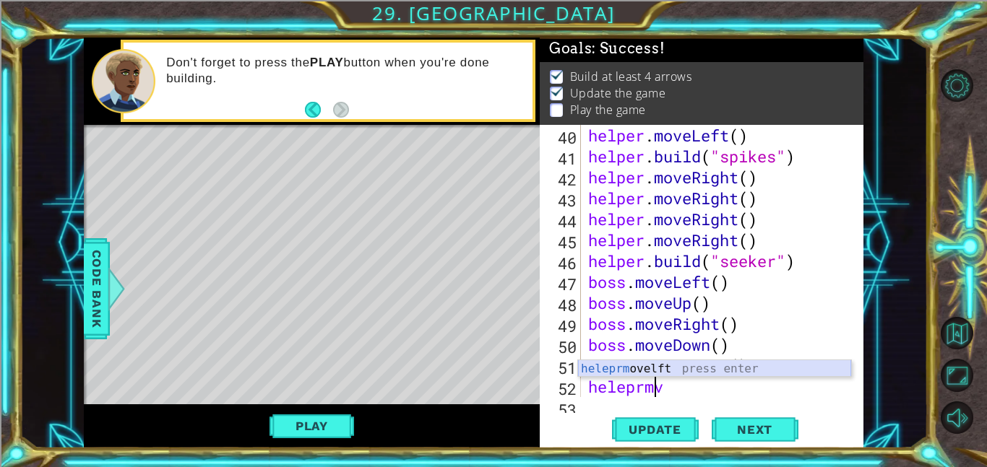
click at [637, 368] on div "heleprm ovelft press enter" at bounding box center [714, 387] width 273 height 52
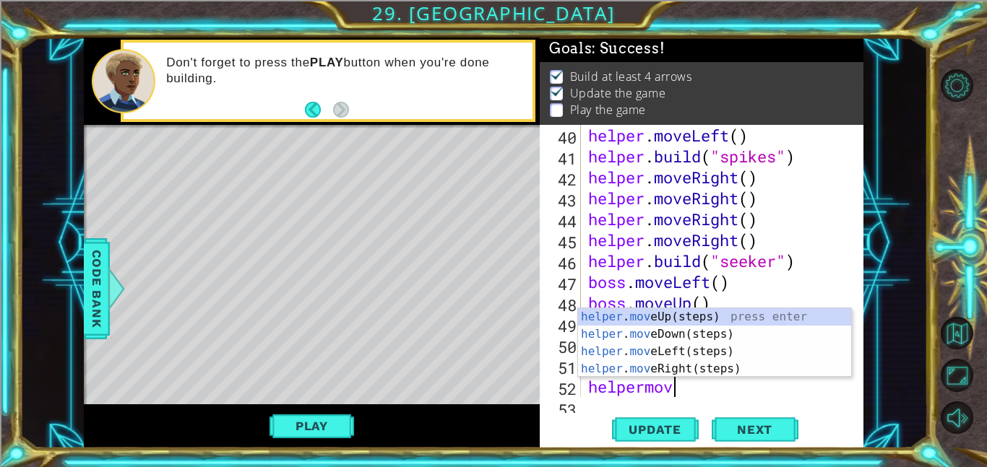
scroll to position [0, 4]
type textarea "helpermovel"
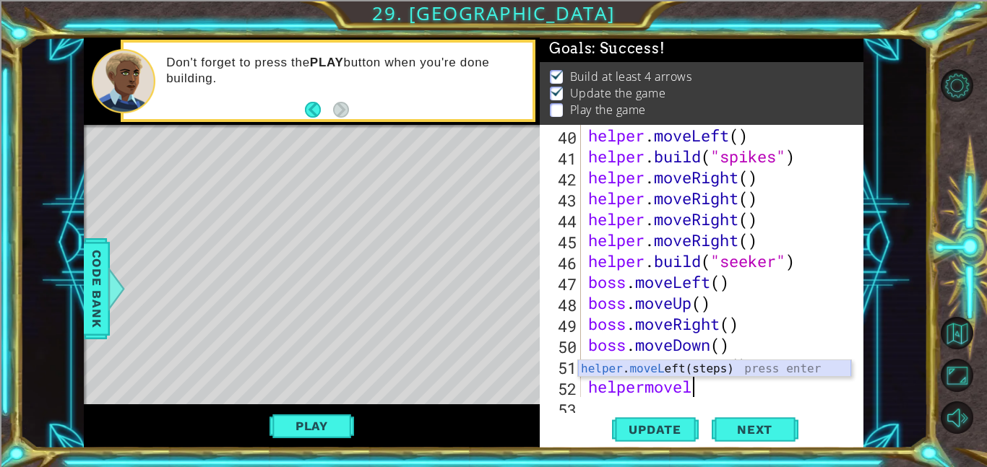
click at [714, 372] on div "helper . moveL eft(steps) press enter" at bounding box center [714, 387] width 273 height 52
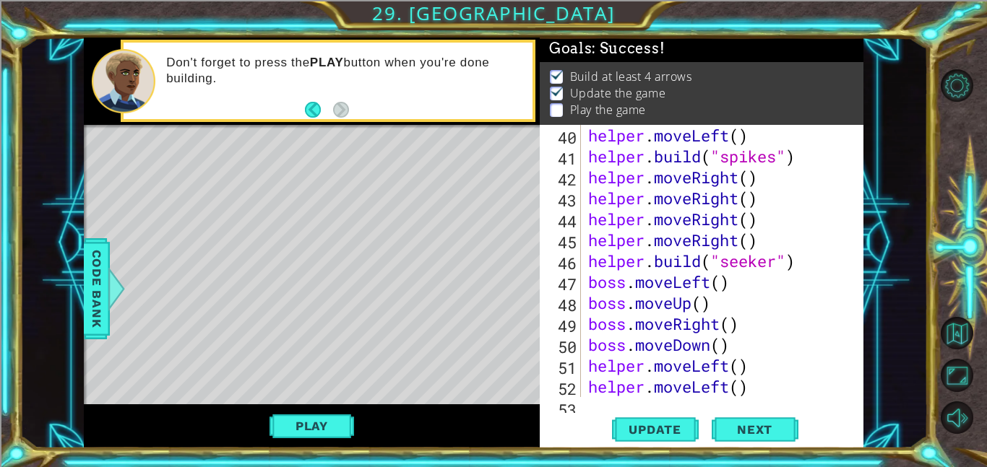
click at [671, 324] on div "helper . moveLeft ( ) helper . build ( "spikes" ) helper . moveRight ( ) helper…" at bounding box center [726, 282] width 283 height 314
type textarea "helper.moveLeft()"
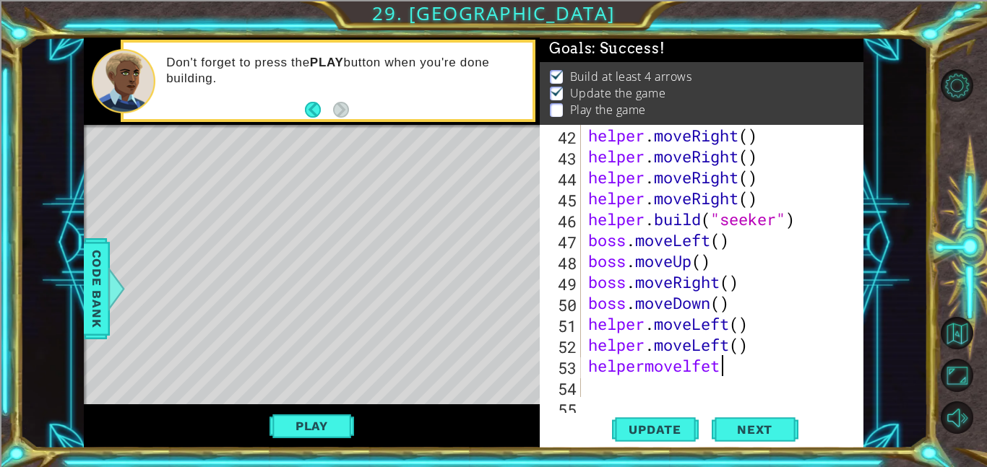
scroll to position [0, 5]
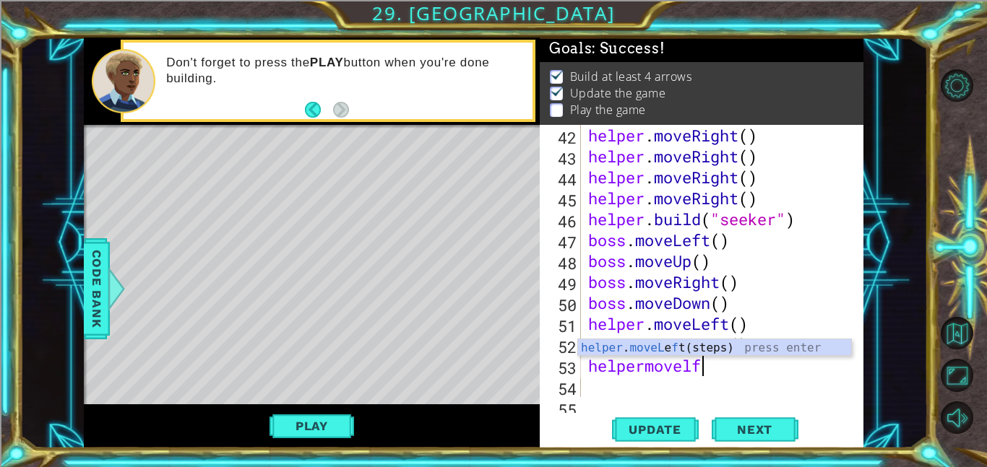
type textarea "helpermovel"
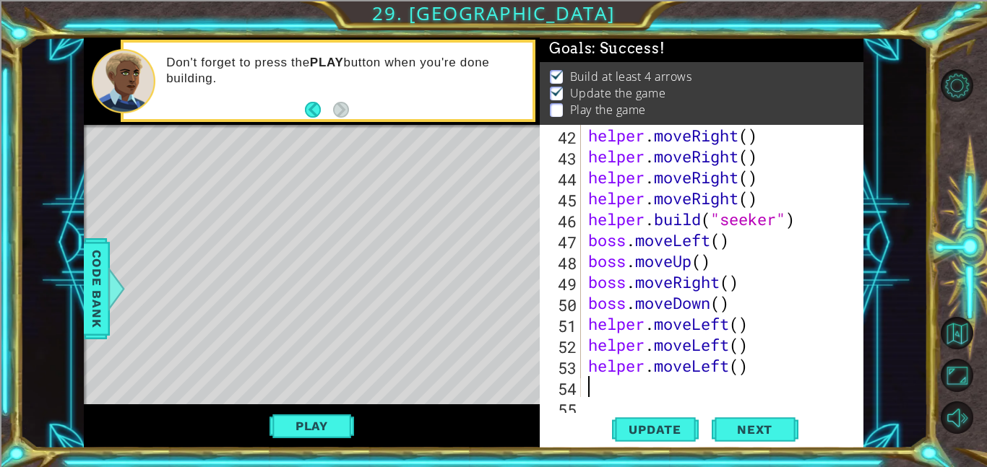
scroll to position [0, 0]
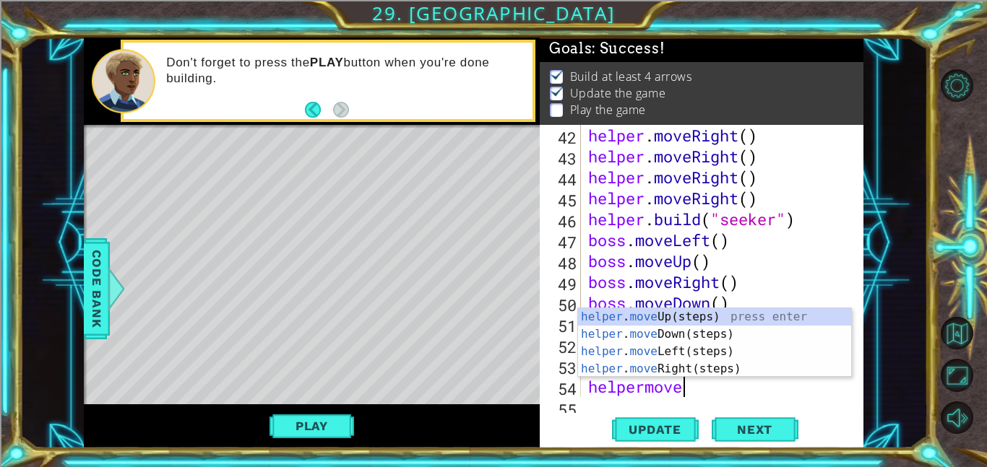
type textarea "helpermoveup"
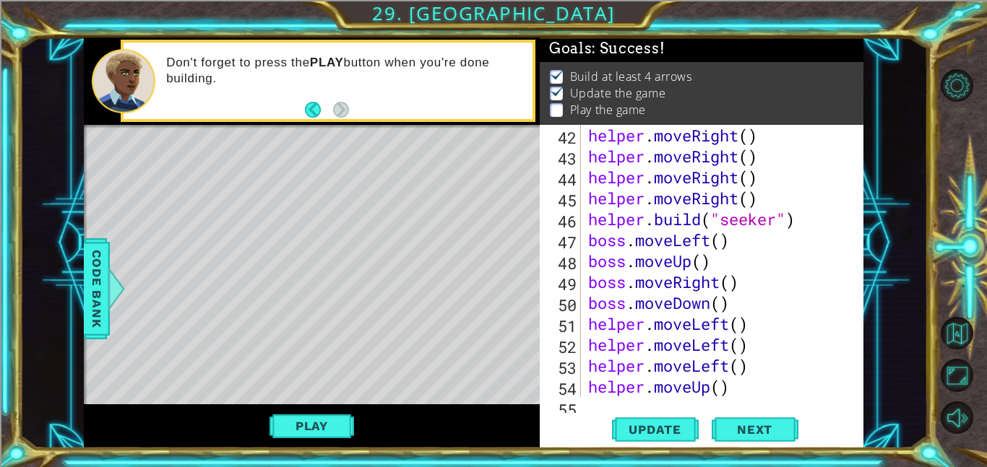
scroll to position [964, 0]
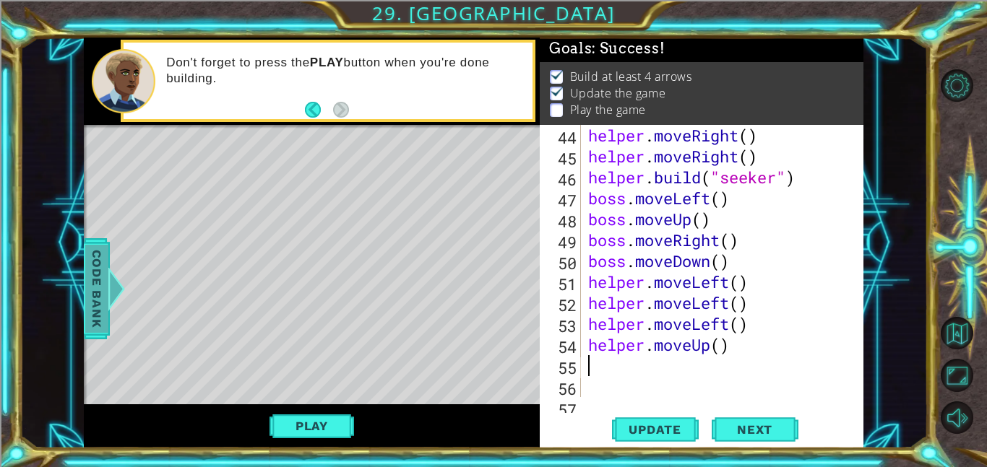
click at [92, 297] on span "Code Bank" at bounding box center [96, 289] width 23 height 88
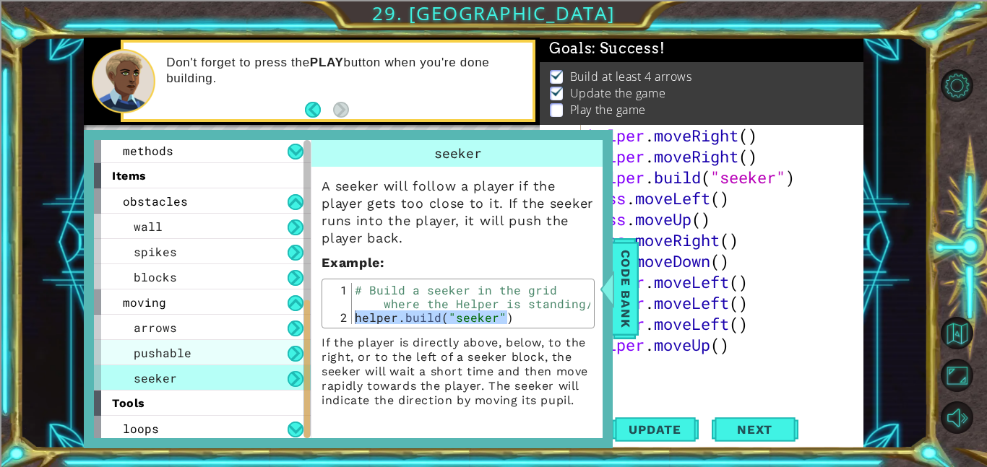
click at [197, 347] on div "pushable" at bounding box center [202, 352] width 217 height 25
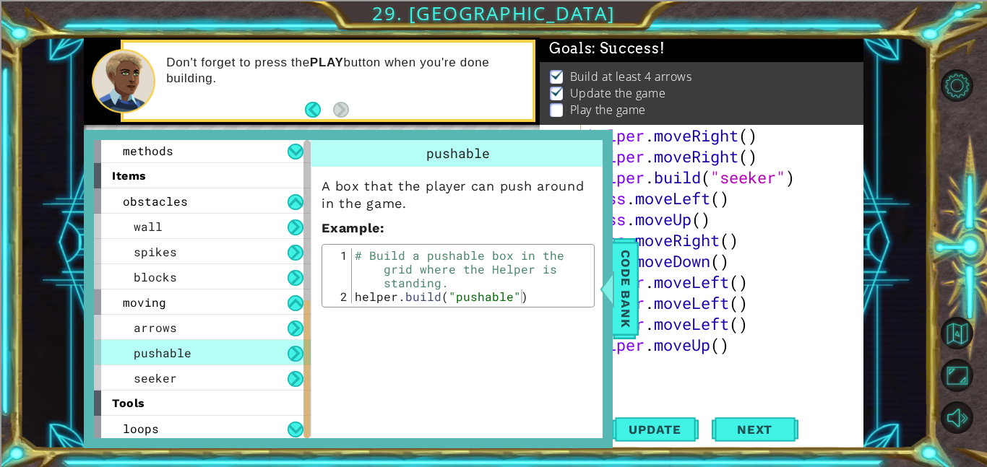
type textarea "[DOMAIN_NAME]("pushable")"
drag, startPoint x: 522, startPoint y: 297, endPoint x: 355, endPoint y: 297, distance: 166.2
click at [355, 297] on div "# Build a pushable box in the grid where the Helper is standing. helper . build…" at bounding box center [471, 304] width 238 height 110
click at [690, 370] on div "helper . moveRight ( ) helper . moveRight ( ) helper . build ( "seeker" ) boss …" at bounding box center [726, 282] width 283 height 314
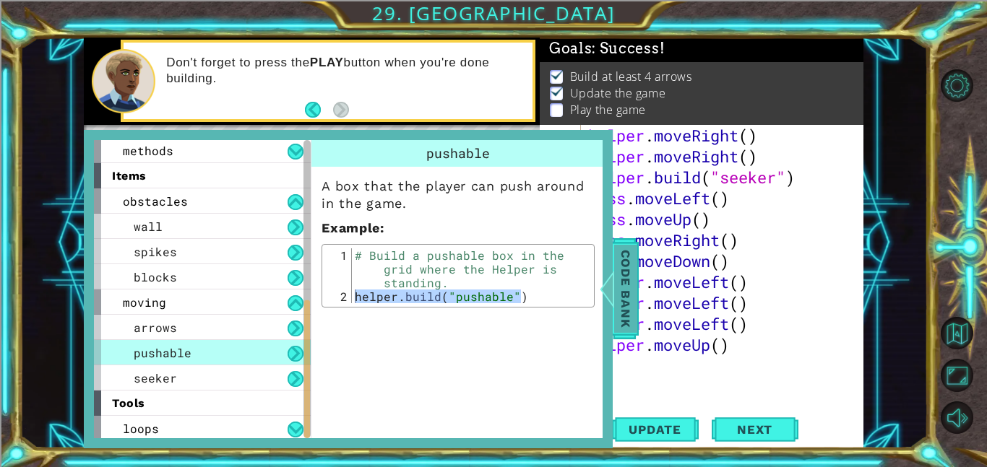
click at [618, 301] on span "Code Bank" at bounding box center [625, 289] width 23 height 88
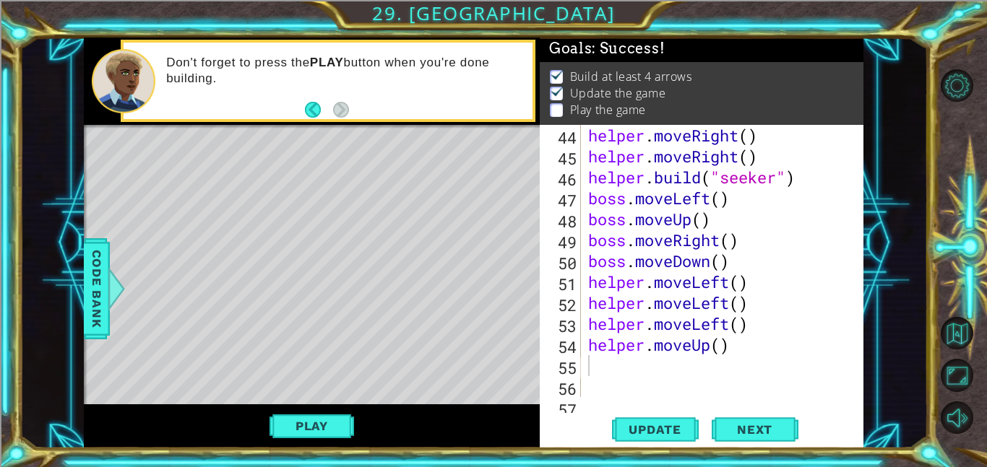
click at [590, 368] on div "helper . moveRight ( ) helper . moveRight ( ) helper . build ( "seeker" ) boss …" at bounding box center [726, 282] width 283 height 314
paste textarea "[DOMAIN_NAME]("pushable")"
type textarea "[DOMAIN_NAME]("pushable")"
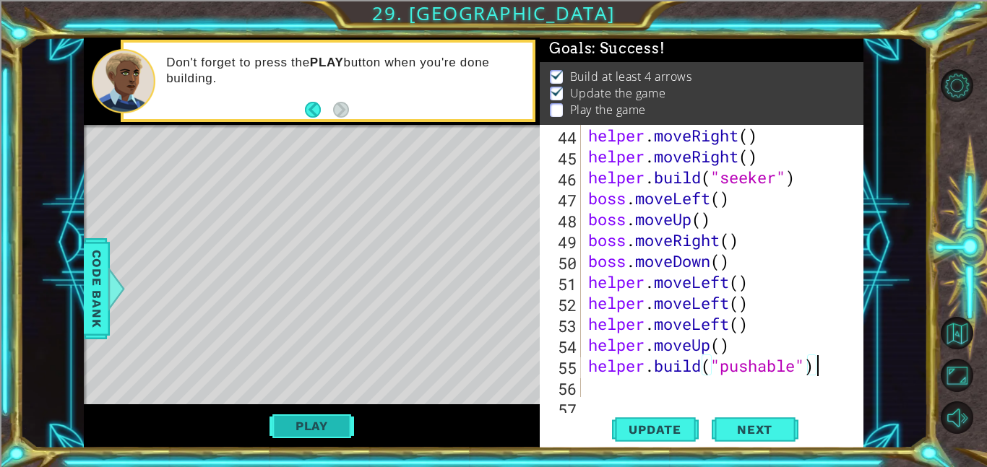
click at [344, 424] on button "Play" at bounding box center [312, 426] width 85 height 27
click at [720, 389] on div "helper . moveRight ( ) helper . moveRight ( ) helper . build ( "seeker" ) boss …" at bounding box center [726, 282] width 283 height 314
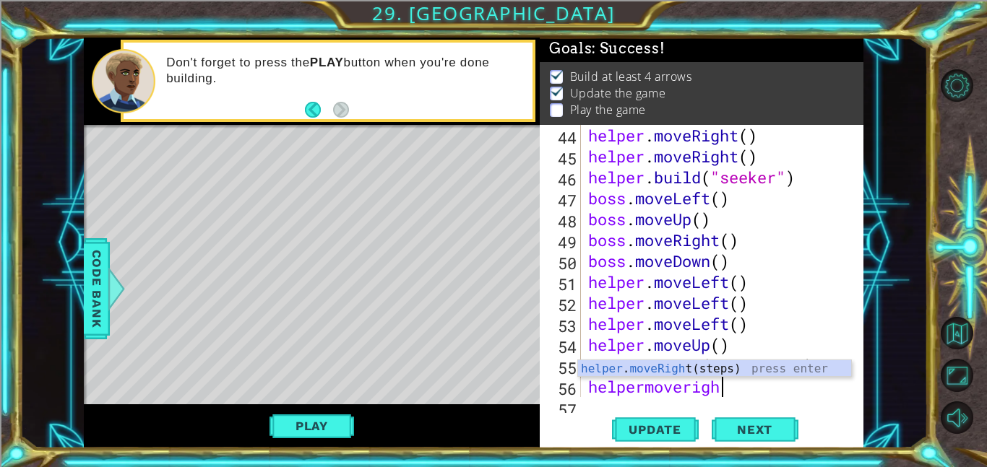
type textarea "helpermoveright"
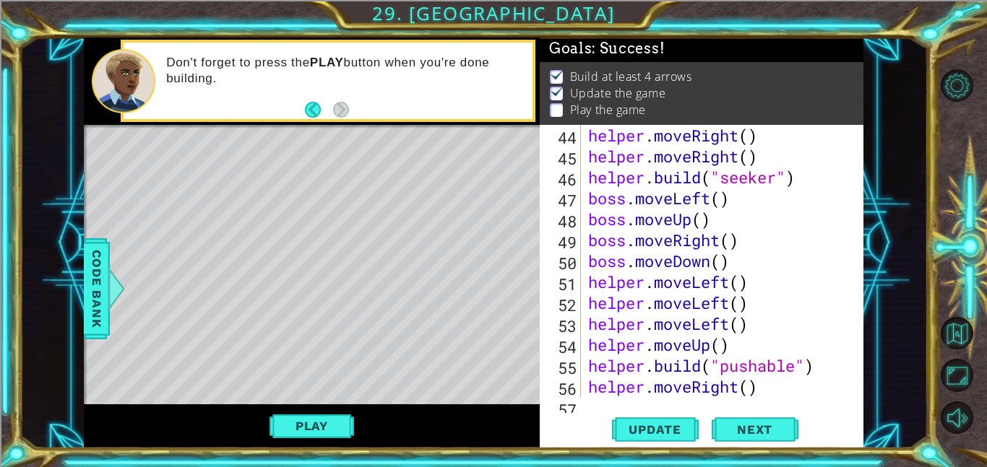
scroll to position [0, 0]
click at [691, 376] on div "helper . moveRight ( ) helper . moveRight ( ) helper . build ( "seeker" ) boss …" at bounding box center [726, 282] width 283 height 314
type textarea "helper.moveRight()"
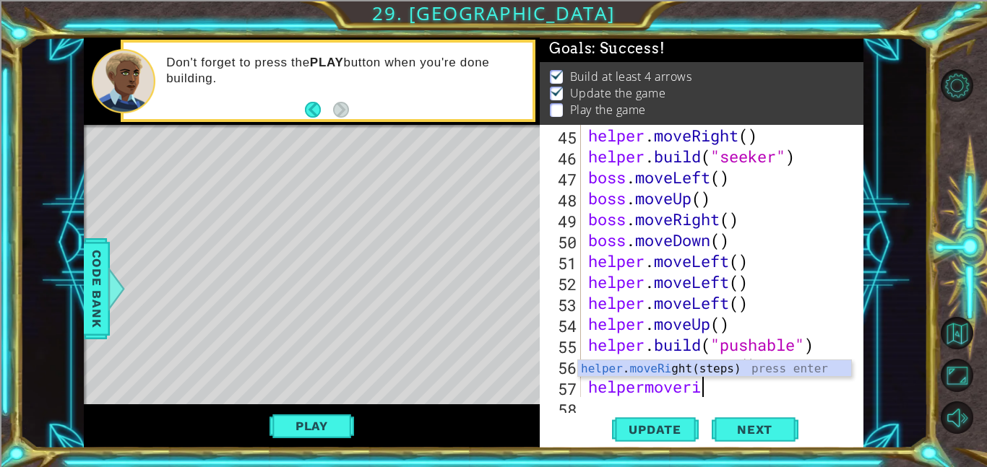
type textarea "helpermoveright"
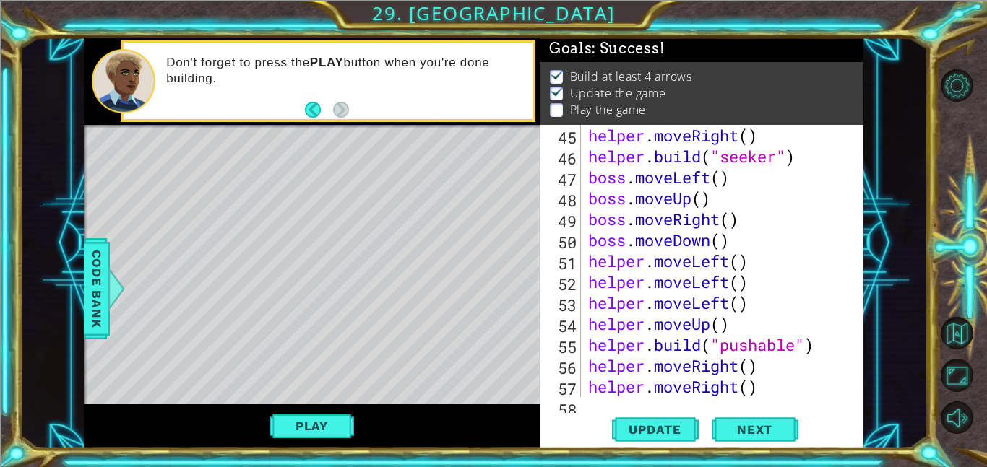
click at [680, 367] on div "helper . moveRight ( ) helper . build ( "seeker" ) boss . moveLeft ( ) boss . m…" at bounding box center [726, 282] width 283 height 314
type textarea "helper.moveRight()"
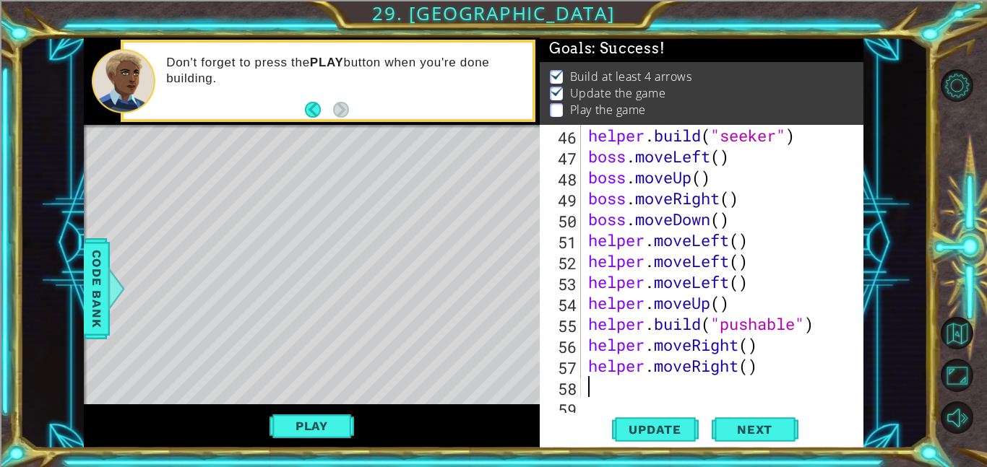
scroll to position [1006, 0]
click at [90, 300] on span "Code Bank" at bounding box center [96, 289] width 23 height 88
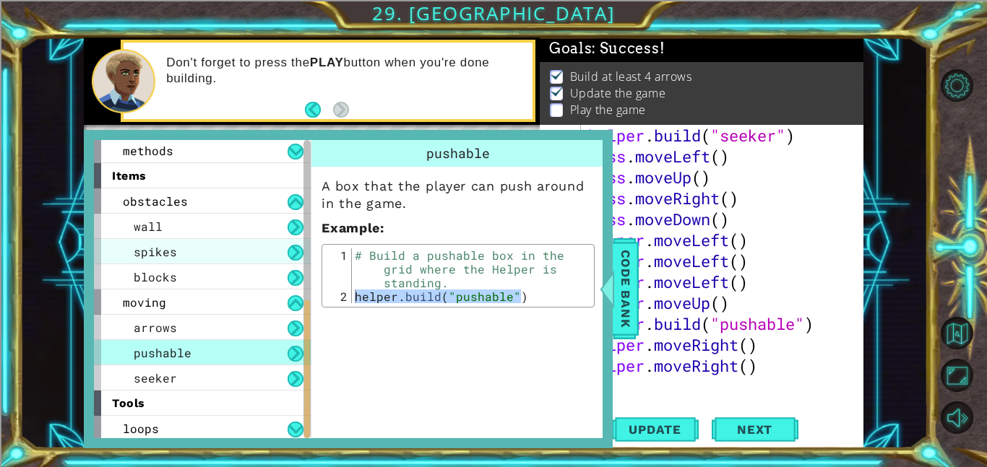
click at [129, 257] on div "spikes" at bounding box center [202, 251] width 217 height 25
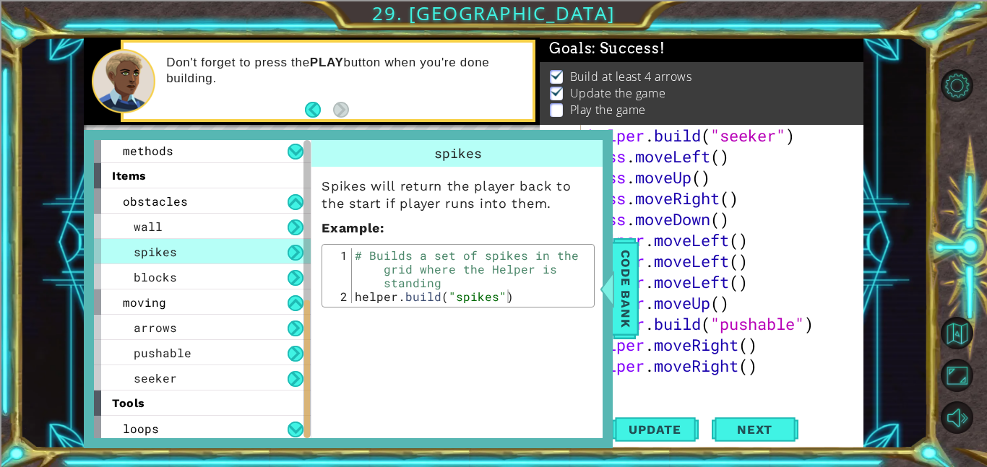
type textarea "[DOMAIN_NAME]("spikes")"
drag, startPoint x: 514, startPoint y: 298, endPoint x: 355, endPoint y: 299, distance: 159.0
click at [355, 299] on div "# Builds a set of spikes in the grid where the Helper is standing helper . buil…" at bounding box center [471, 304] width 238 height 110
click at [685, 380] on div "helper . build ( "seeker" ) boss . moveLeft ( ) boss . moveUp ( ) boss . moveRi…" at bounding box center [726, 282] width 283 height 314
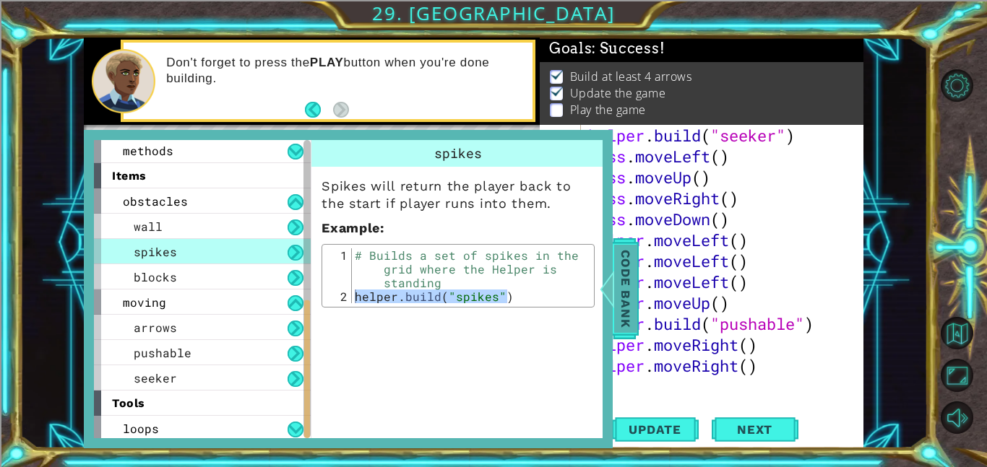
click at [624, 306] on span "Code Bank" at bounding box center [625, 289] width 23 height 88
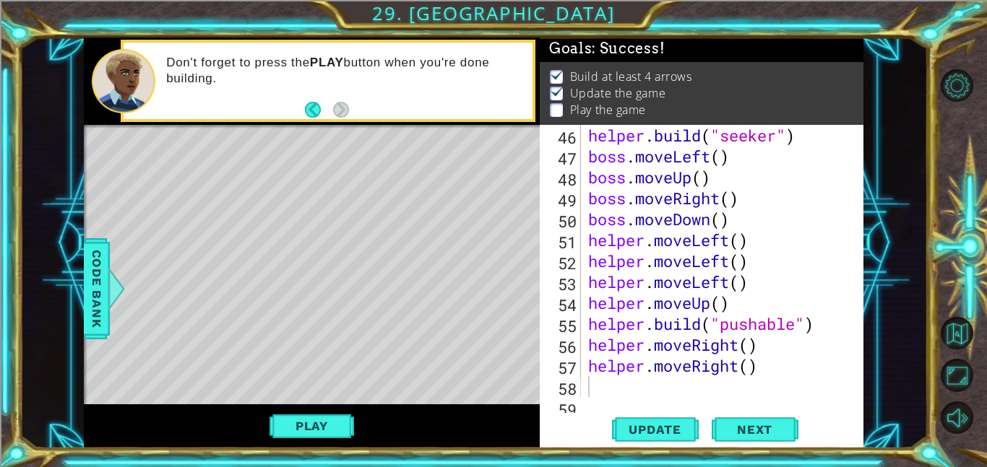
click at [592, 384] on div "helper . build ( "seeker" ) boss . moveLeft ( ) boss . moveUp ( ) boss . moveRi…" at bounding box center [726, 282] width 283 height 314
paste textarea "[DOMAIN_NAME]("spikes")"
type textarea "[DOMAIN_NAME]("spikes")"
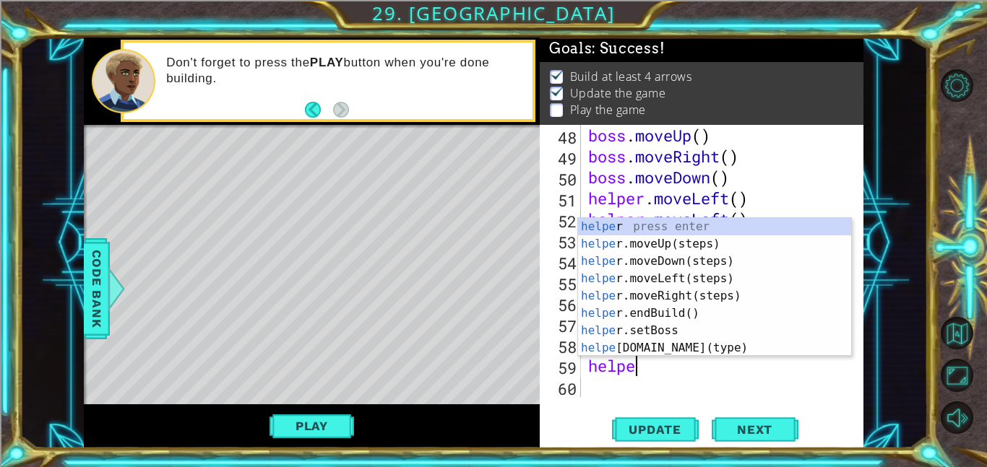
scroll to position [1048, 0]
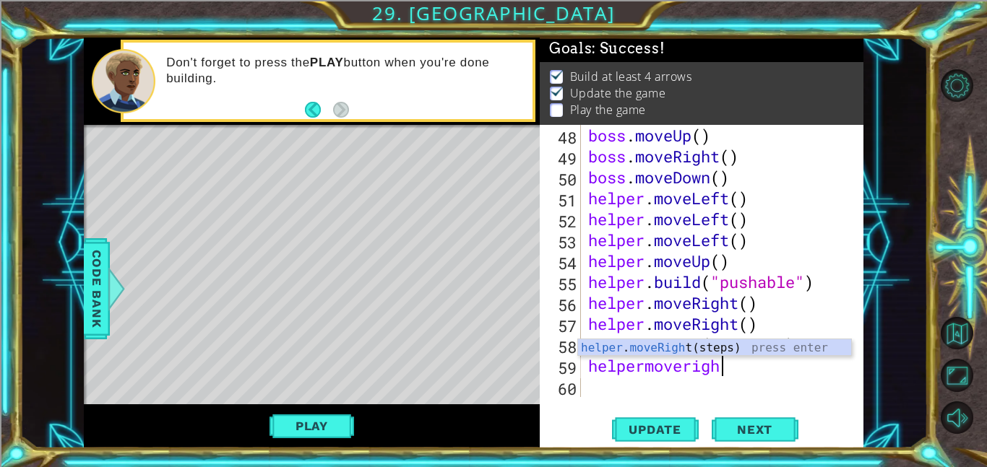
type textarea "helpermoveright"
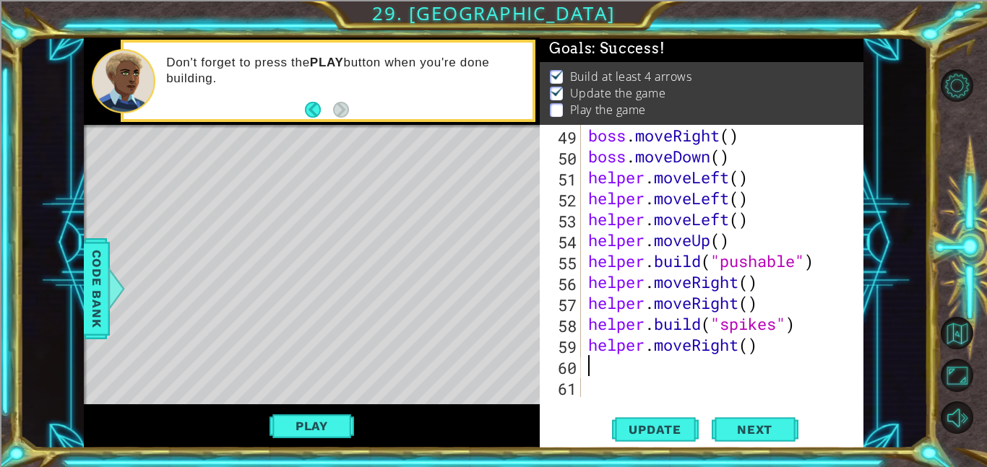
scroll to position [1069, 0]
paste textarea "[DOMAIN_NAME]("spikes")"
type textarea "[DOMAIN_NAME]("spikes")"
click at [332, 426] on button "Play" at bounding box center [312, 426] width 85 height 27
click at [620, 392] on div "boss . moveRight ( ) boss . moveDown ( ) helper . moveLeft ( ) helper . moveLef…" at bounding box center [726, 282] width 283 height 314
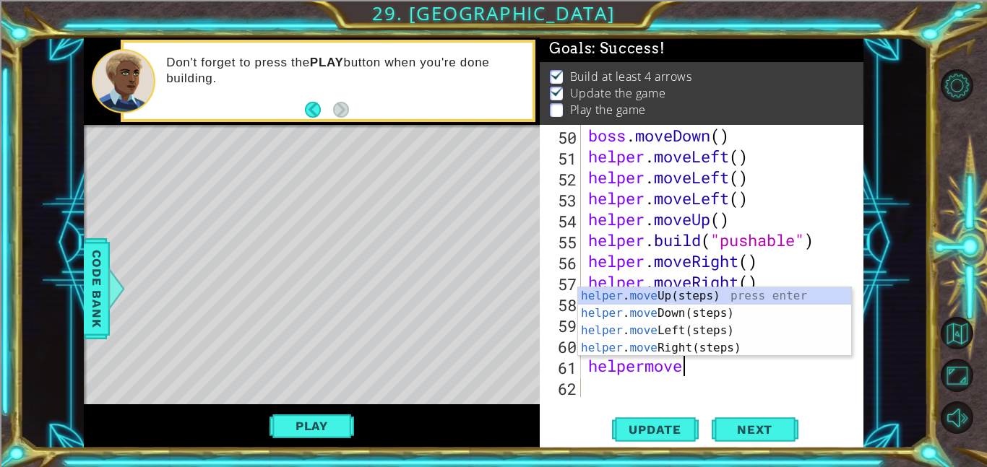
scroll to position [0, 4]
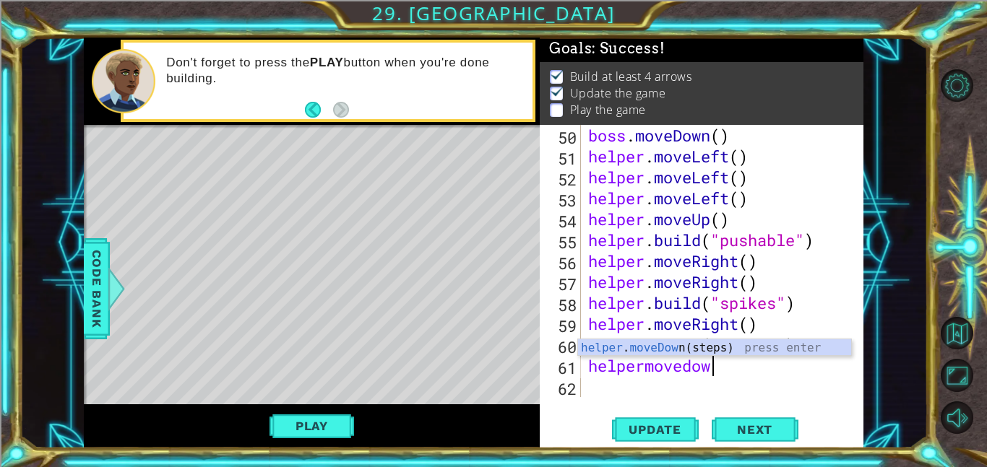
type textarea "helpermovedown"
click at [676, 348] on div "helper . moveDown (steps) press enter" at bounding box center [714, 366] width 273 height 52
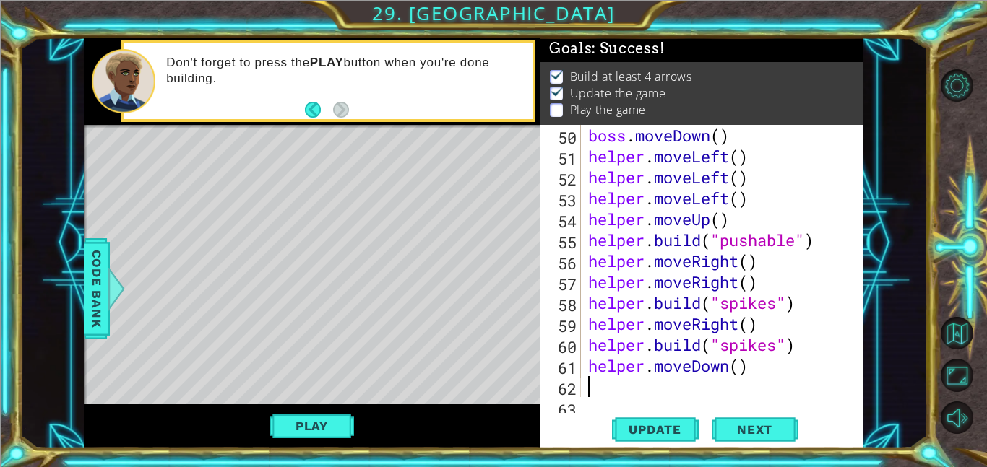
scroll to position [1111, 0]
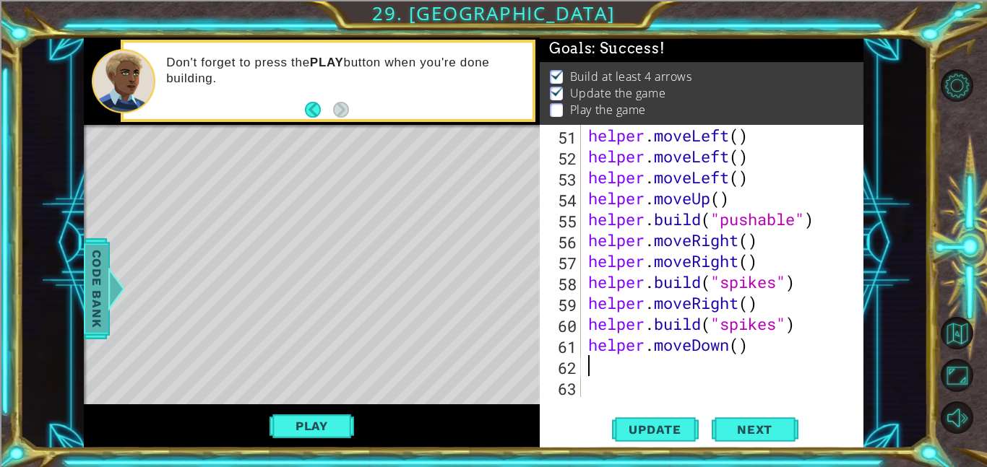
click at [95, 295] on span "Code Bank" at bounding box center [96, 289] width 23 height 88
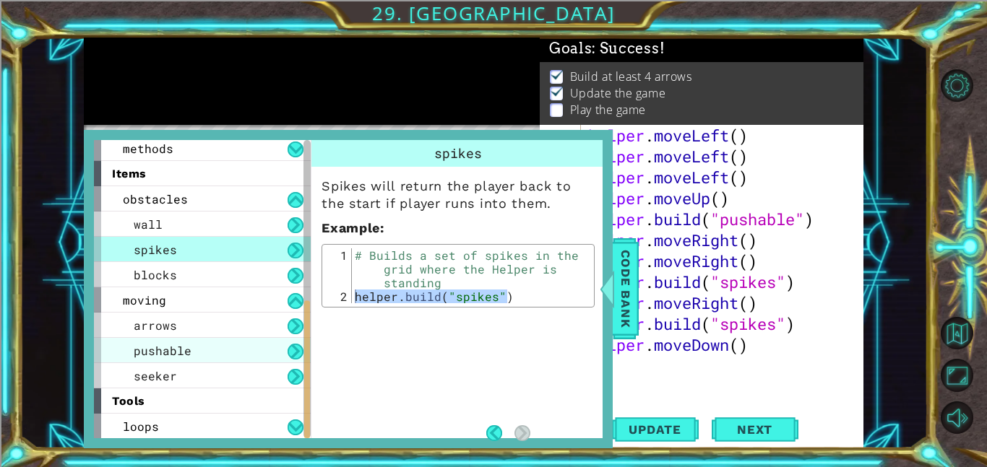
scroll to position [358, 0]
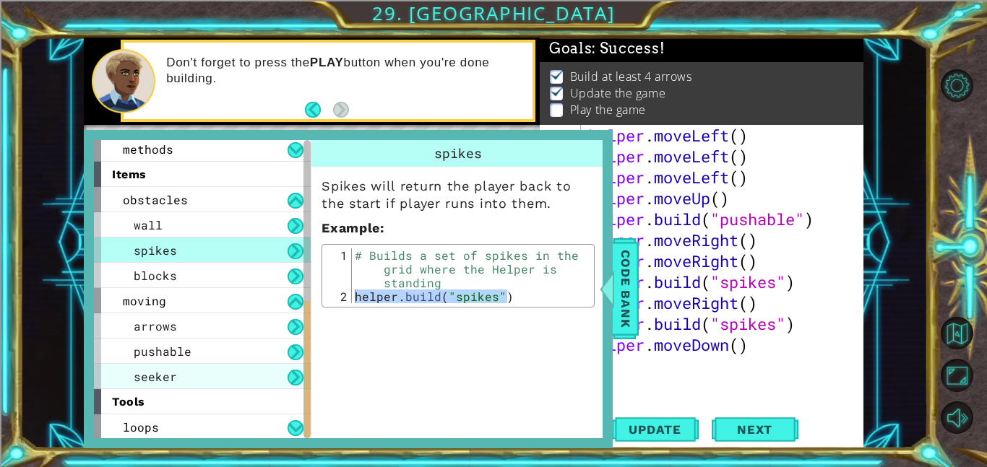
click at [195, 373] on div "seeker" at bounding box center [202, 376] width 217 height 25
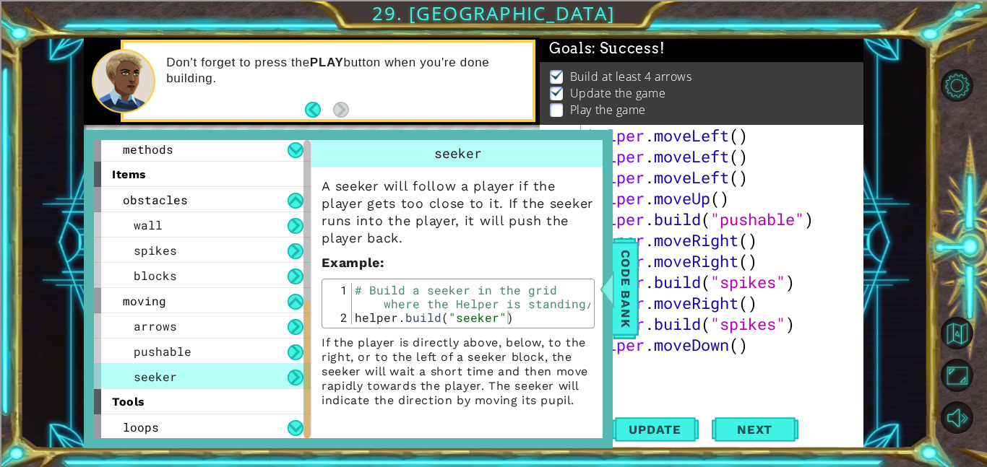
type textarea "[DOMAIN_NAME]("seeker")"
drag, startPoint x: 512, startPoint y: 319, endPoint x: 356, endPoint y: 318, distance: 155.3
click at [356, 318] on div "# Build a seeker in the grid where the Helper is standing/ helper . build ( "se…" at bounding box center [471, 324] width 238 height 82
click at [644, 361] on div "helper . moveLeft ( ) helper . moveLeft ( ) helper . moveLeft ( ) helper . move…" at bounding box center [726, 282] width 283 height 314
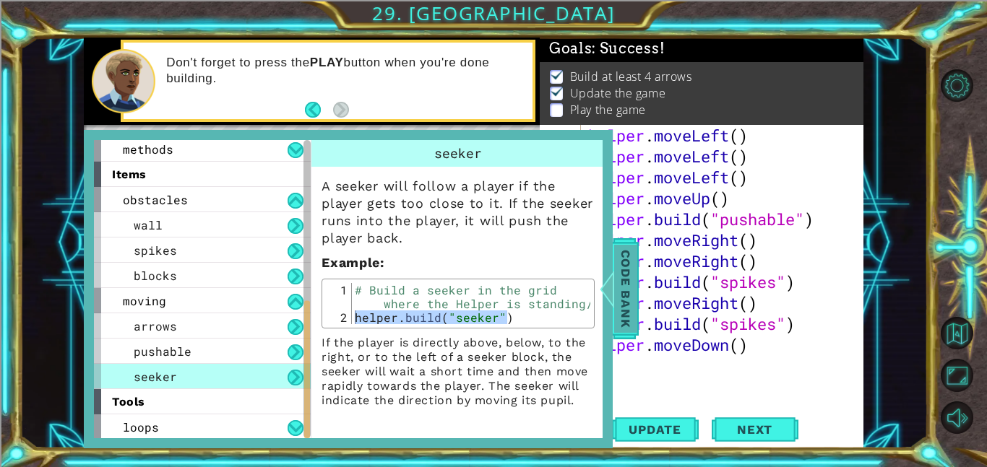
click at [616, 316] on span "Code Bank" at bounding box center [625, 289] width 23 height 88
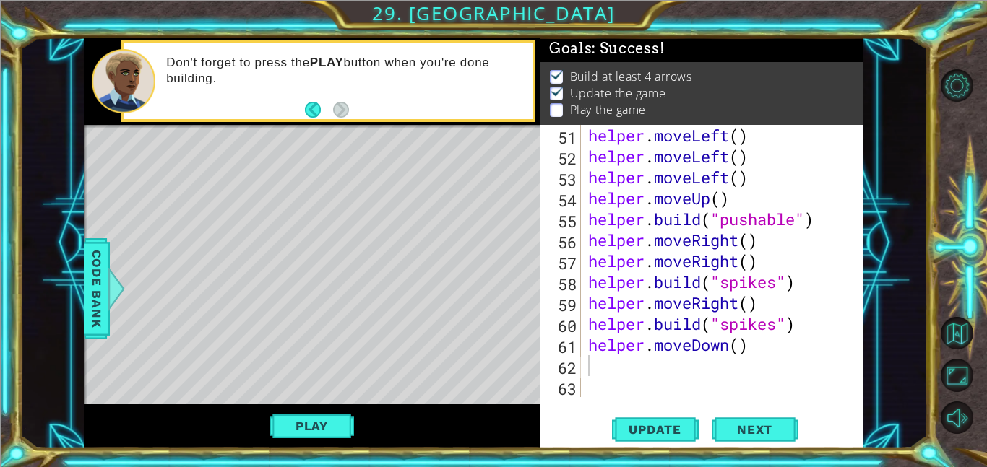
click at [601, 364] on div "helper . moveLeft ( ) helper . moveLeft ( ) helper . moveLeft ( ) helper . move…" at bounding box center [726, 282] width 283 height 314
paste textarea "[DOMAIN_NAME]("seeker")"
click at [312, 431] on button "Play" at bounding box center [312, 426] width 85 height 27
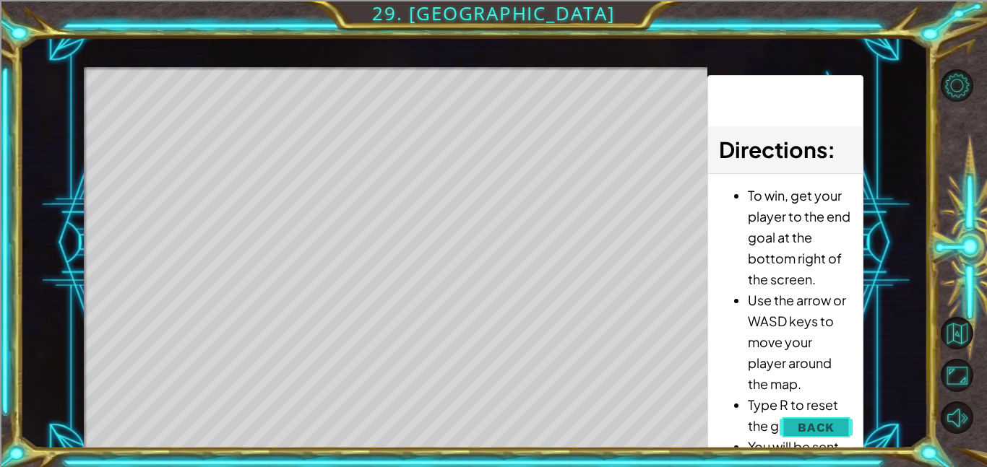
click at [834, 421] on span "Back" at bounding box center [816, 428] width 37 height 14
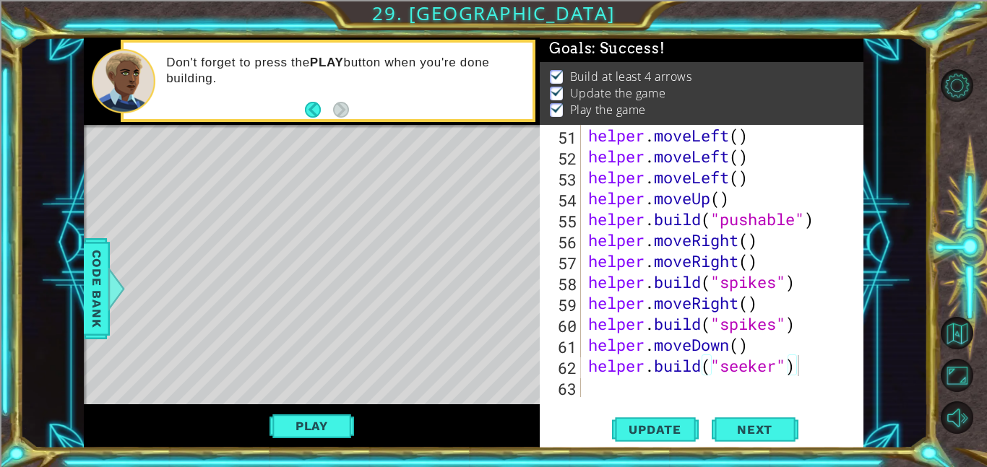
click at [803, 374] on div "helper . moveLeft ( ) helper . moveLeft ( ) helper . moveLeft ( ) helper . move…" at bounding box center [726, 282] width 283 height 314
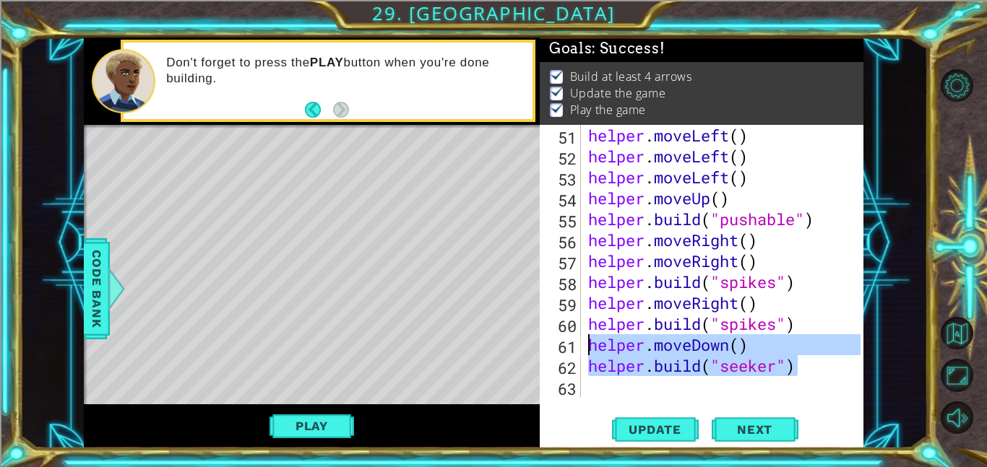
drag, startPoint x: 803, startPoint y: 374, endPoint x: 588, endPoint y: 346, distance: 217.1
click at [588, 346] on div "helper . moveLeft ( ) helper . moveLeft ( ) helper . moveLeft ( ) helper . move…" at bounding box center [726, 282] width 283 height 314
type textarea "helper.moveDown() [DOMAIN_NAME]("seeker")"
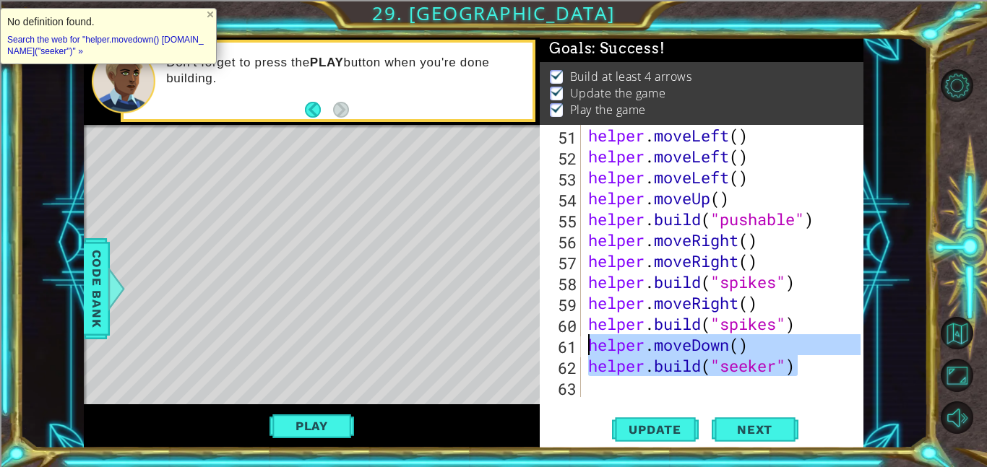
scroll to position [1090, 0]
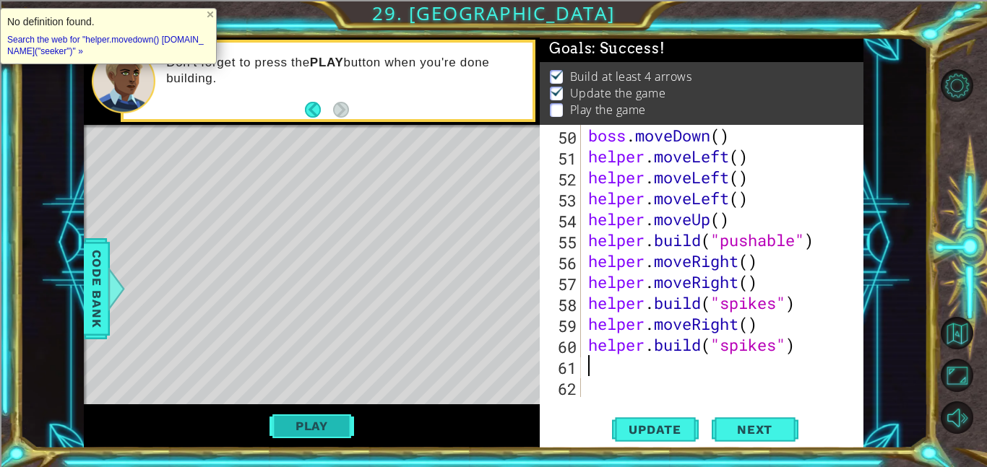
click at [327, 426] on button "Play" at bounding box center [312, 426] width 85 height 27
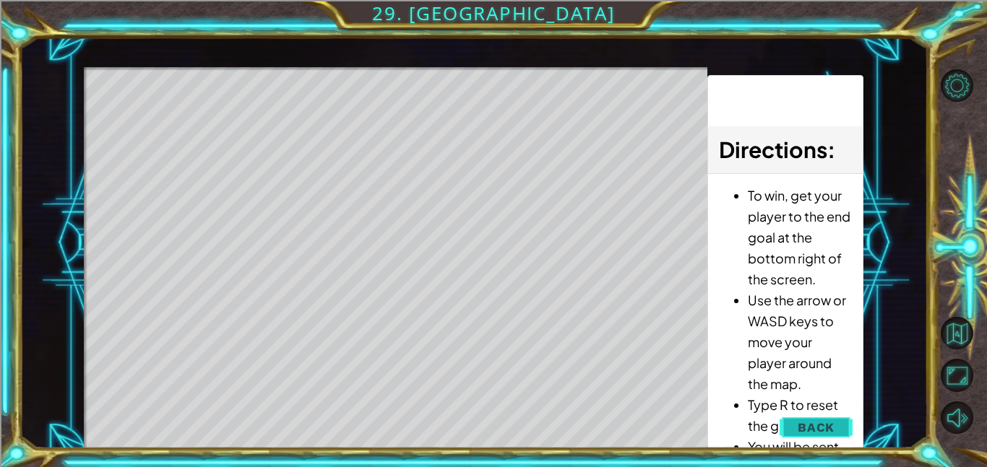
click at [831, 418] on button "Back" at bounding box center [816, 427] width 73 height 29
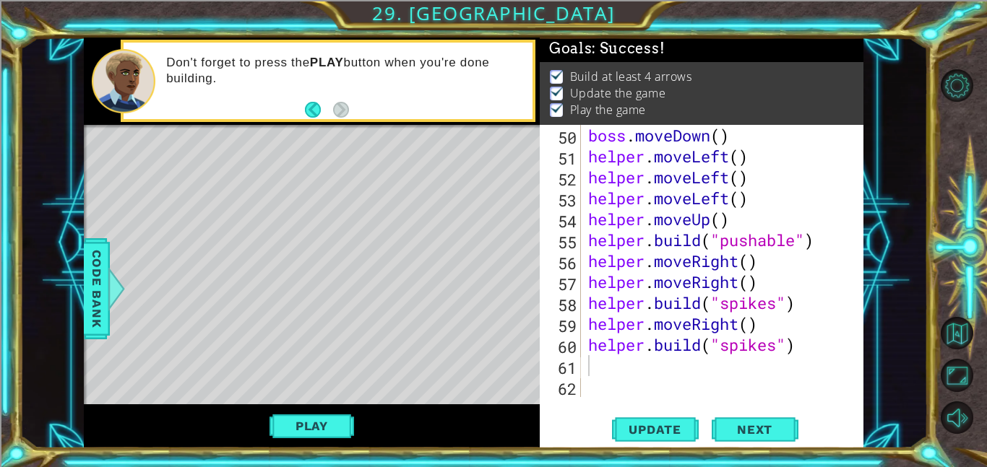
click at [671, 364] on div "boss . moveDown ( ) helper . moveLeft ( ) helper . moveLeft ( ) helper . moveLe…" at bounding box center [726, 282] width 283 height 314
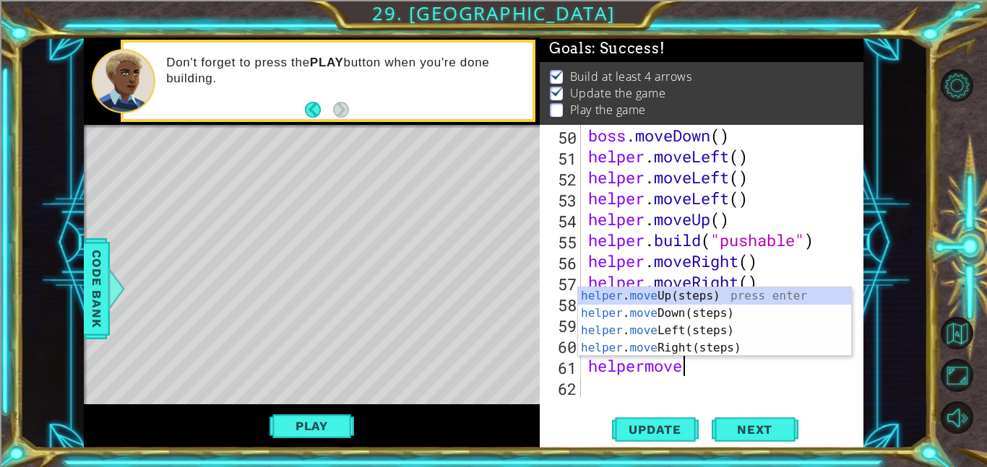
scroll to position [0, 4]
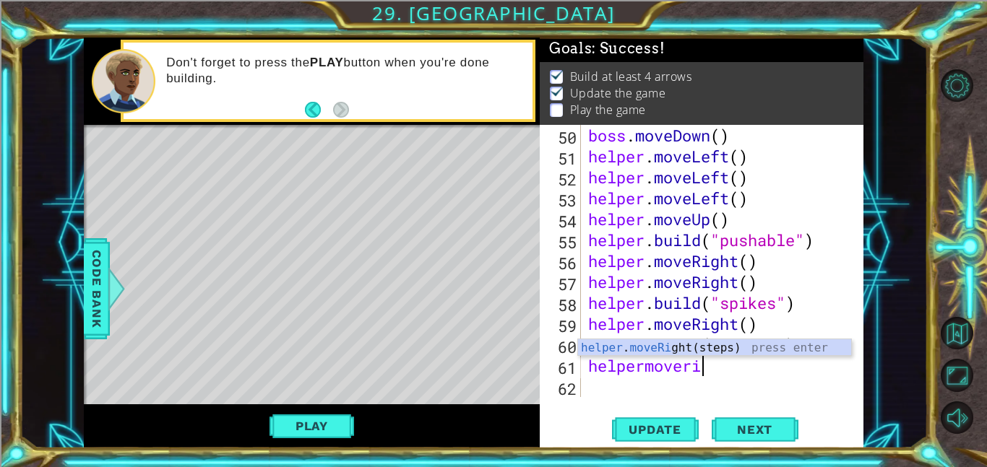
type textarea "helpermoveright"
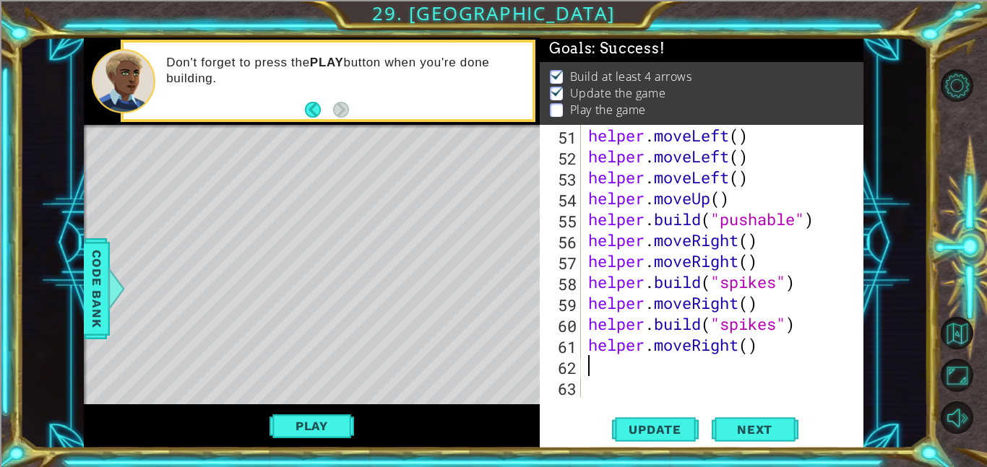
scroll to position [1111, 0]
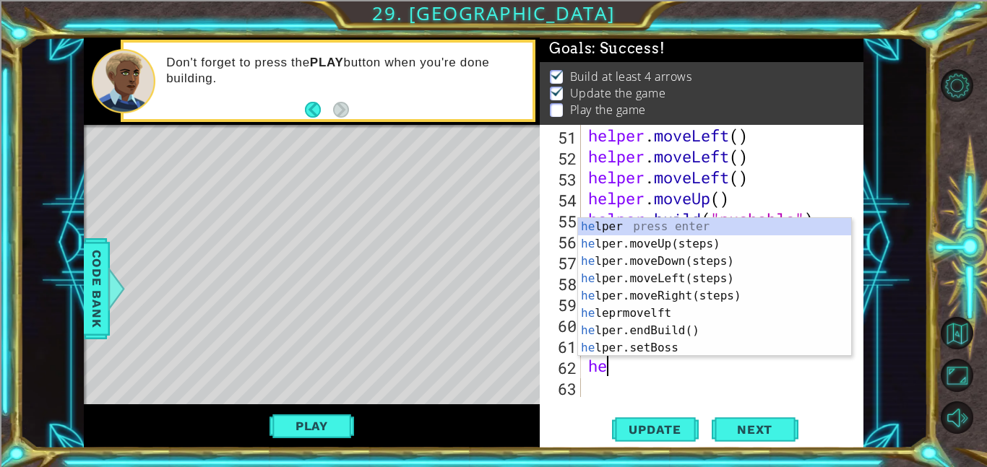
type textarea "h"
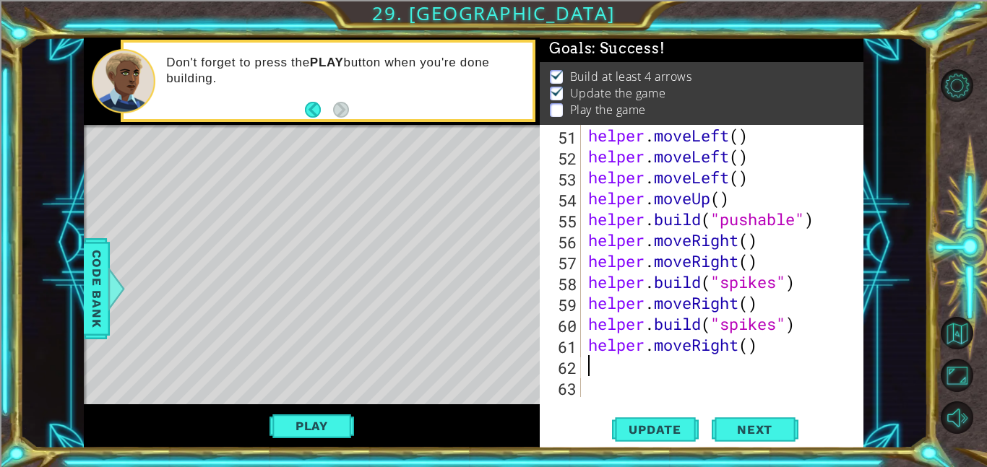
paste textarea "[DOMAIN_NAME]("seeker")"
type textarea "[DOMAIN_NAME]("seeker")"
click at [297, 430] on button "Play" at bounding box center [312, 426] width 85 height 27
click at [378, 426] on div "Play" at bounding box center [312, 427] width 456 height 44
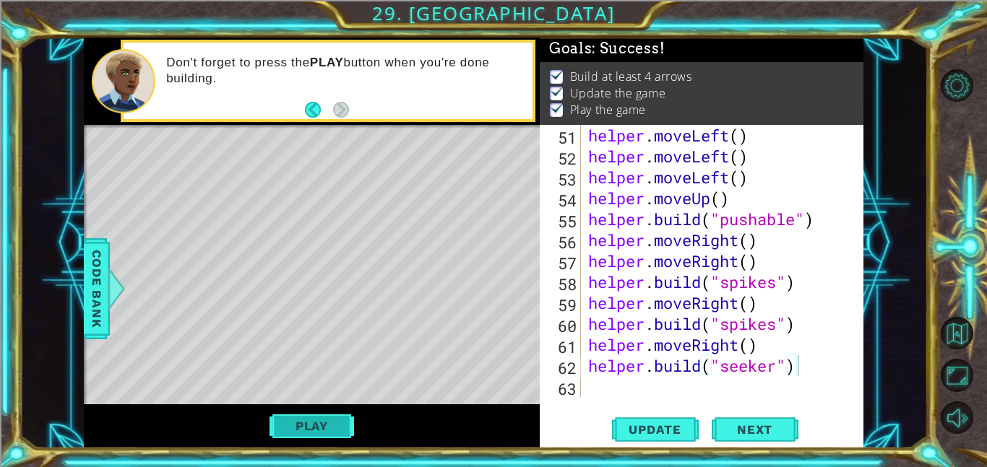
click at [337, 423] on button "Play" at bounding box center [312, 426] width 85 height 27
